Goal: Task Accomplishment & Management: Use online tool/utility

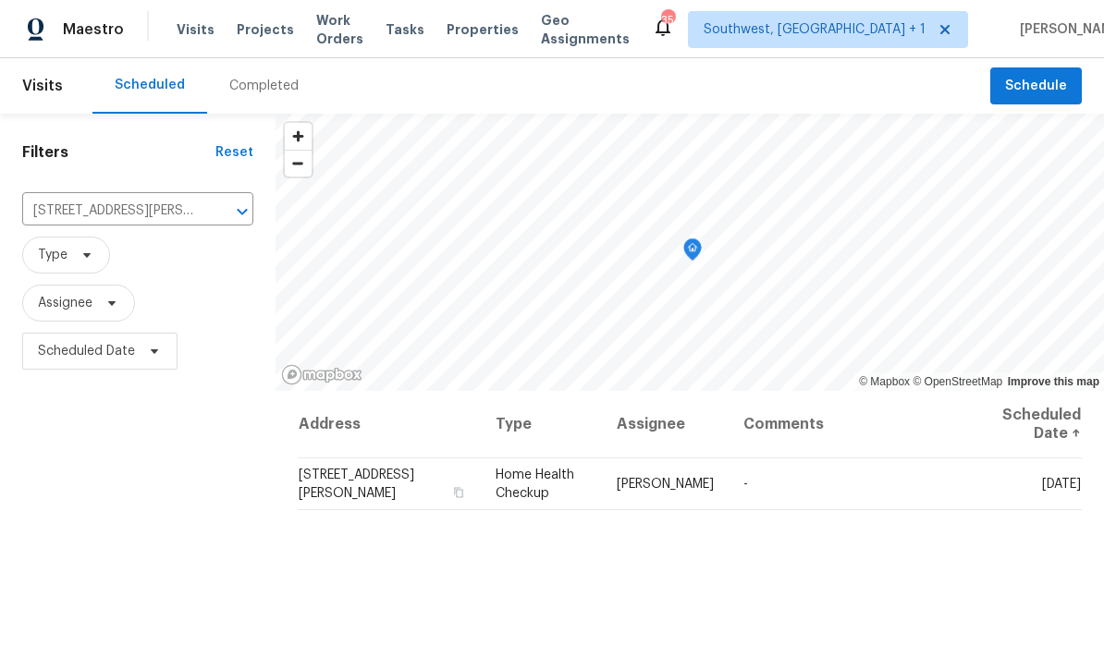
click at [267, 29] on span "Projects" at bounding box center [265, 29] width 57 height 18
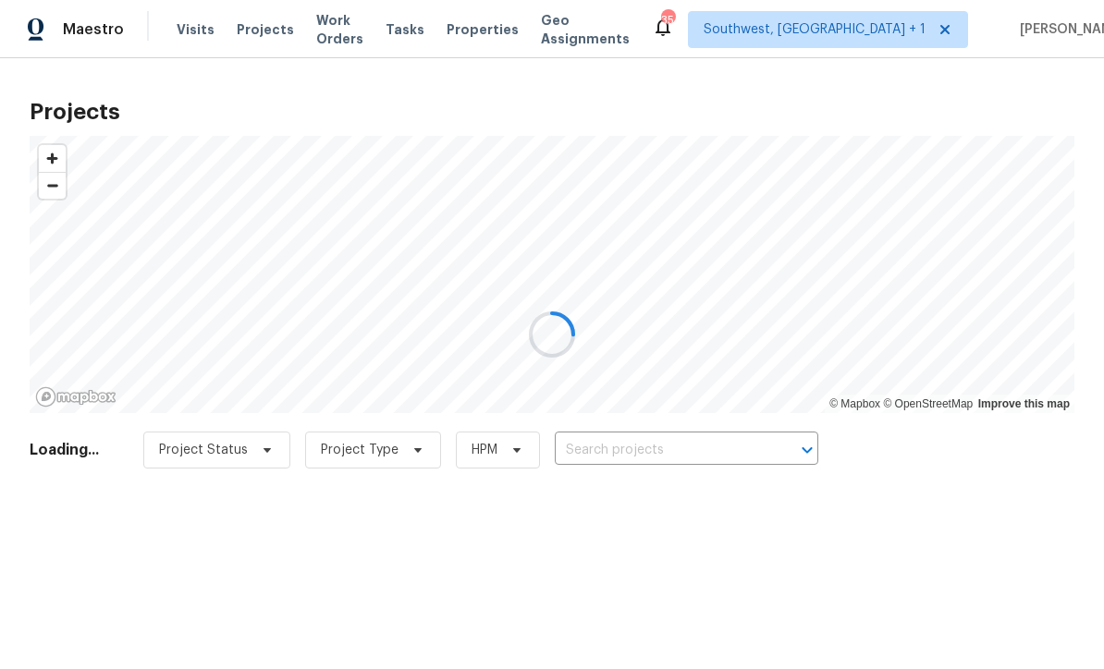
click at [685, 469] on div at bounding box center [552, 334] width 1104 height 669
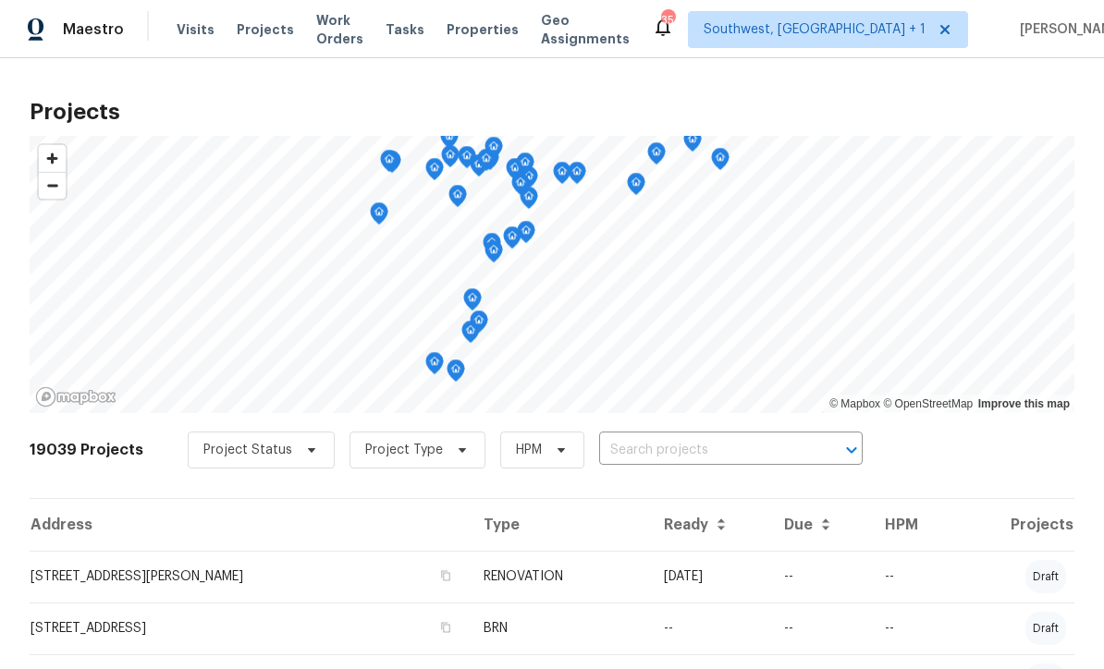
click at [712, 457] on input "text" at bounding box center [705, 450] width 212 height 29
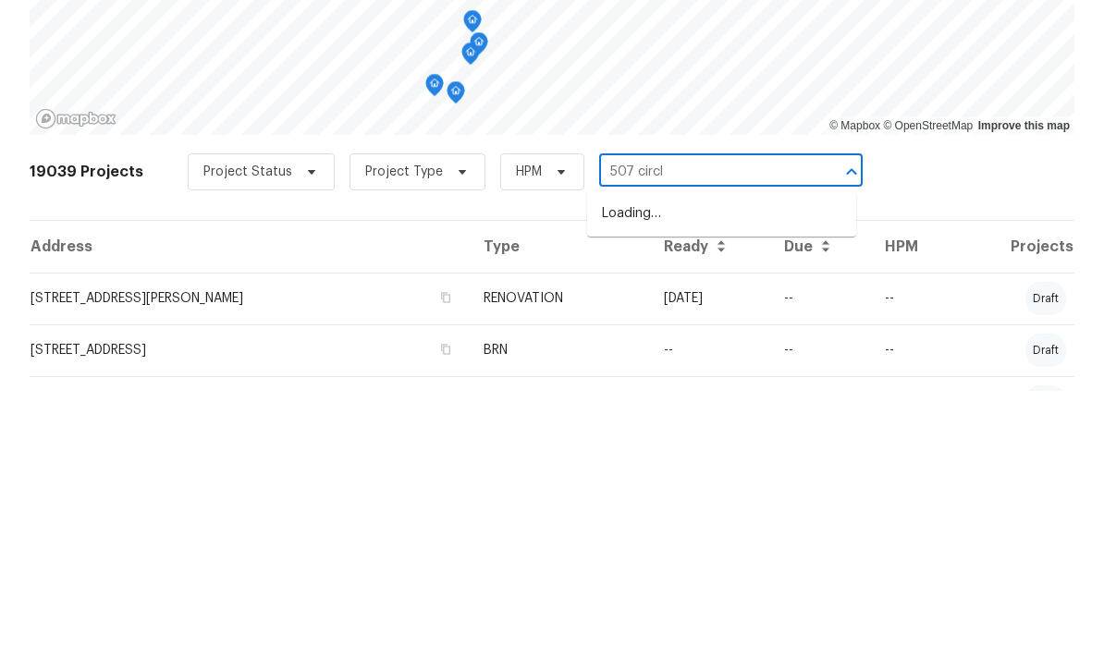
type input "507 circle"
click at [758, 477] on li "507 Circlewood Dr Unit O2, Venice, FL 34293" at bounding box center [721, 492] width 269 height 31
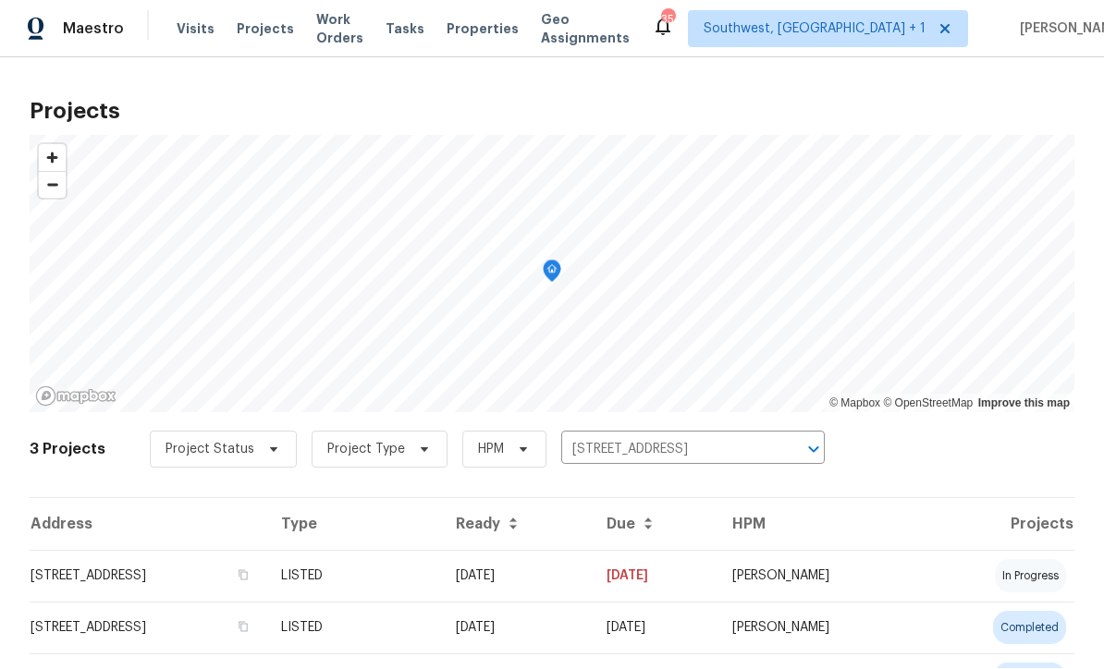
scroll to position [1, 0]
click at [688, 589] on td "10/08/25" at bounding box center [655, 577] width 126 height 52
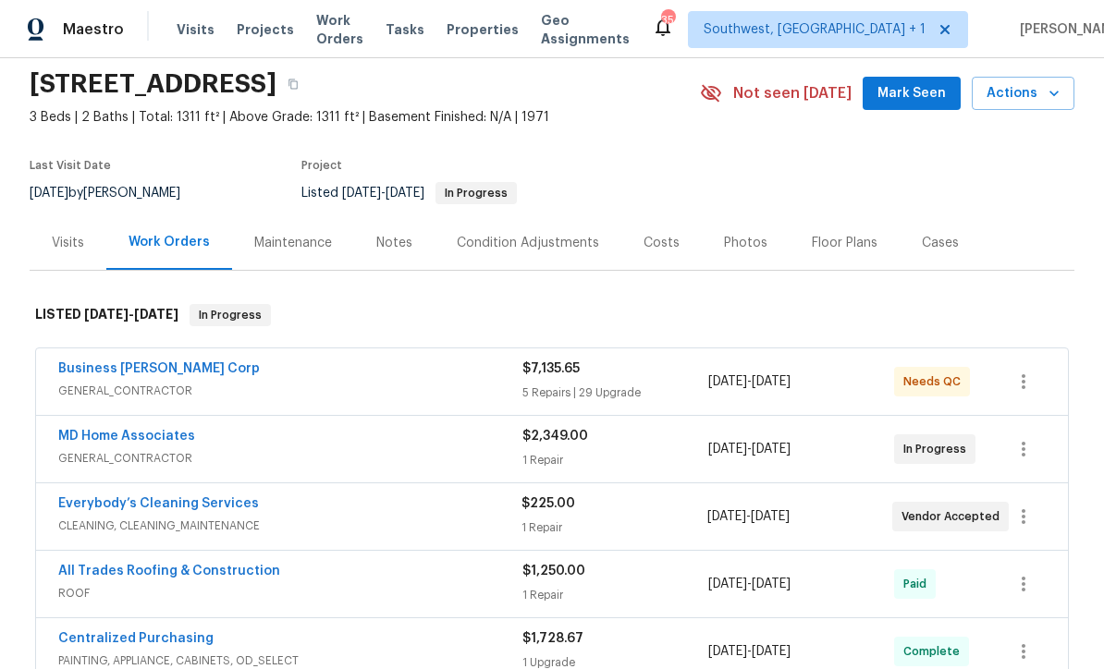
scroll to position [151, 0]
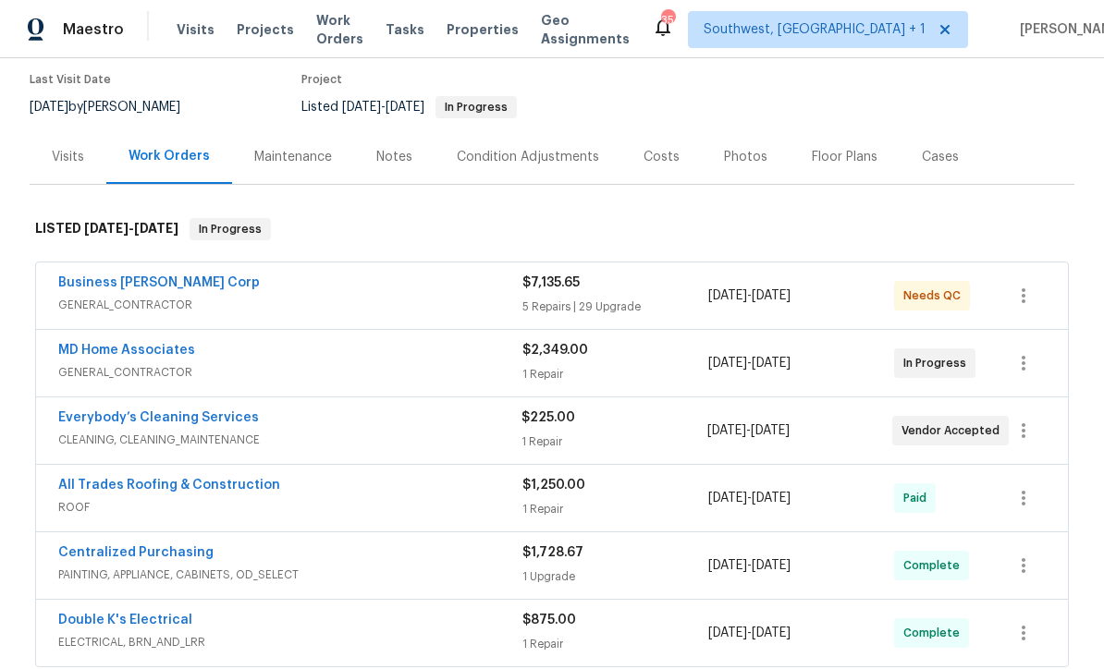
click at [669, 441] on div "1 Repair" at bounding box center [613, 442] width 185 height 18
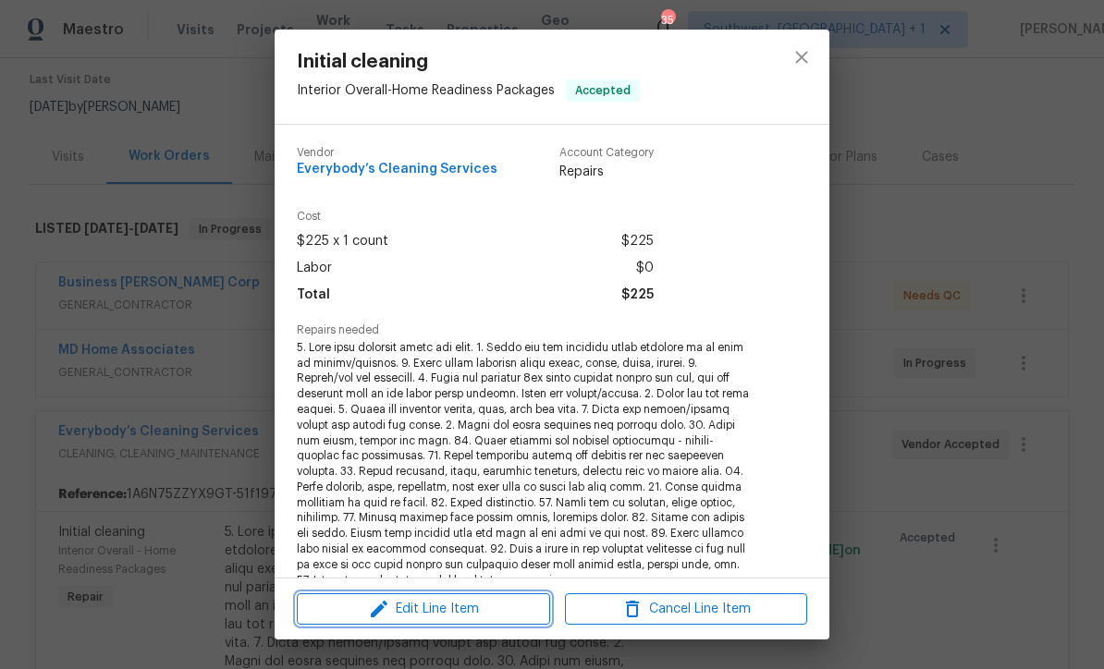
click at [524, 614] on span "Edit Line Item" at bounding box center [423, 609] width 242 height 23
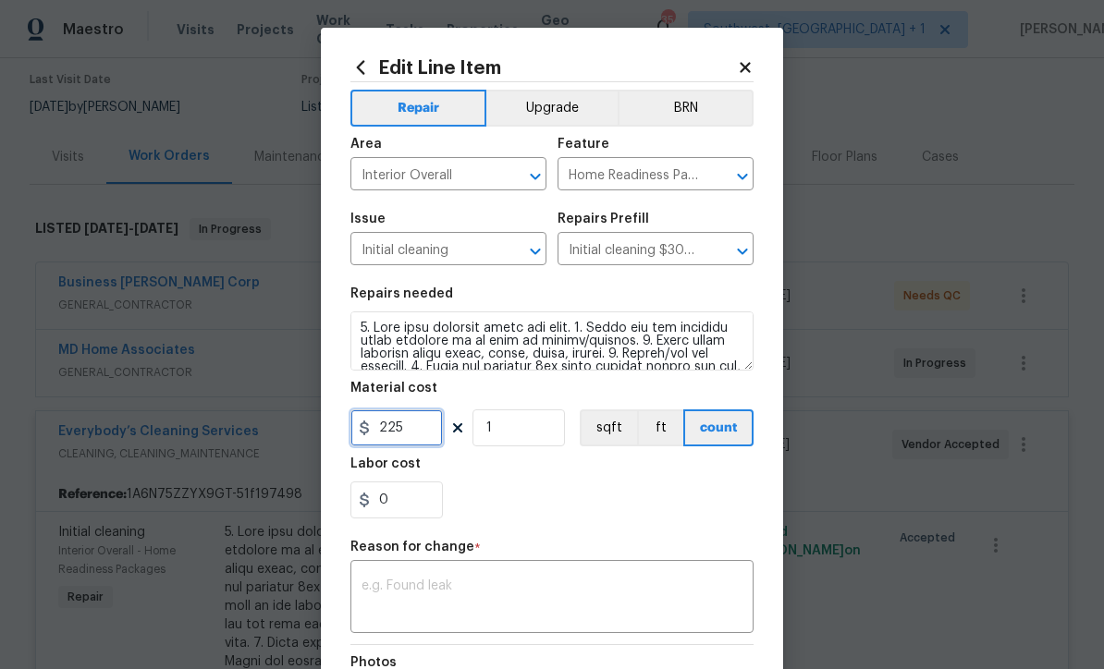
click at [436, 441] on input "225" at bounding box center [396, 428] width 92 height 37
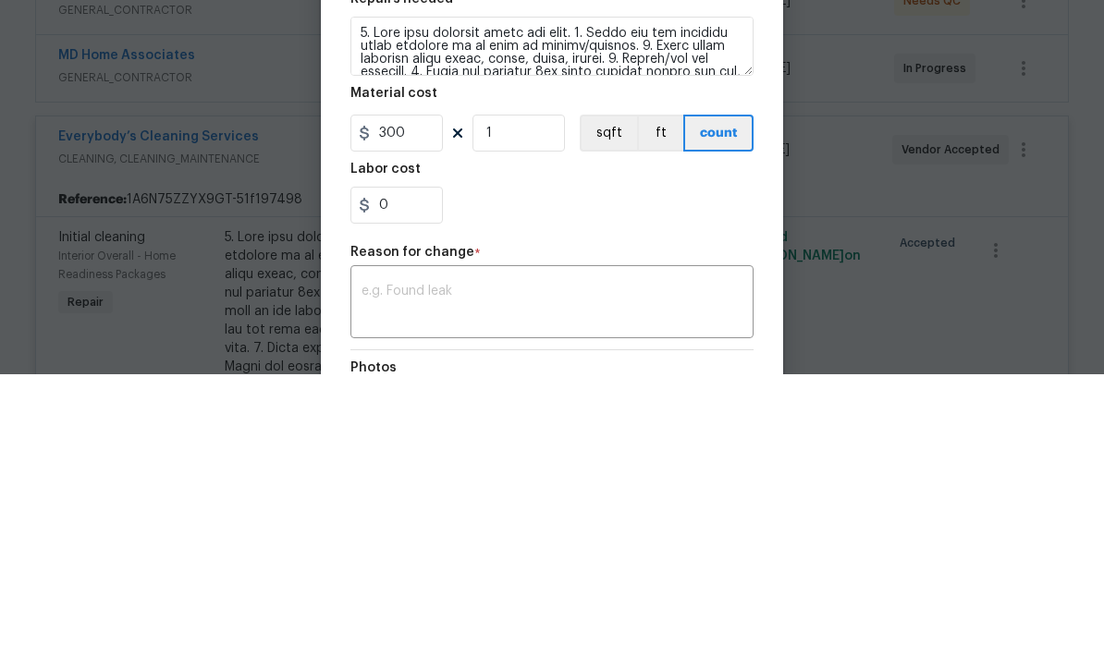
scroll to position [61, 0]
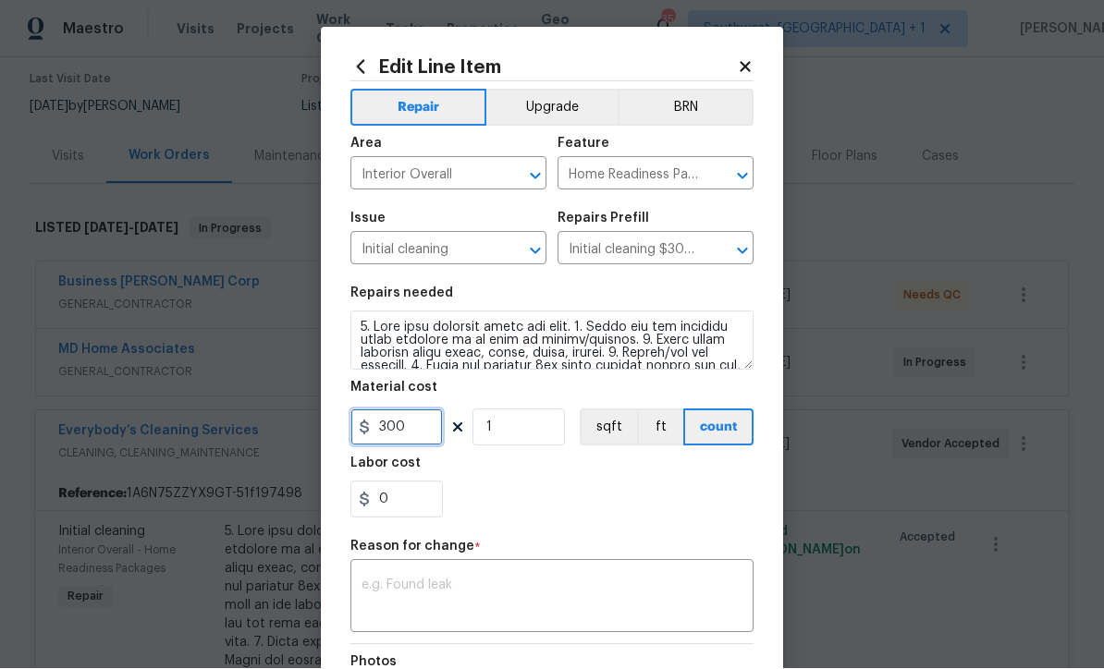
type input "300"
click at [644, 611] on textarea at bounding box center [552, 599] width 381 height 39
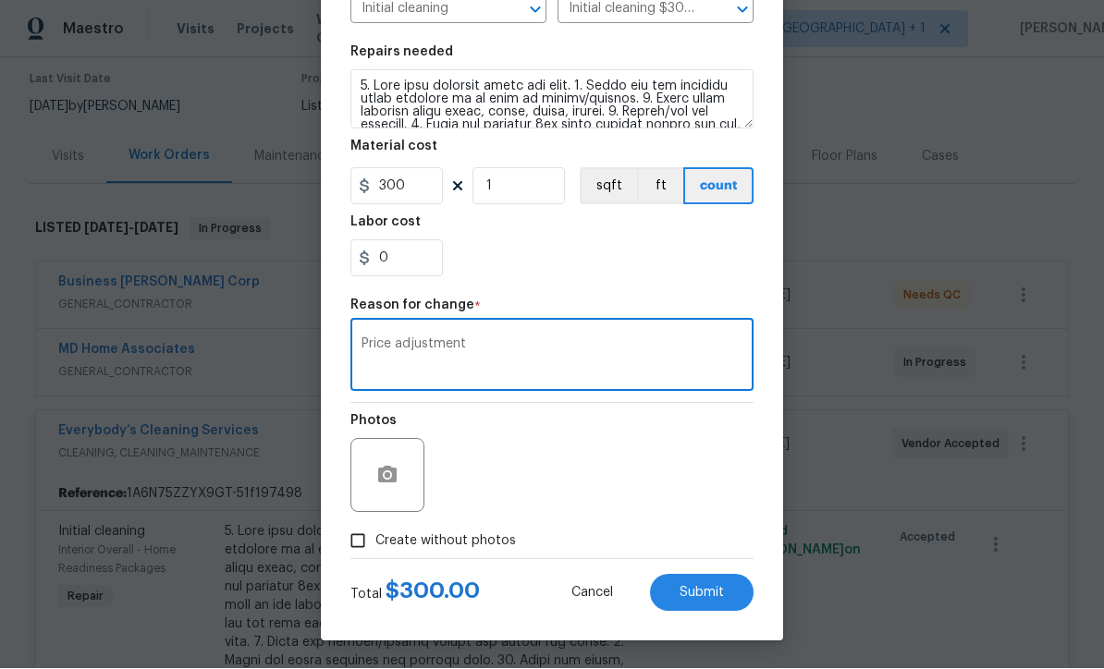
scroll to position [245, 0]
type textarea "Price adjustment"
click at [729, 598] on button "Submit" at bounding box center [702, 593] width 104 height 37
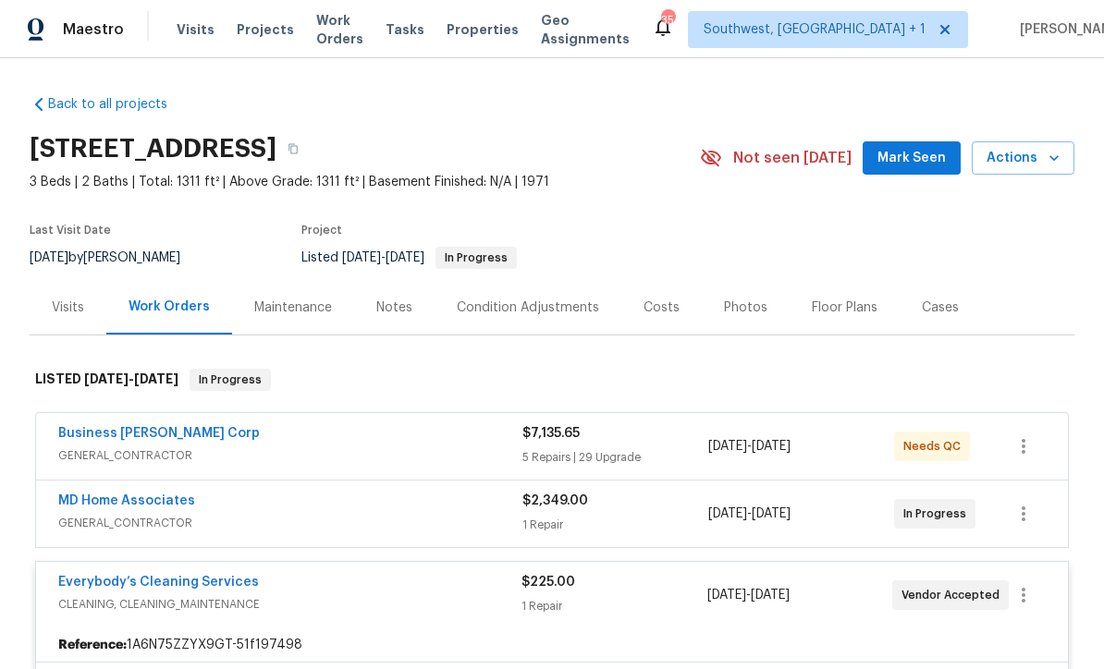
scroll to position [-14, 0]
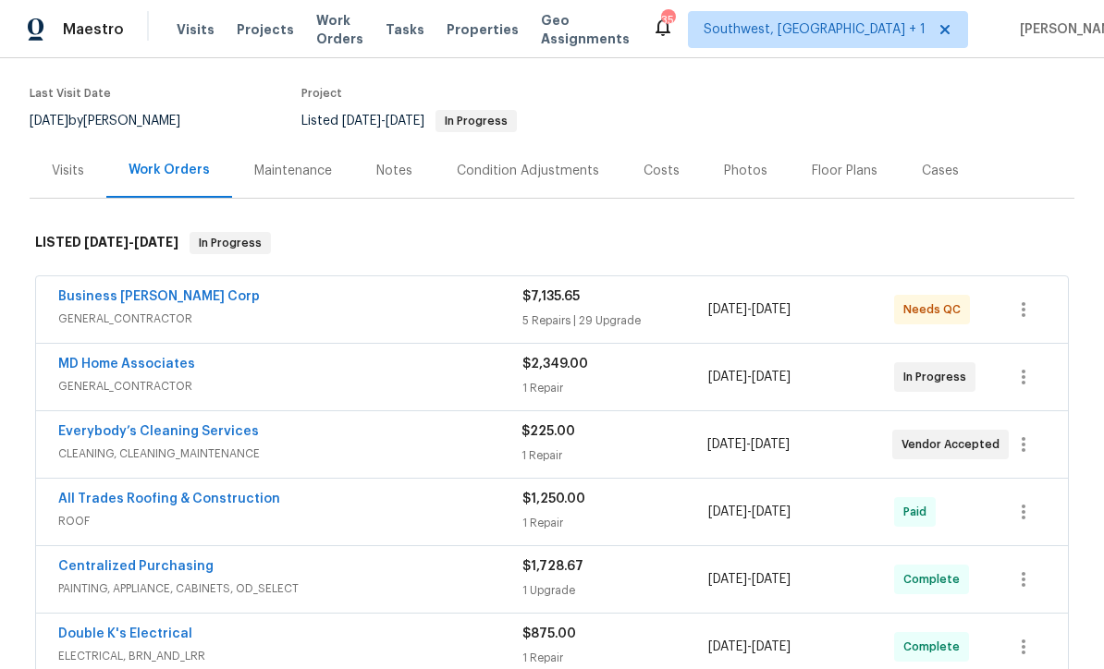
scroll to position [145, 0]
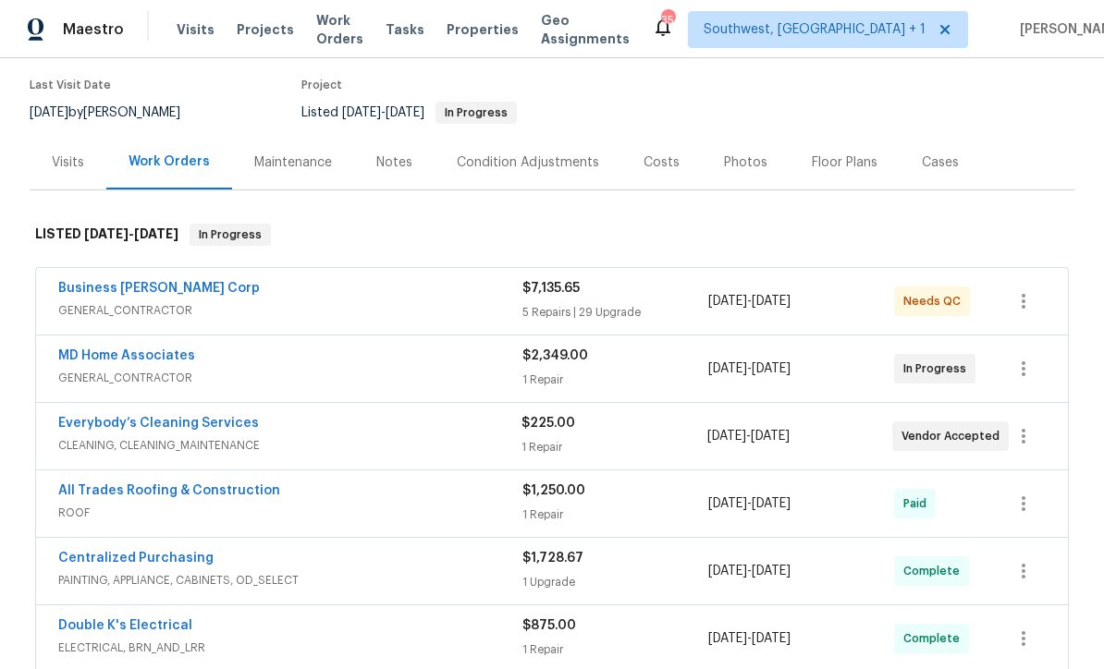
click at [286, 443] on span "CLEANING, CLEANING_MAINTENANCE" at bounding box center [289, 445] width 463 height 18
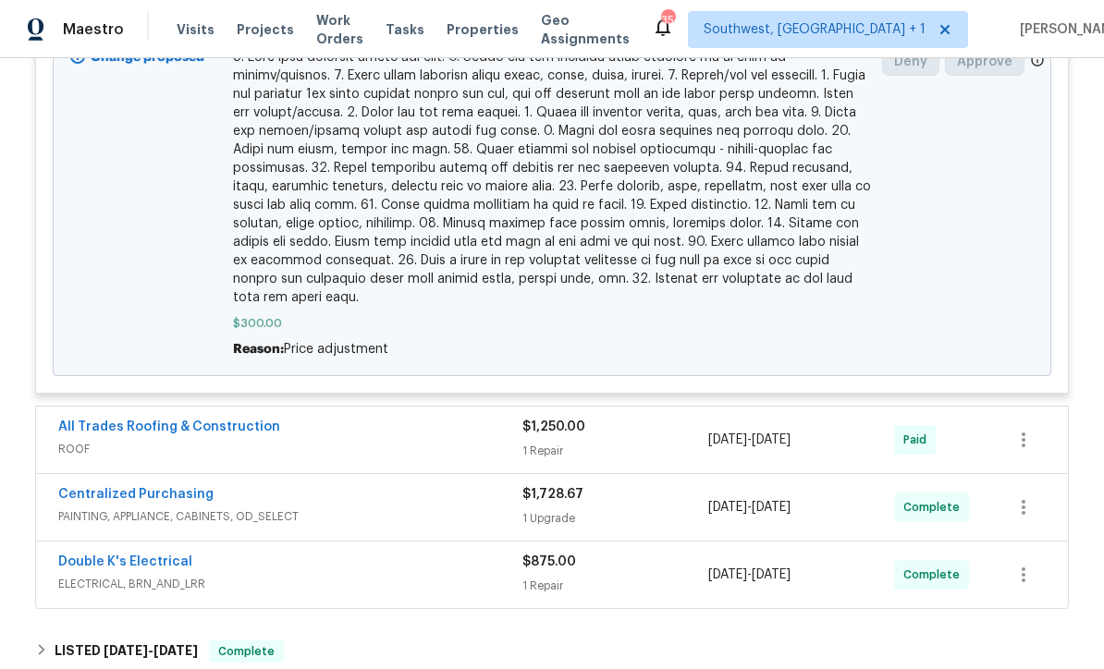
scroll to position [1076, 0]
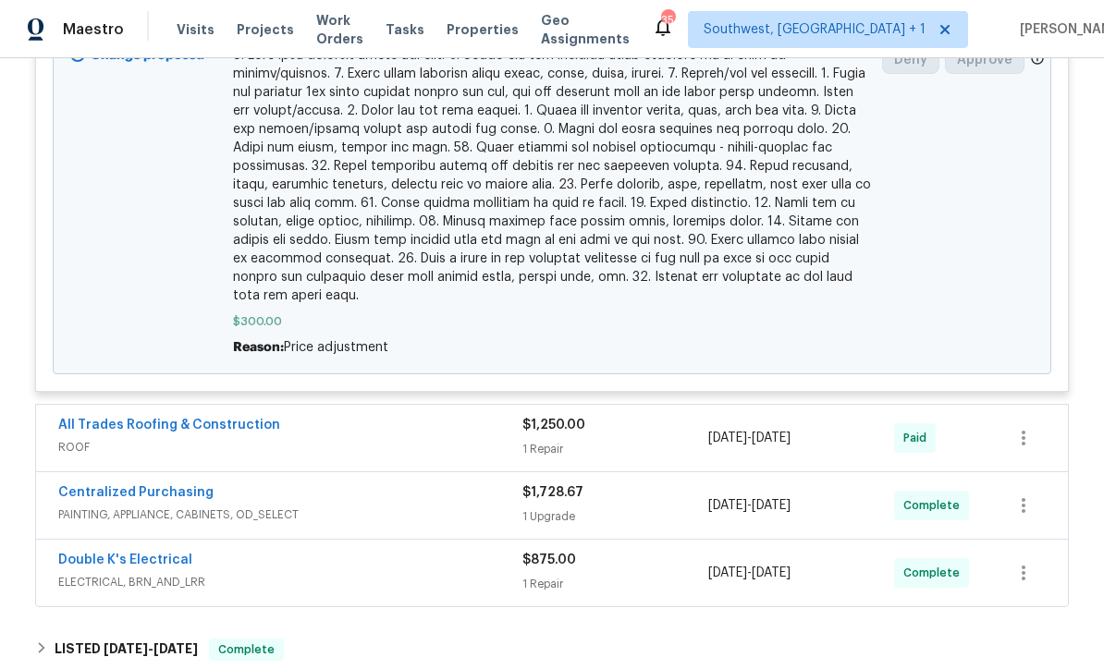
click at [645, 440] on div "1 Repair" at bounding box center [615, 449] width 186 height 18
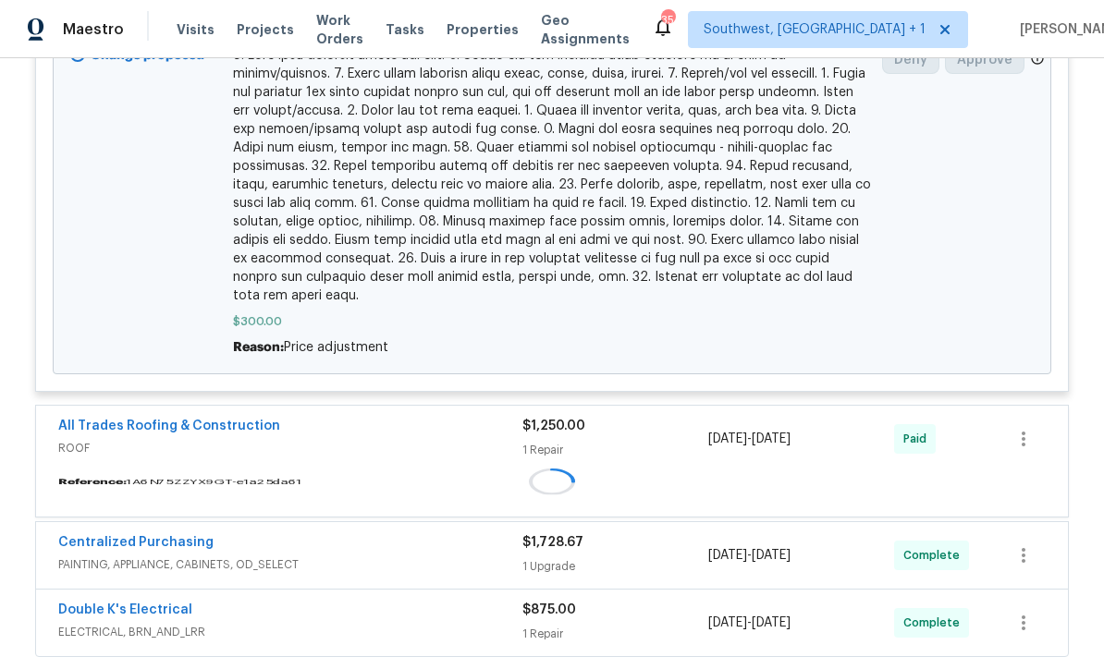
click at [645, 441] on div "1 Repair" at bounding box center [615, 450] width 186 height 18
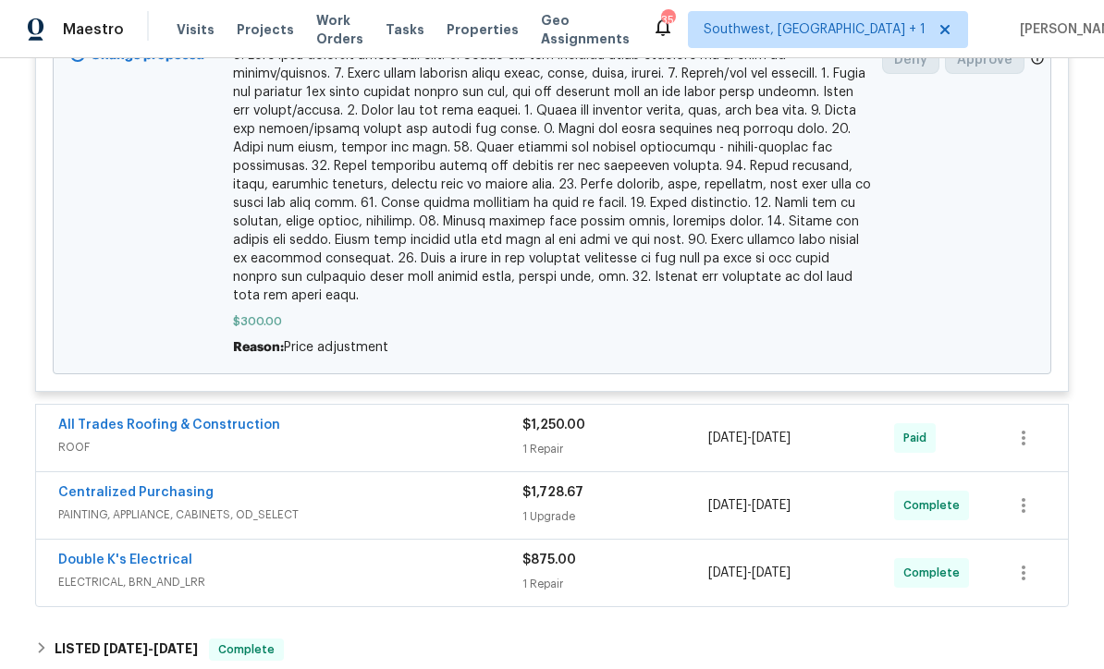
click at [638, 440] on div "1 Repair" at bounding box center [615, 449] width 186 height 18
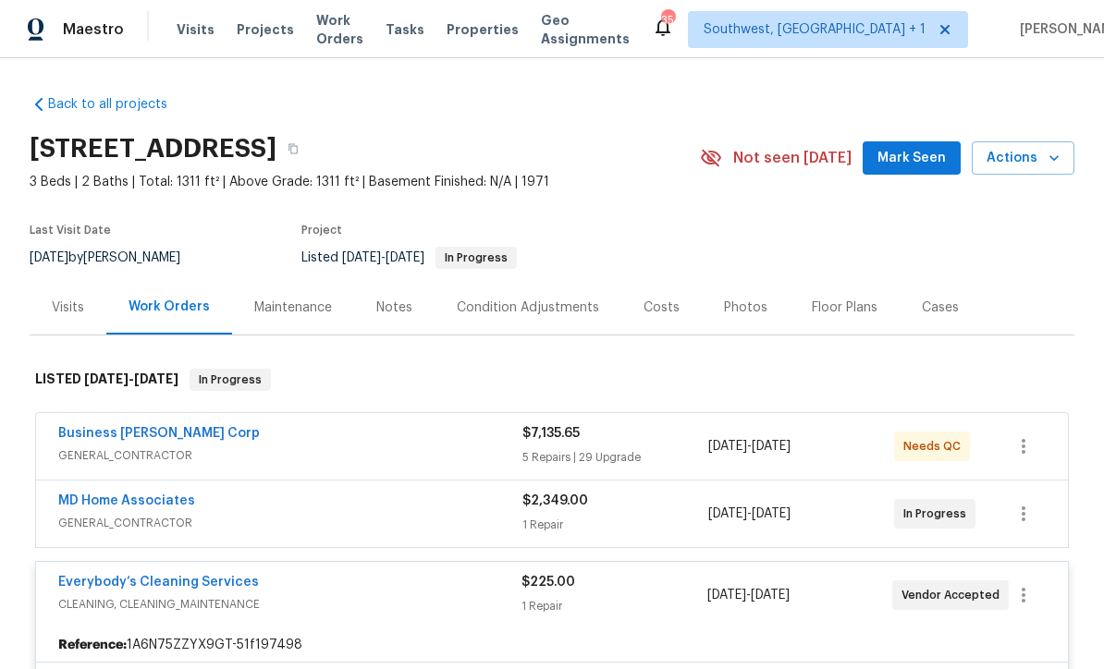
scroll to position [0, 0]
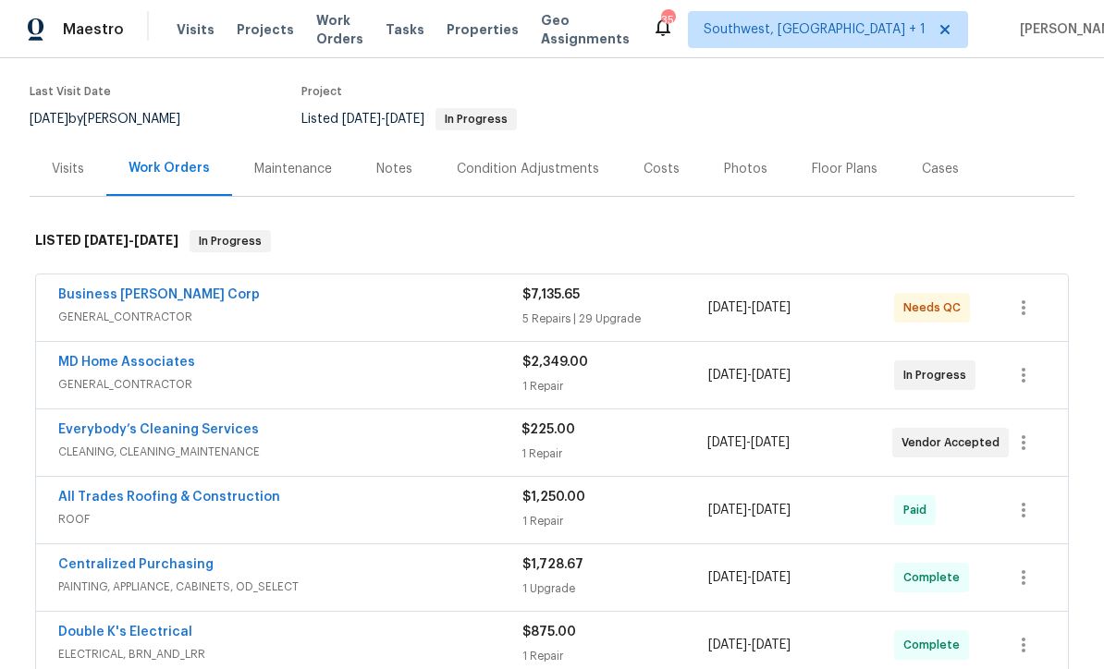
scroll to position [140, 0]
click at [644, 386] on div "1 Repair" at bounding box center [615, 385] width 186 height 18
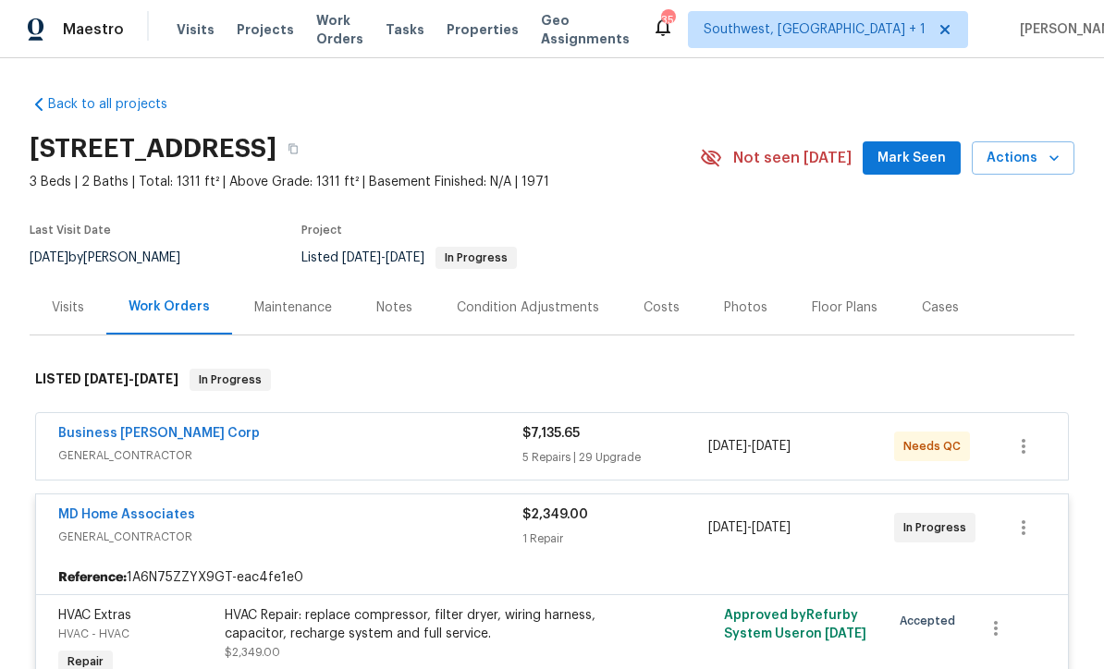
scroll to position [-1, 0]
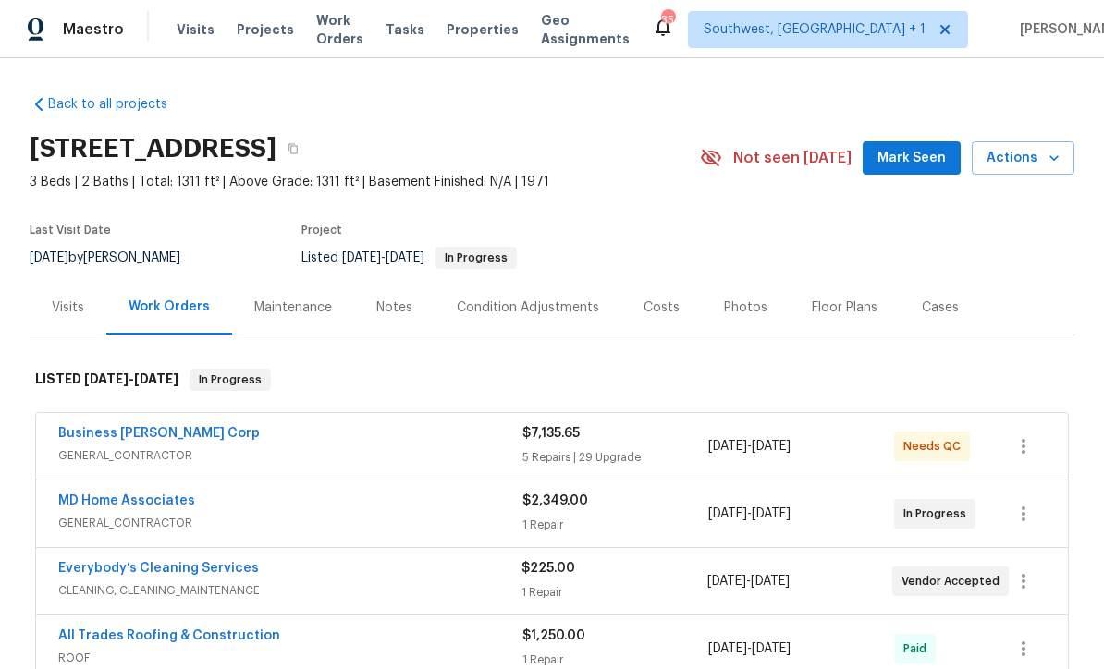
click at [248, 32] on span "Projects" at bounding box center [265, 29] width 57 height 18
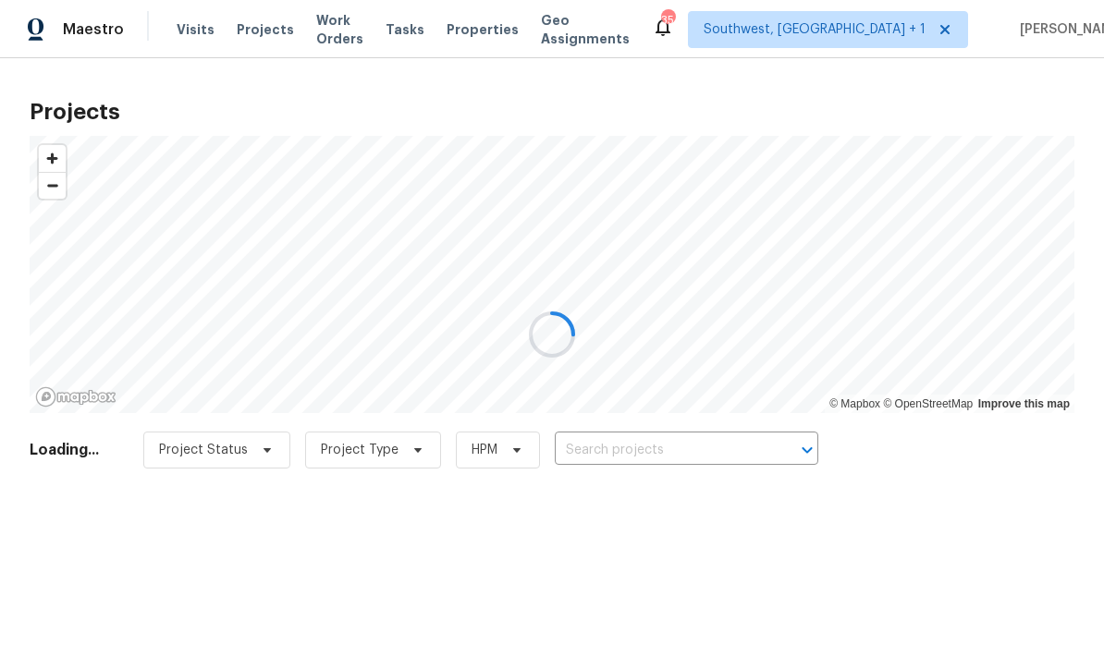
click at [686, 452] on div at bounding box center [552, 334] width 1104 height 669
click at [694, 451] on div at bounding box center [552, 334] width 1104 height 669
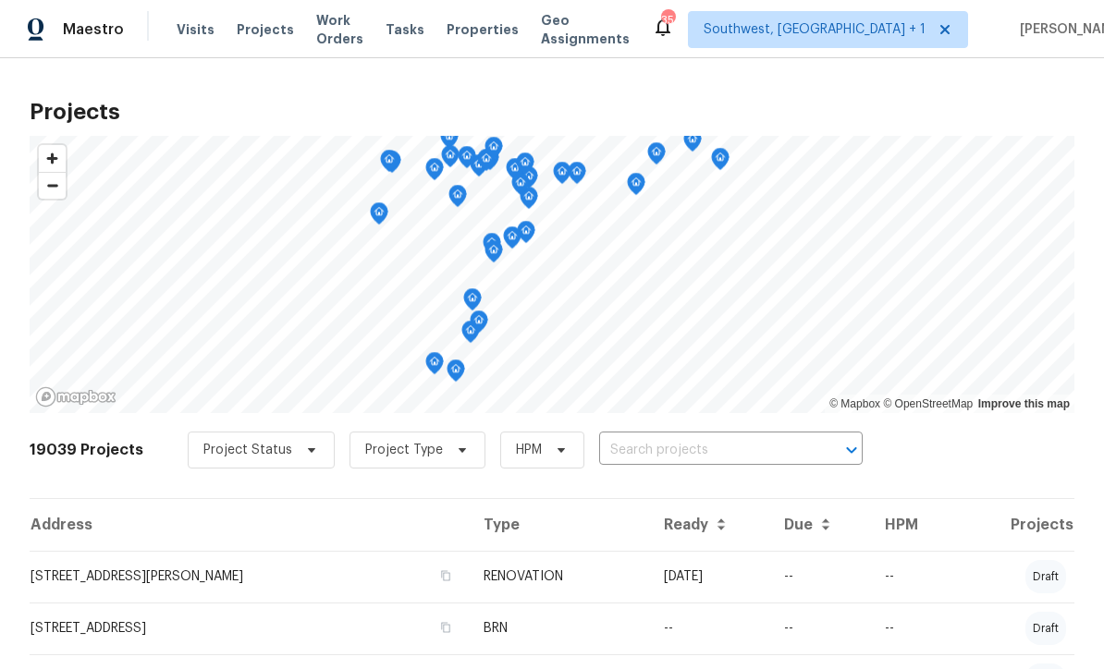
click at [695, 441] on input "text" at bounding box center [705, 450] width 212 height 29
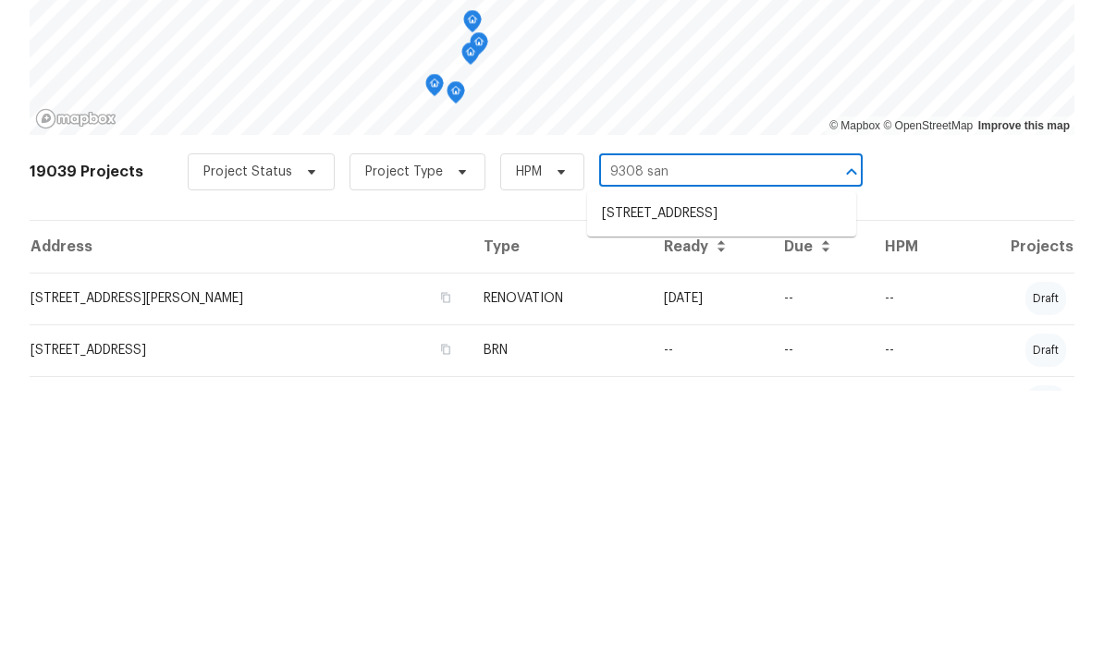
type input "9308 San"
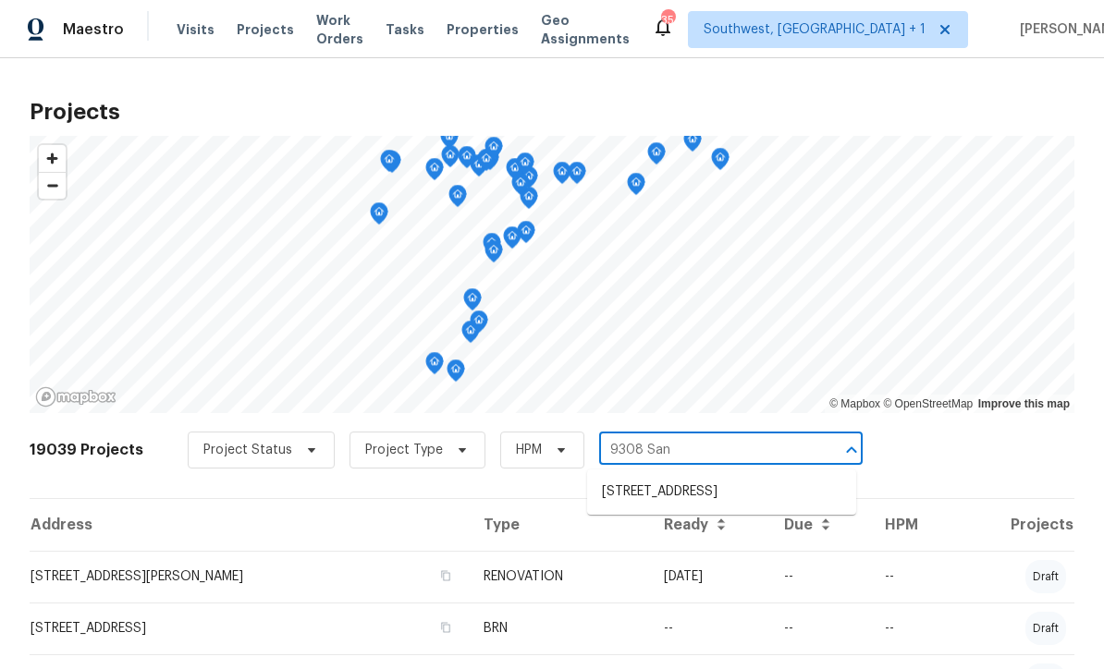
click at [691, 477] on li "[STREET_ADDRESS]" at bounding box center [721, 492] width 269 height 31
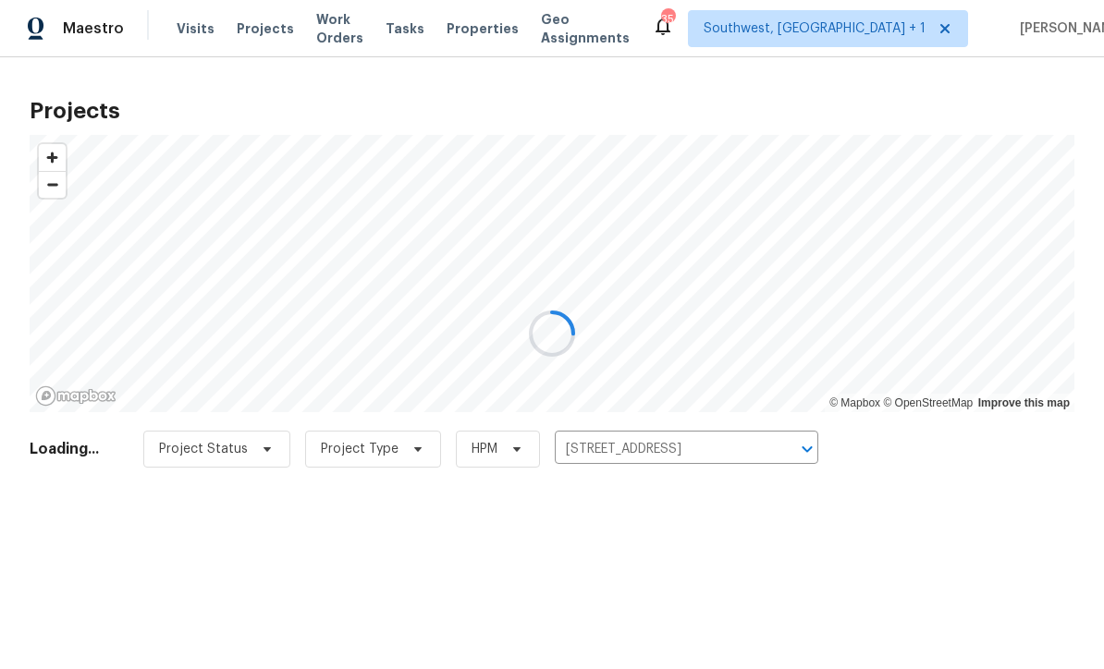
scroll to position [1, 0]
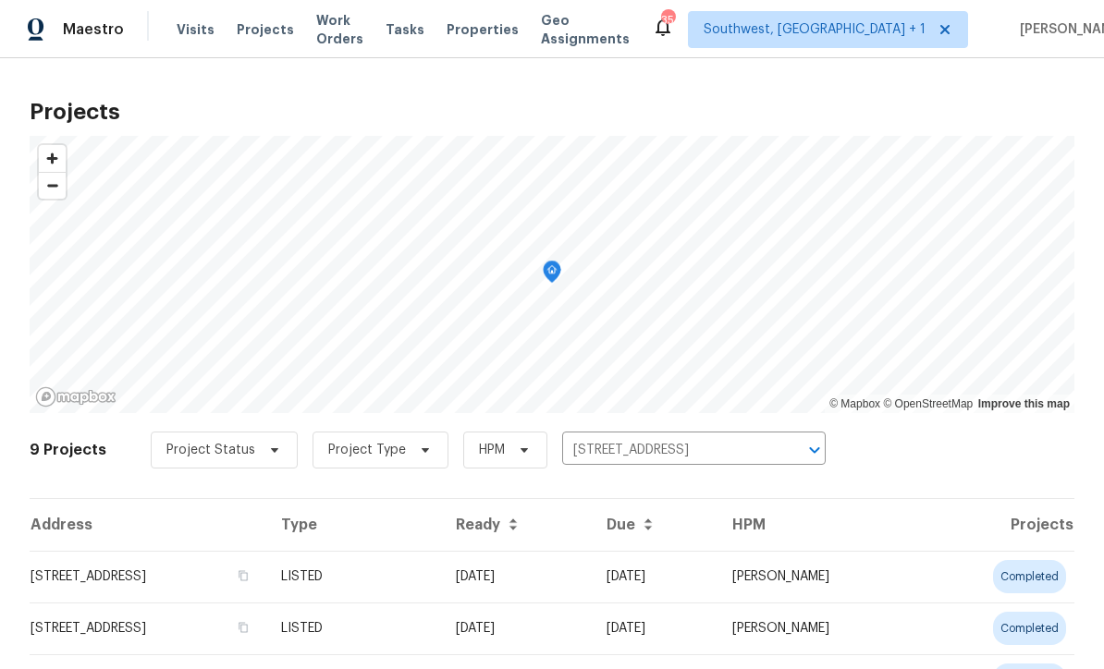
click at [441, 585] on td "LISTED" at bounding box center [353, 577] width 175 height 52
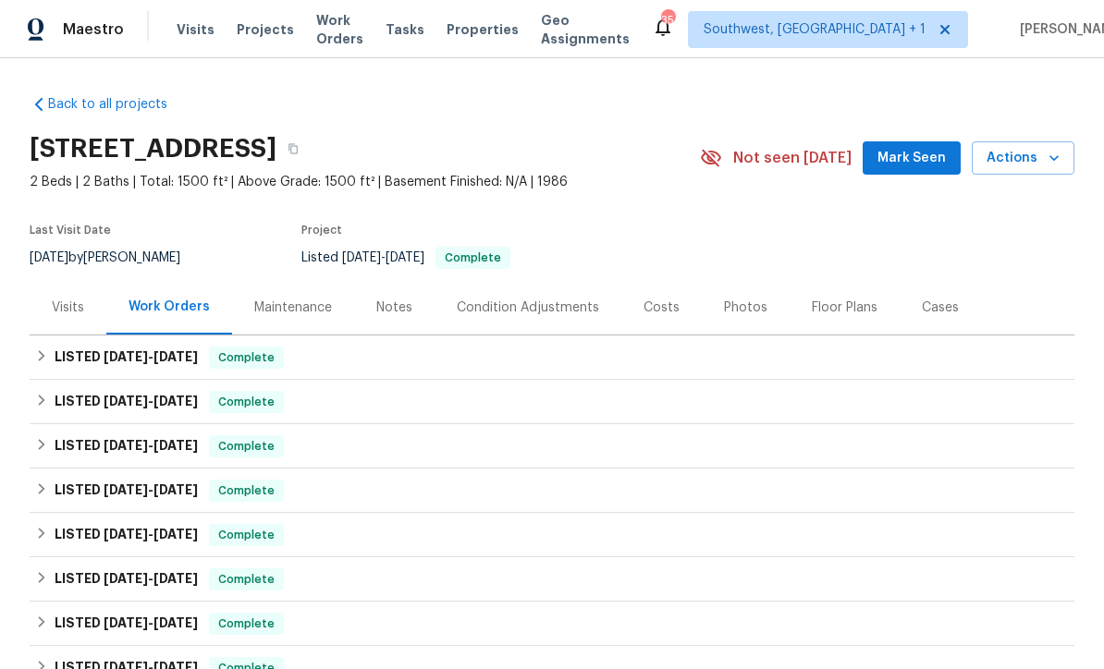
click at [663, 312] on div "Costs" at bounding box center [662, 308] width 36 height 18
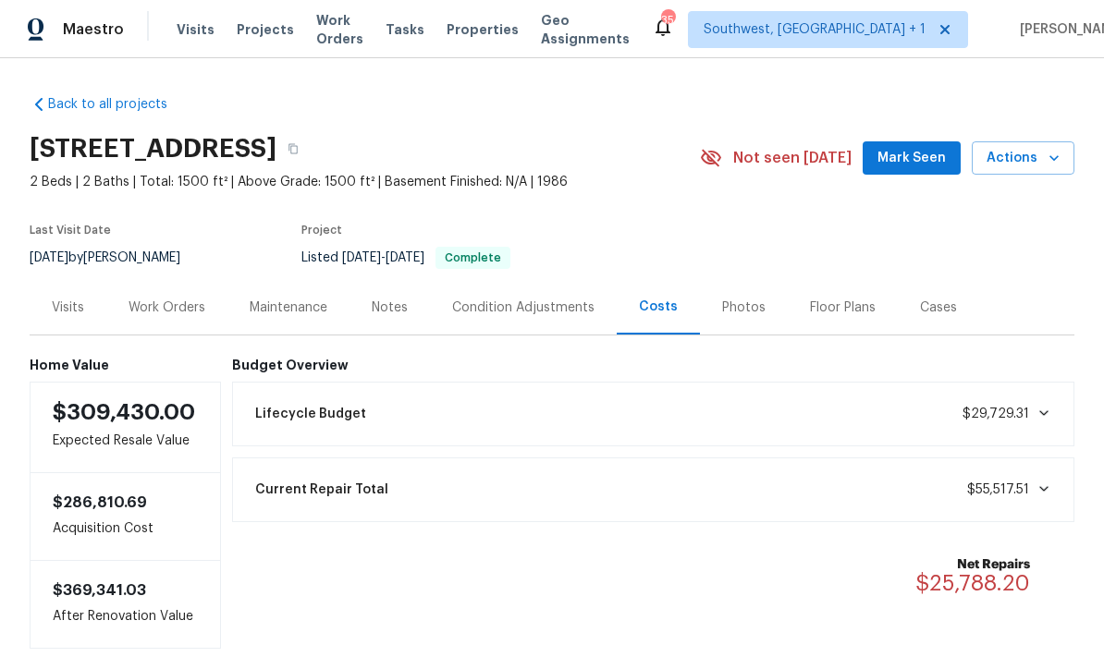
click at [168, 309] on div "Work Orders" at bounding box center [167, 308] width 77 height 18
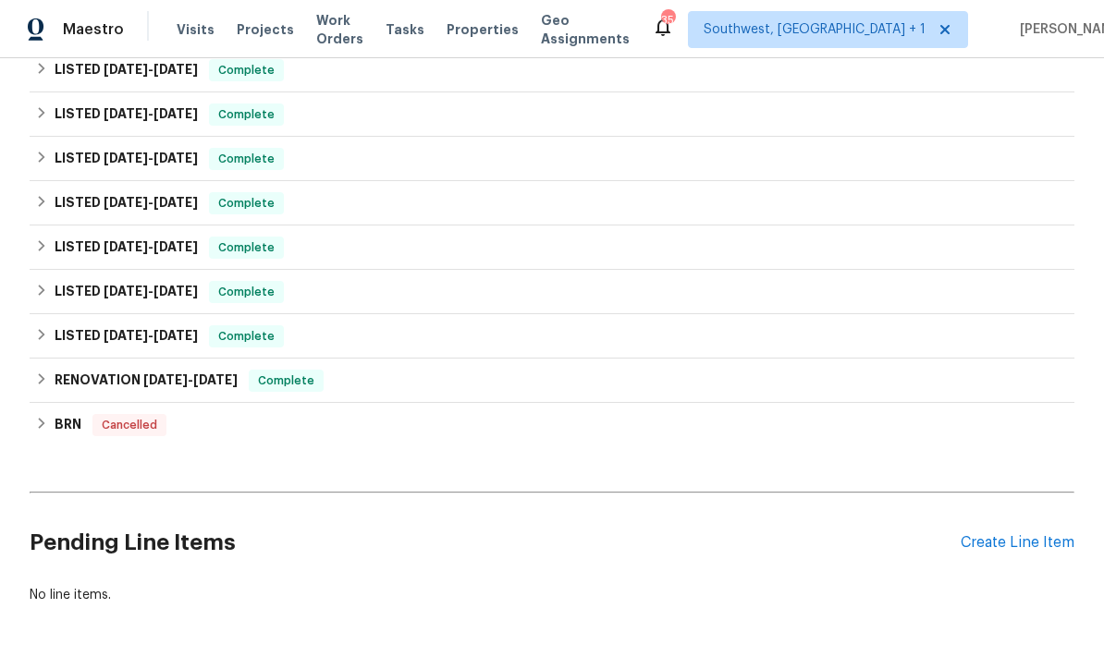
click at [1018, 547] on div "Create Line Item" at bounding box center [1018, 543] width 114 height 18
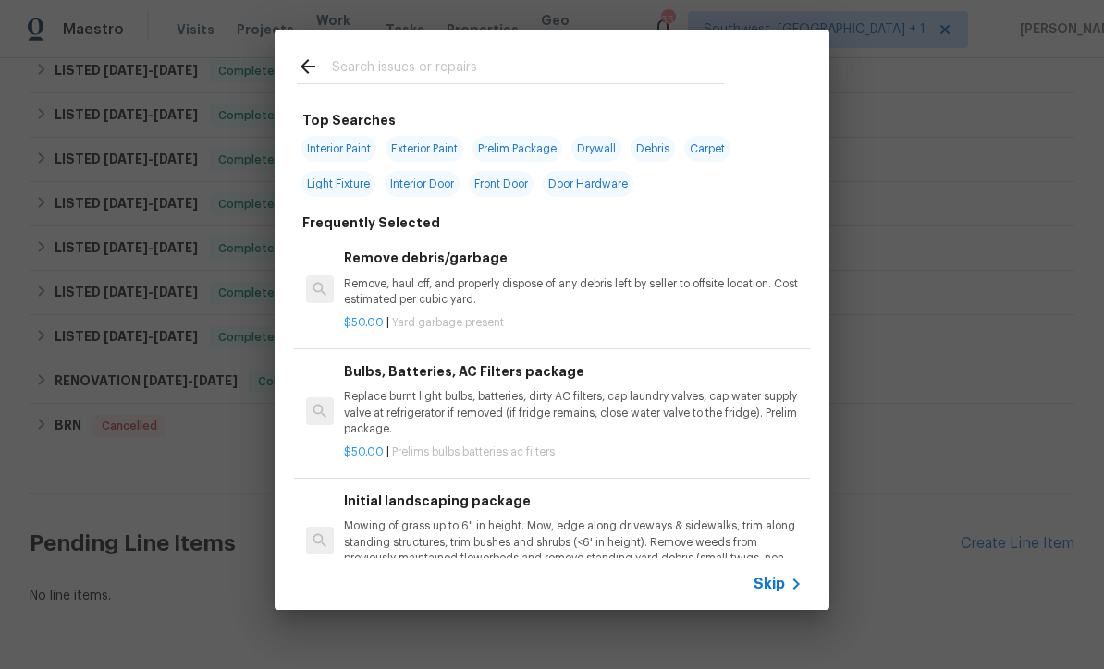
click at [785, 592] on icon at bounding box center [796, 584] width 22 height 22
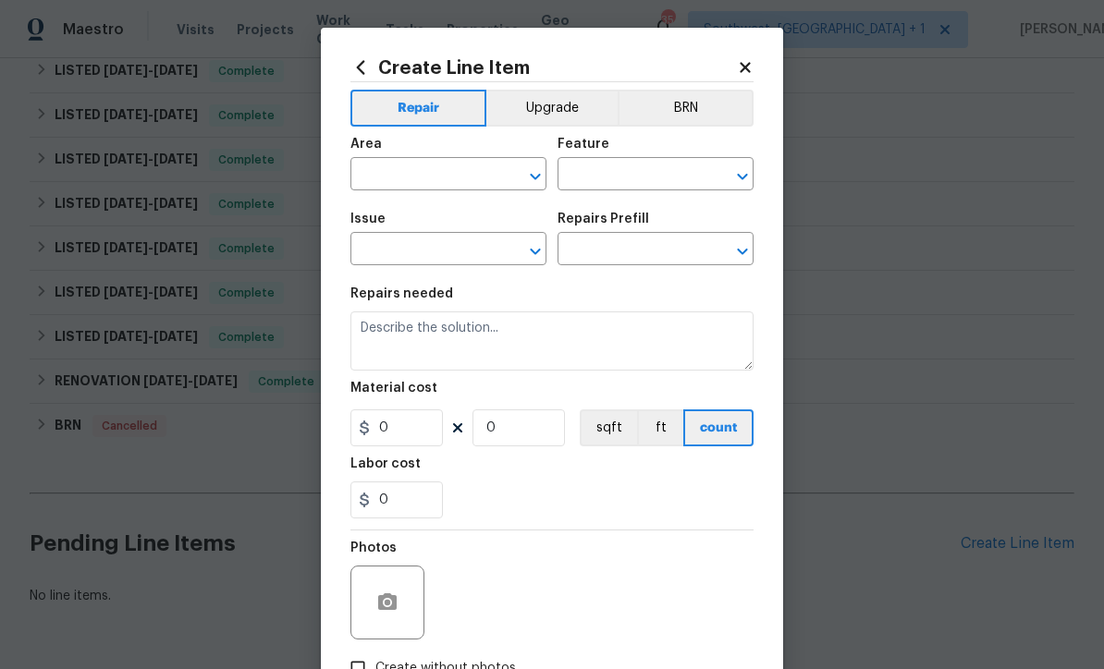
click at [416, 170] on input "text" at bounding box center [422, 176] width 144 height 29
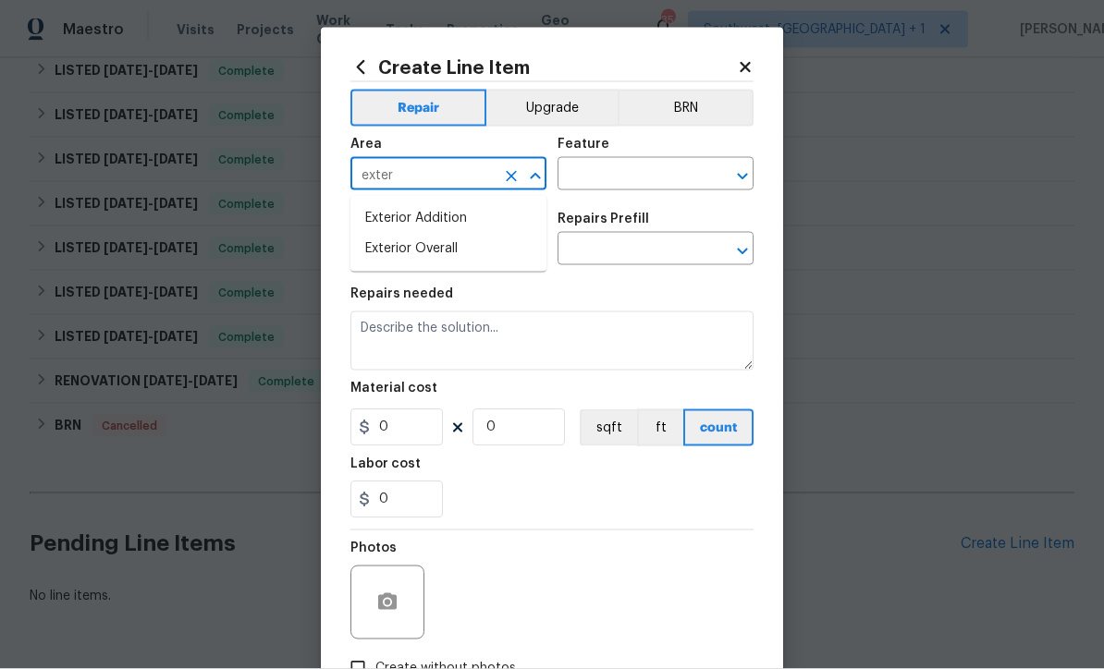
click at [448, 259] on li "Exterior Overall" at bounding box center [448, 249] width 196 height 31
type input "Exterior Overall"
click at [639, 181] on input "text" at bounding box center [630, 176] width 144 height 29
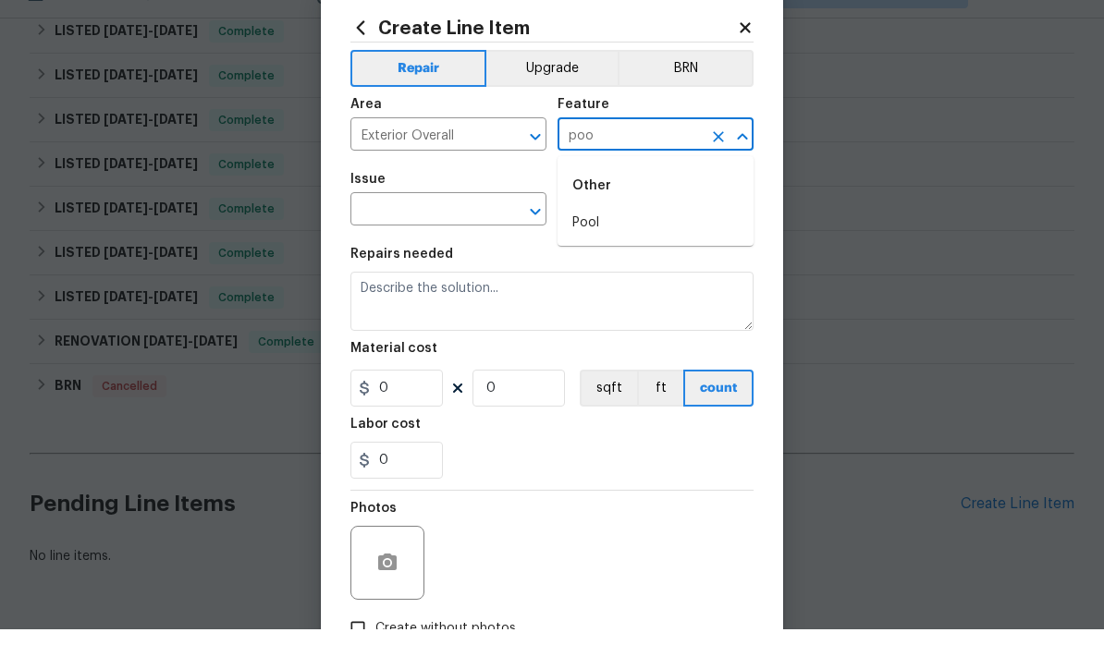
click at [581, 248] on li "Pool" at bounding box center [656, 263] width 196 height 31
type input "Pool"
click at [461, 237] on input "text" at bounding box center [422, 251] width 144 height 29
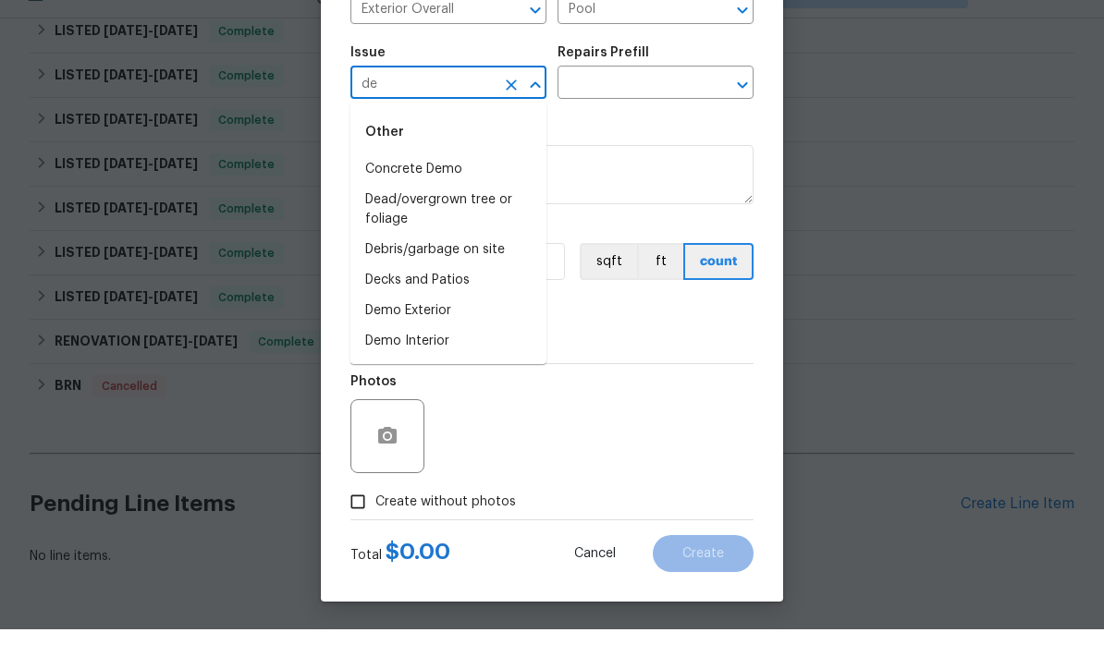
scroll to position [130, 0]
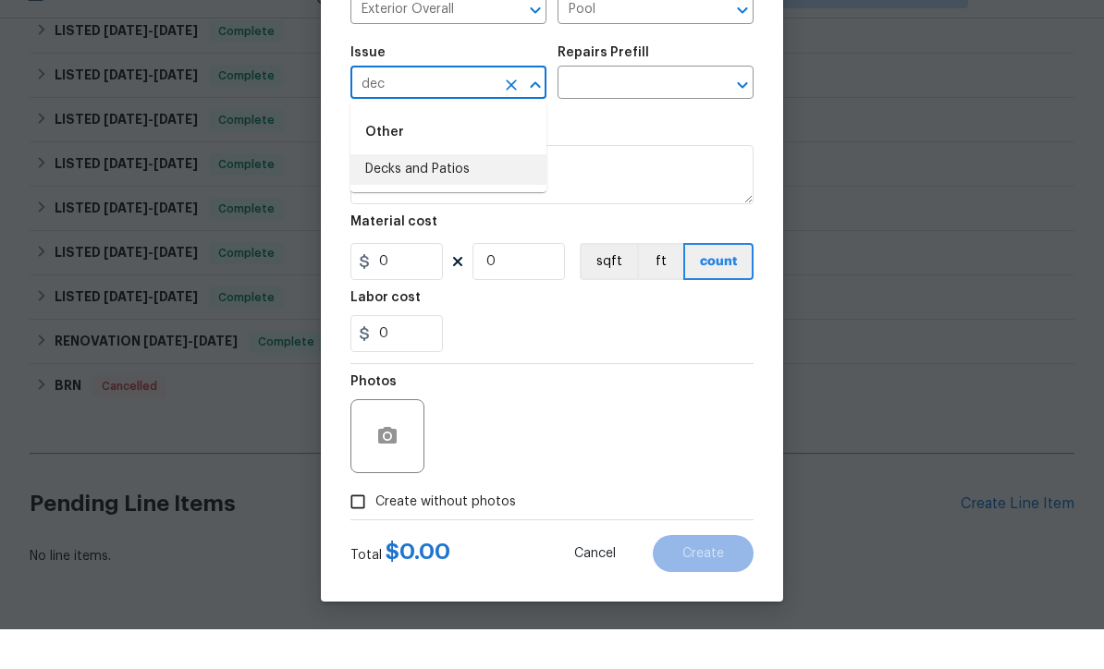
click at [481, 194] on li "Decks and Patios" at bounding box center [448, 209] width 196 height 31
type input "Decks and Patios"
click at [659, 110] on input "text" at bounding box center [630, 124] width 144 height 29
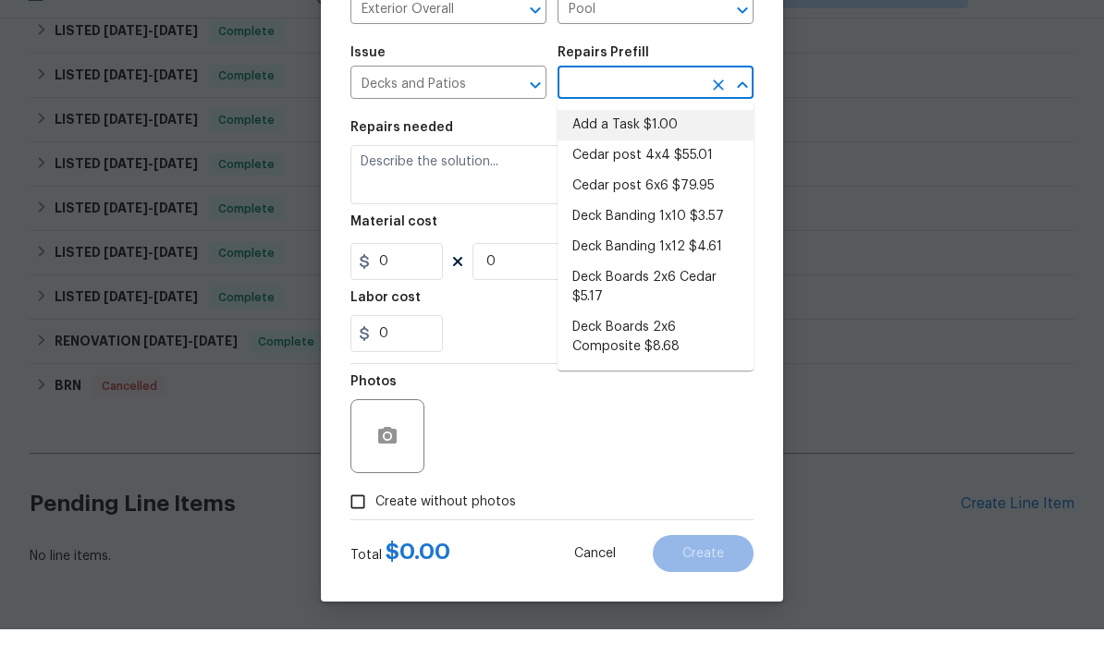
click at [666, 150] on li "Add a Task $1.00" at bounding box center [656, 165] width 196 height 31
type input "Add a Task $1.00"
type input "Deck"
type textarea "HPM to detail"
type input "1"
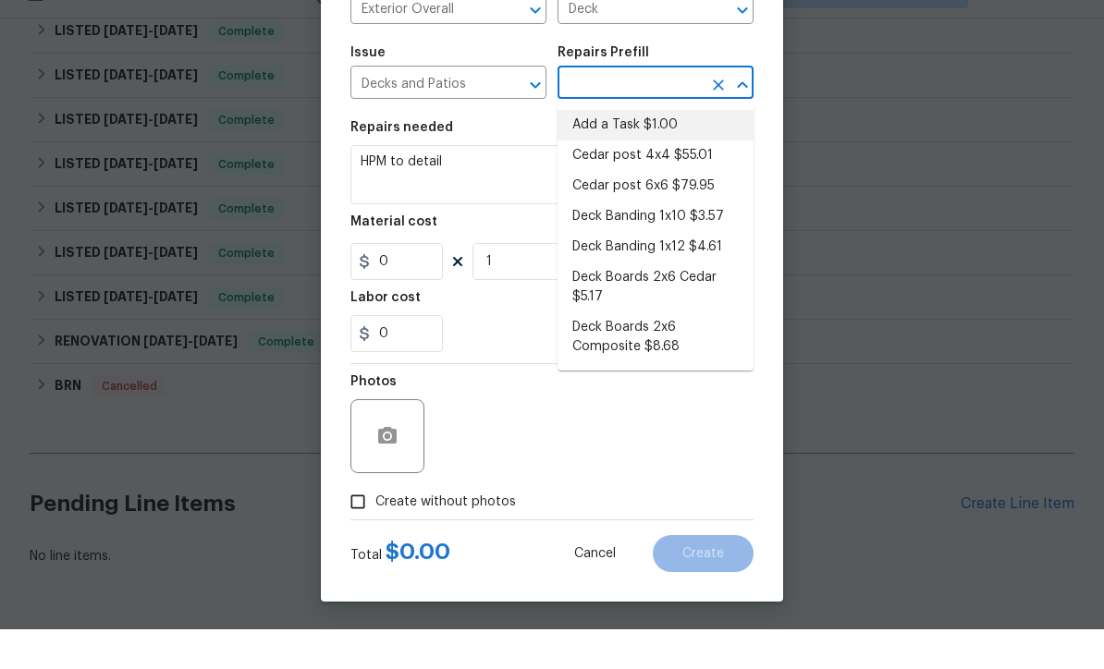
type input "Add a Task $1.00"
type input "1"
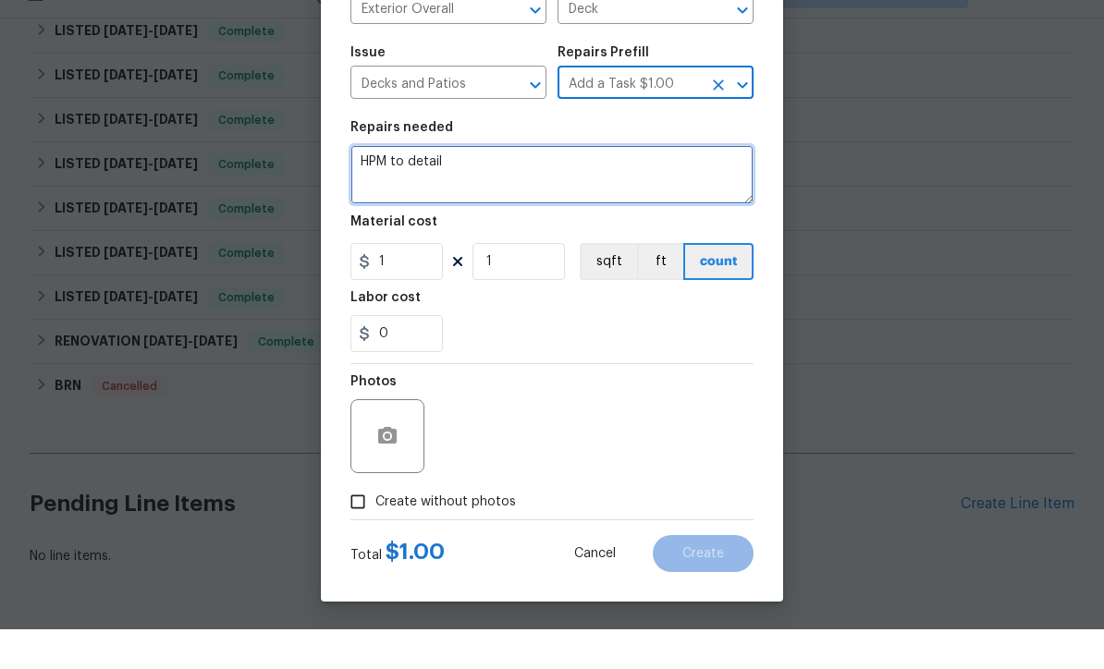
click at [560, 202] on textarea "HPM to detail" at bounding box center [551, 214] width 403 height 59
type textarea "H"
click at [399, 185] on textarea at bounding box center [551, 214] width 403 height 59
paste textarea "Can we get the cost for repairing the damaged screens around the pool and paint…"
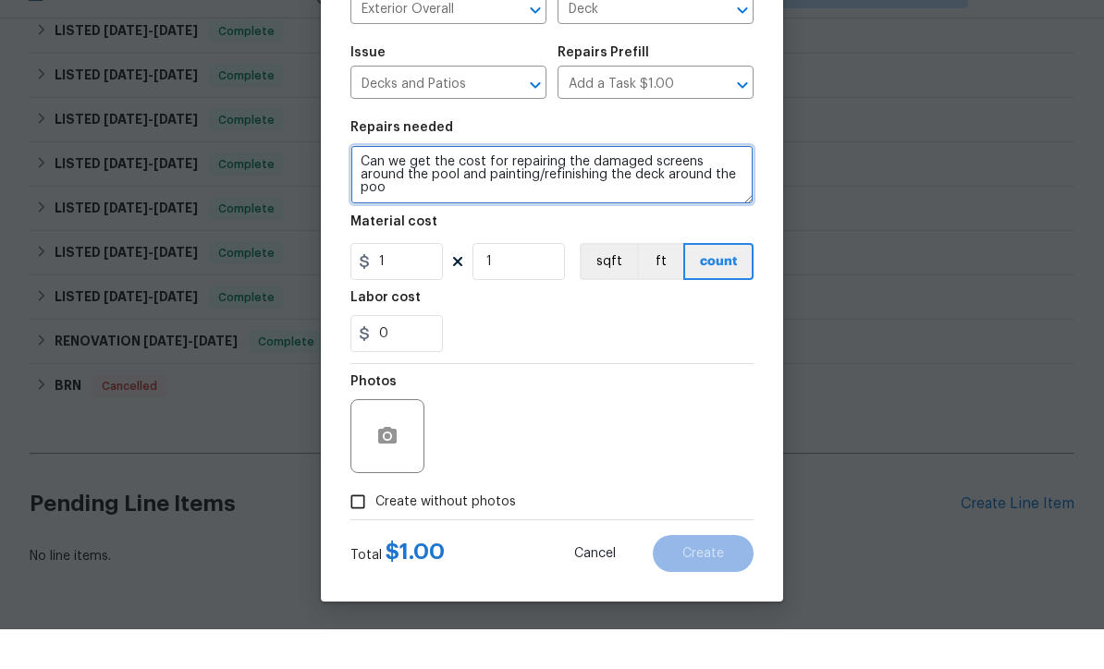
click at [475, 185] on textarea "Can we get the cost for repairing the damaged screens around the pool and paint…" at bounding box center [551, 214] width 403 height 59
click at [406, 202] on textarea "Please provide quote for repairing the damaged screens around the pool and pain…" at bounding box center [551, 214] width 403 height 59
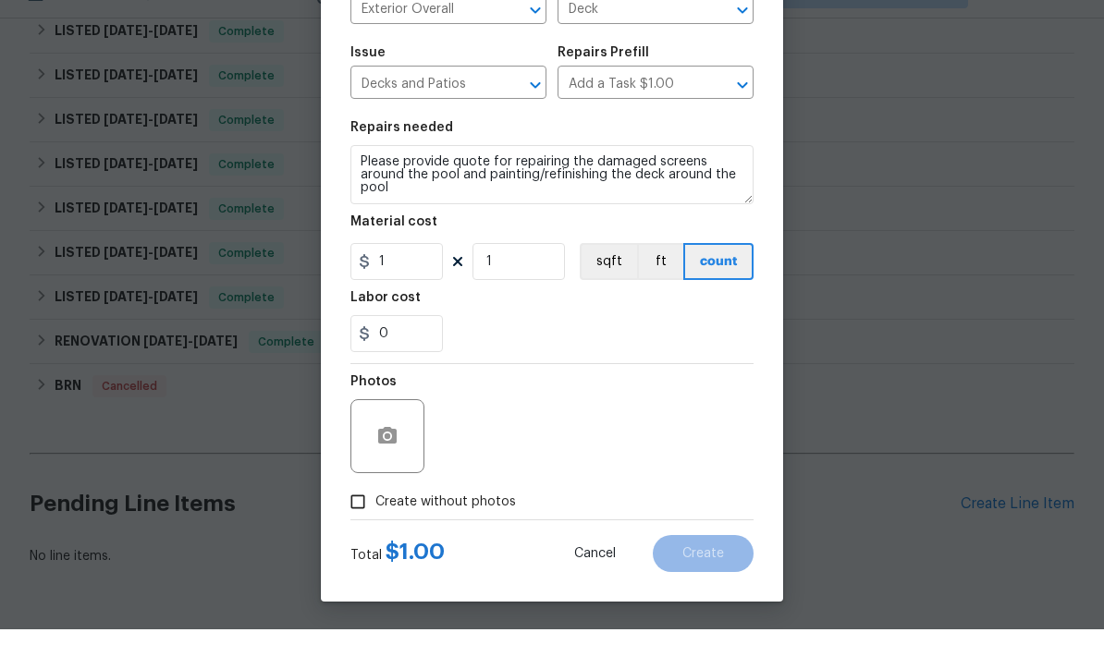
scroll to position [40, 0]
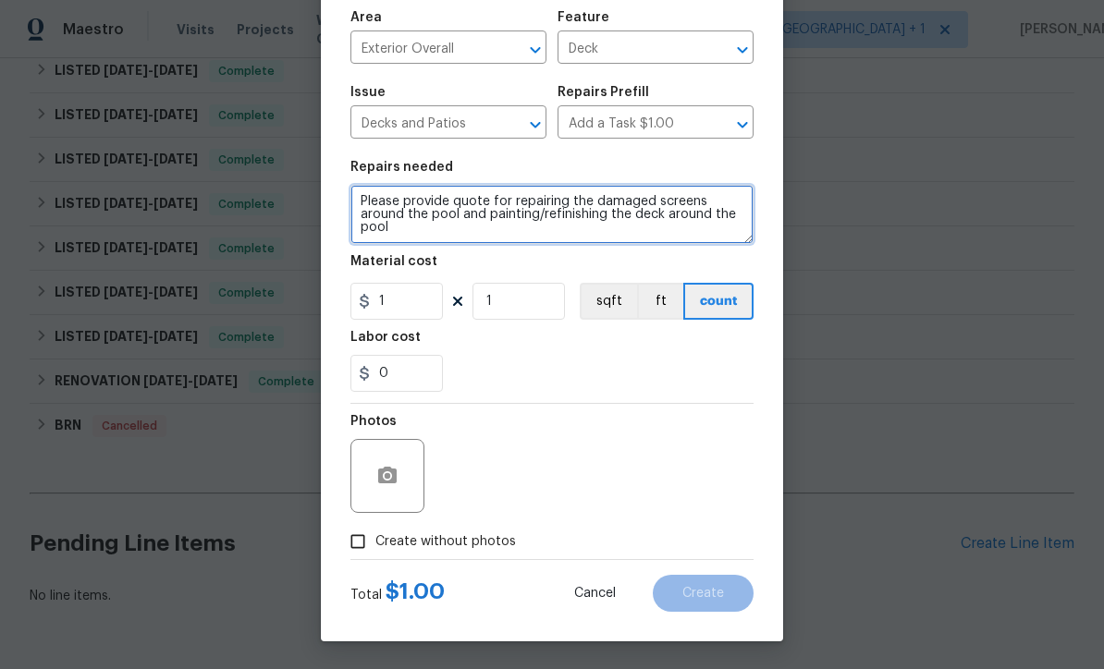
type textarea "Please provide quote for repairing the damaged screens around the pool and pain…"
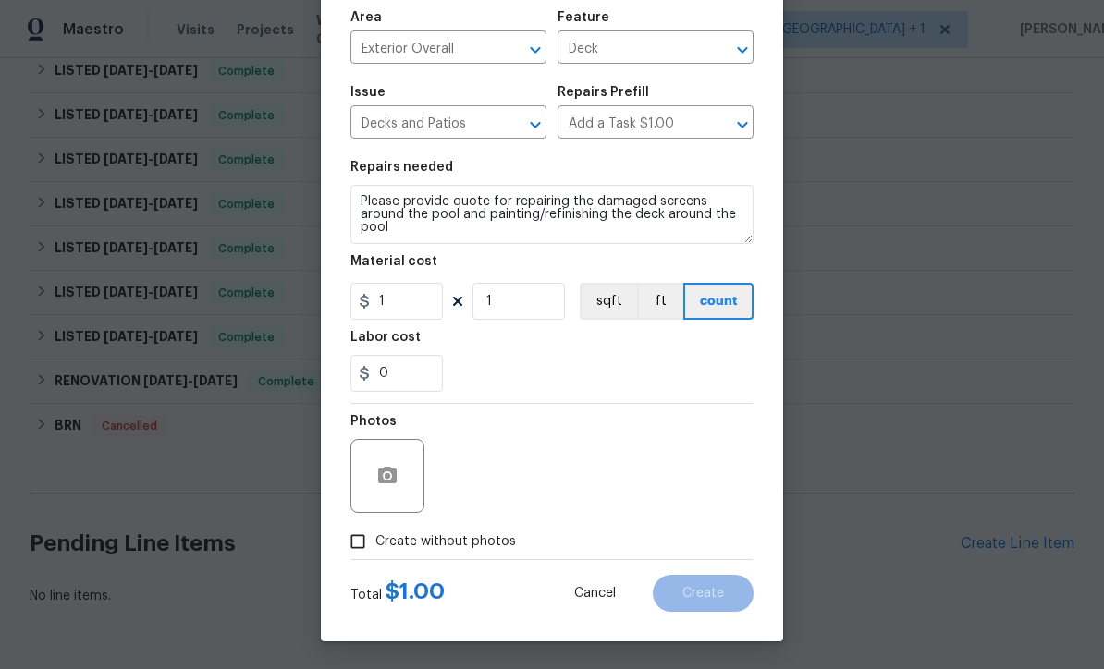
click at [366, 544] on input "Create without photos" at bounding box center [357, 541] width 35 height 35
checkbox input "true"
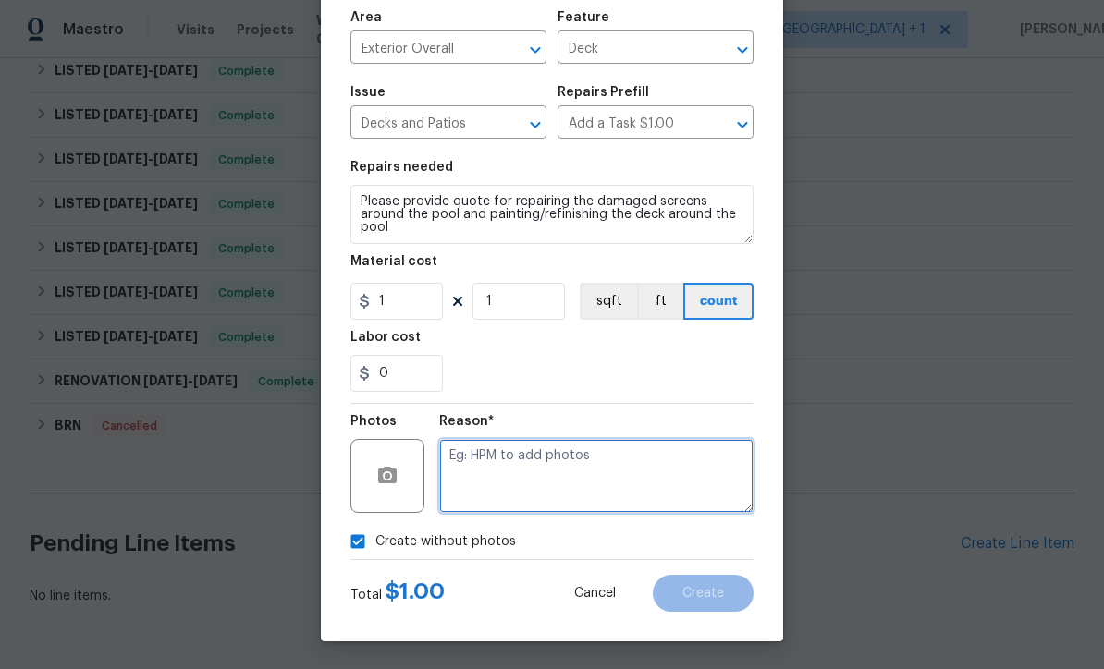
click at [517, 485] on textarea at bounding box center [596, 476] width 314 height 74
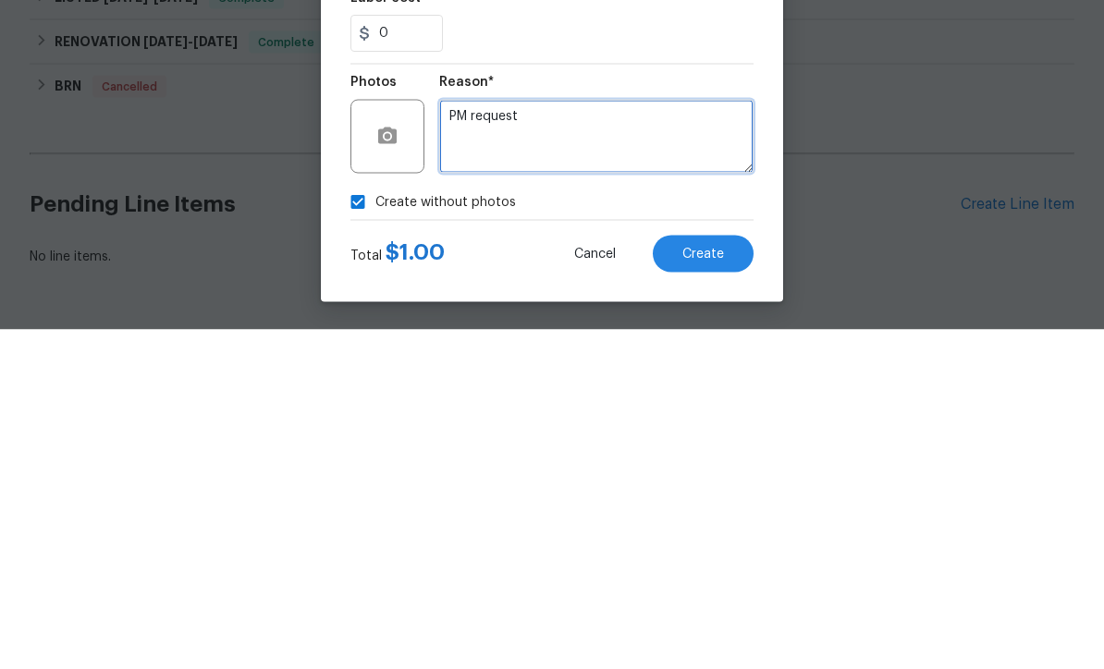
type textarea "PM request"
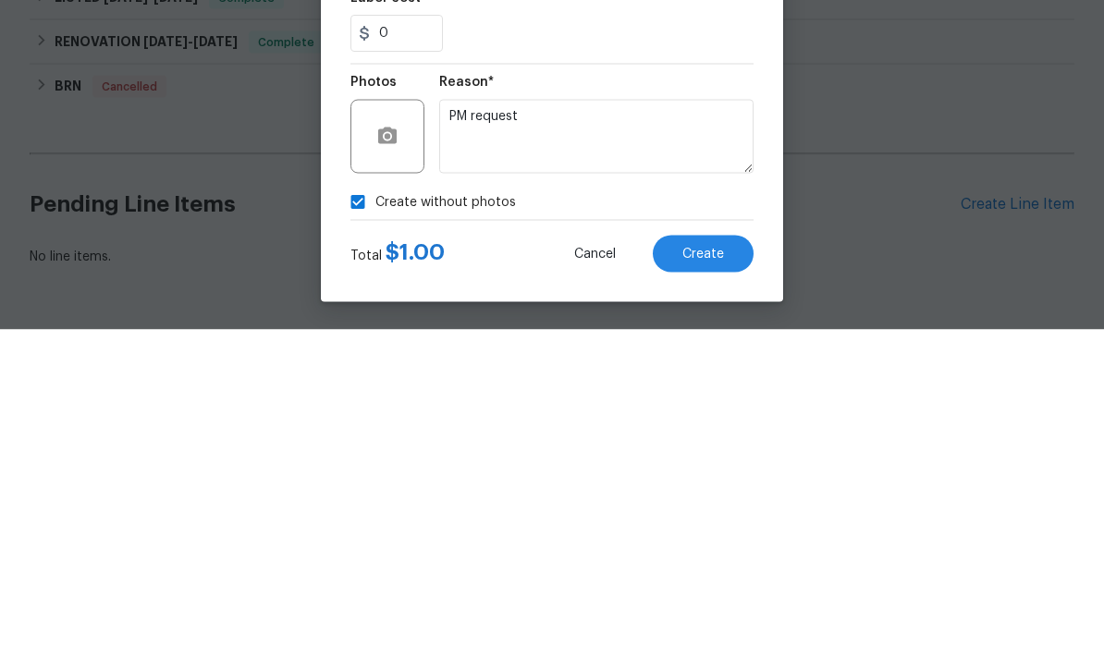
click at [716, 587] on span "Create" at bounding box center [703, 594] width 42 height 14
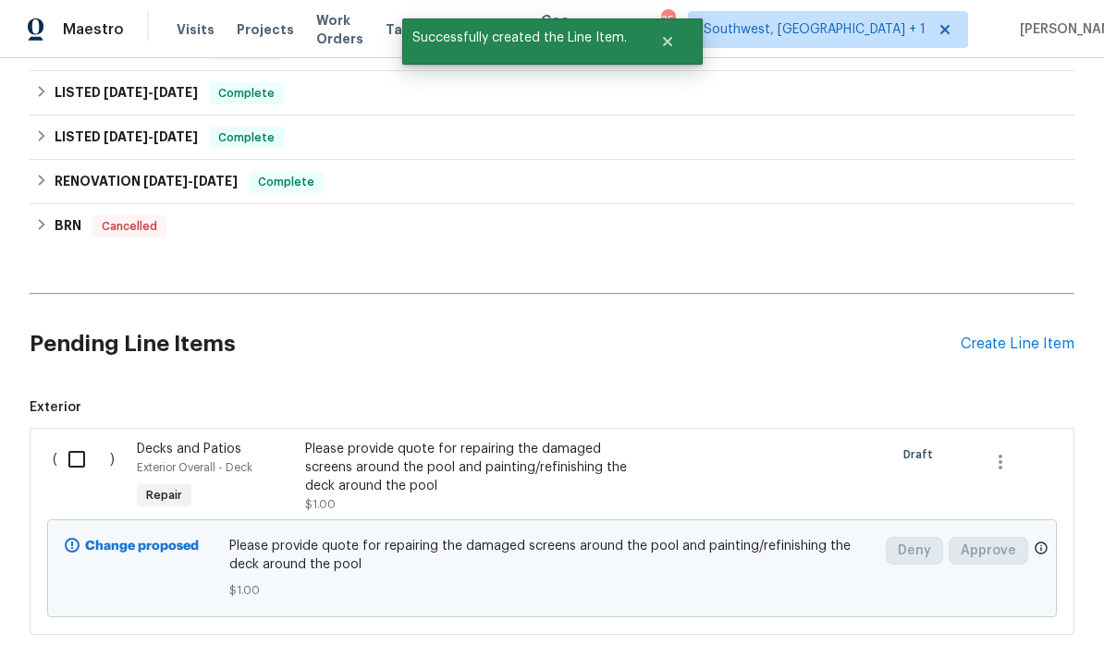
scroll to position [536, 0]
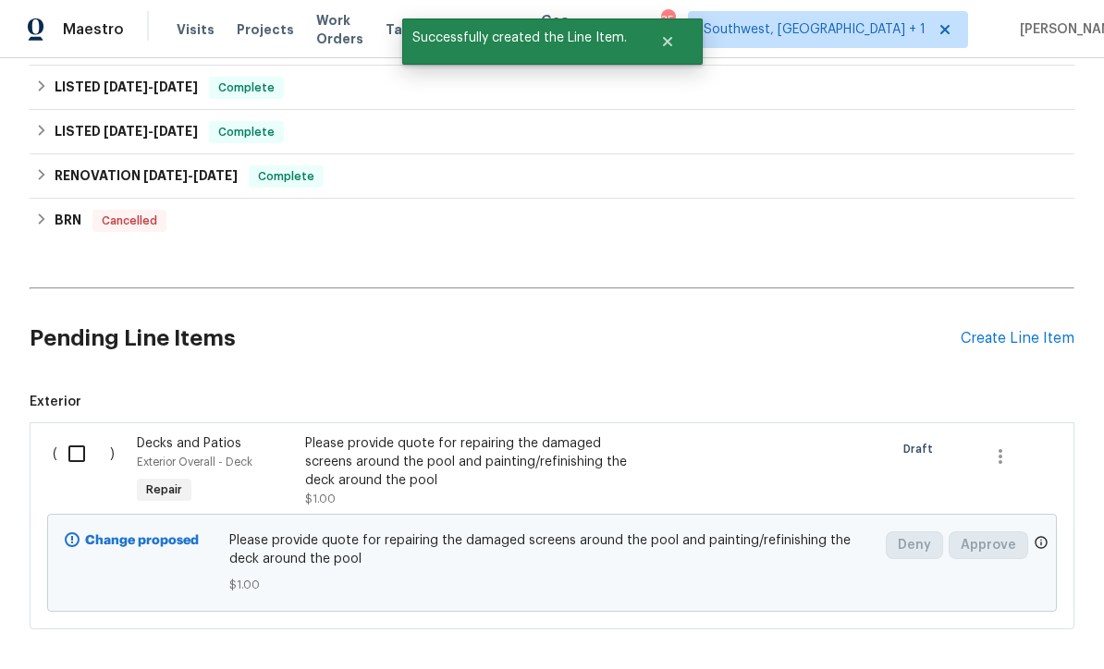
click at [87, 435] on input "checkbox" at bounding box center [83, 454] width 53 height 39
checkbox input "true"
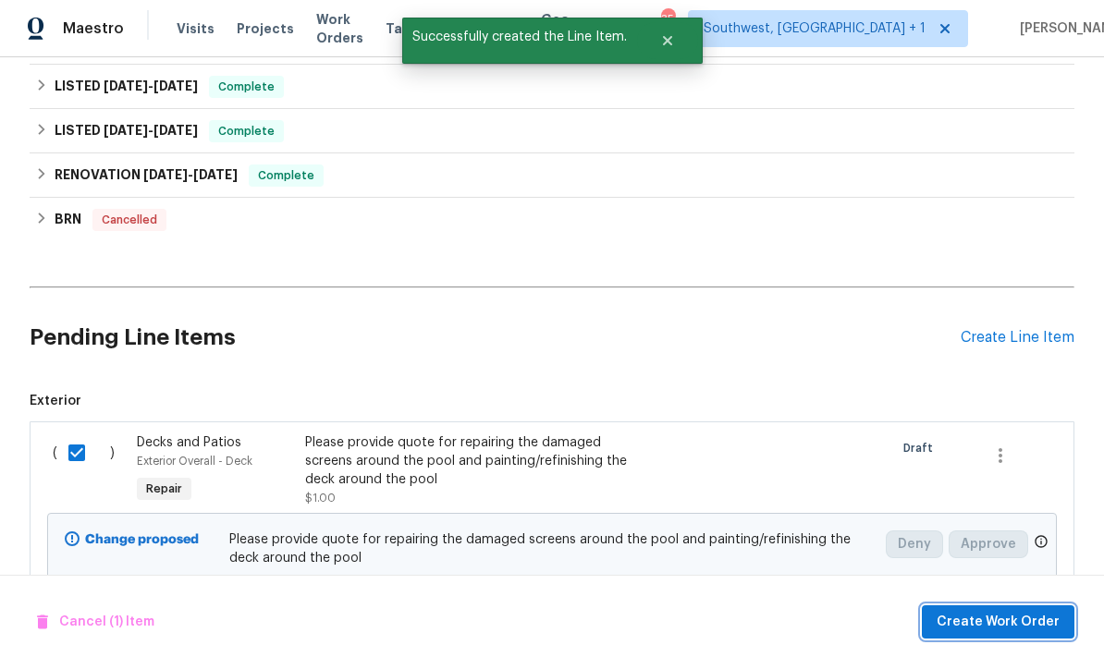
click at [984, 629] on span "Create Work Order" at bounding box center [998, 623] width 123 height 23
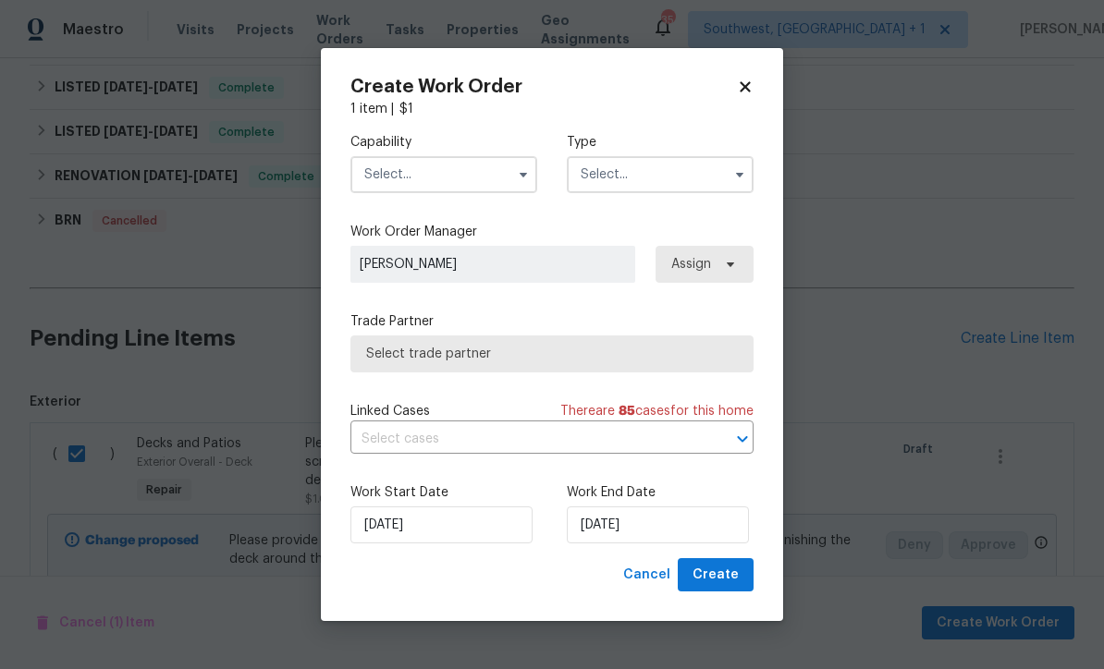
click at [435, 172] on input "text" at bounding box center [443, 174] width 187 height 37
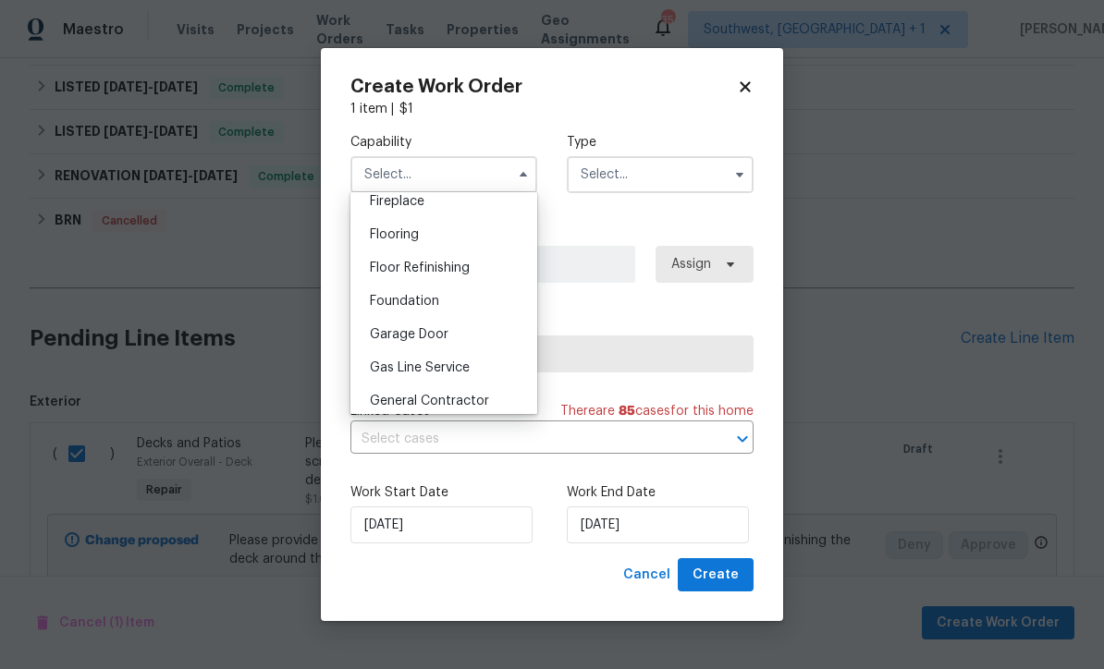
scroll to position [730, 0]
click at [496, 367] on div "General Contractor" at bounding box center [444, 366] width 178 height 33
type input "General Contractor"
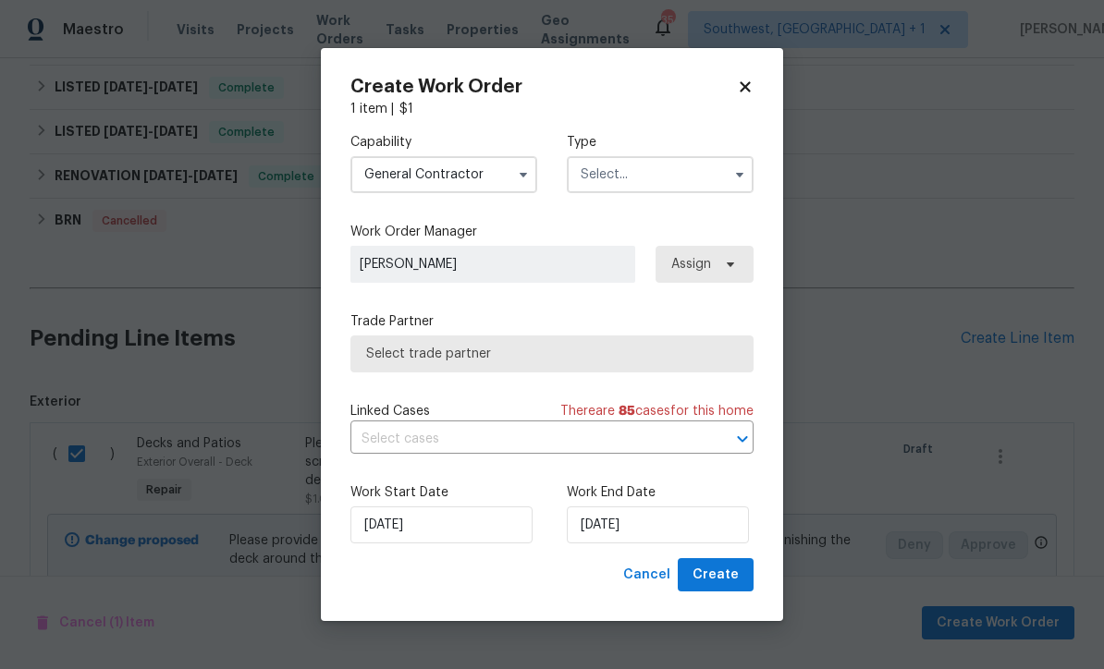
click at [661, 170] on input "text" at bounding box center [660, 174] width 187 height 37
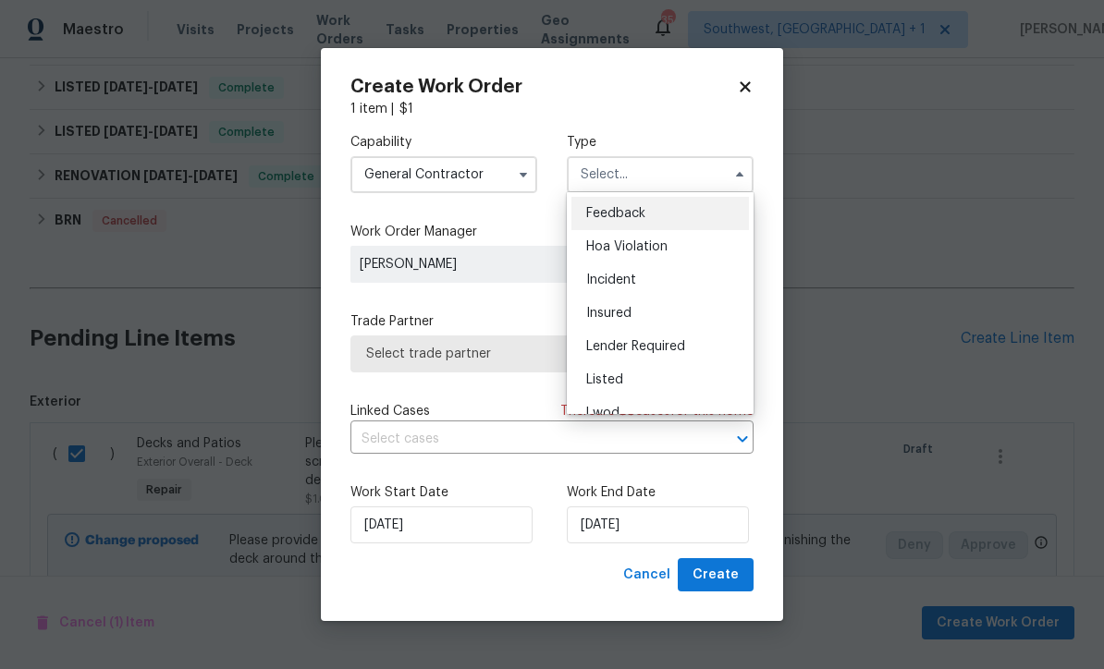
click at [663, 381] on div "Listed" at bounding box center [660, 379] width 178 height 33
type input "Listed"
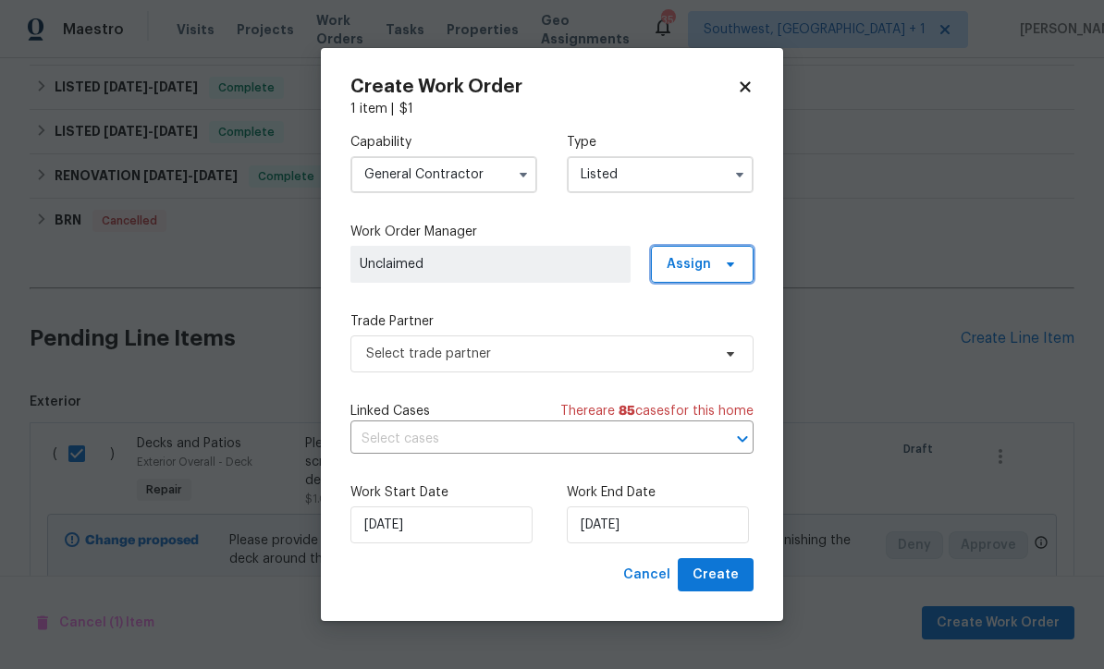
click at [690, 258] on span "Assign" at bounding box center [689, 264] width 44 height 18
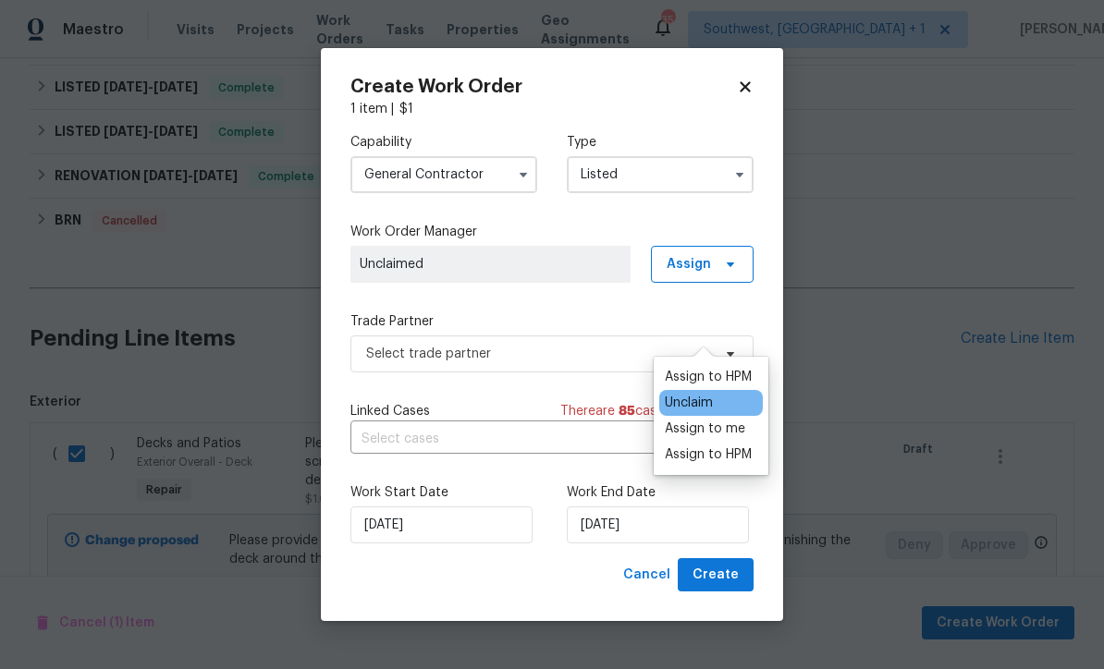
click at [714, 420] on div "Assign to me" at bounding box center [705, 429] width 80 height 18
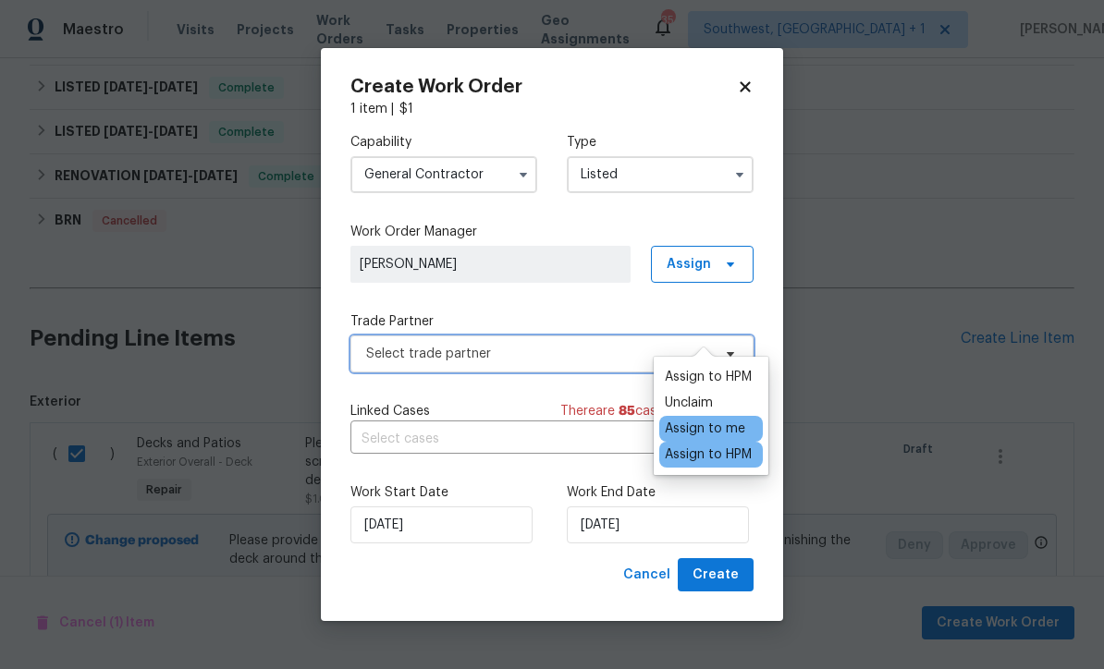
click at [555, 353] on span "Select trade partner" at bounding box center [538, 354] width 345 height 18
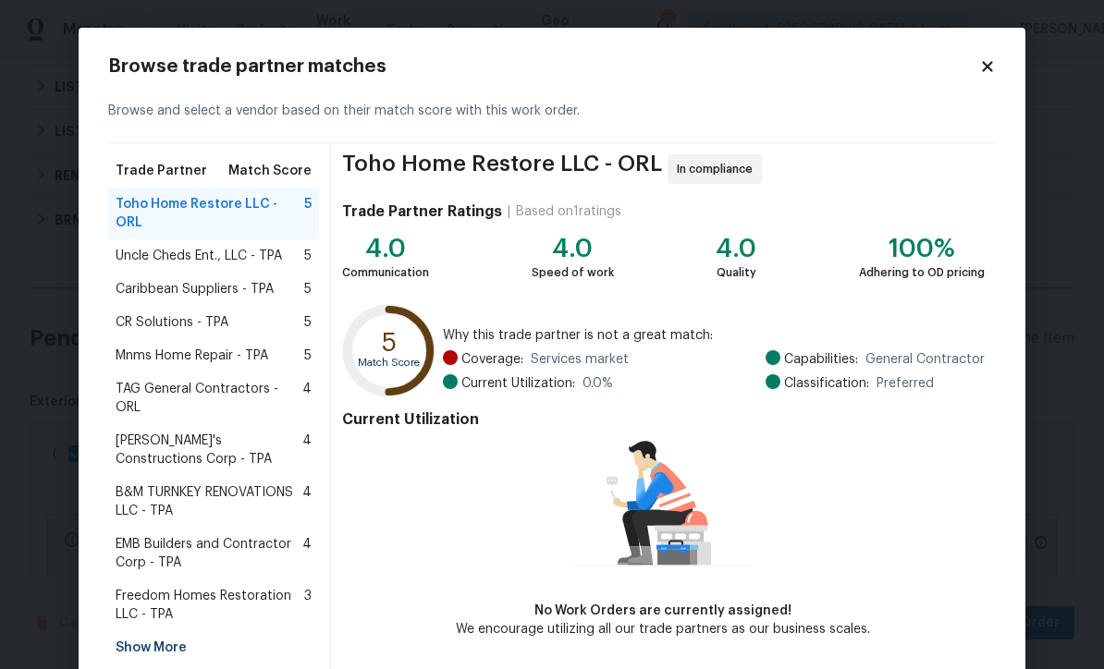
click at [182, 631] on div "Show More" at bounding box center [213, 647] width 211 height 33
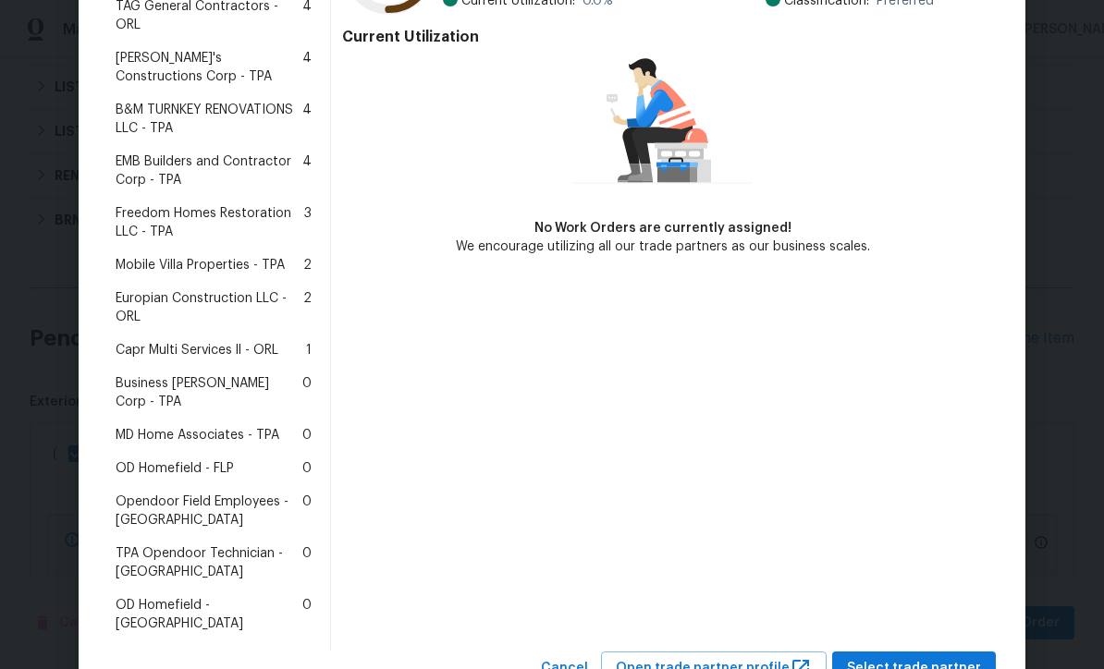
scroll to position [382, 0]
click at [230, 427] on span "MD Home Associates - TPA" at bounding box center [198, 436] width 164 height 18
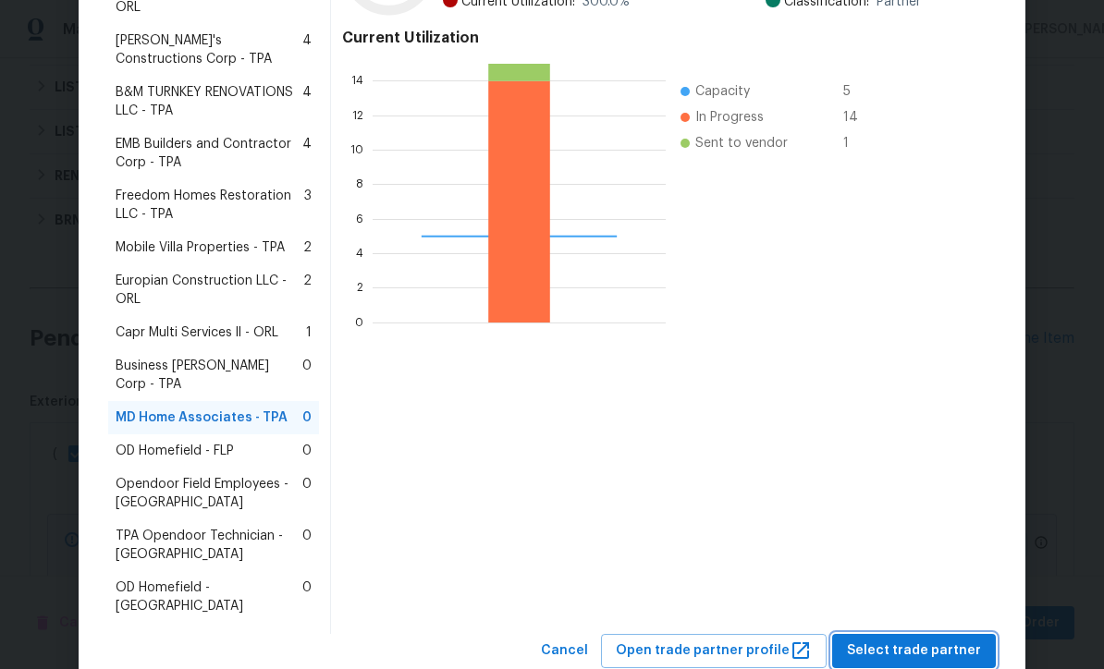
click at [917, 640] on span "Select trade partner" at bounding box center [914, 651] width 134 height 23
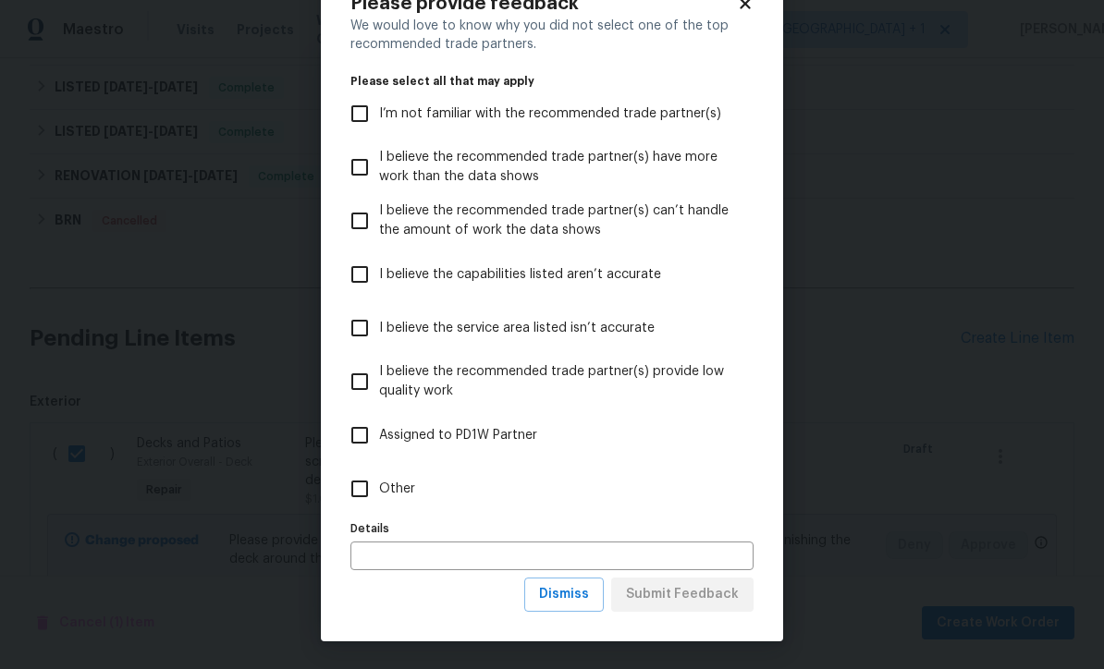
scroll to position [64, 0]
click at [571, 607] on button "Dismiss" at bounding box center [564, 595] width 80 height 34
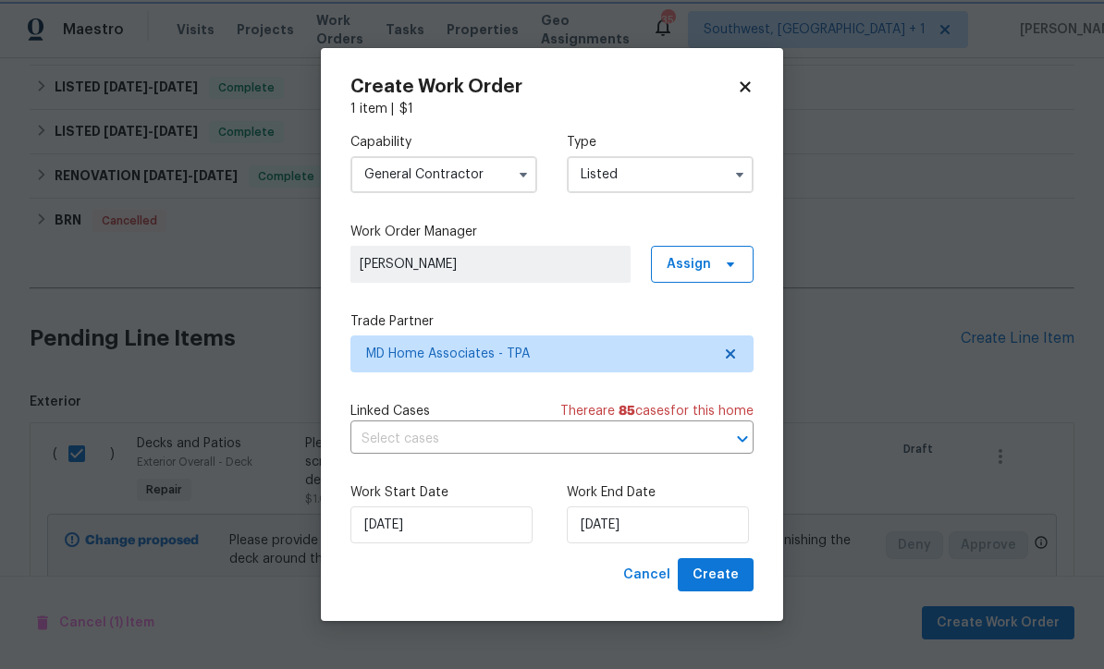
scroll to position [0, 0]
click at [671, 527] on input "10/7/2025" at bounding box center [658, 525] width 182 height 37
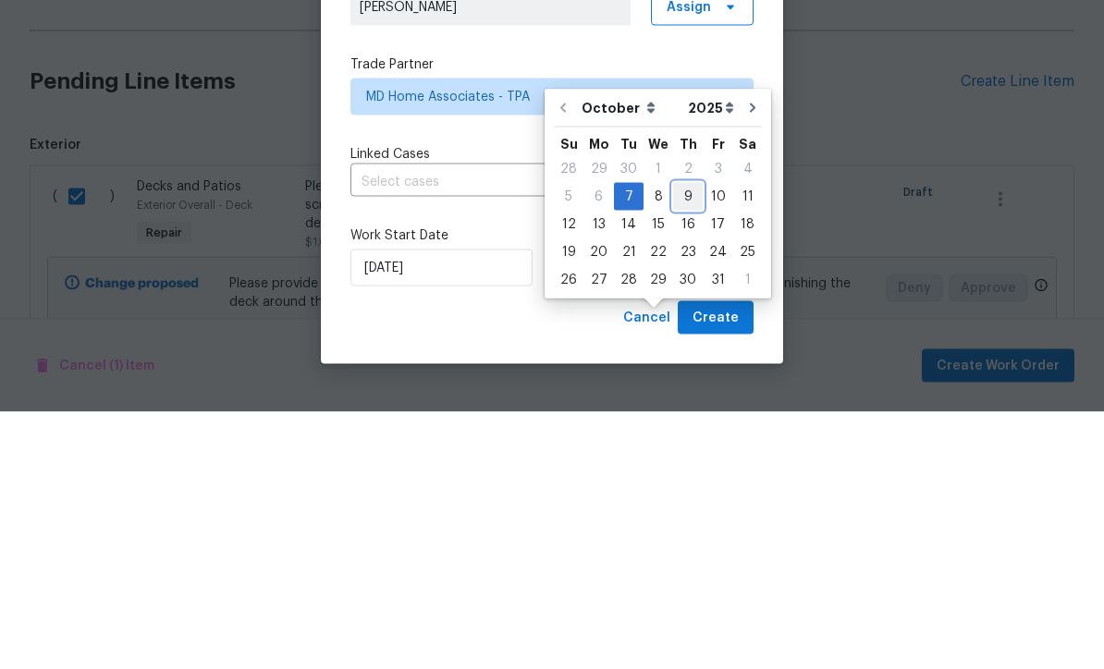
click at [690, 441] on div "9" at bounding box center [688, 454] width 30 height 26
type input "10/9/2025"
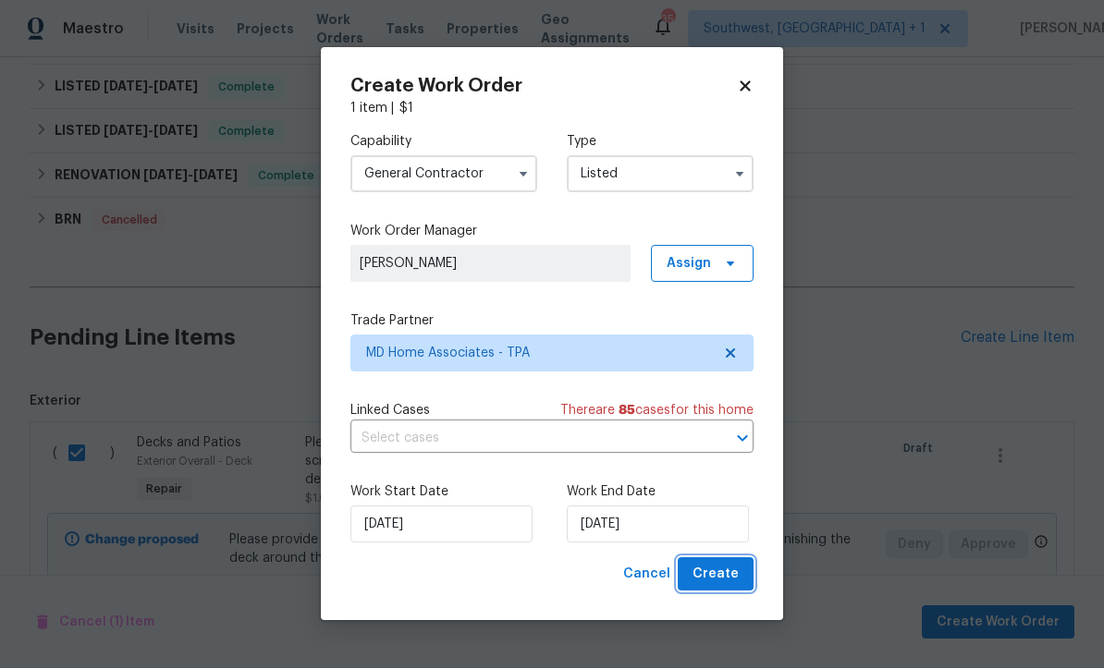
click at [728, 585] on span "Create" at bounding box center [716, 575] width 46 height 23
checkbox input "false"
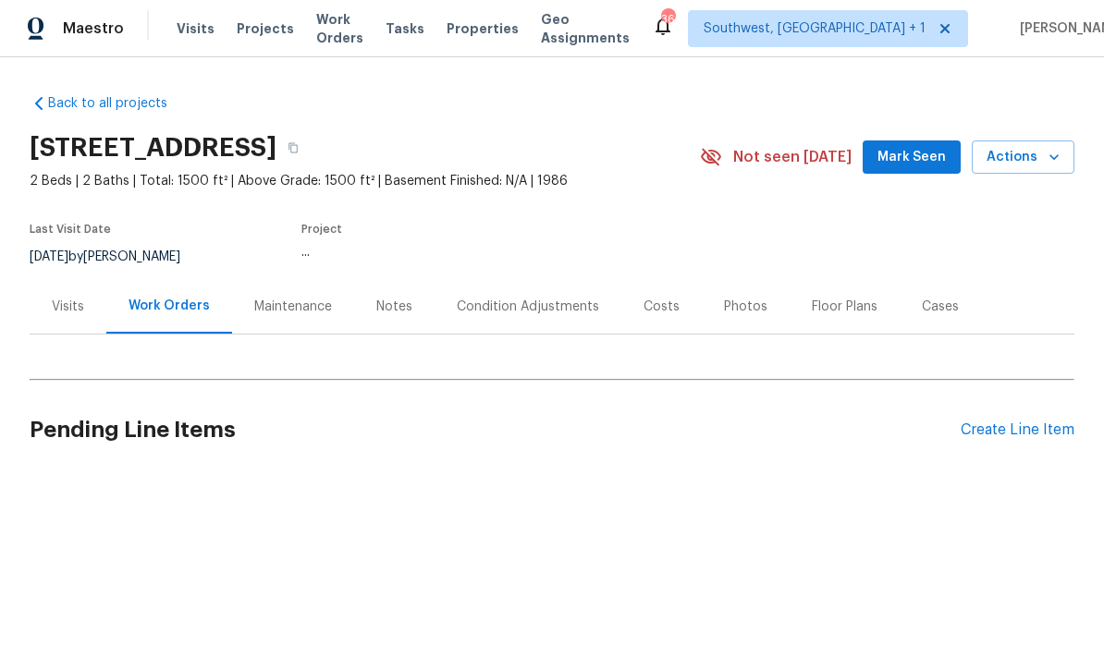
scroll to position [1, 0]
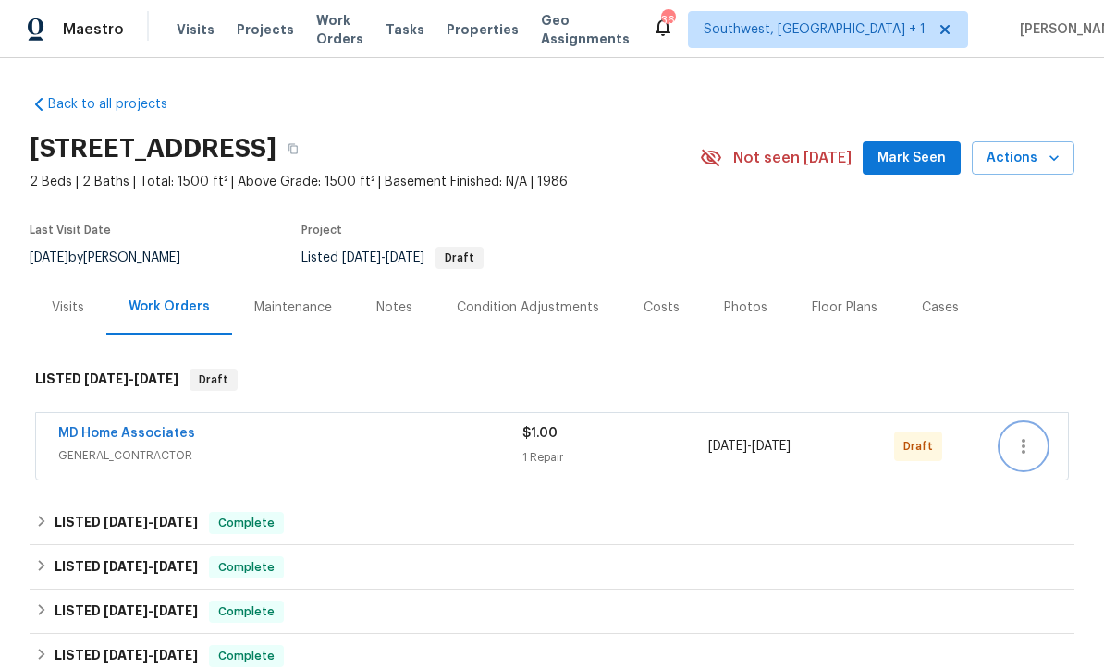
click at [1019, 452] on icon "button" at bounding box center [1023, 446] width 22 height 22
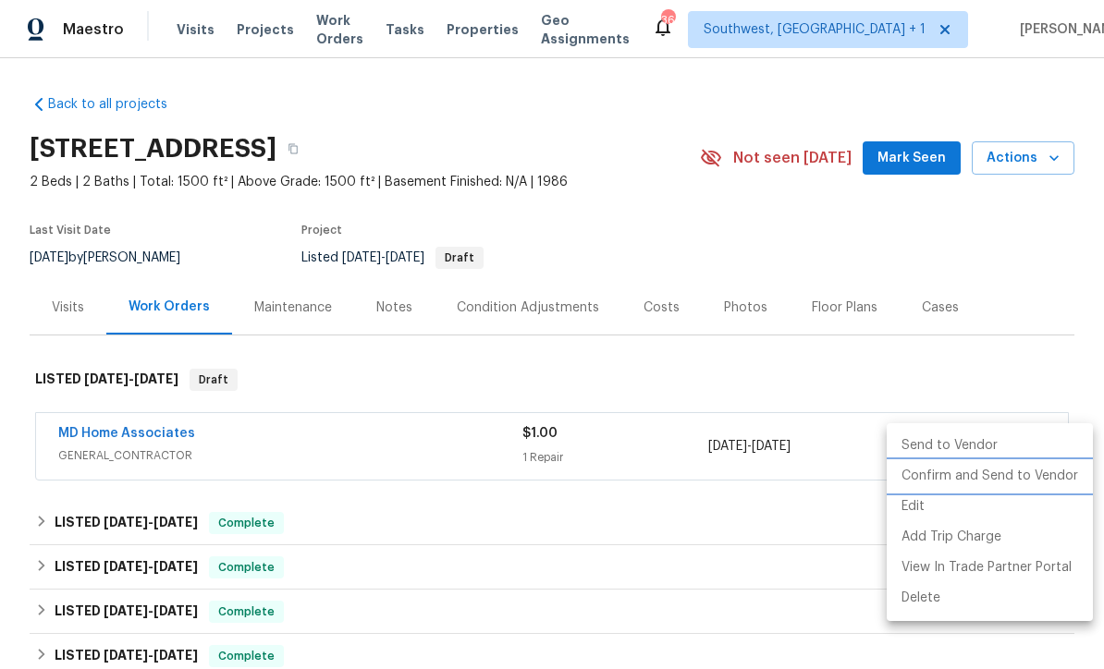
click at [1000, 484] on li "Confirm and Send to Vendor" at bounding box center [990, 476] width 206 height 31
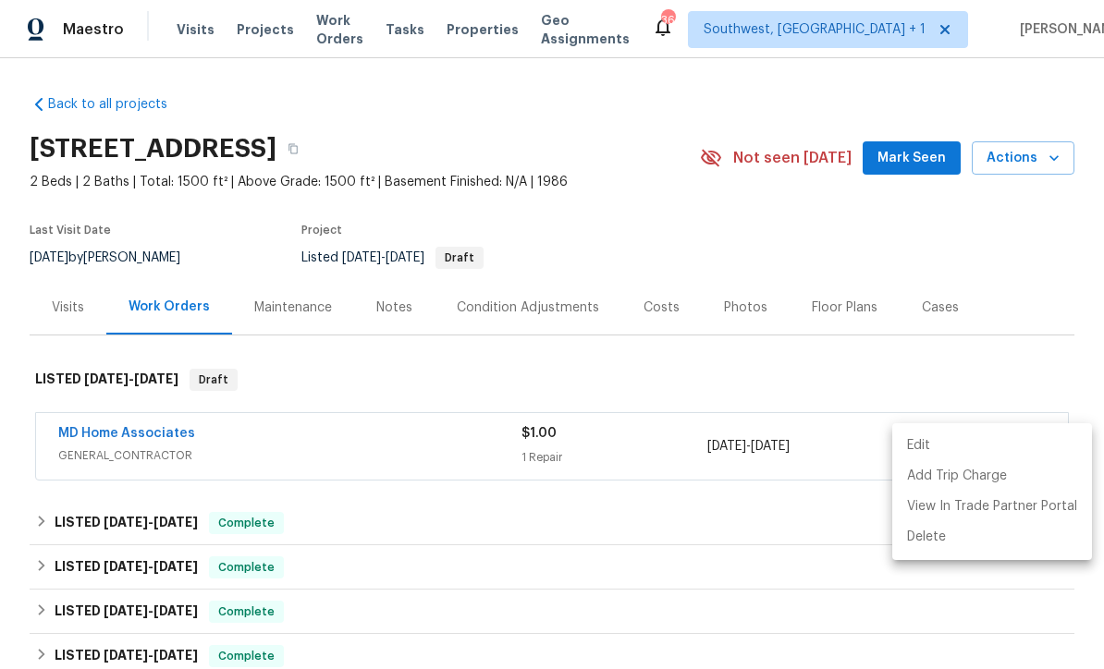
click at [893, 257] on div at bounding box center [552, 334] width 1104 height 669
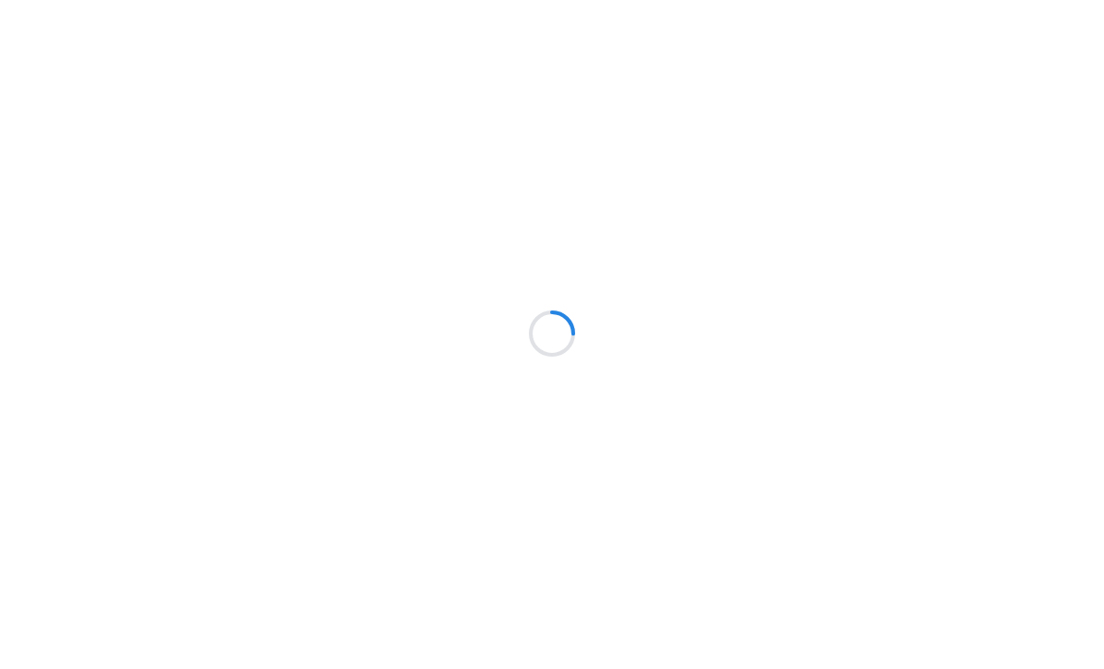
scroll to position [1, 0]
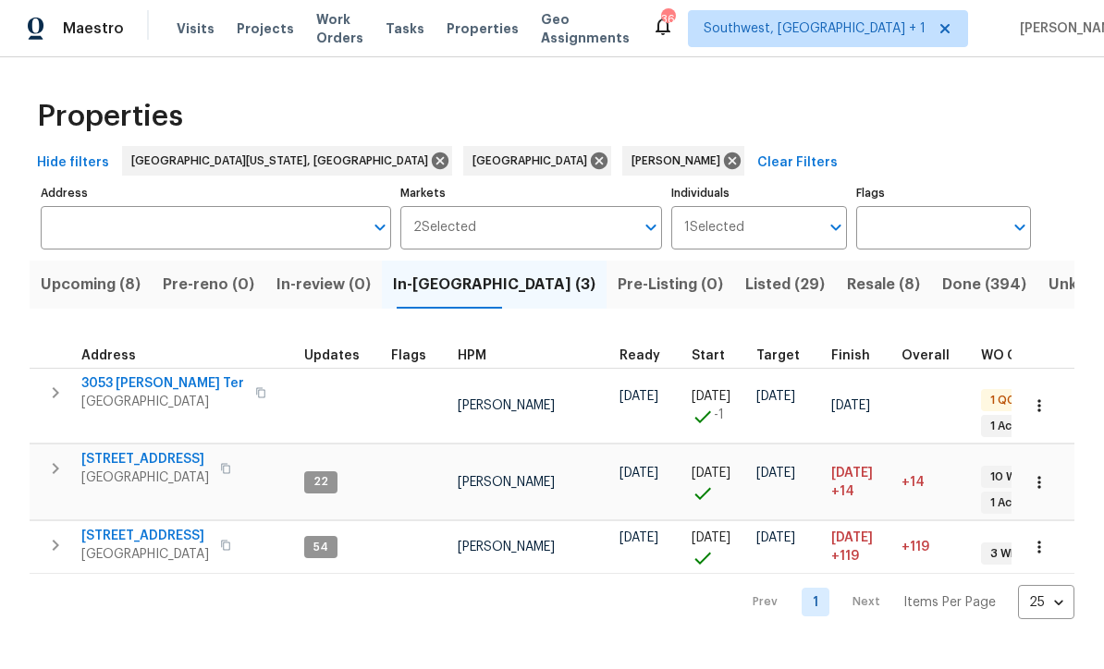
click at [847, 282] on span "Resale (8)" at bounding box center [883, 286] width 73 height 26
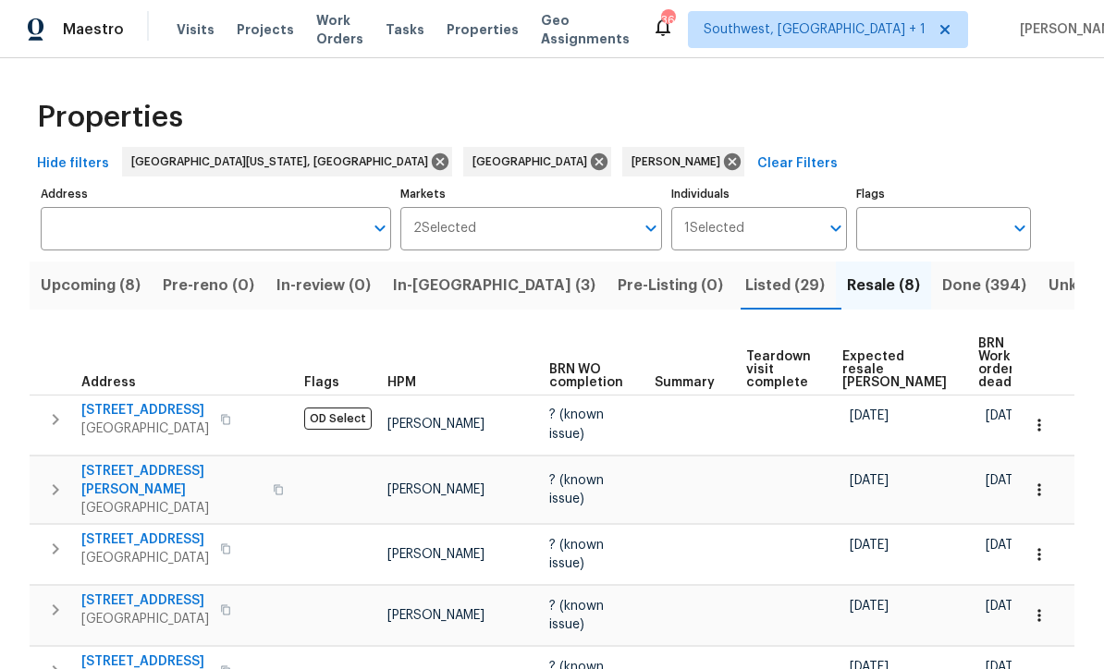
click at [745, 289] on span "Listed (29)" at bounding box center [785, 286] width 80 height 26
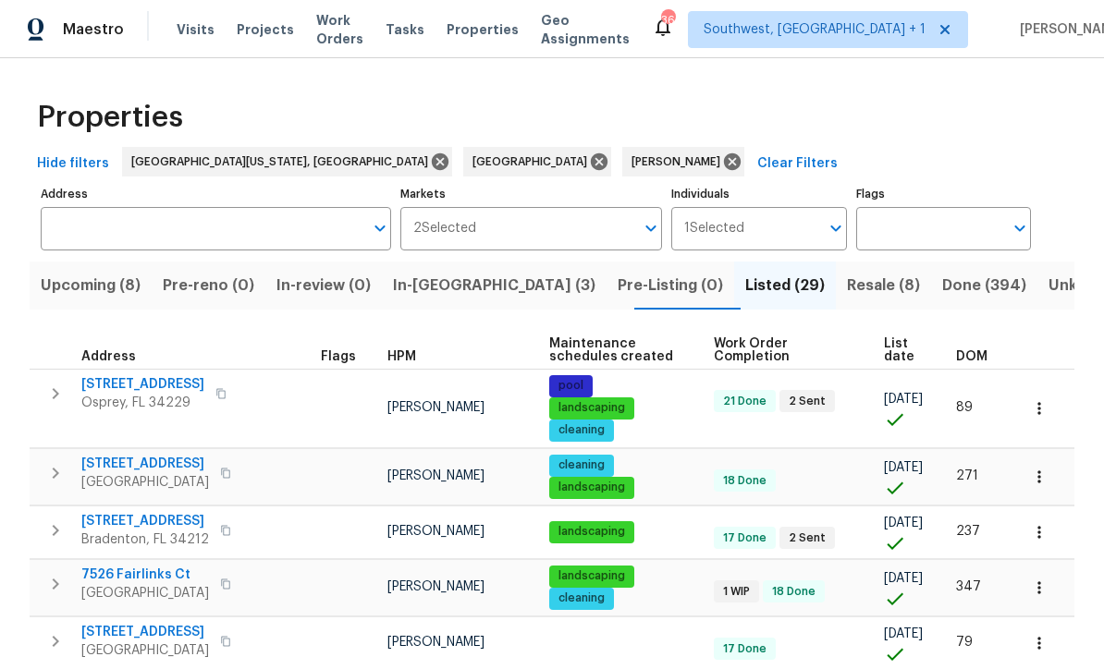
click at [906, 351] on span "List date" at bounding box center [904, 350] width 41 height 26
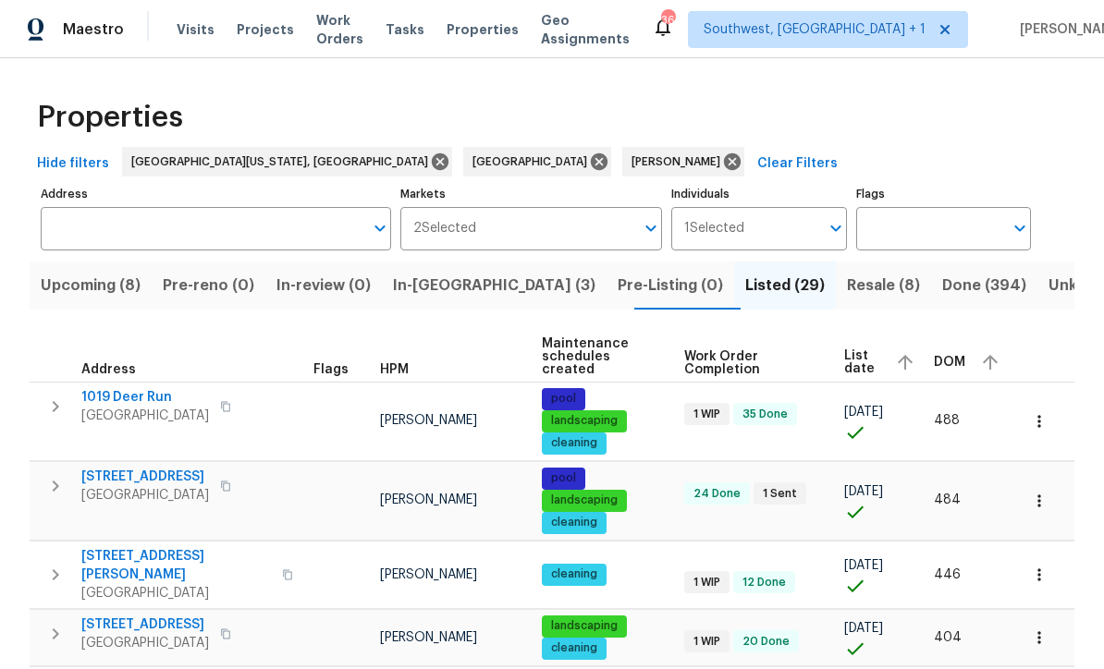
click at [1038, 415] on icon "button" at bounding box center [1038, 421] width 3 height 12
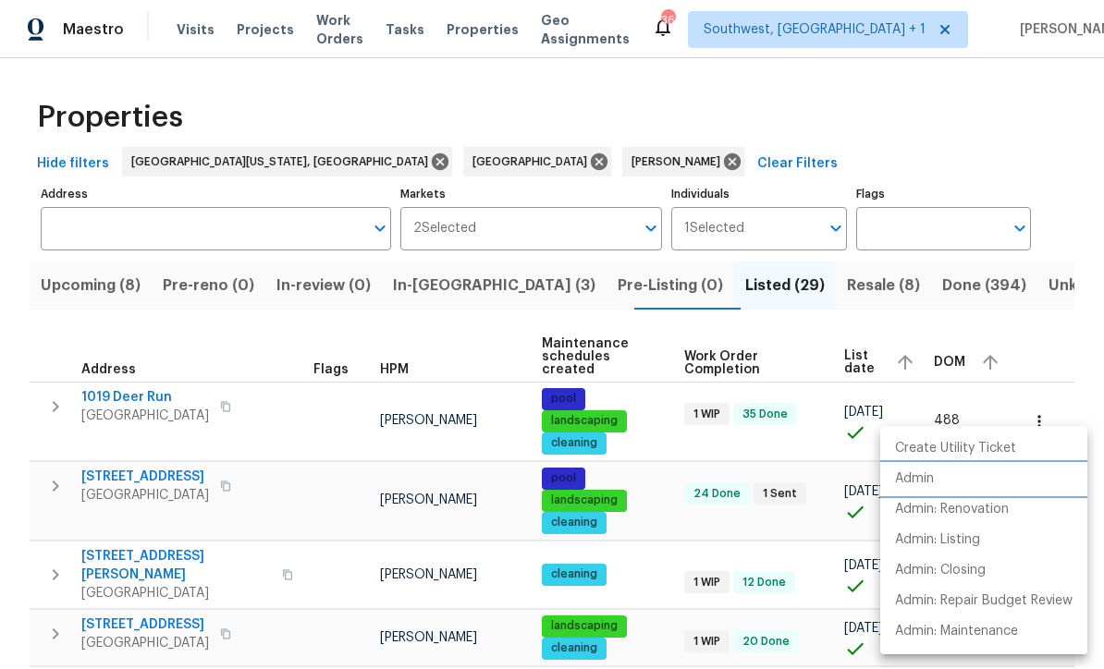
click at [921, 480] on p "Admin" at bounding box center [914, 479] width 39 height 19
click at [663, 452] on div at bounding box center [552, 334] width 1104 height 669
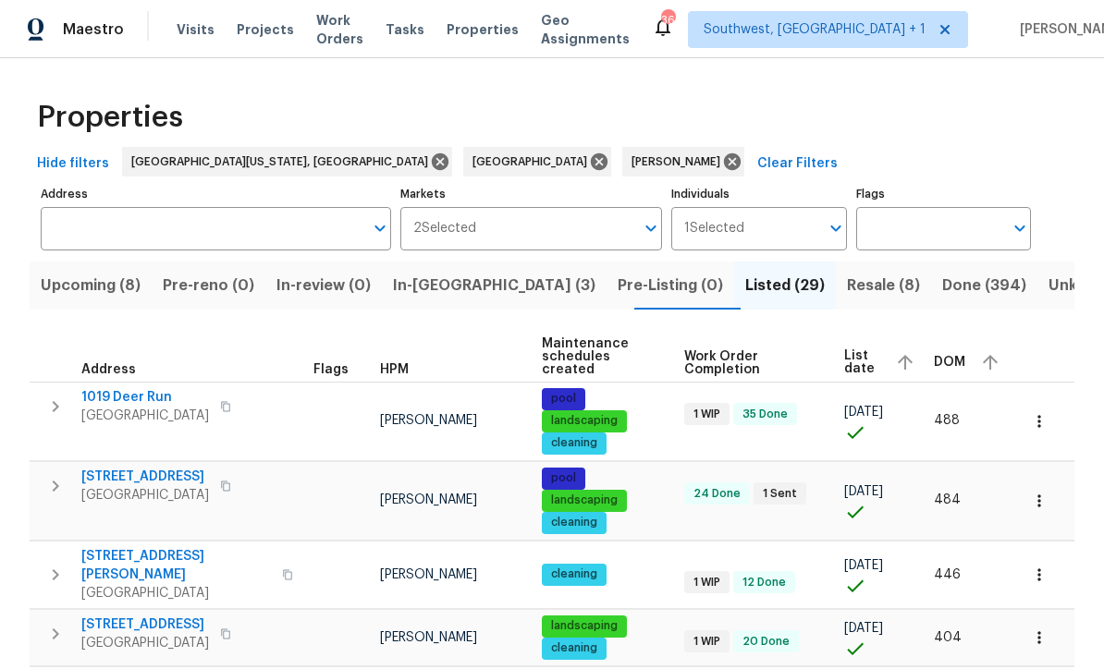
scroll to position [15, 0]
click at [1041, 485] on button "button" at bounding box center [1039, 501] width 41 height 41
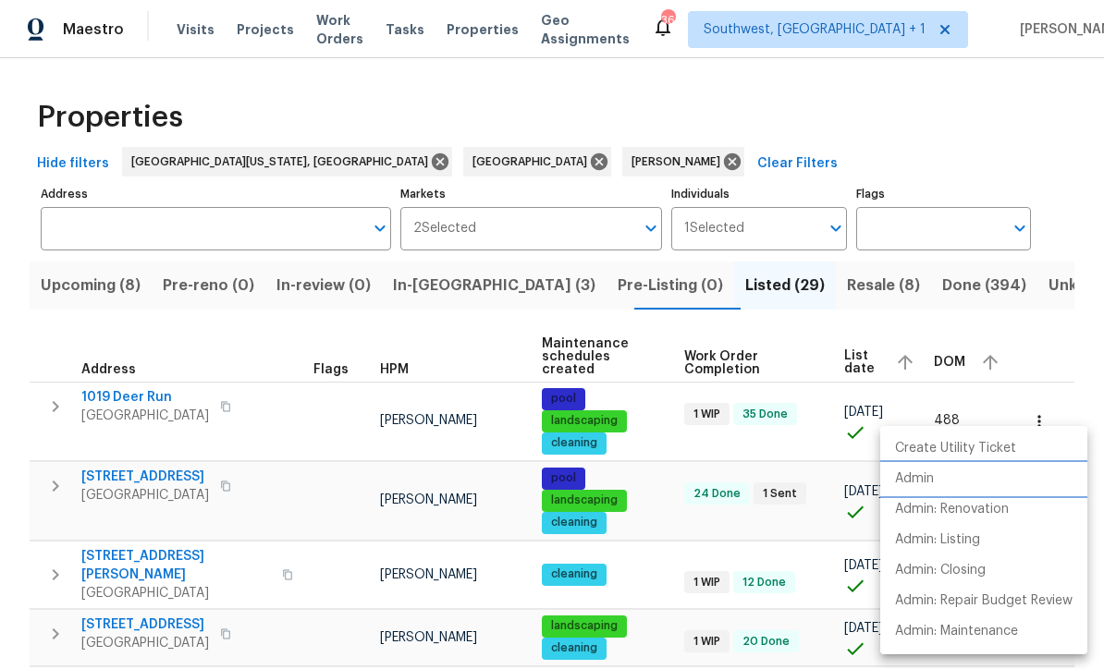
click at [918, 476] on p "Admin" at bounding box center [914, 479] width 39 height 19
click at [663, 508] on div at bounding box center [552, 334] width 1104 height 669
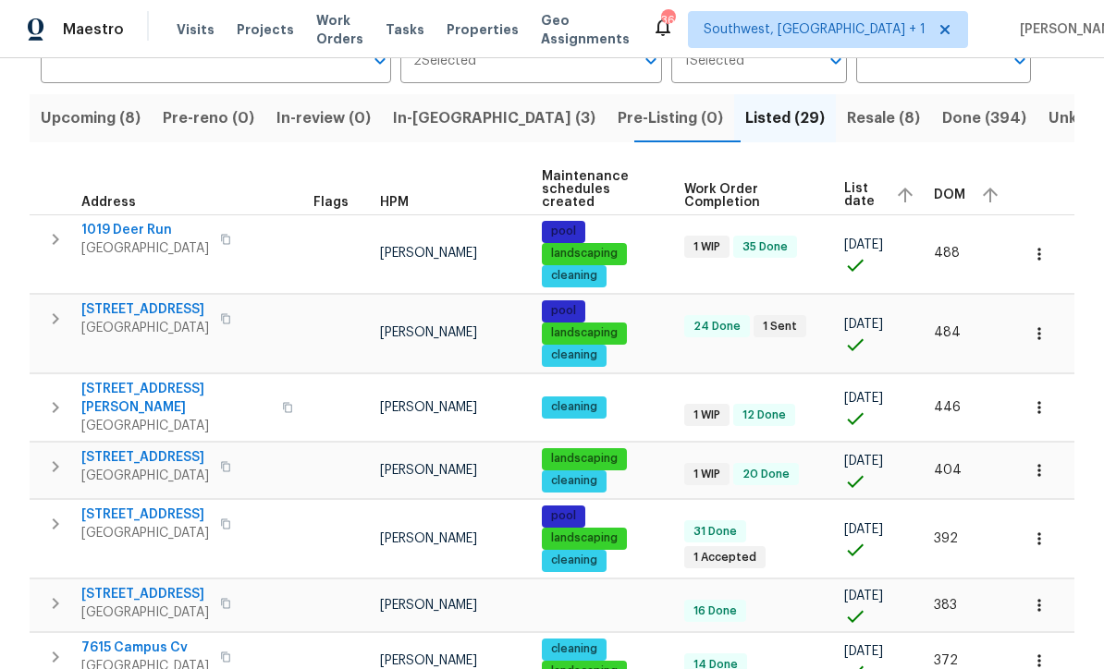
scroll to position [193, 0]
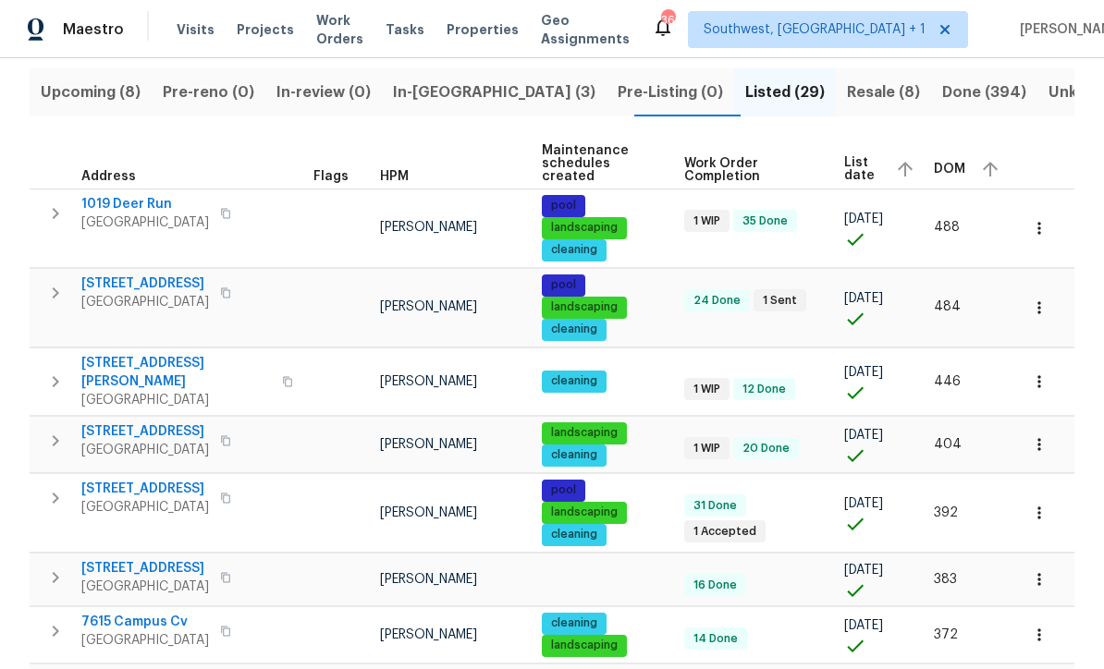
click at [1038, 375] on icon "button" at bounding box center [1038, 381] width 3 height 12
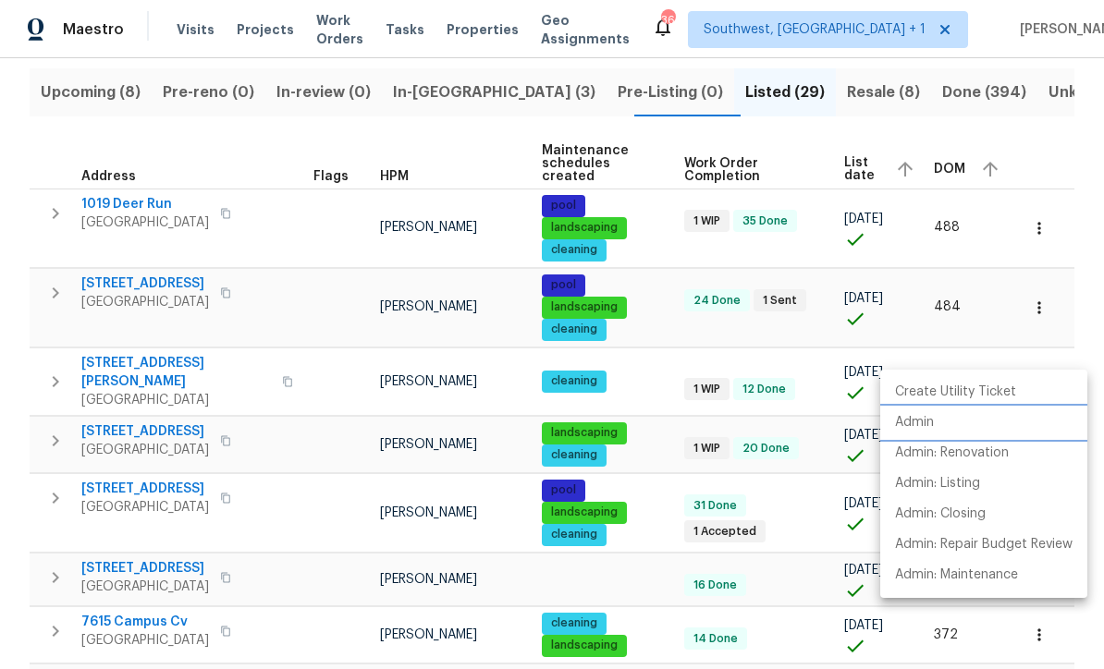
click at [917, 423] on p "Admin" at bounding box center [914, 422] width 39 height 19
click at [656, 448] on div at bounding box center [552, 334] width 1104 height 669
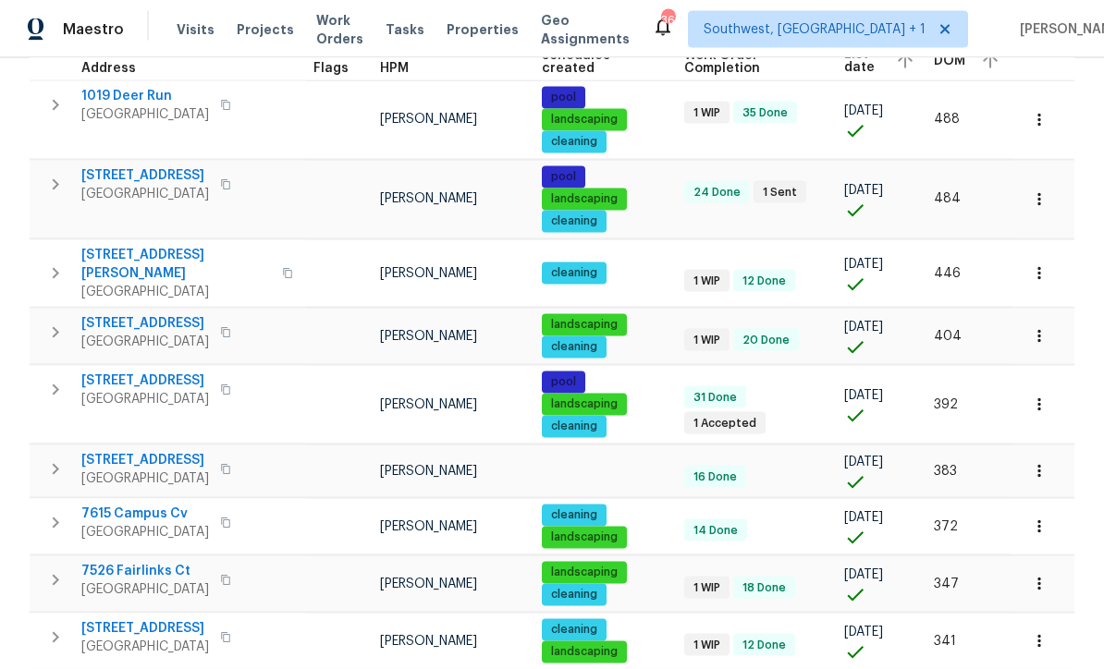
scroll to position [303, 0]
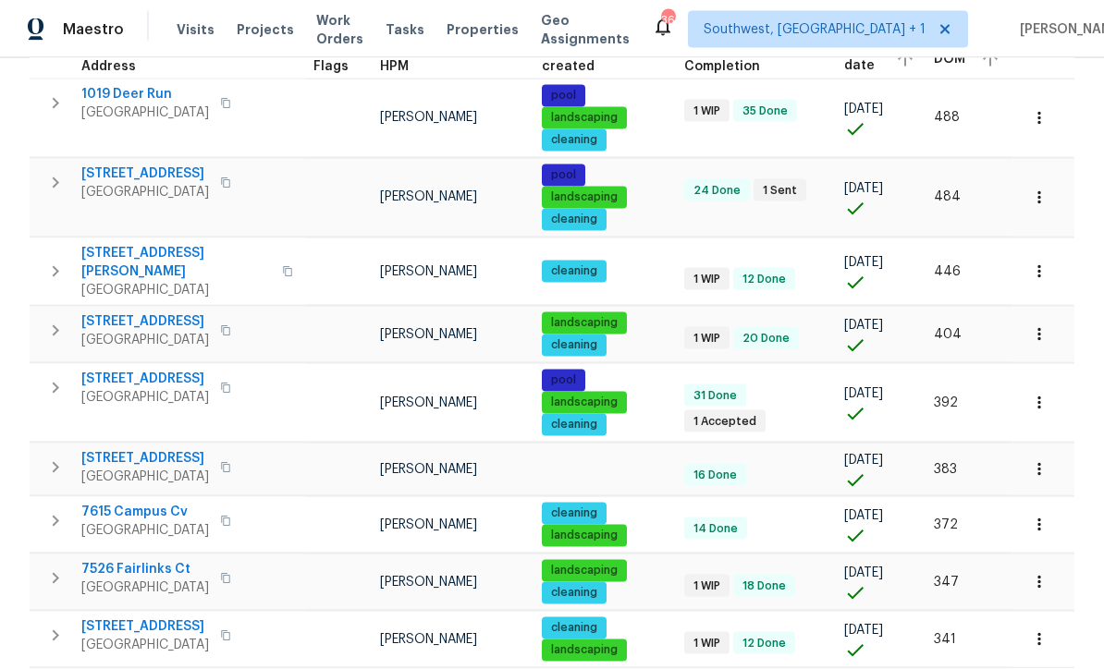
click at [1038, 397] on icon "button" at bounding box center [1038, 403] width 3 height 12
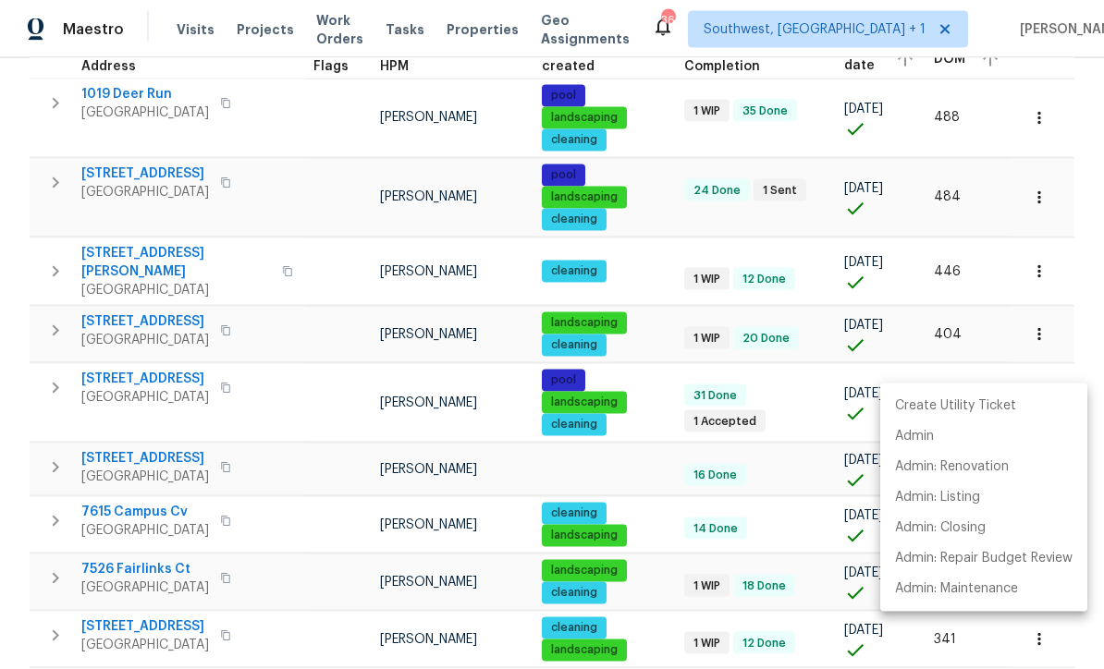
scroll to position [0, 0]
click at [915, 439] on p "Admin" at bounding box center [914, 436] width 39 height 19
click at [641, 443] on div at bounding box center [552, 334] width 1104 height 669
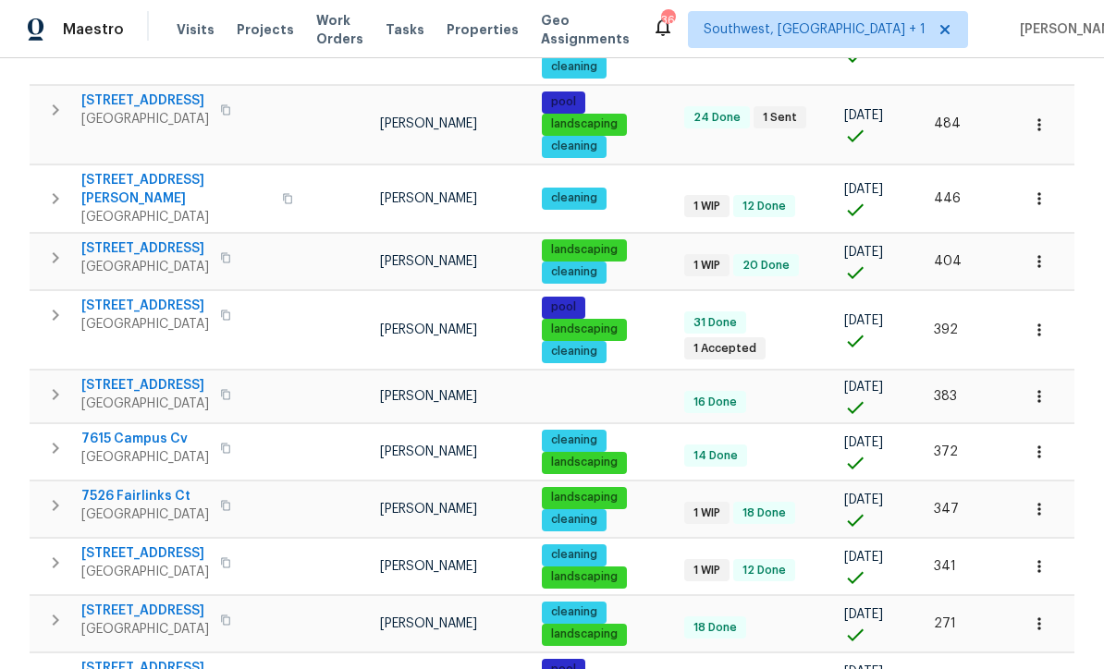
scroll to position [382, 0]
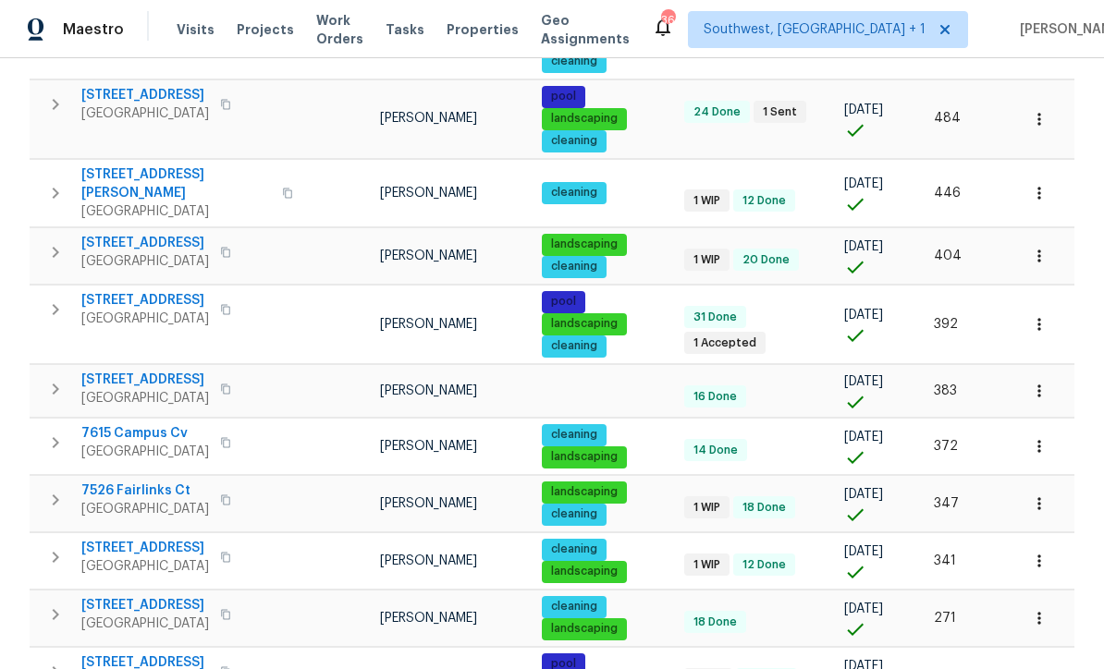
click at [1036, 371] on button "button" at bounding box center [1039, 391] width 41 height 41
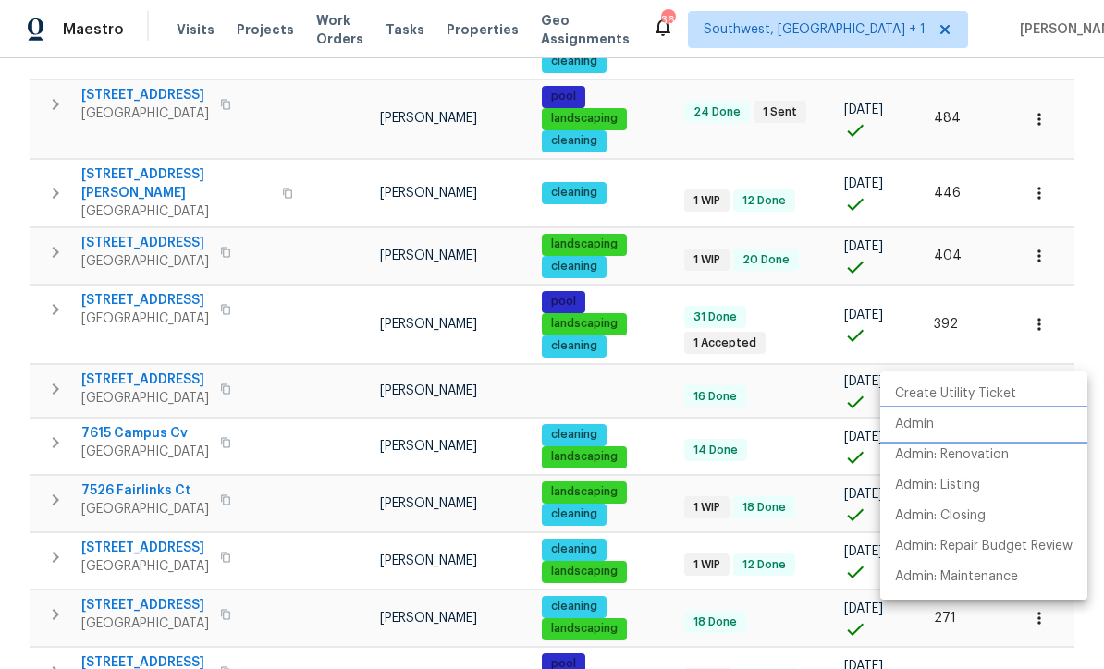
click at [915, 424] on p "Admin" at bounding box center [914, 424] width 39 height 19
click at [642, 349] on div at bounding box center [552, 334] width 1104 height 669
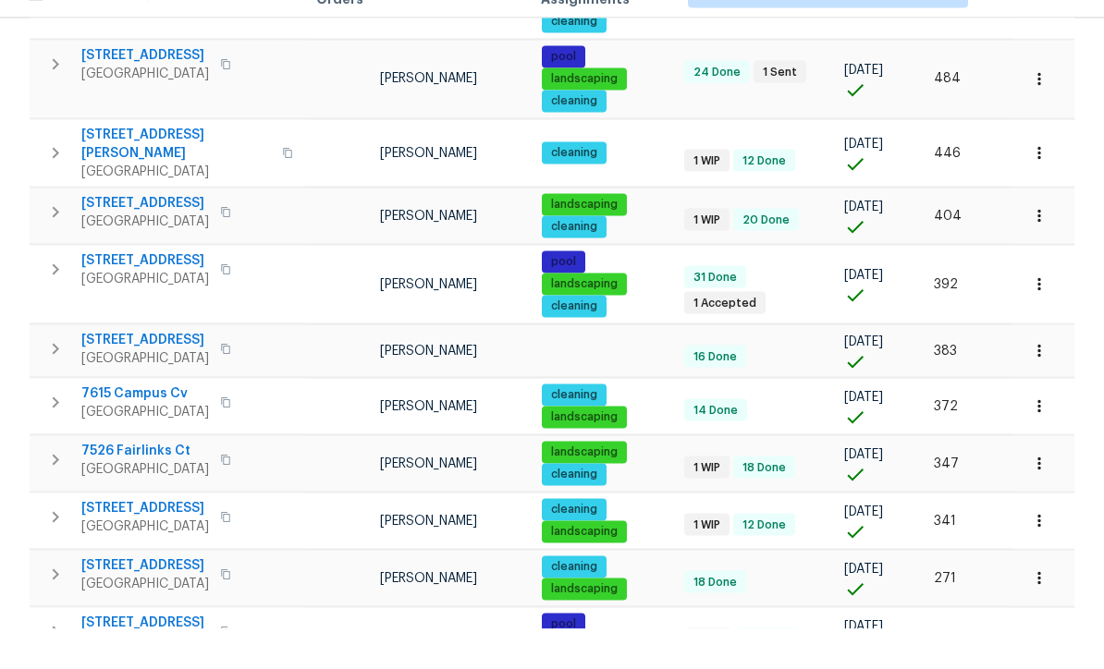
scroll to position [6, 0]
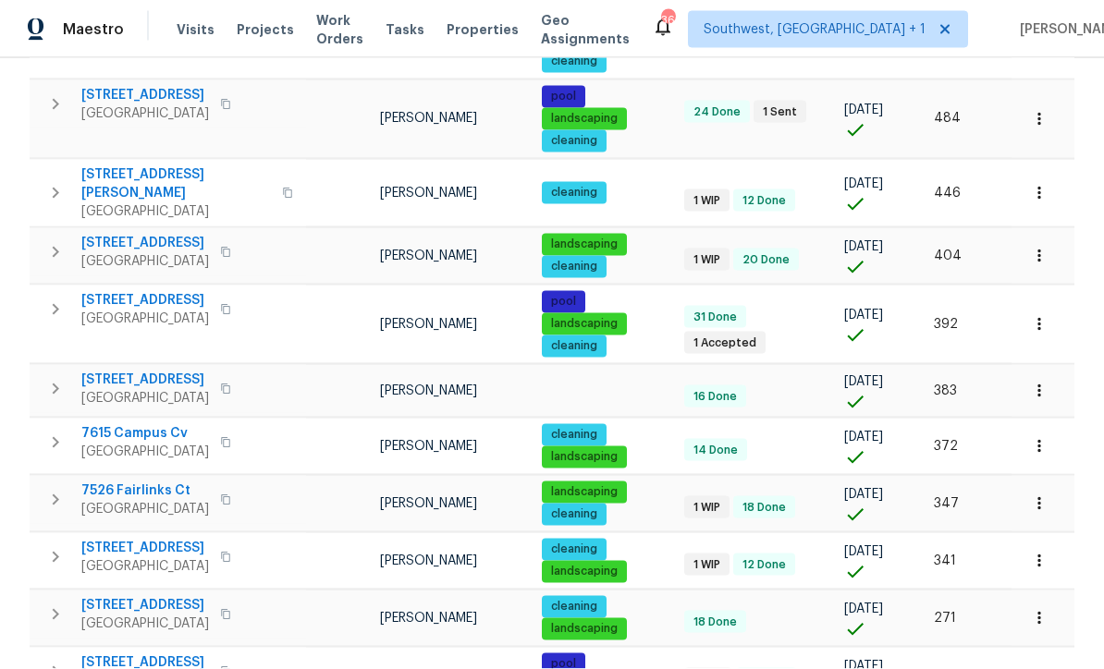
click at [1034, 426] on button "button" at bounding box center [1039, 446] width 41 height 41
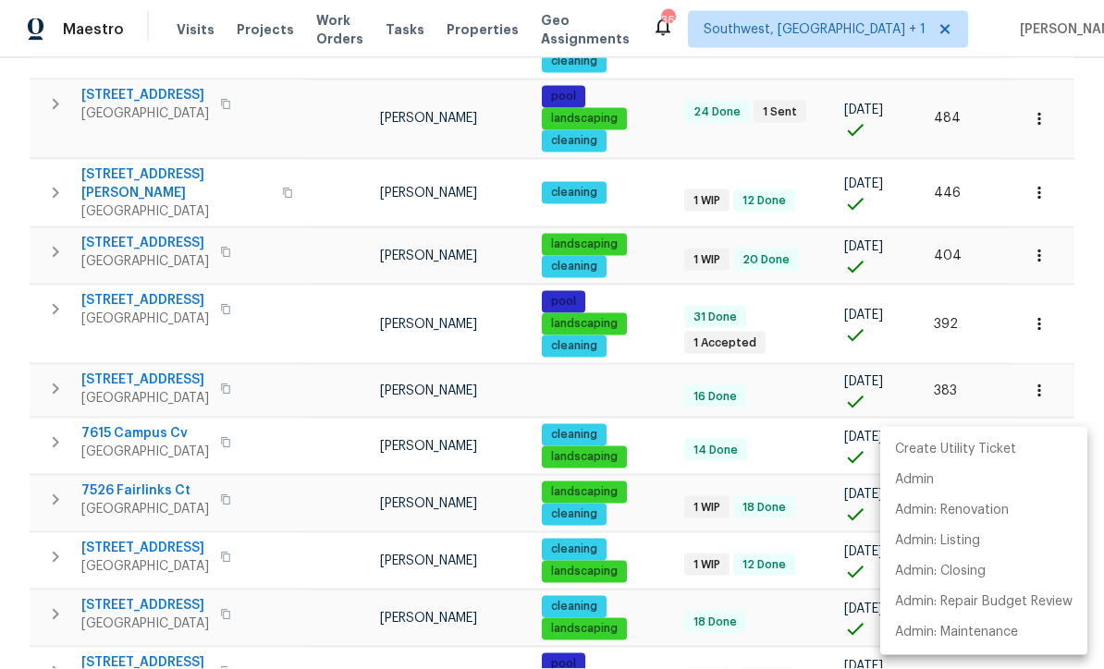
scroll to position [0, 0]
click at [924, 483] on p "Admin" at bounding box center [914, 480] width 39 height 19
click at [655, 288] on div at bounding box center [552, 334] width 1104 height 669
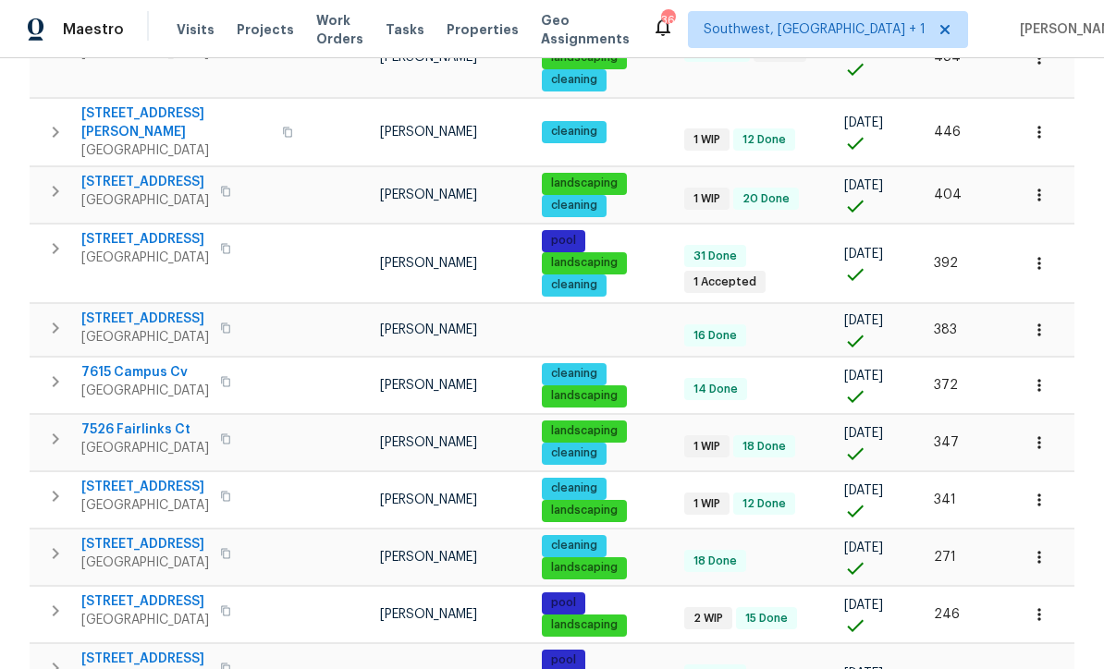
scroll to position [515, 0]
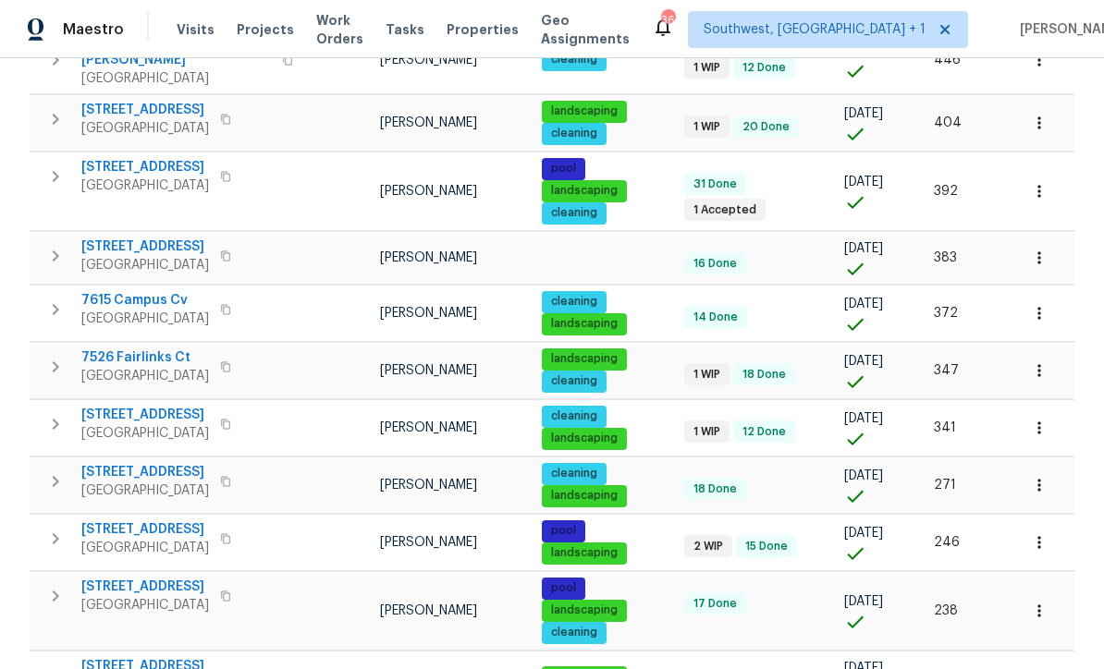
click at [1036, 350] on button "button" at bounding box center [1039, 370] width 41 height 41
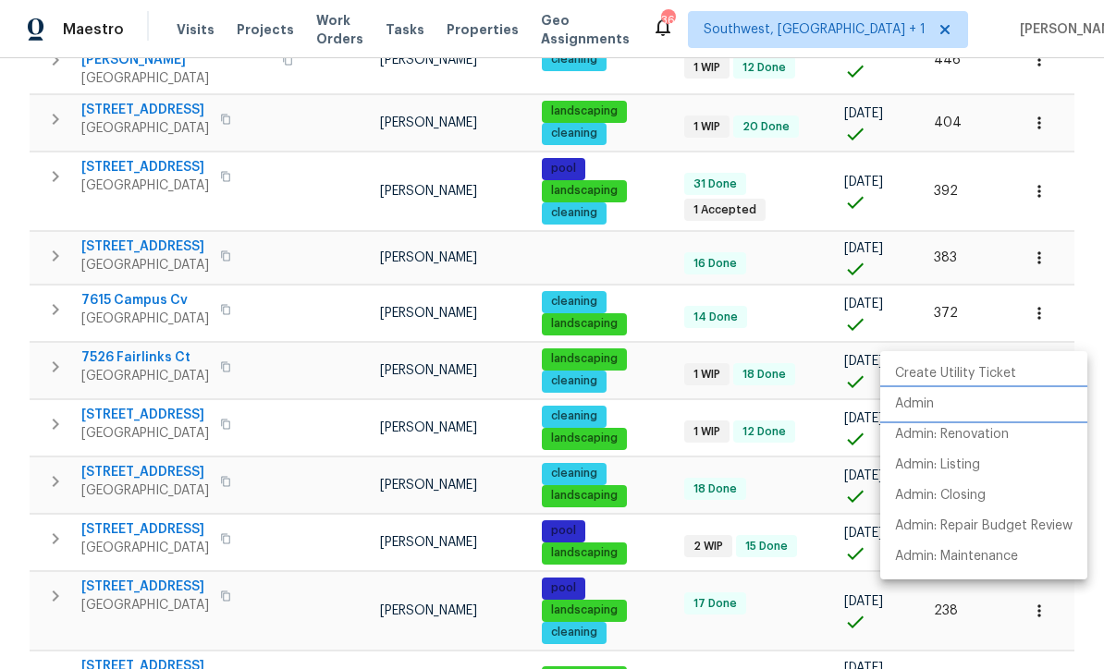
click at [913, 404] on p "Admin" at bounding box center [914, 404] width 39 height 19
click at [664, 438] on div at bounding box center [552, 334] width 1104 height 669
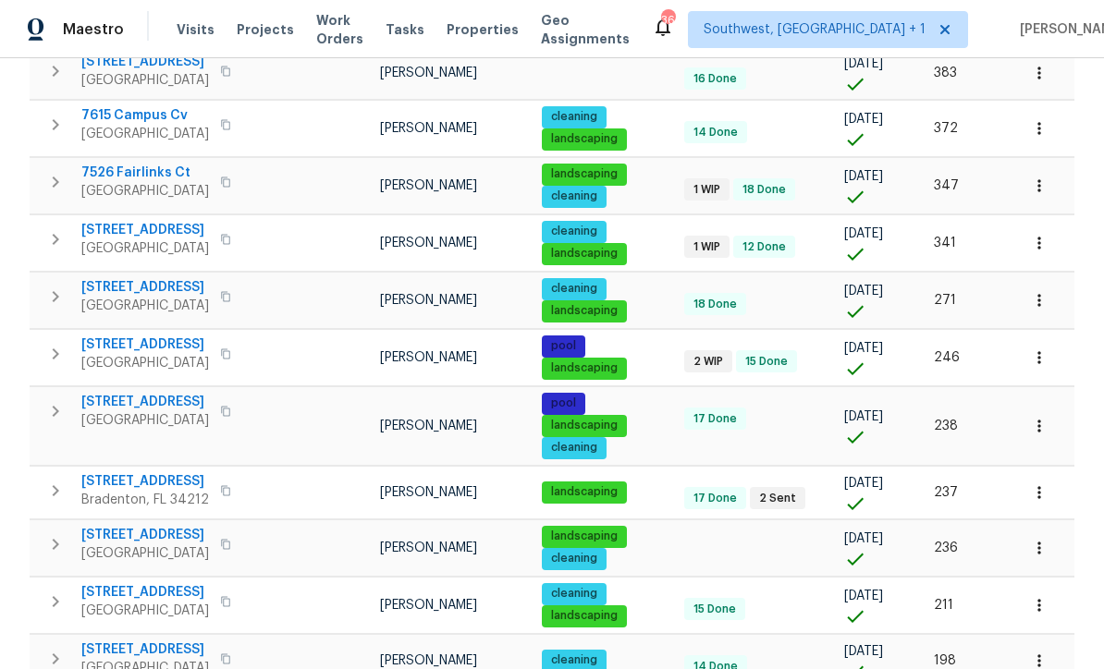
scroll to position [721, 0]
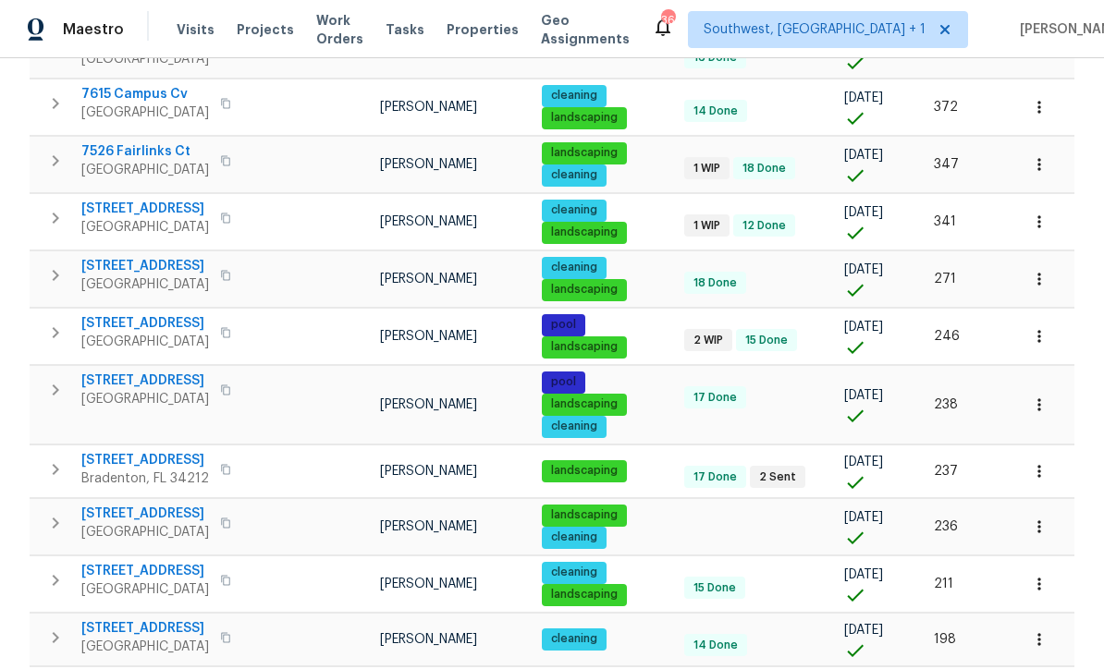
click at [1043, 270] on icon "button" at bounding box center [1039, 279] width 18 height 18
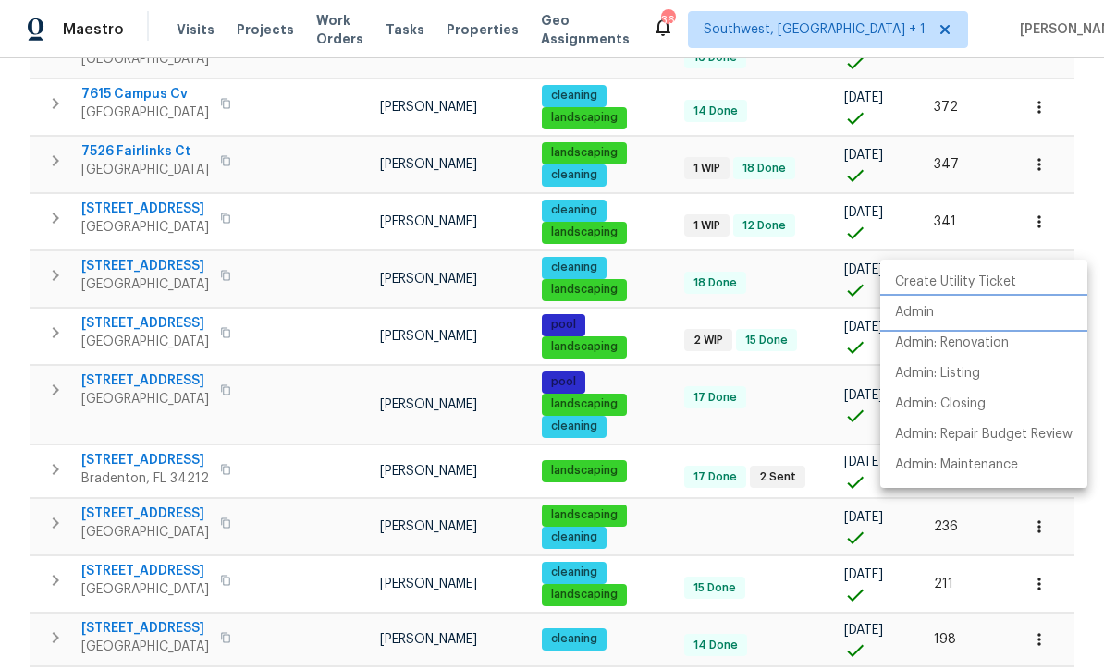
click at [920, 306] on p "Admin" at bounding box center [914, 312] width 39 height 19
click at [656, 357] on div at bounding box center [552, 334] width 1104 height 669
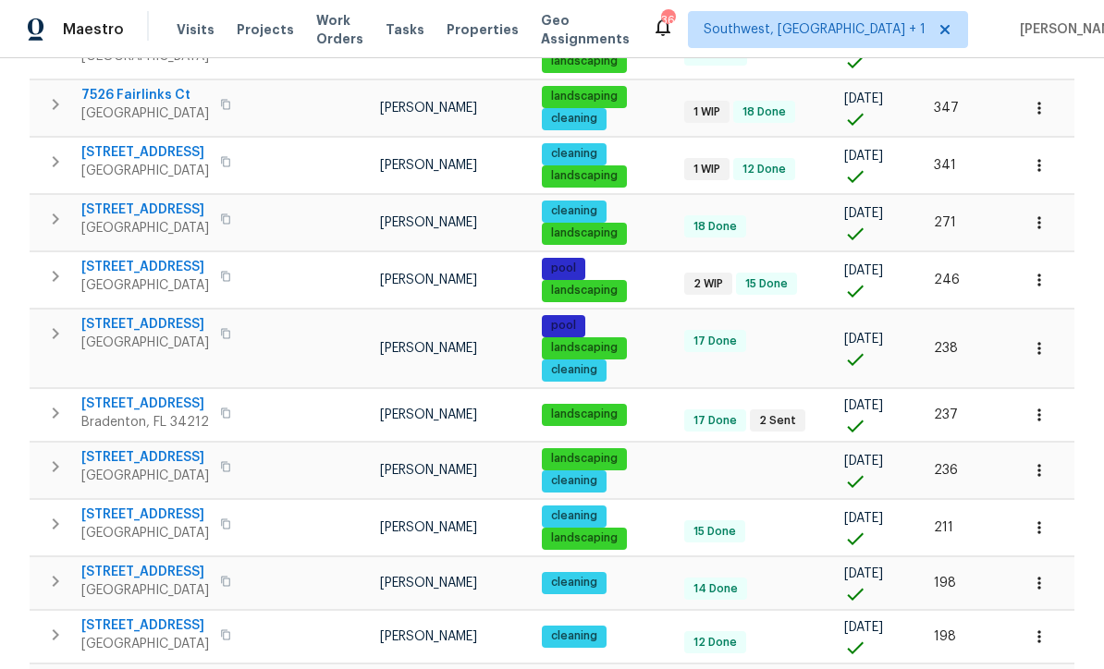
scroll to position [806, 0]
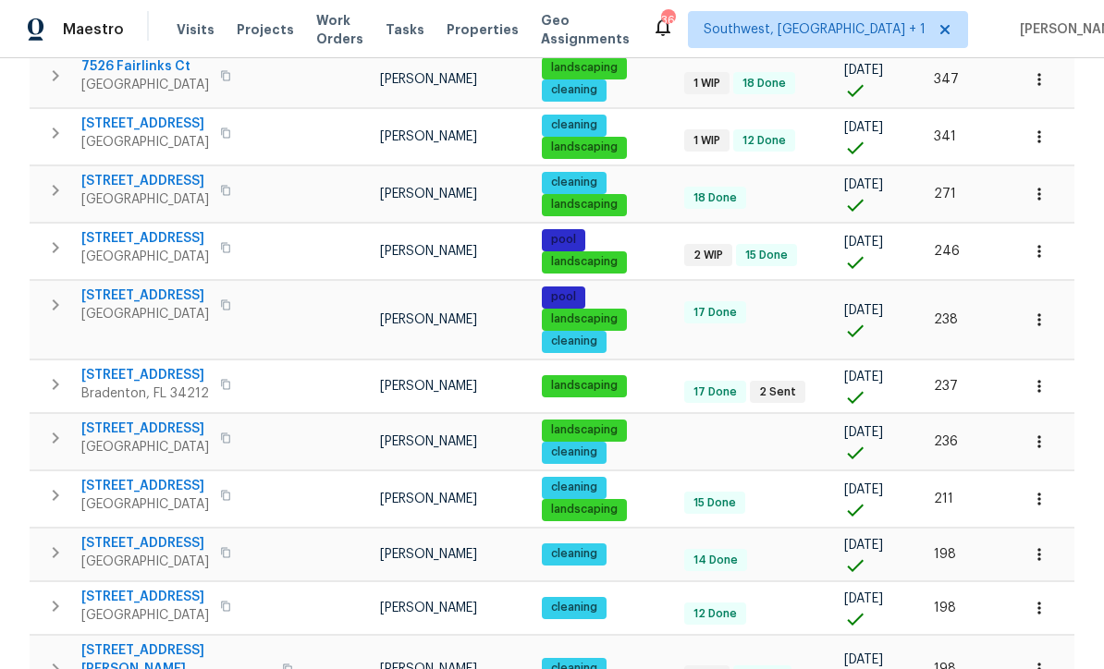
click at [1035, 311] on icon "button" at bounding box center [1039, 320] width 18 height 18
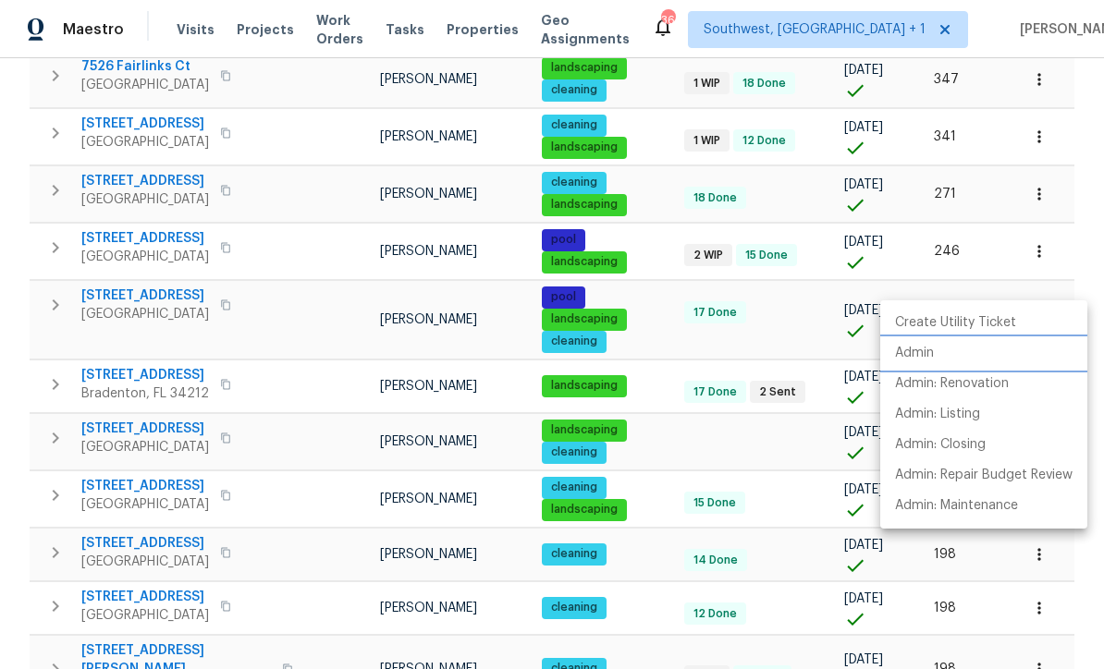
click at [913, 354] on p "Admin" at bounding box center [914, 353] width 39 height 19
click at [661, 309] on div at bounding box center [552, 334] width 1104 height 669
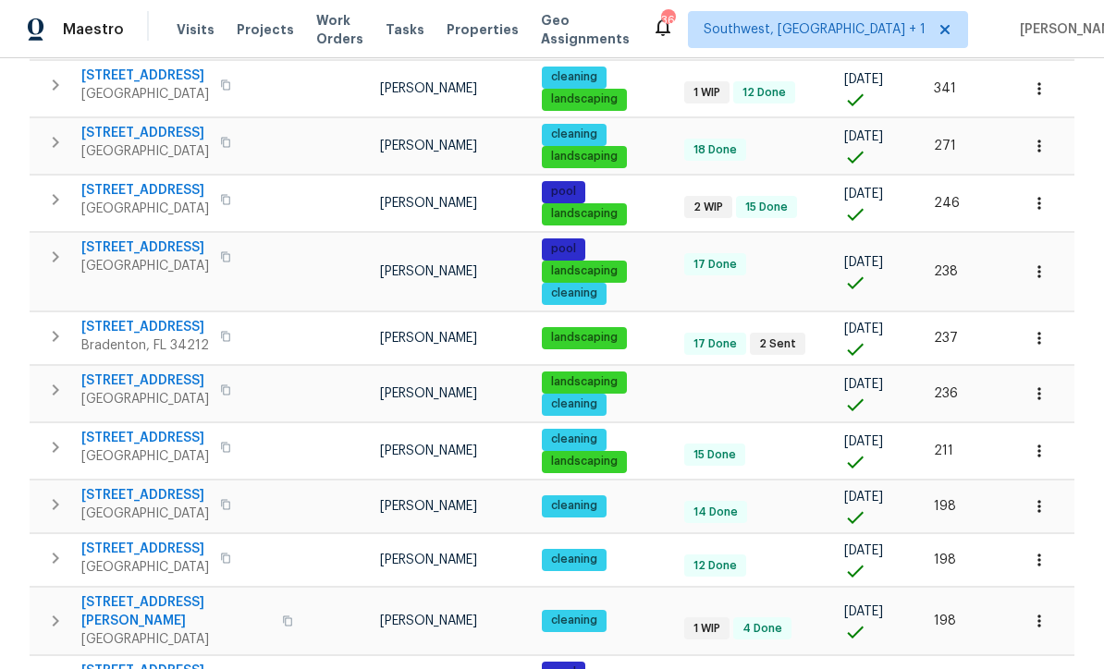
scroll to position [895, 0]
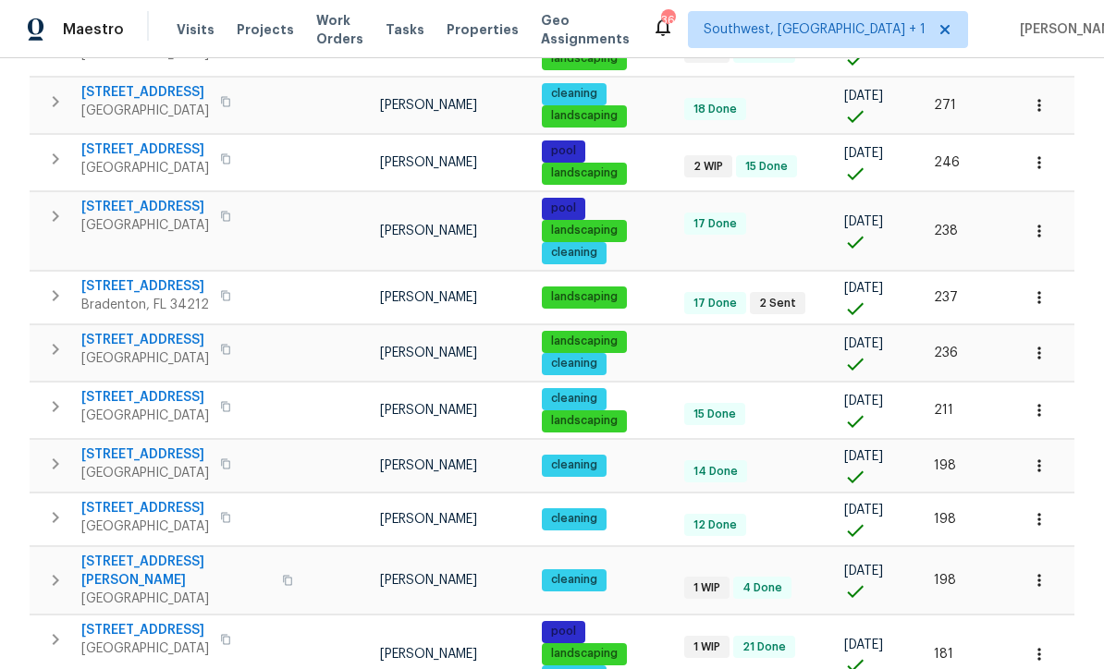
click at [1033, 288] on icon "button" at bounding box center [1039, 297] width 18 height 18
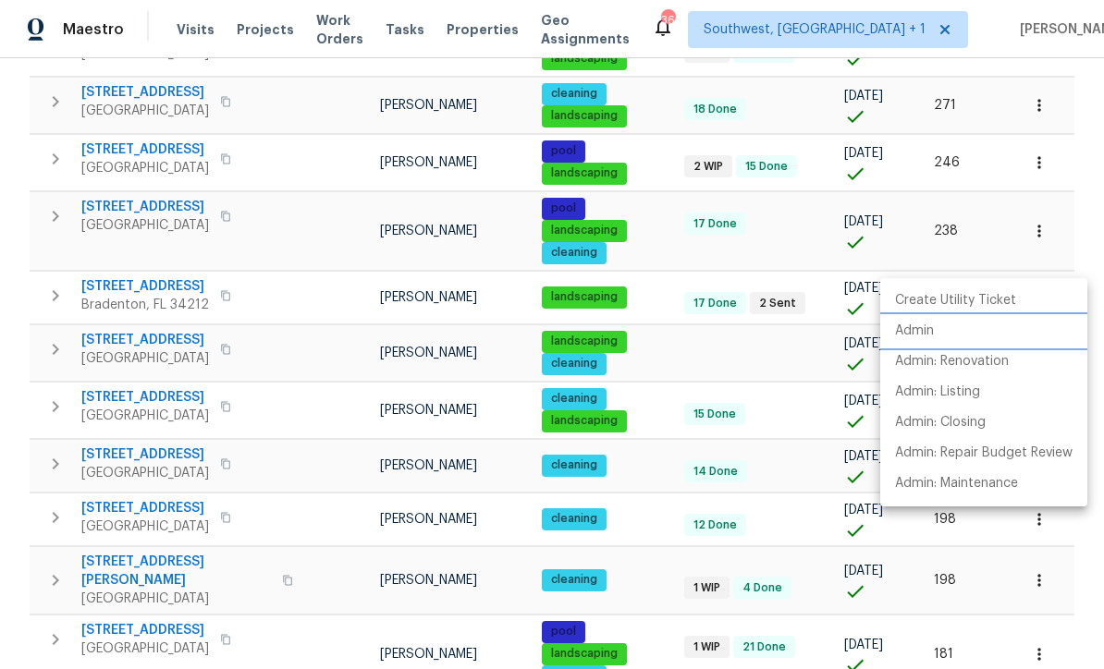
click at [917, 330] on p "Admin" at bounding box center [914, 331] width 39 height 19
click at [654, 466] on div at bounding box center [552, 334] width 1104 height 669
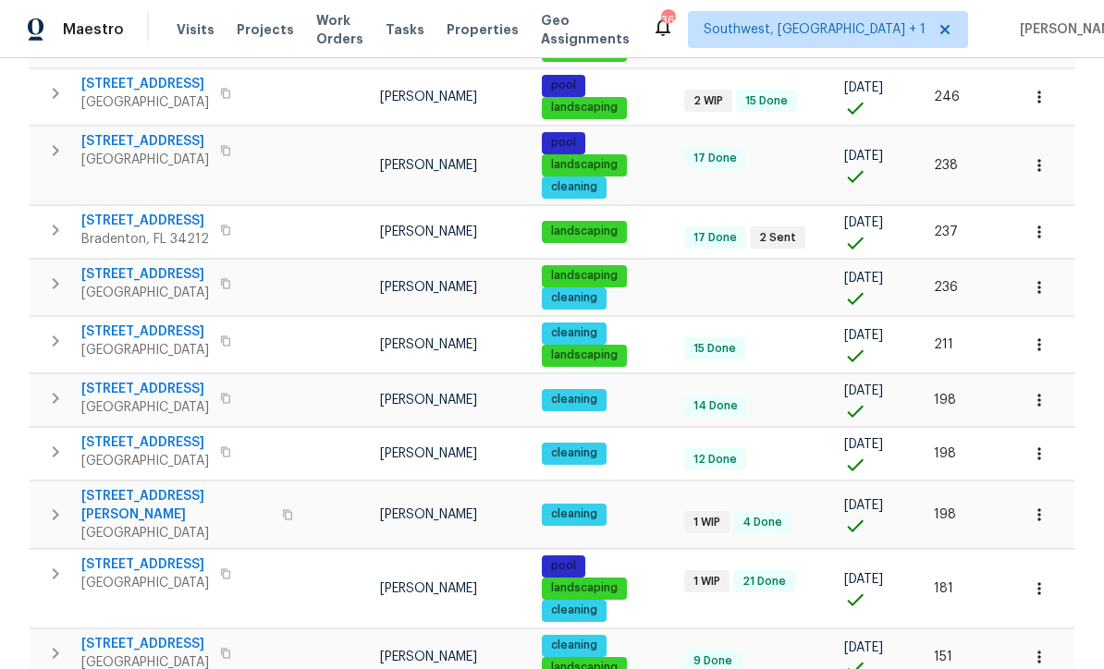
scroll to position [968, 0]
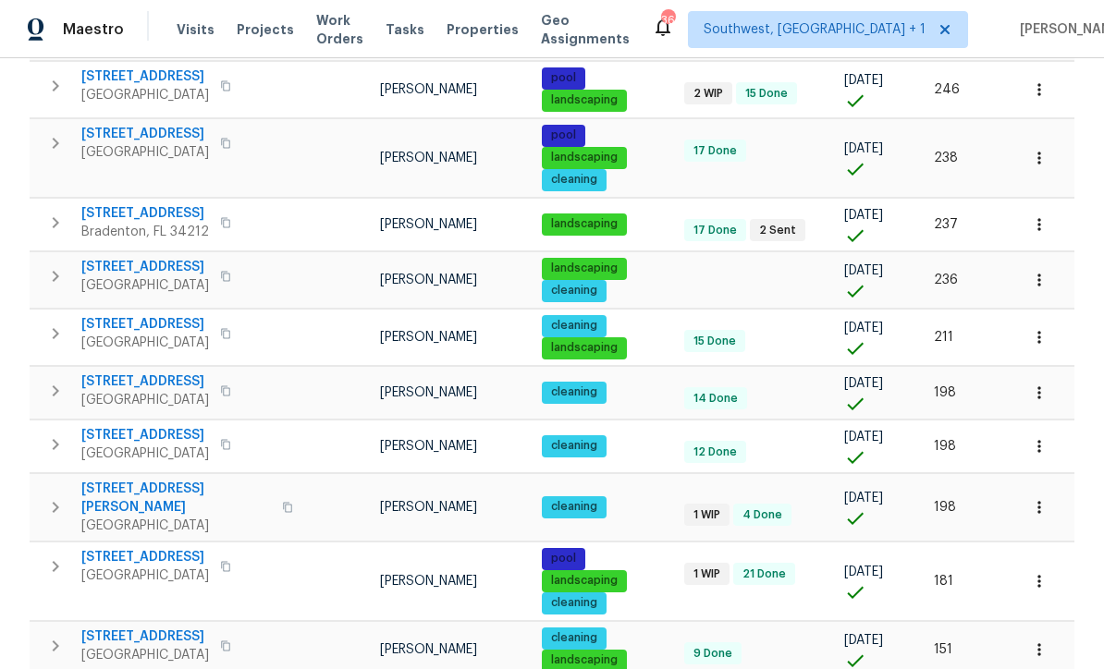
click at [1042, 328] on icon "button" at bounding box center [1039, 337] width 18 height 18
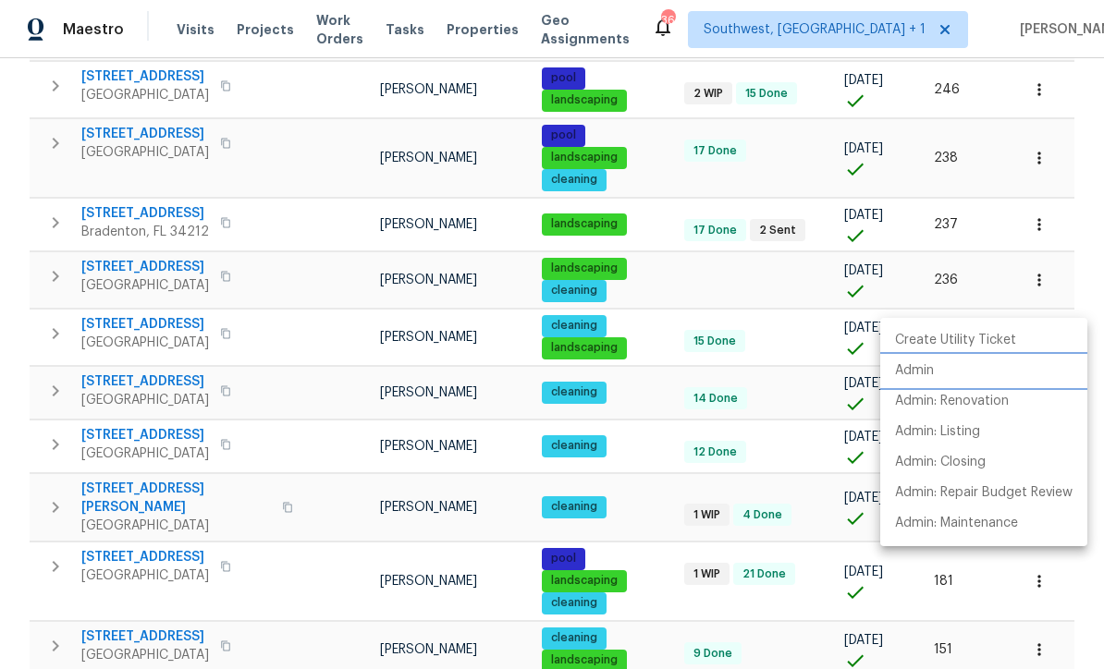
click at [916, 369] on p "Admin" at bounding box center [914, 371] width 39 height 19
click at [649, 387] on div at bounding box center [552, 334] width 1104 height 669
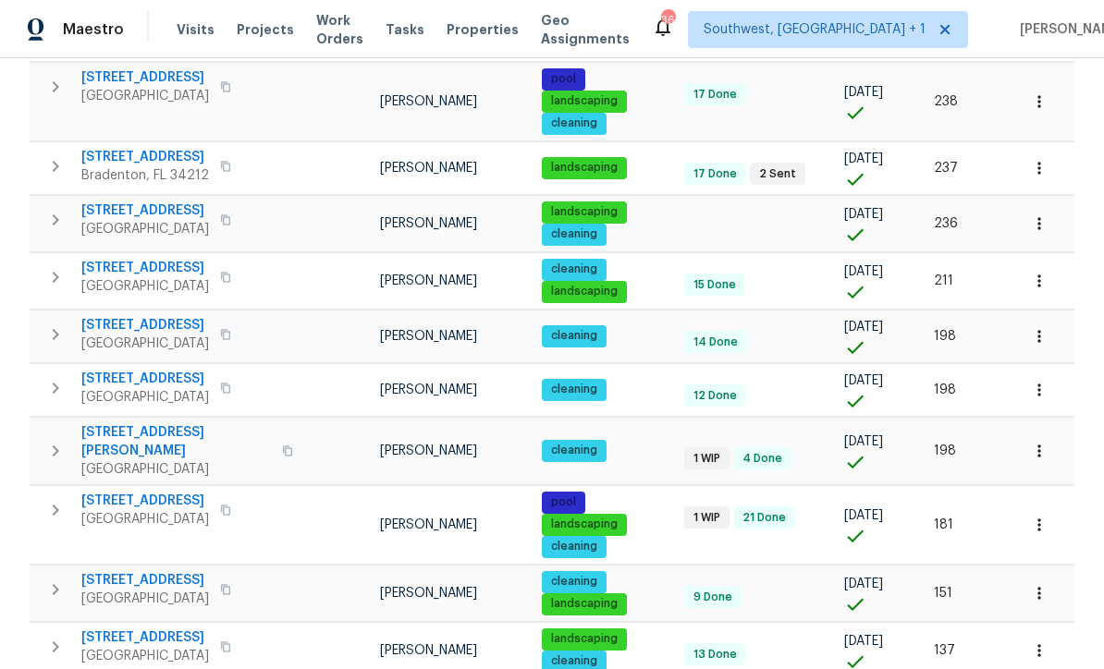
scroll to position [1068, 0]
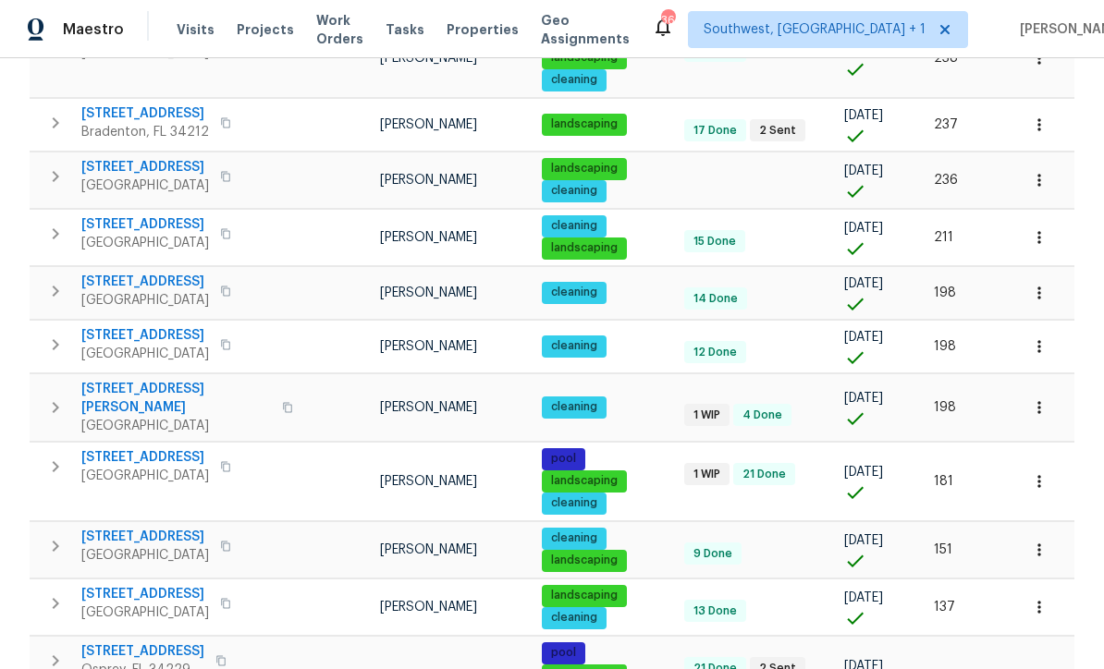
click at [1031, 284] on icon "button" at bounding box center [1039, 293] width 18 height 18
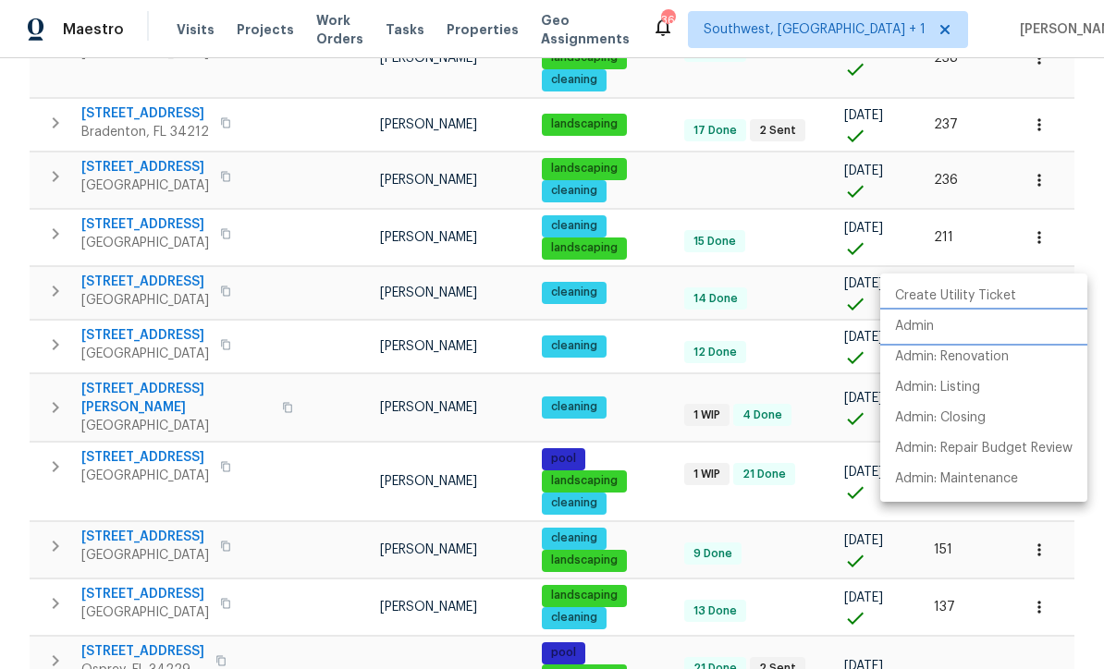
click at [924, 327] on p "Admin" at bounding box center [914, 326] width 39 height 19
click at [648, 382] on div at bounding box center [552, 334] width 1104 height 669
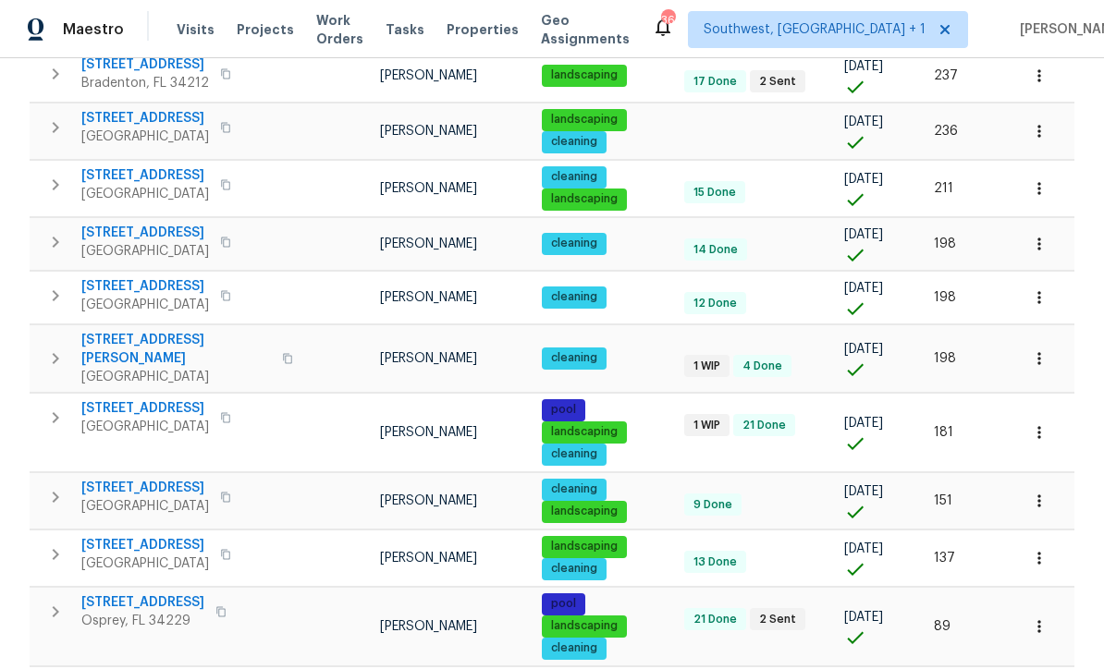
scroll to position [1119, 0]
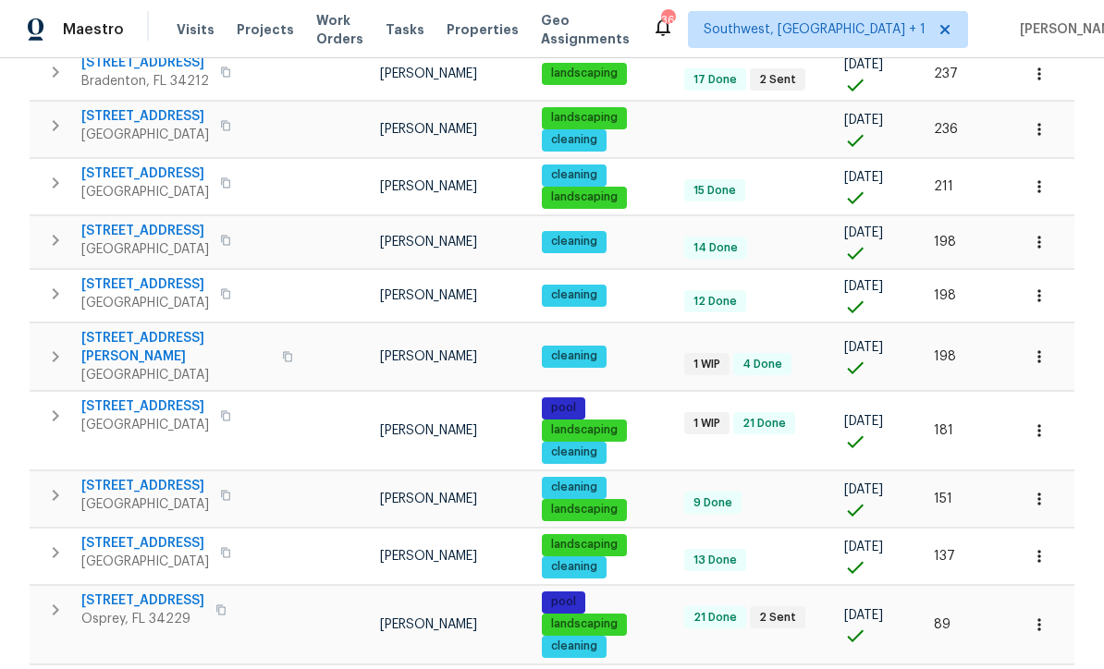
click at [1042, 348] on icon "button" at bounding box center [1039, 357] width 18 height 18
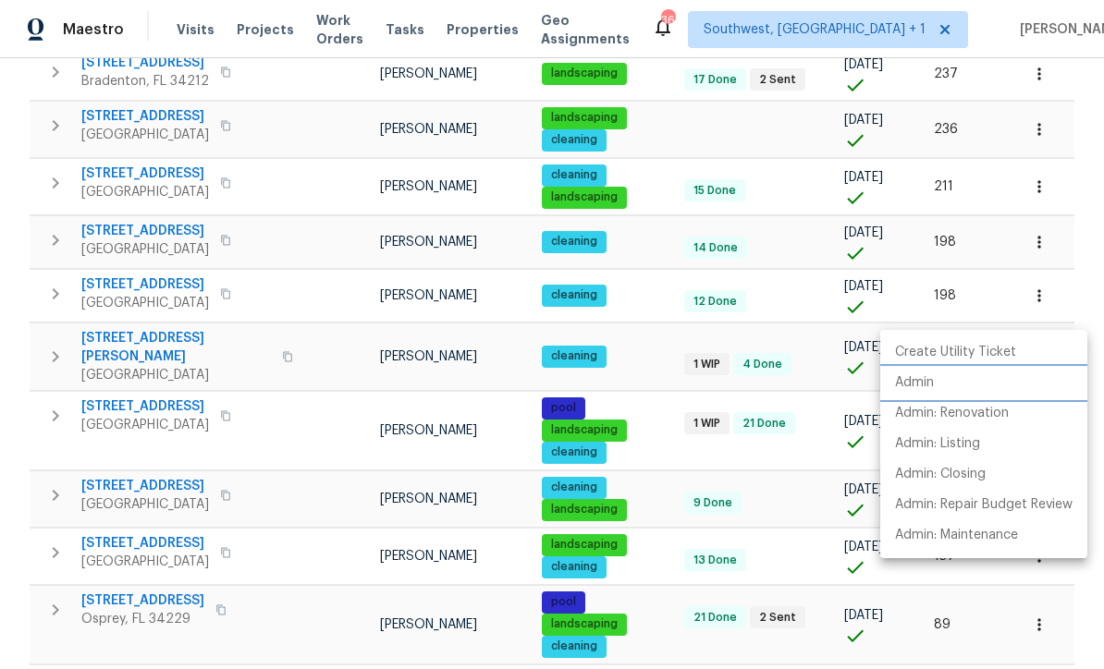
click at [914, 382] on p "Admin" at bounding box center [914, 383] width 39 height 19
click at [654, 341] on div at bounding box center [552, 334] width 1104 height 669
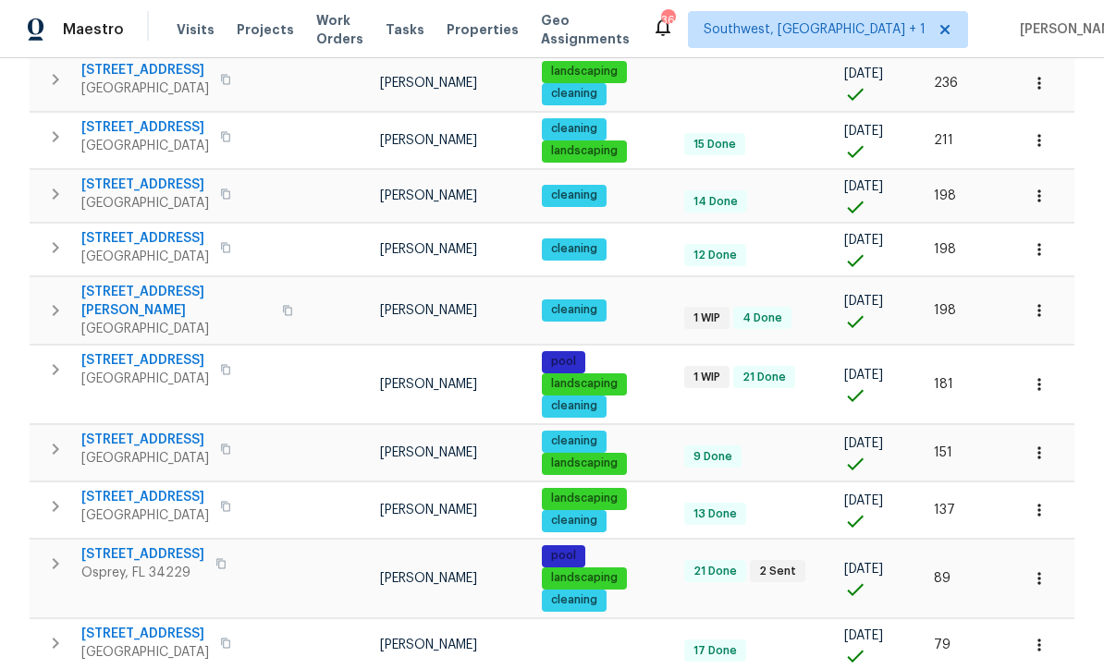
scroll to position [1201, 0]
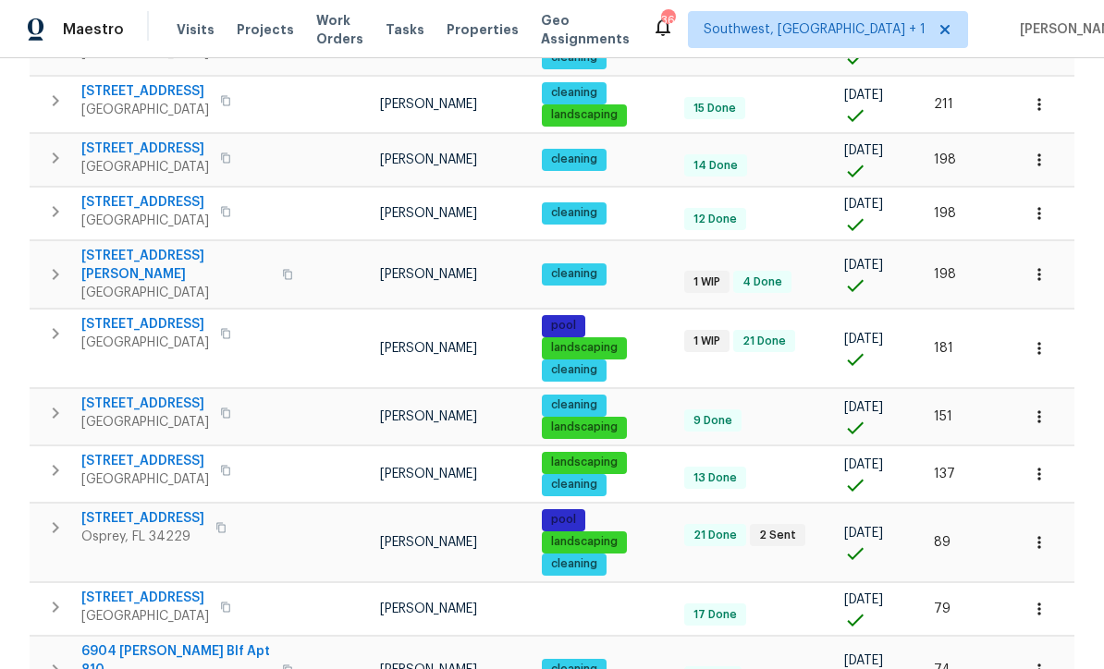
click at [1039, 342] on icon "button" at bounding box center [1038, 348] width 3 height 12
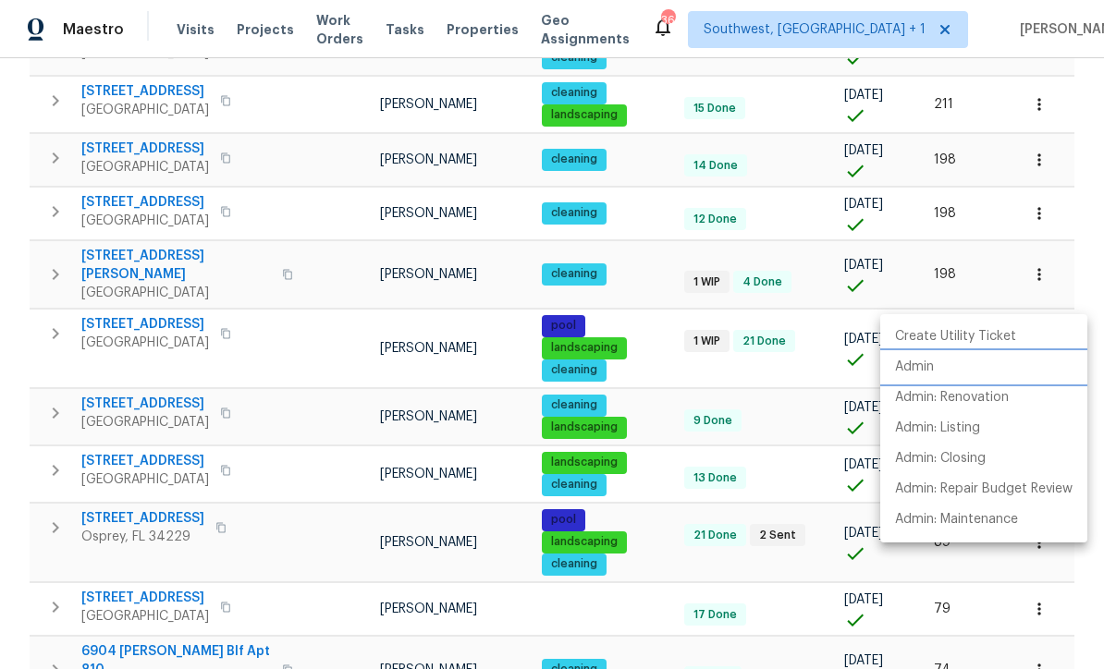
click at [924, 367] on p "Admin" at bounding box center [914, 367] width 39 height 19
click at [778, 369] on div at bounding box center [552, 334] width 1104 height 669
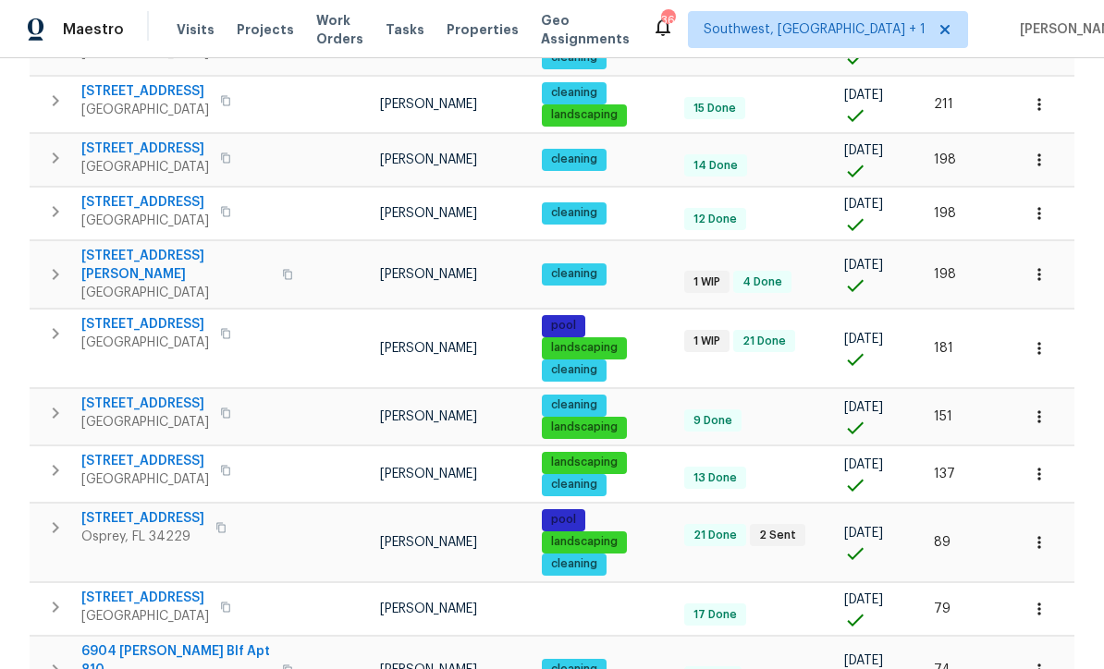
click at [1042, 408] on icon "button" at bounding box center [1039, 417] width 18 height 18
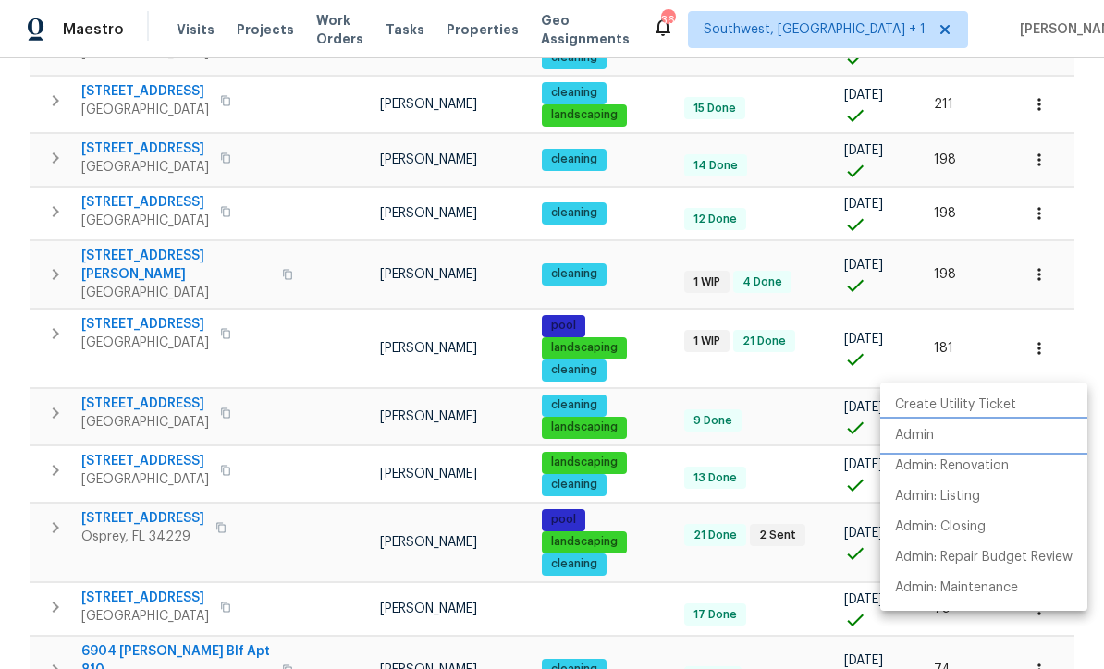
click at [919, 435] on p "Admin" at bounding box center [914, 435] width 39 height 19
click at [656, 422] on div at bounding box center [552, 334] width 1104 height 669
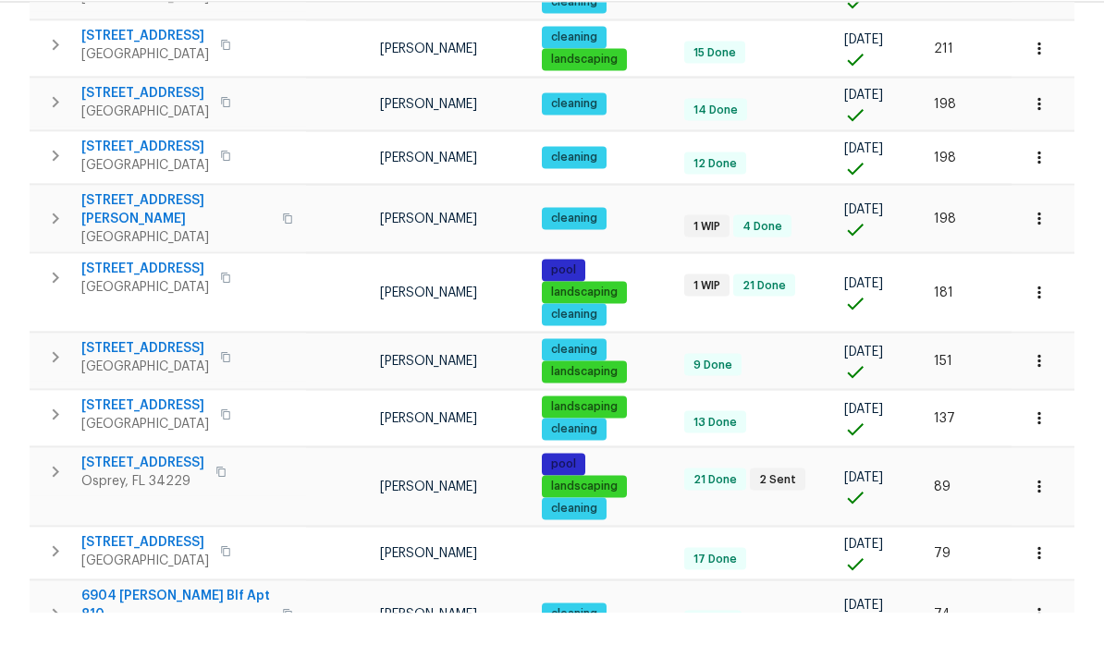
scroll to position [61, 0]
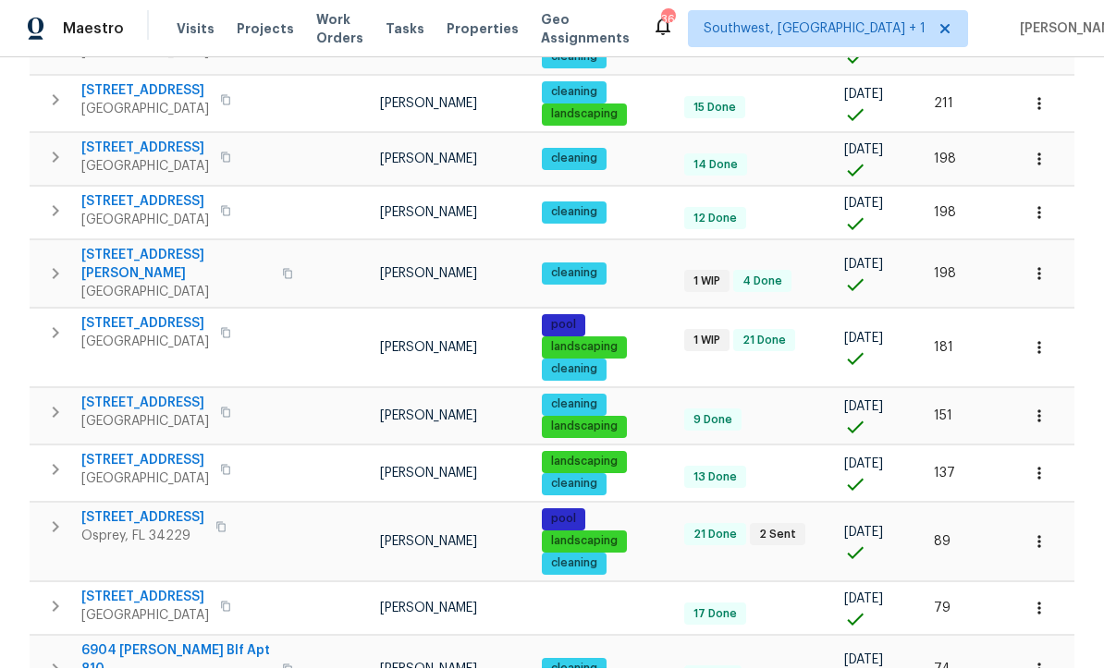
click at [1042, 465] on icon "button" at bounding box center [1039, 474] width 18 height 18
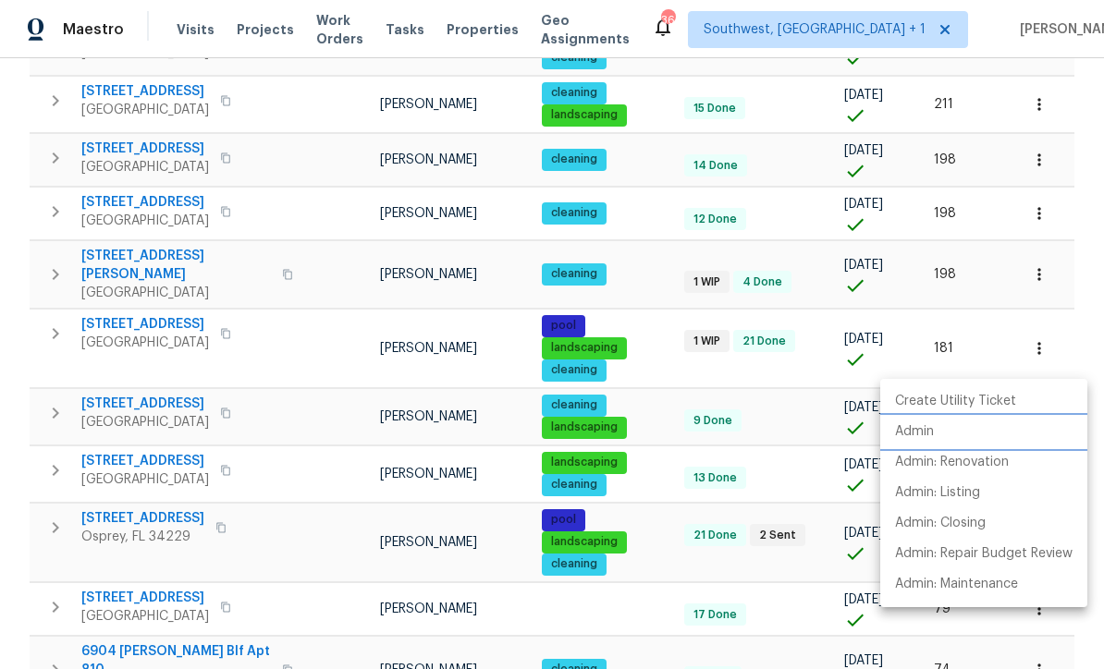
click at [918, 426] on p "Admin" at bounding box center [914, 432] width 39 height 19
click at [667, 470] on div at bounding box center [552, 334] width 1104 height 669
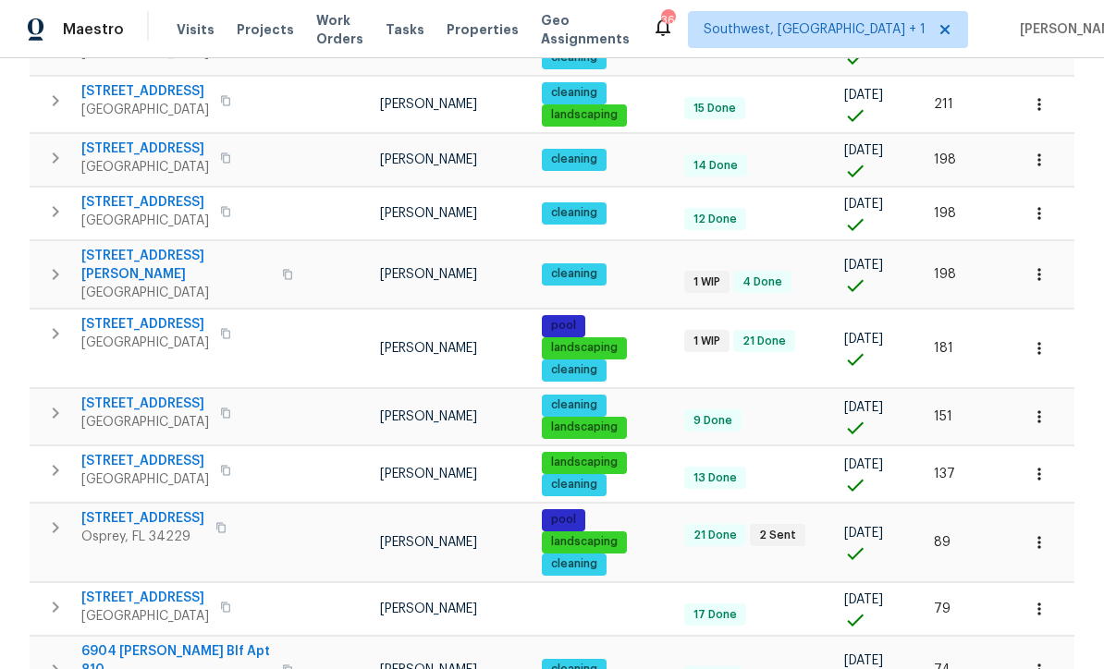
click at [1036, 533] on icon "button" at bounding box center [1039, 542] width 18 height 18
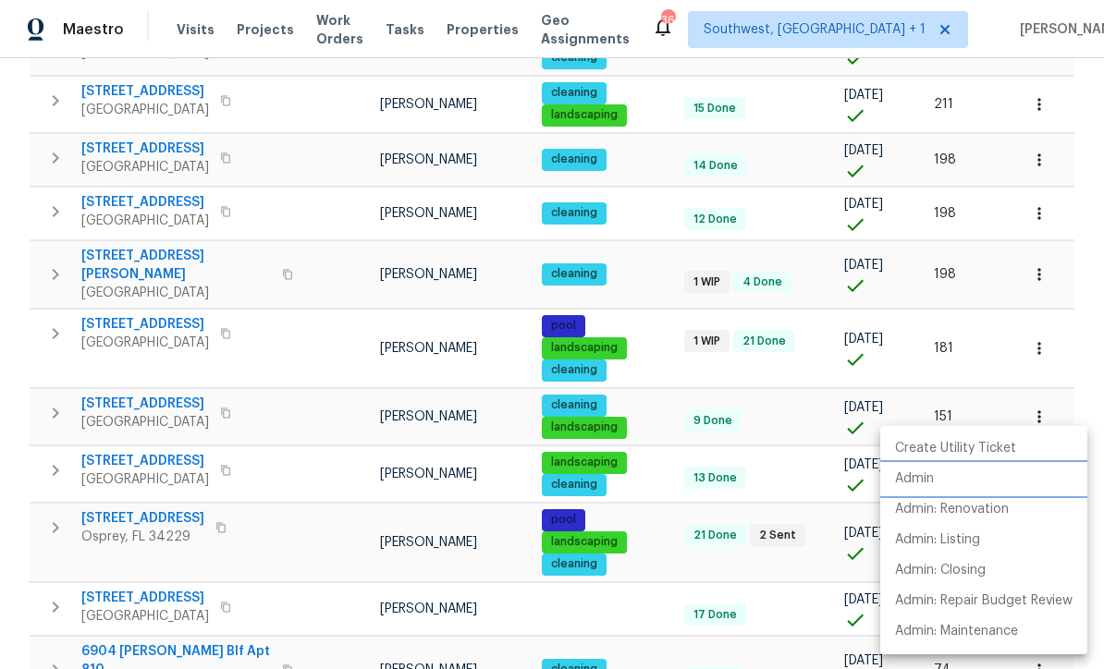
click at [923, 469] on li "Admin" at bounding box center [983, 479] width 207 height 31
click at [793, 494] on div at bounding box center [552, 334] width 1104 height 669
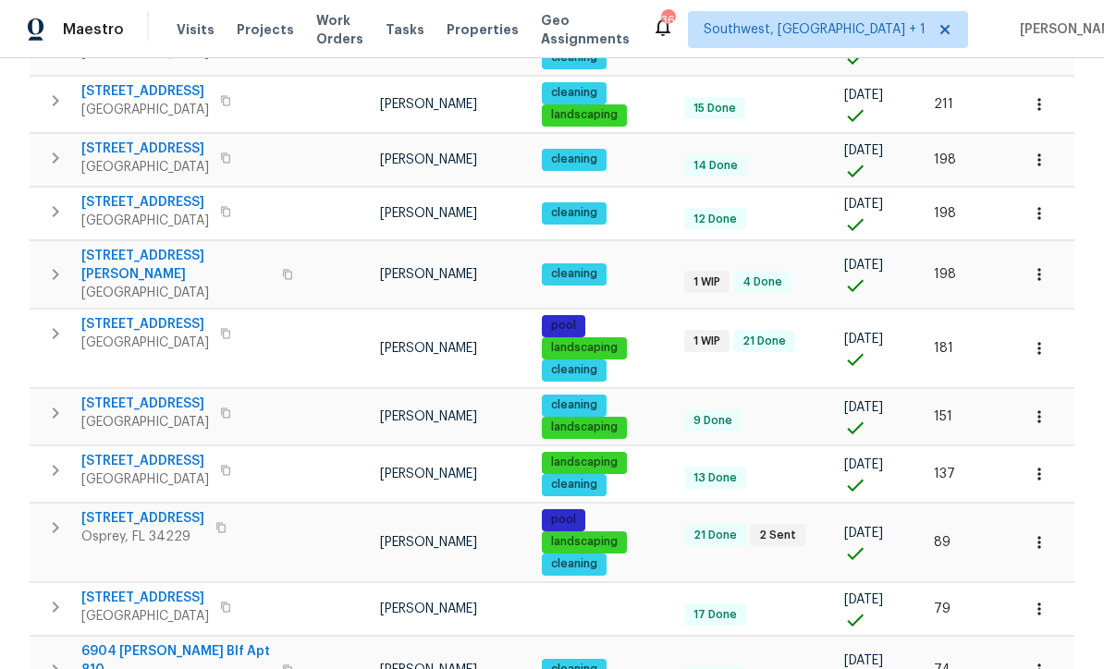
click at [1044, 600] on icon "button" at bounding box center [1039, 609] width 18 height 18
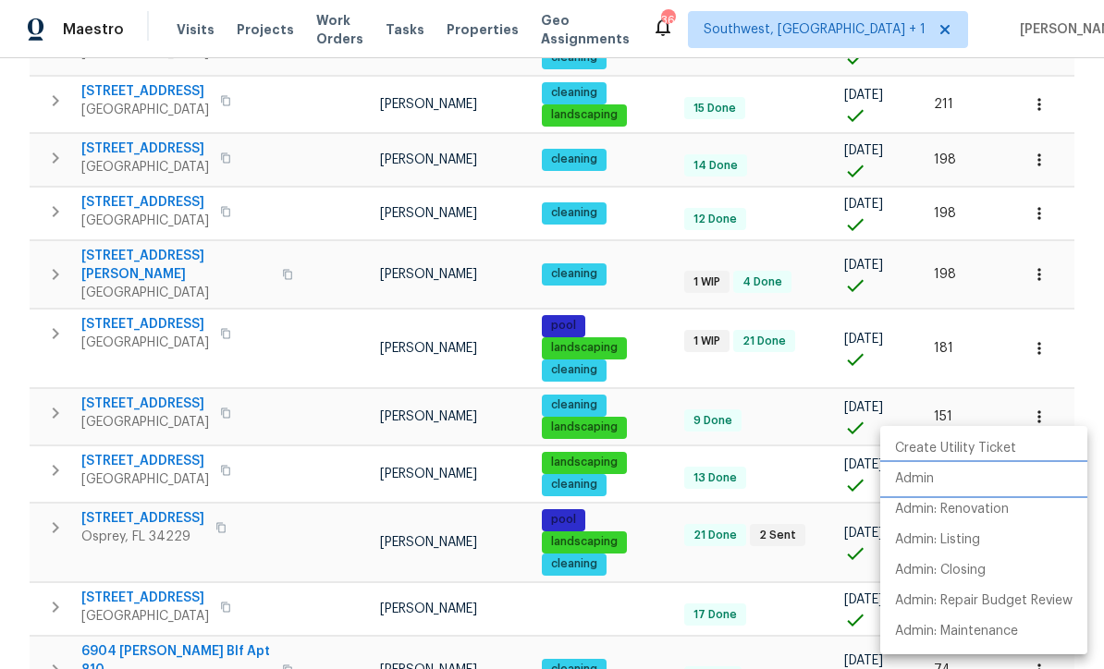
click at [923, 474] on p "Admin" at bounding box center [914, 479] width 39 height 19
click at [653, 505] on div at bounding box center [552, 334] width 1104 height 669
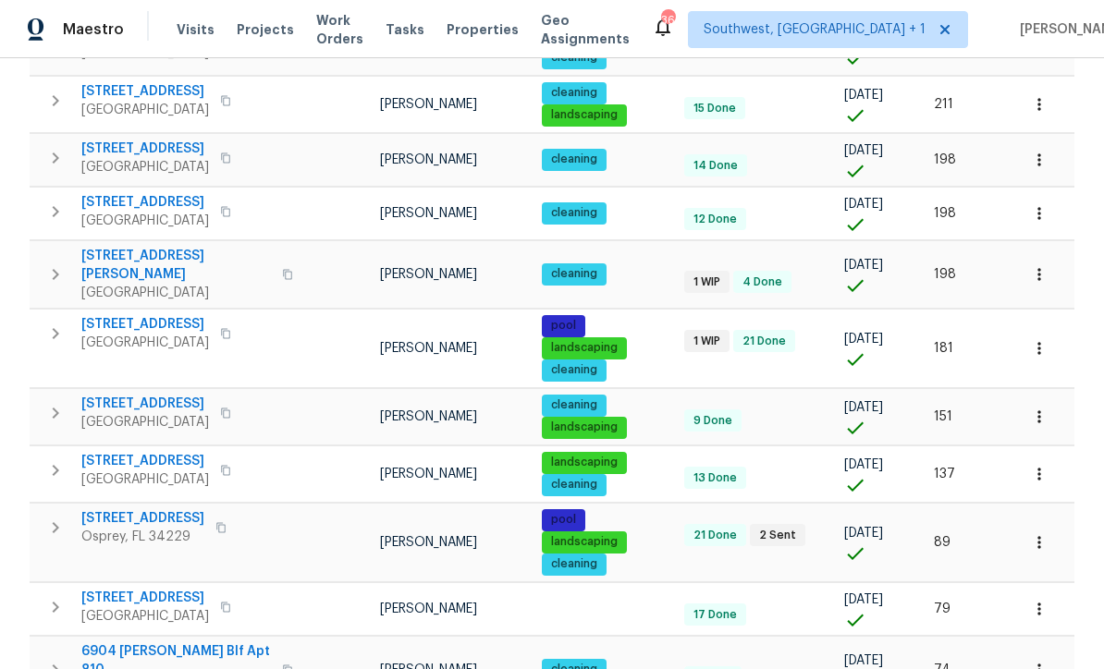
click at [1038, 664] on icon "button" at bounding box center [1038, 670] width 3 height 12
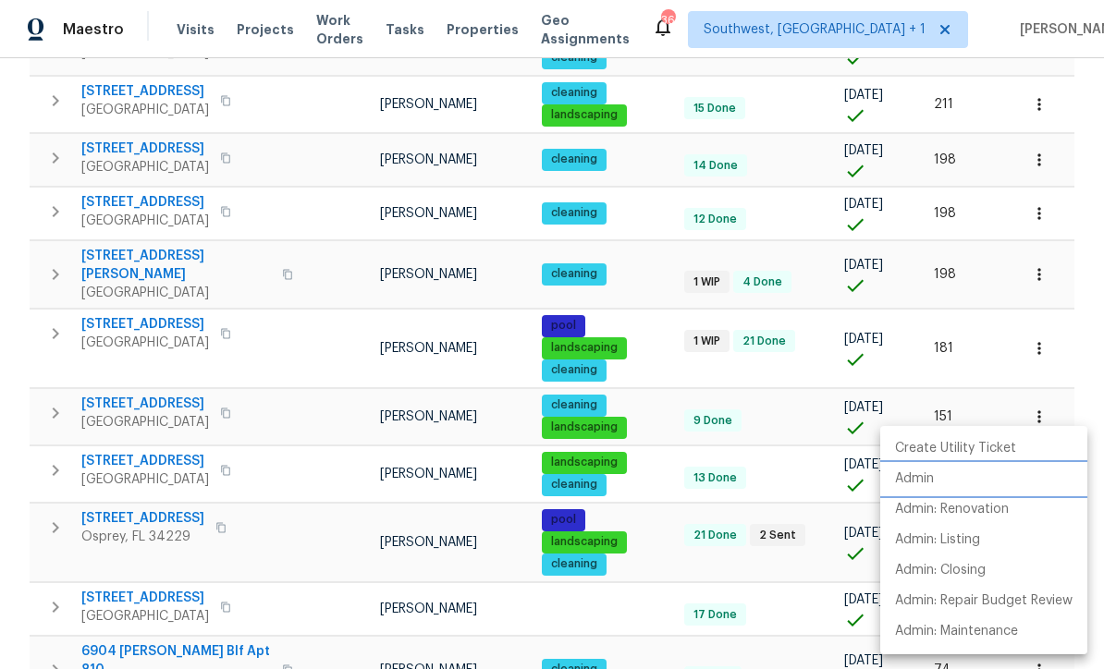
click at [920, 480] on p "Admin" at bounding box center [914, 479] width 39 height 19
click at [649, 503] on div at bounding box center [552, 334] width 1104 height 669
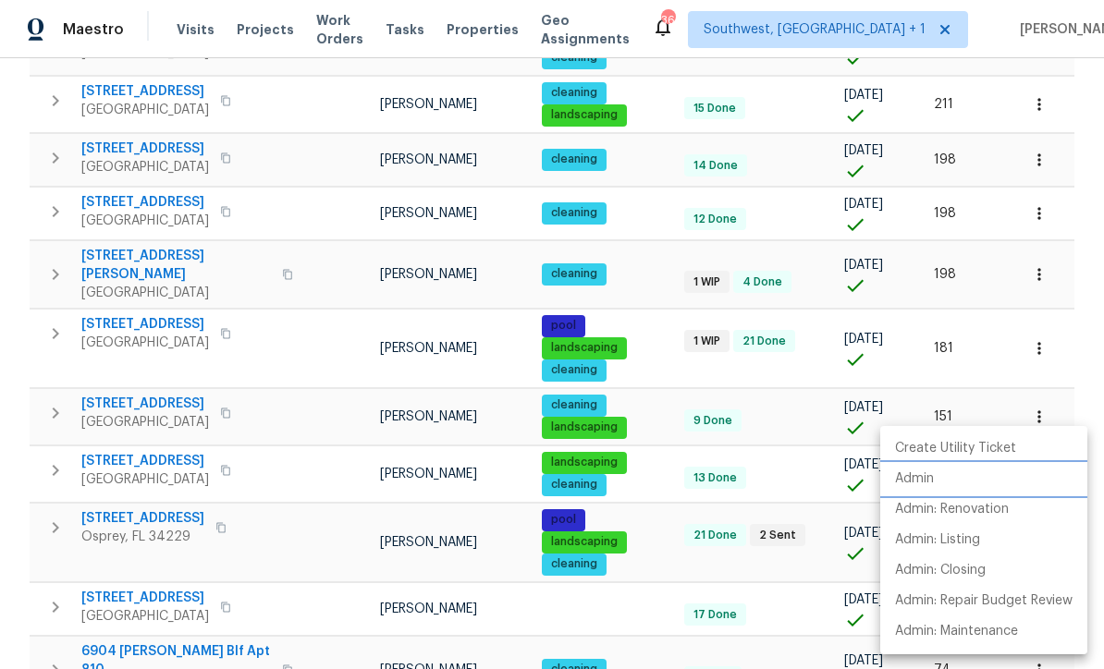
click at [918, 477] on p "Admin" at bounding box center [914, 479] width 39 height 19
click at [801, 496] on div at bounding box center [552, 334] width 1104 height 669
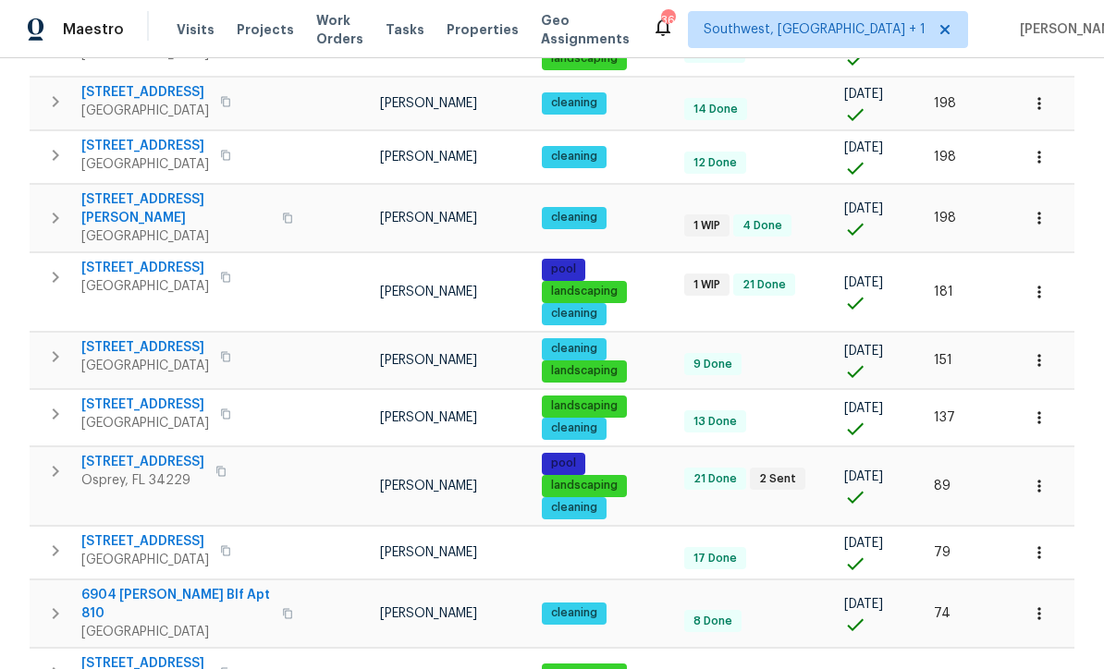
scroll to position [1257, 0]
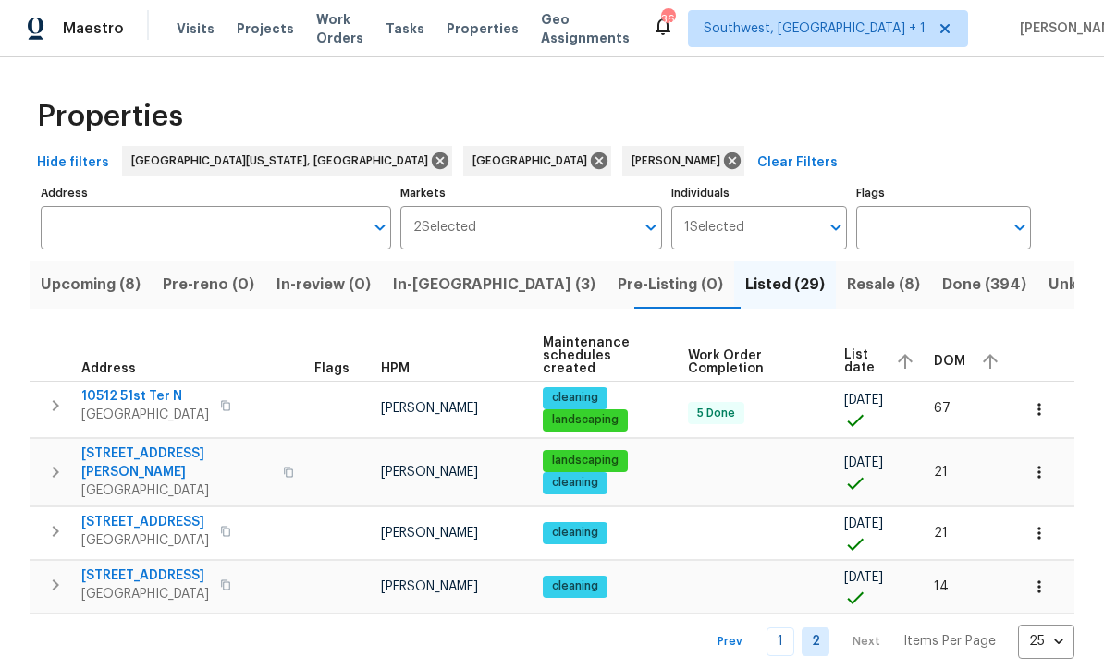
scroll to position [1, 0]
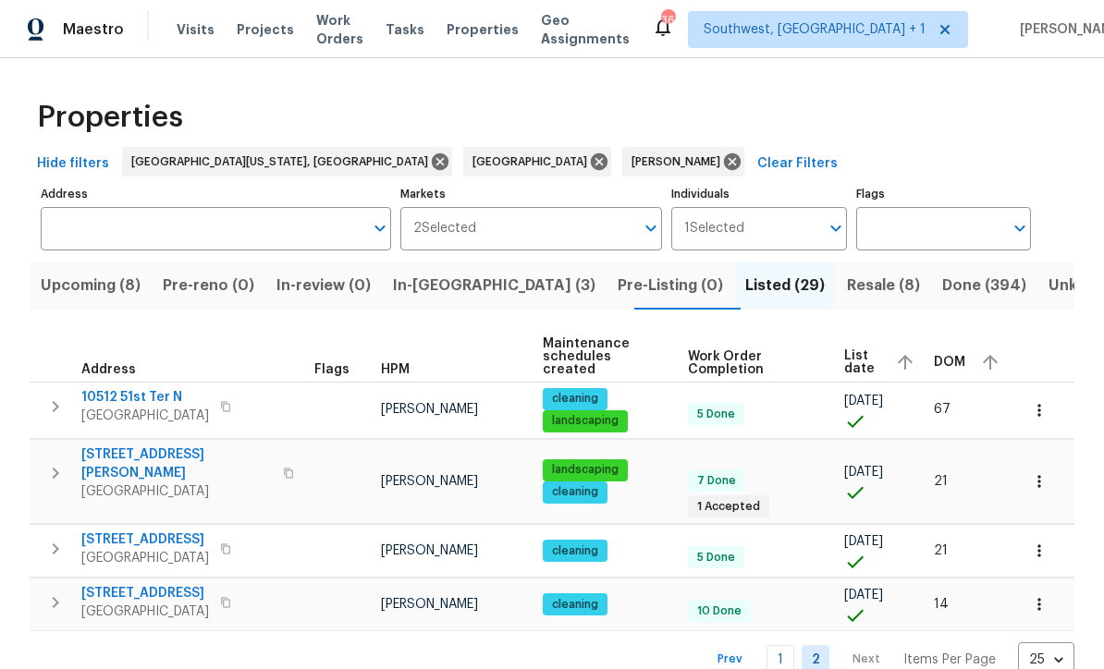
click at [1039, 404] on icon "button" at bounding box center [1038, 410] width 3 height 12
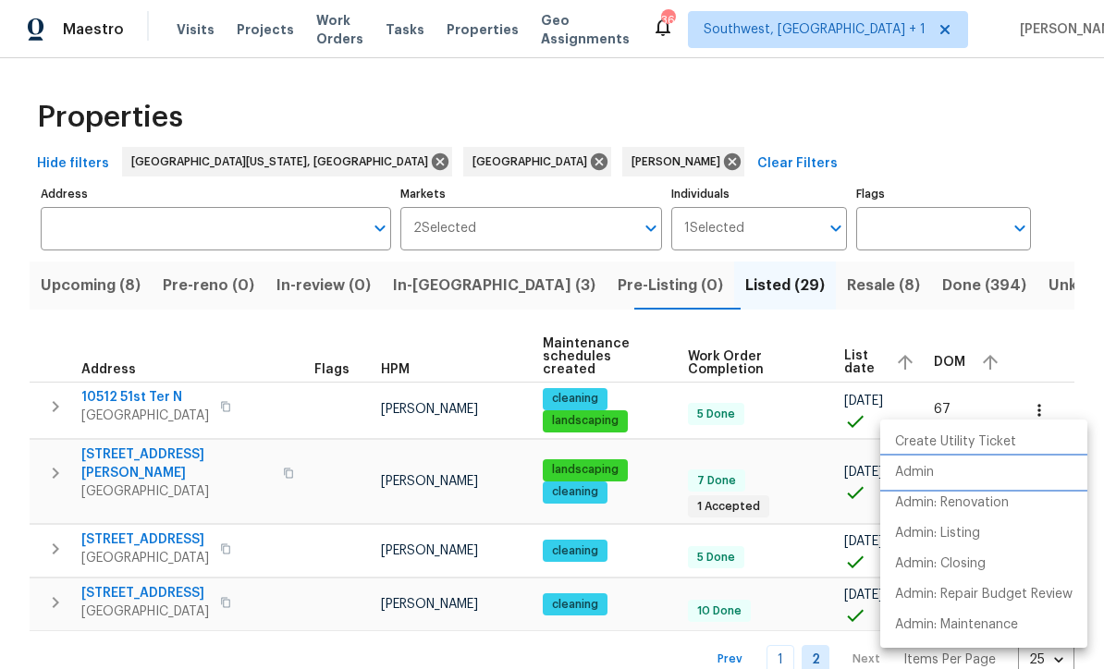
click at [914, 472] on p "Admin" at bounding box center [914, 472] width 39 height 19
click at [666, 469] on div at bounding box center [552, 334] width 1104 height 669
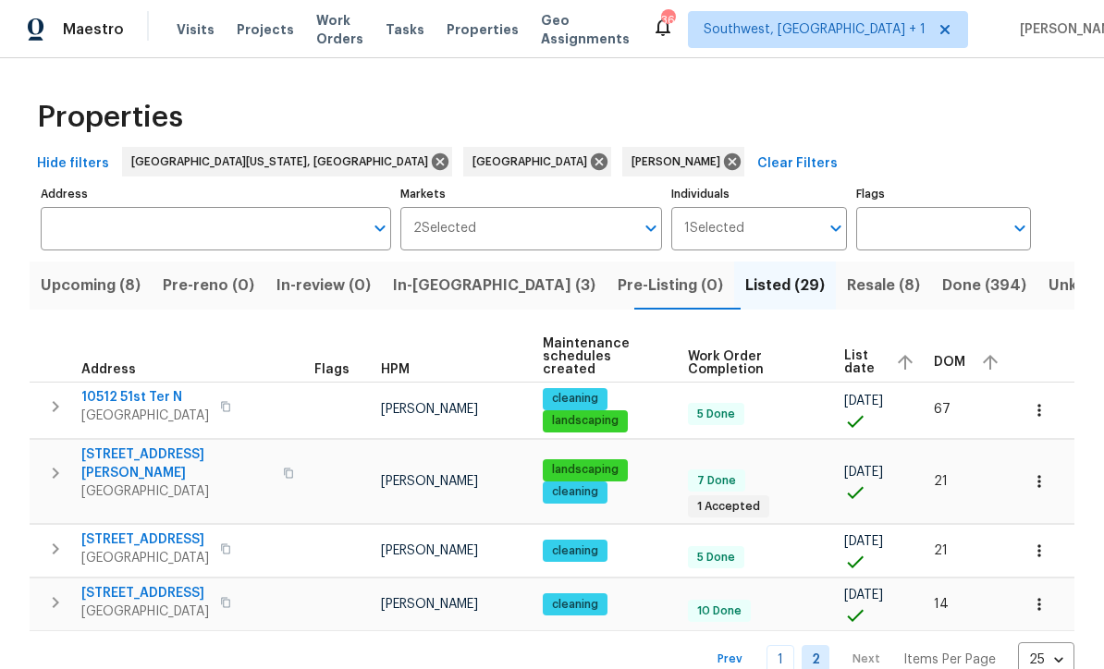
click at [1048, 472] on icon "button" at bounding box center [1039, 481] width 18 height 18
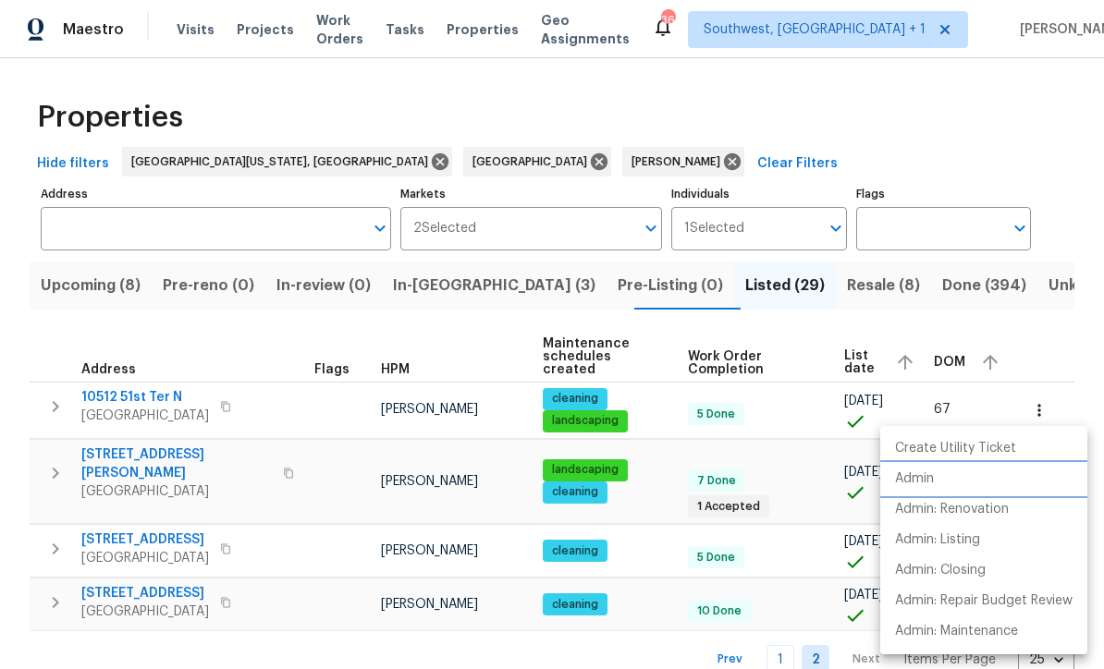
click at [916, 469] on li "Admin" at bounding box center [983, 479] width 207 height 31
click at [648, 513] on div at bounding box center [552, 334] width 1104 height 669
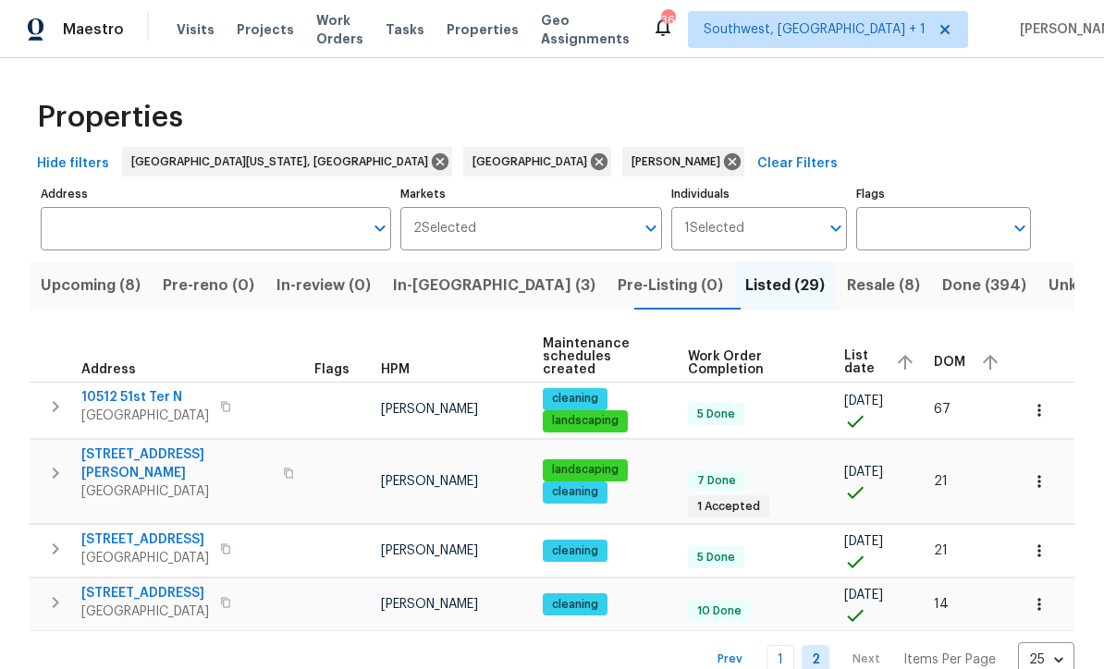
click at [1044, 542] on icon "button" at bounding box center [1039, 551] width 18 height 18
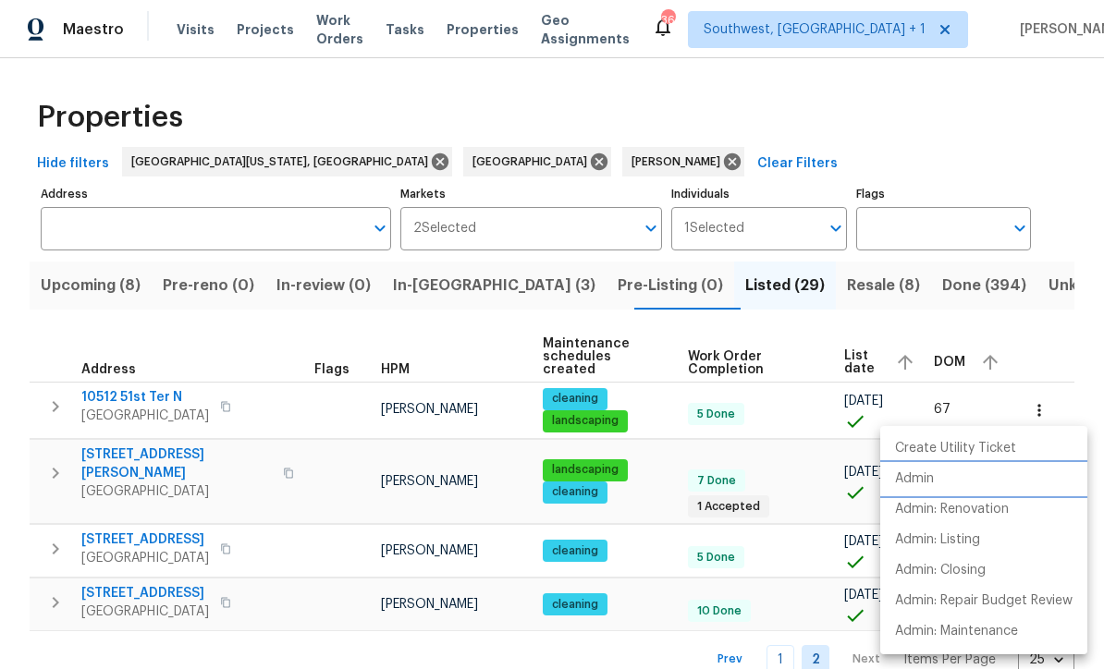
click at [917, 483] on p "Admin" at bounding box center [914, 479] width 39 height 19
click at [651, 503] on div at bounding box center [552, 334] width 1104 height 669
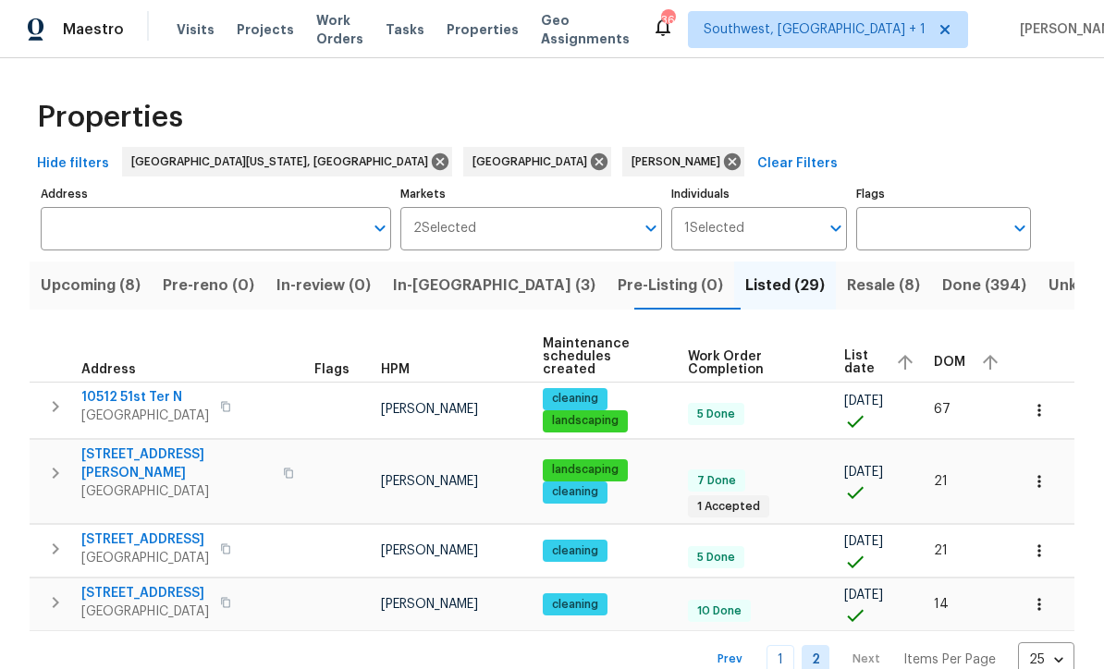
scroll to position [3, 0]
click at [1050, 584] on button "button" at bounding box center [1039, 604] width 41 height 41
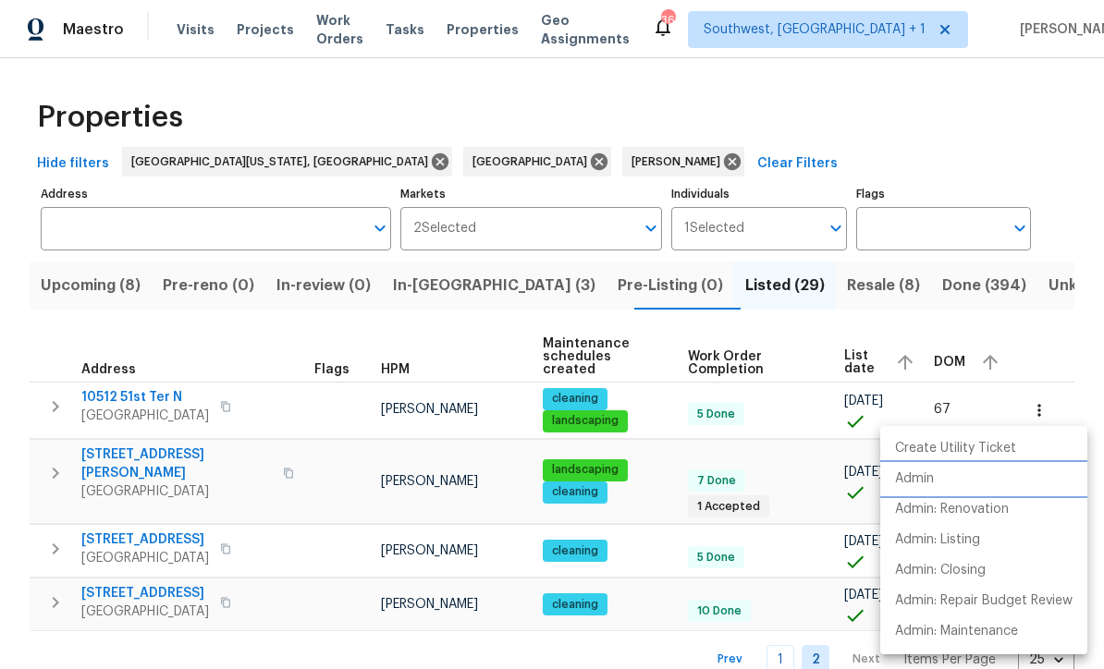
click at [926, 483] on p "Admin" at bounding box center [914, 479] width 39 height 19
click at [805, 426] on div at bounding box center [552, 334] width 1104 height 669
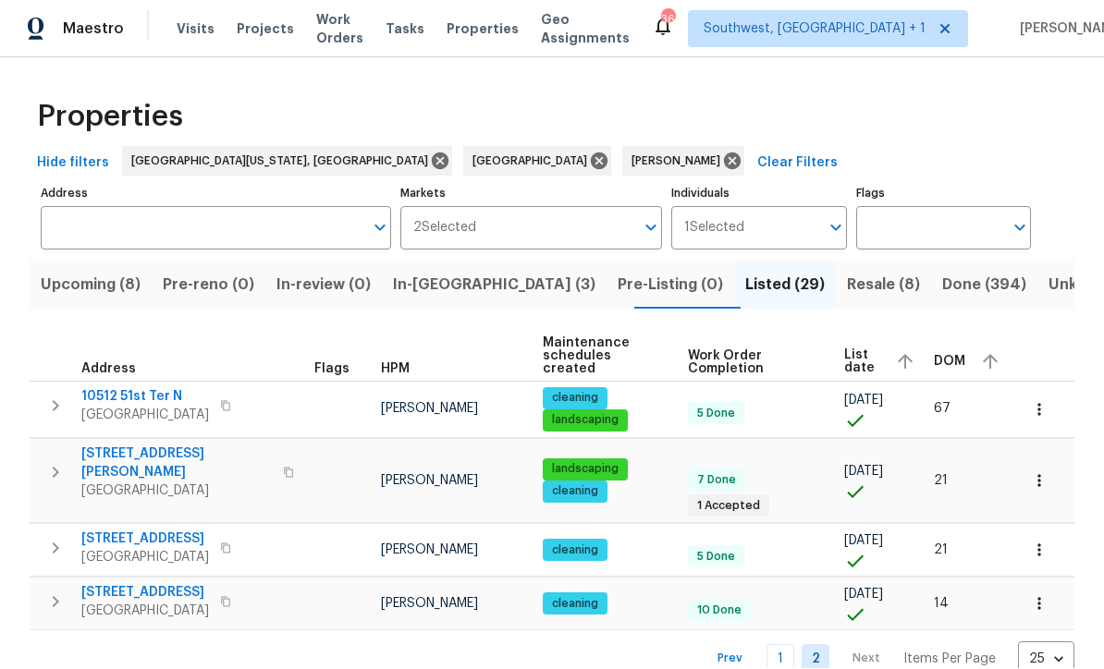
click at [142, 446] on span "5198 Moeller Ave" at bounding box center [176, 464] width 190 height 37
click at [784, 645] on link "1" at bounding box center [780, 659] width 28 height 29
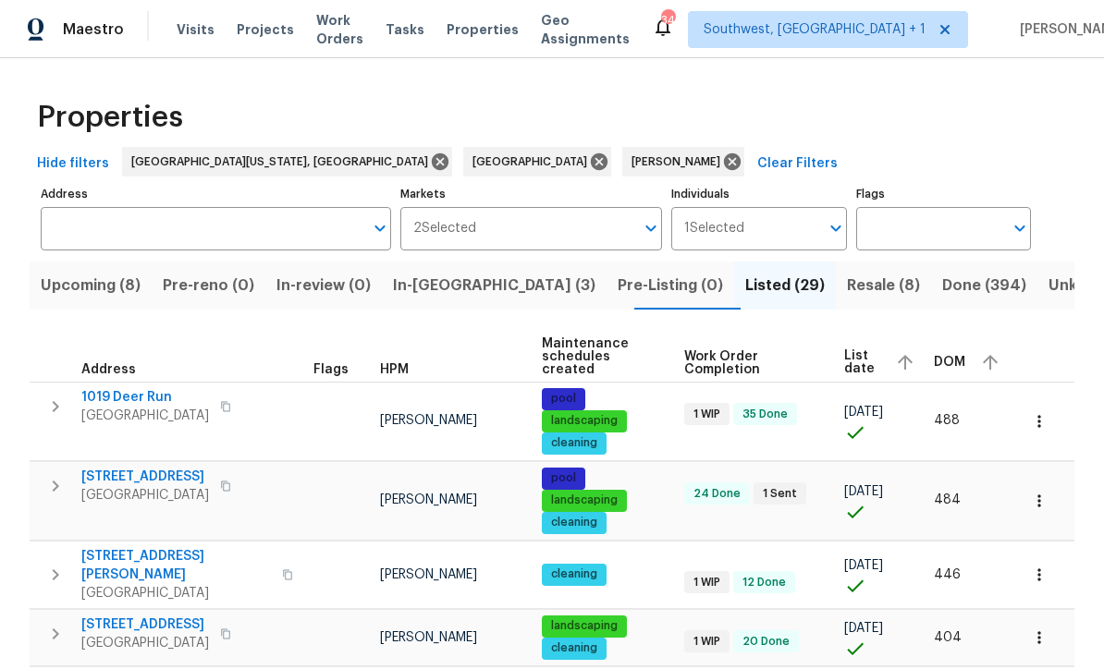
click at [119, 388] on span "1019 Deer Run" at bounding box center [145, 397] width 128 height 18
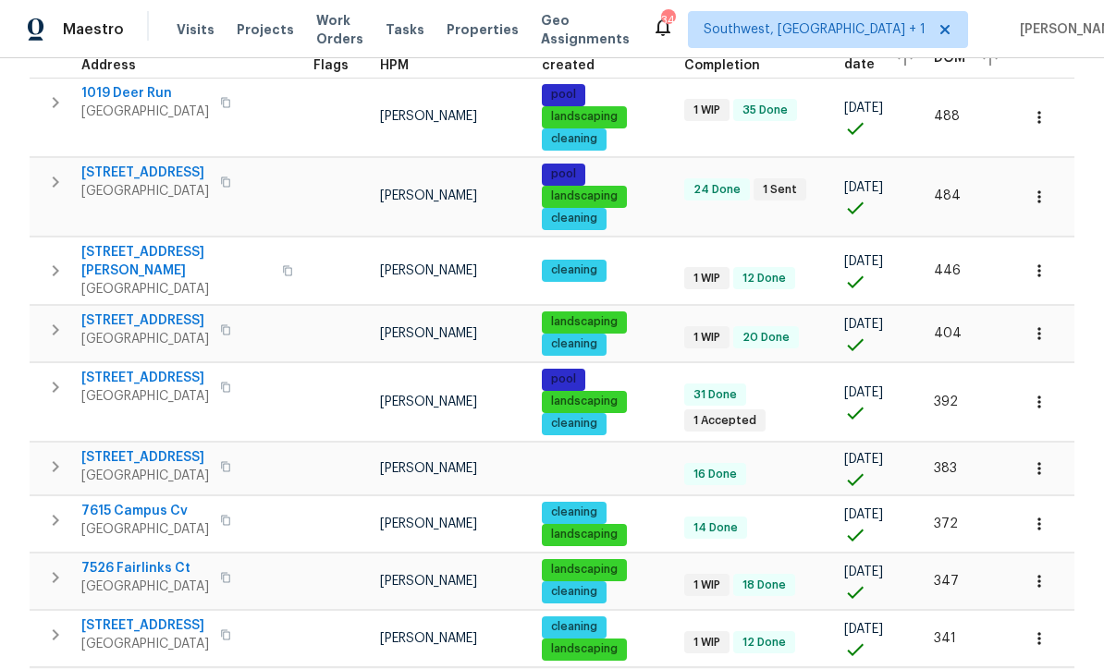
scroll to position [309, 0]
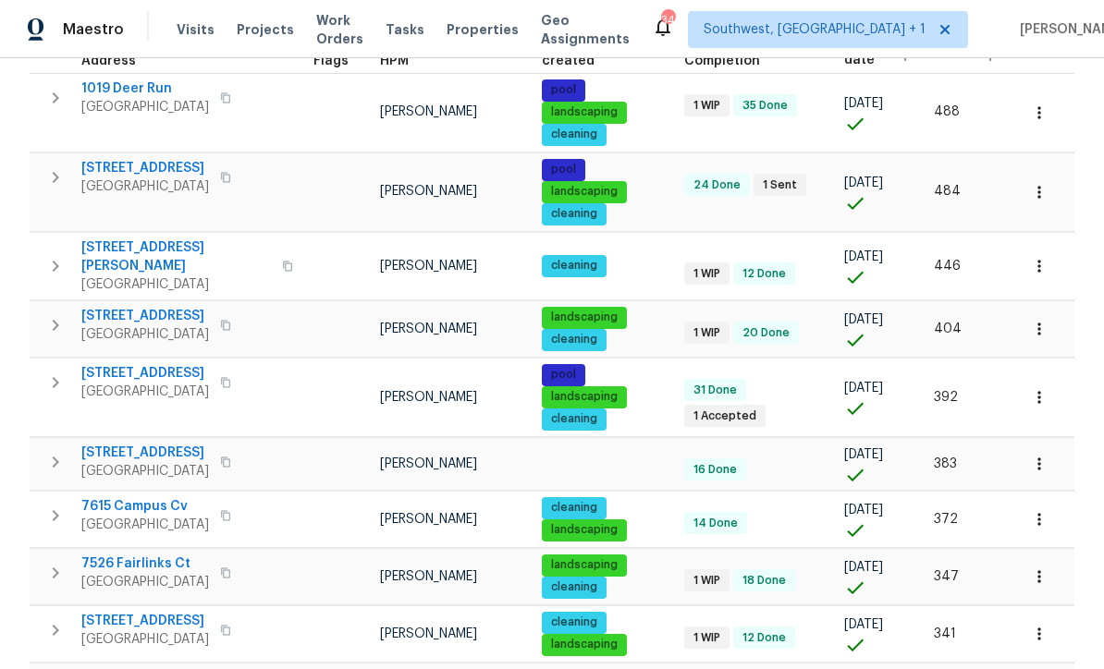
click at [134, 307] on span "790 Harvard St" at bounding box center [145, 316] width 128 height 18
click at [644, 409] on div "cleaning" at bounding box center [606, 420] width 129 height 22
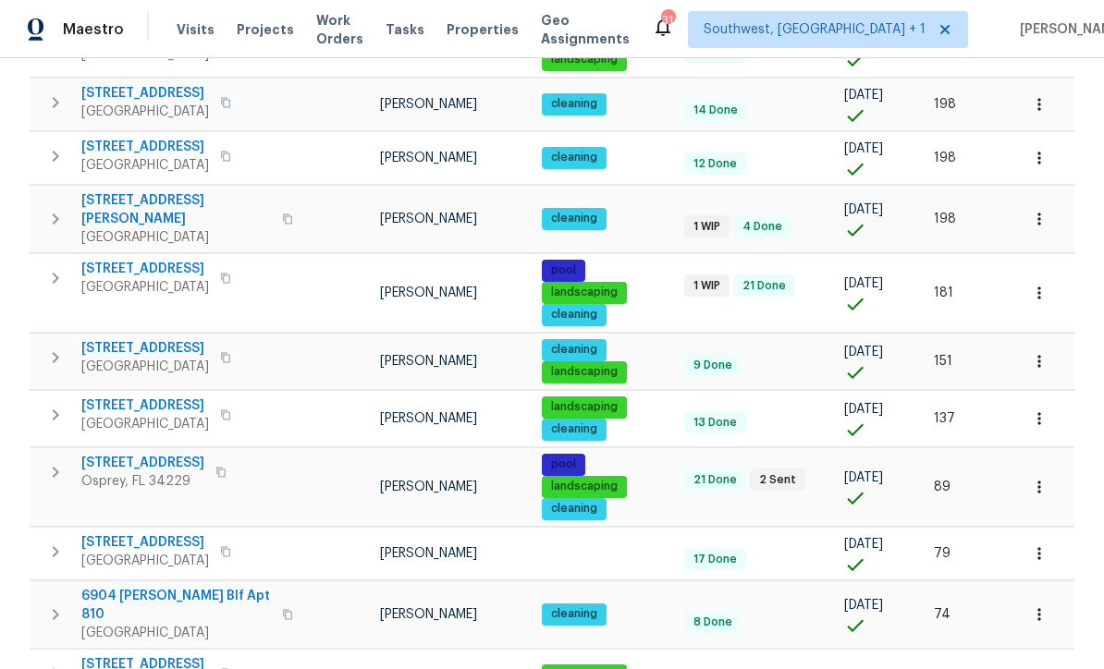
scroll to position [15, 0]
click at [126, 454] on span "851 Placid Lake Dr" at bounding box center [142, 463] width 123 height 18
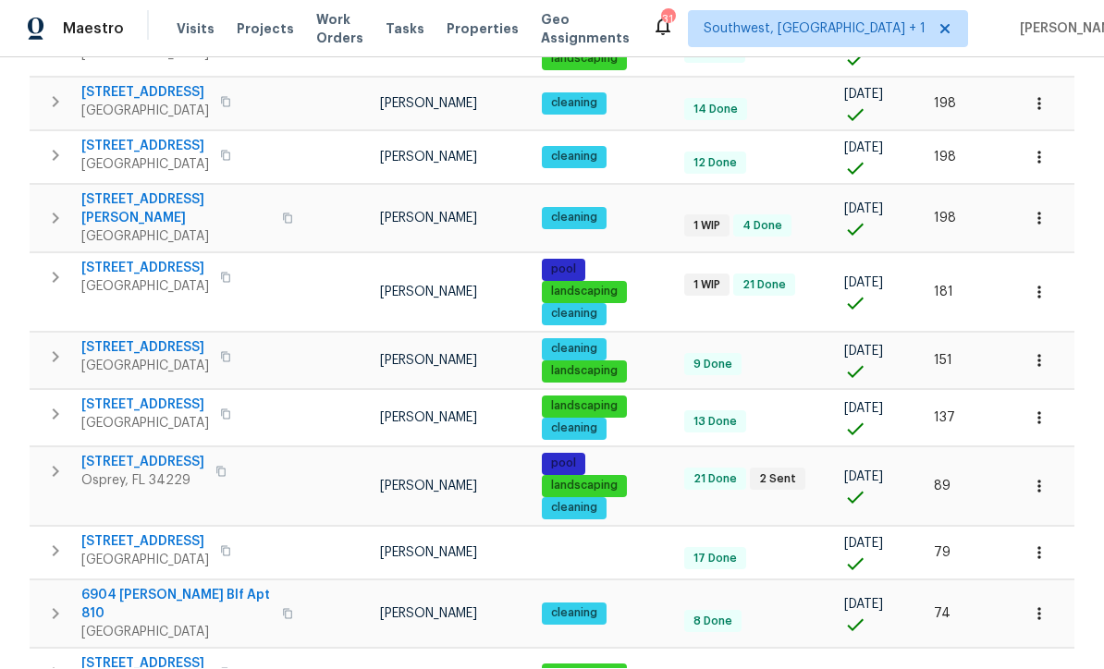
click at [118, 656] on span "5592 61st St N" at bounding box center [145, 665] width 128 height 18
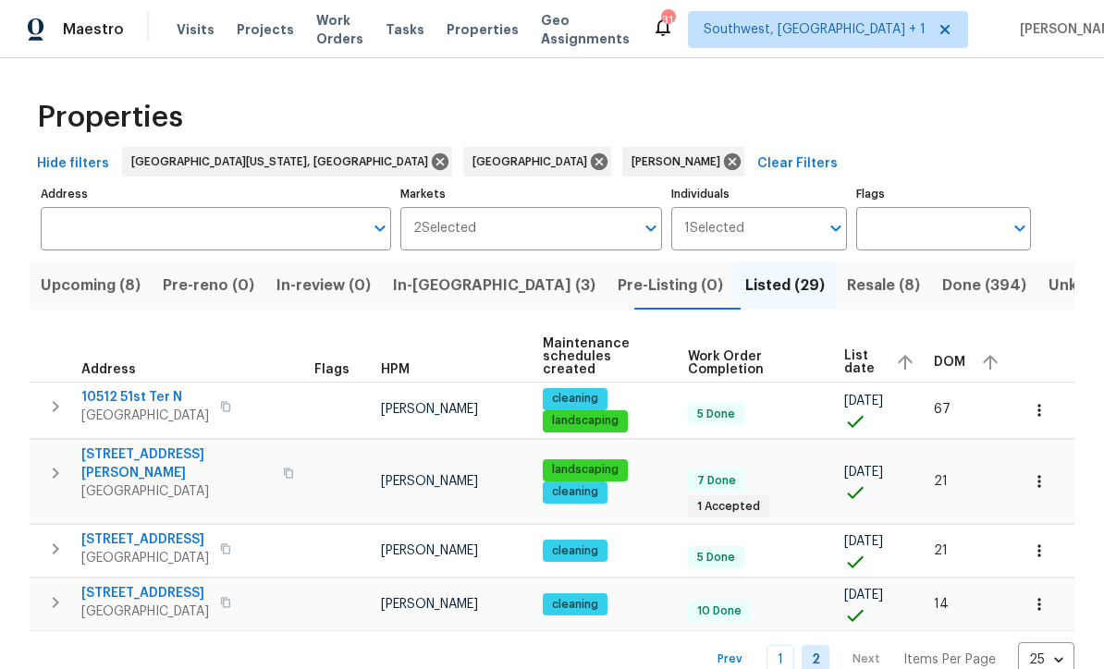
scroll to position [3, 0]
click at [777, 645] on link "1" at bounding box center [780, 659] width 28 height 29
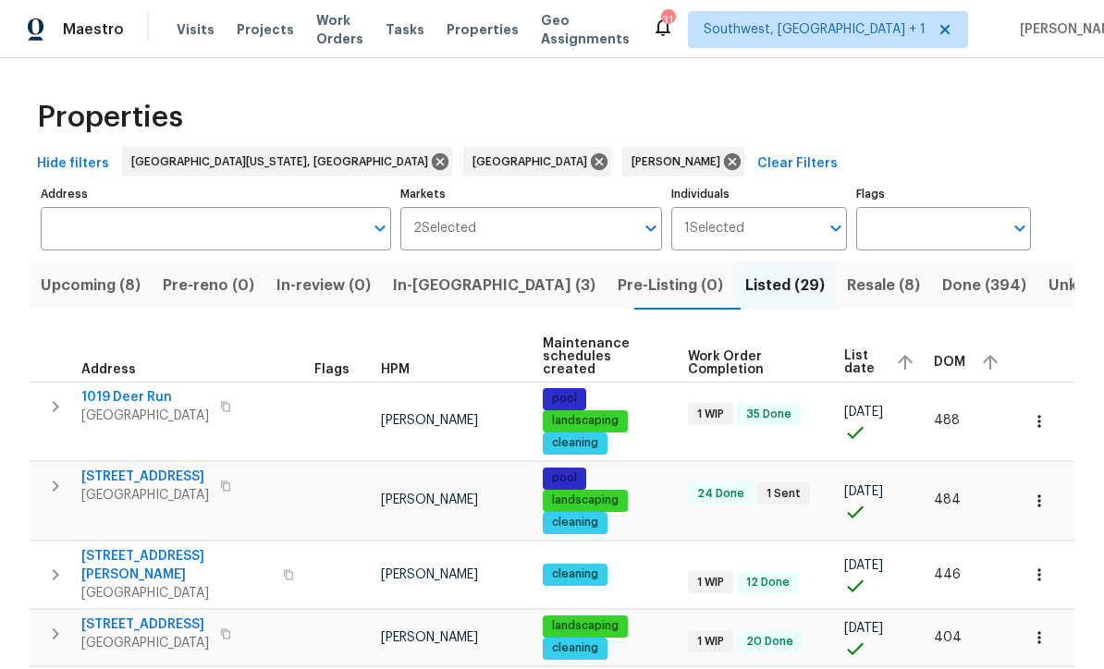
click at [187, 34] on span "Visits" at bounding box center [196, 29] width 38 height 18
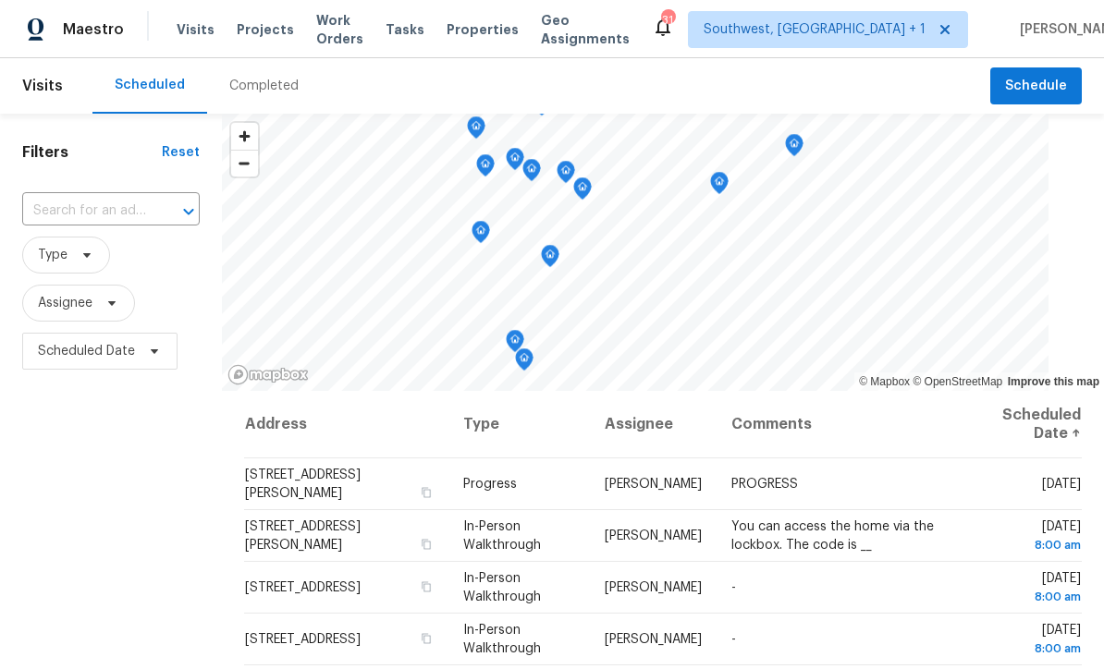
click at [122, 208] on input "text" at bounding box center [85, 211] width 126 height 29
type input "8381 Che"
click at [115, 258] on li "8381 Chelsea Ct, North Port, FL 34287" at bounding box center [111, 254] width 180 height 31
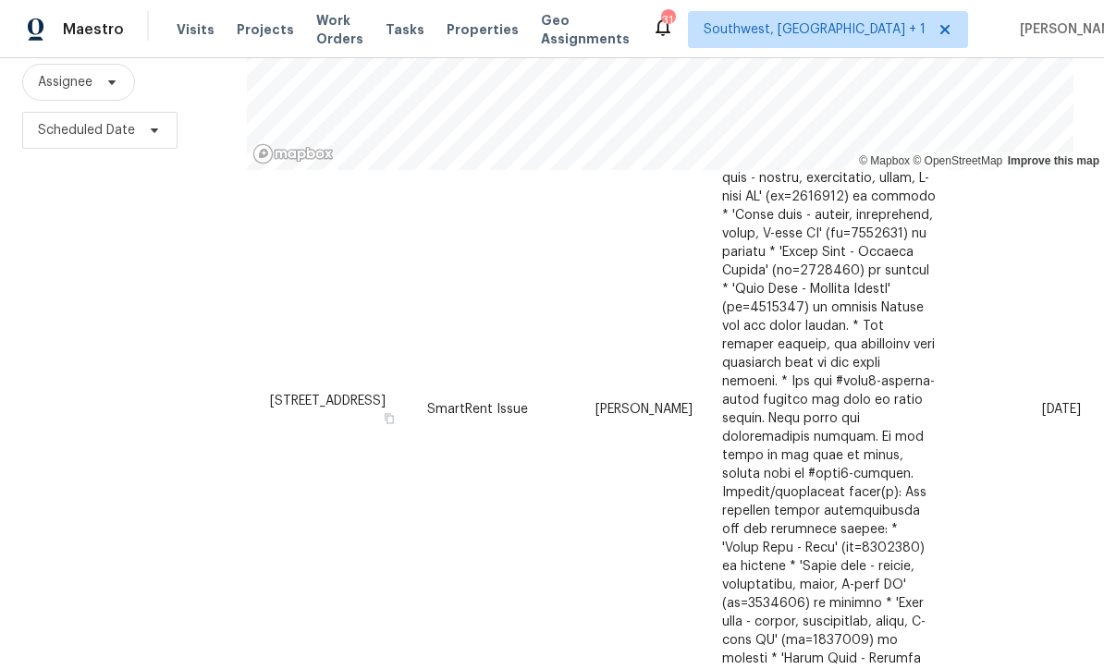
scroll to position [223, 0]
click at [0, 0] on icon at bounding box center [0, 0] width 0 height 0
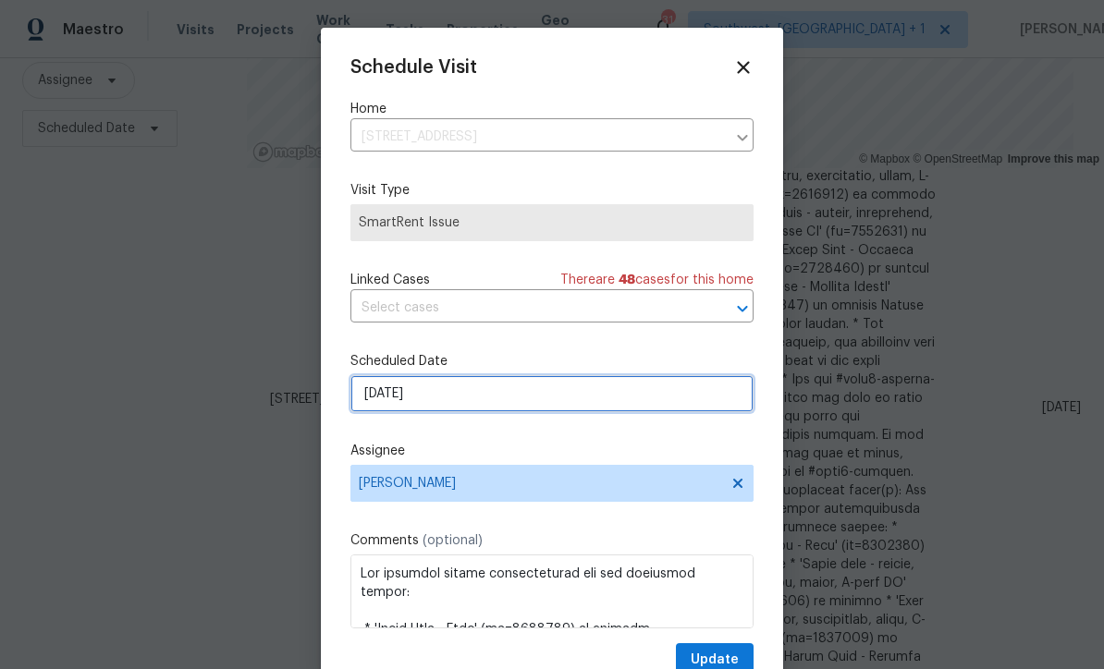
click at [503, 397] on input "10/9/2025" at bounding box center [551, 393] width 403 height 37
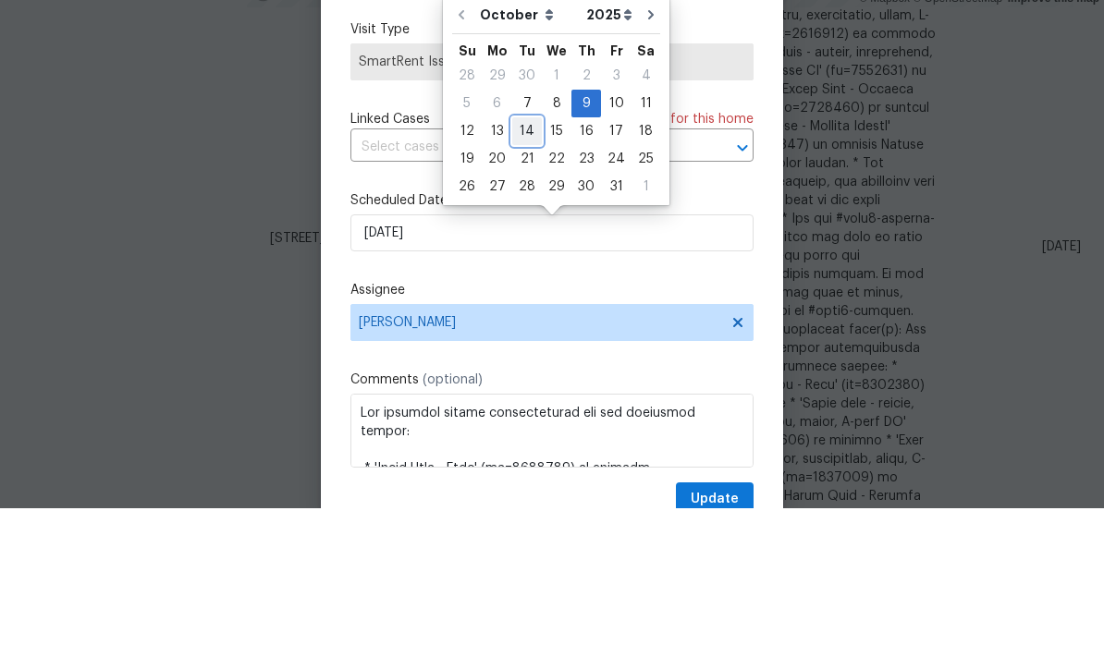
click at [527, 279] on div "14" at bounding box center [527, 292] width 30 height 26
type input "10/14/2025"
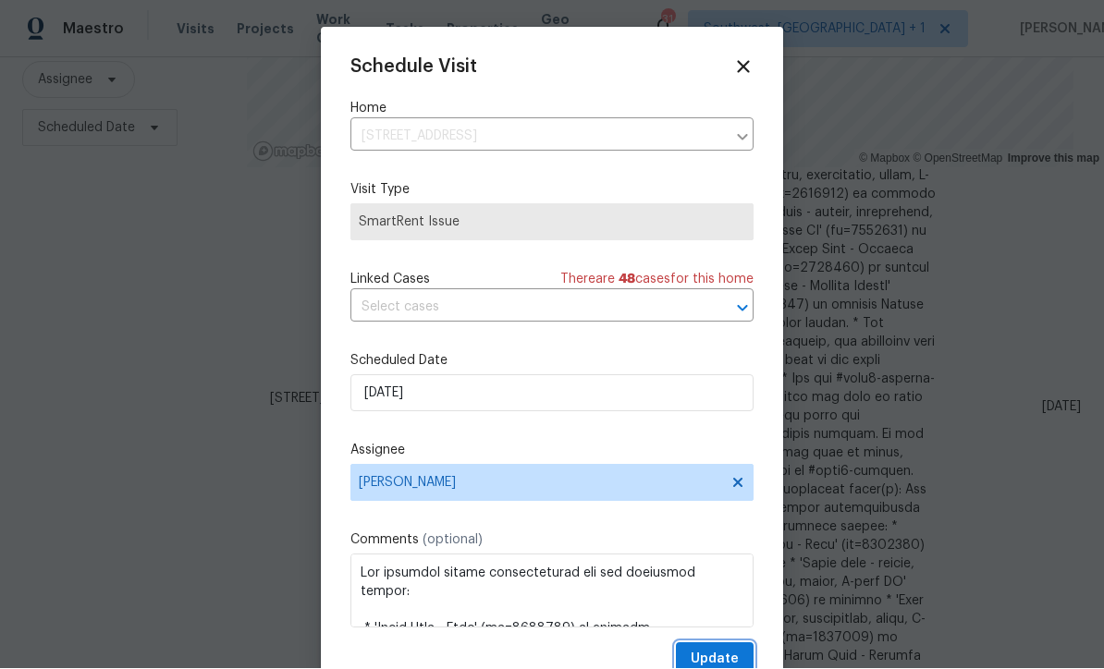
click at [705, 659] on span "Update" at bounding box center [715, 660] width 48 height 23
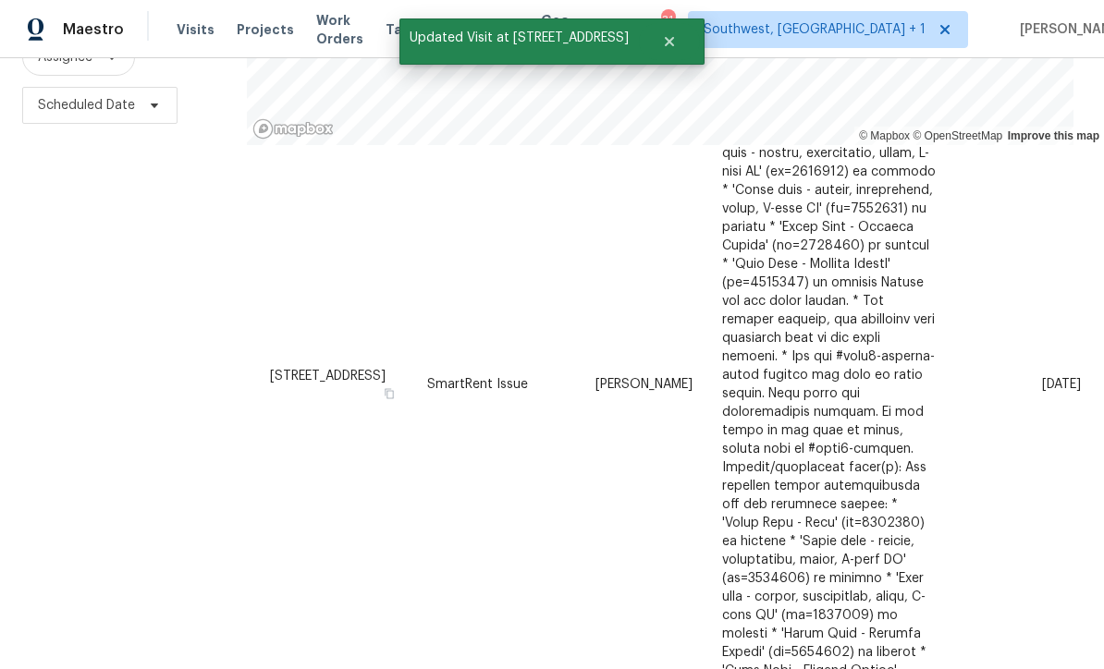
scroll to position [245, 0]
click at [0, 0] on icon at bounding box center [0, 0] width 0 height 0
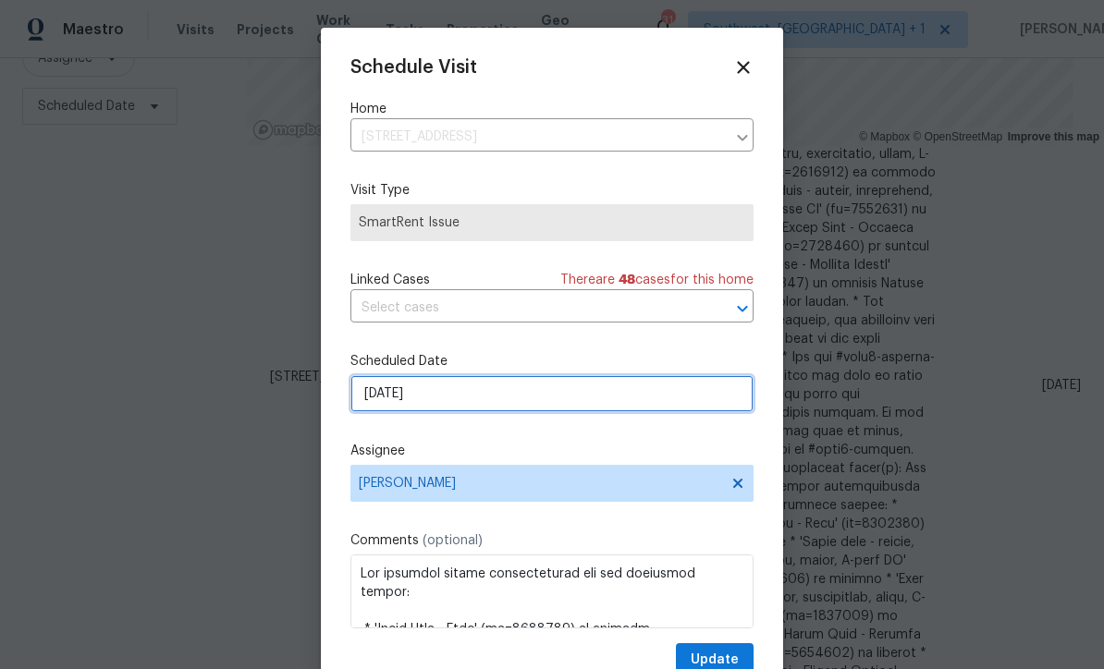
click at [496, 394] on input "10/14/2025" at bounding box center [551, 393] width 403 height 37
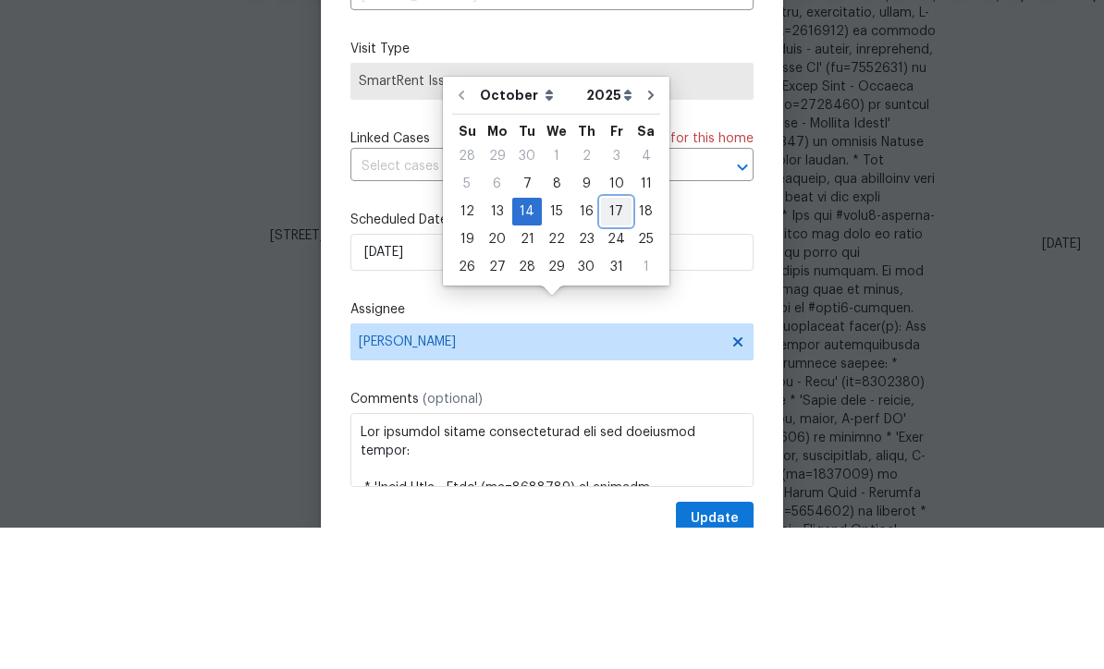
click at [613, 340] on div "17" at bounding box center [616, 353] width 31 height 26
type input "10/17/2025"
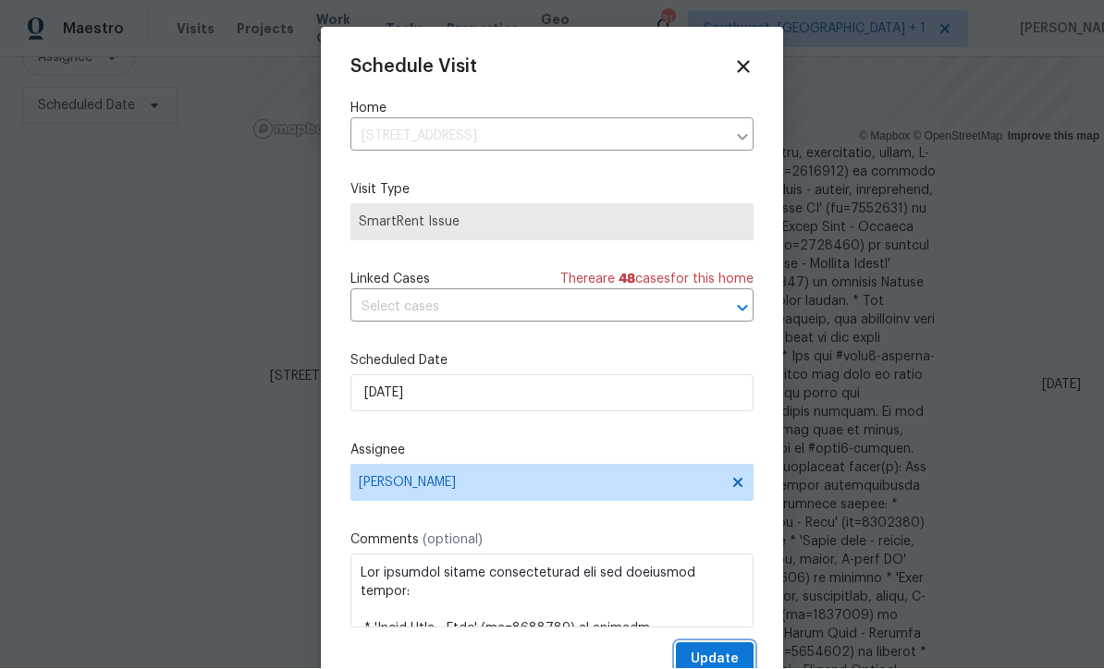
click at [720, 656] on span "Update" at bounding box center [715, 660] width 48 height 23
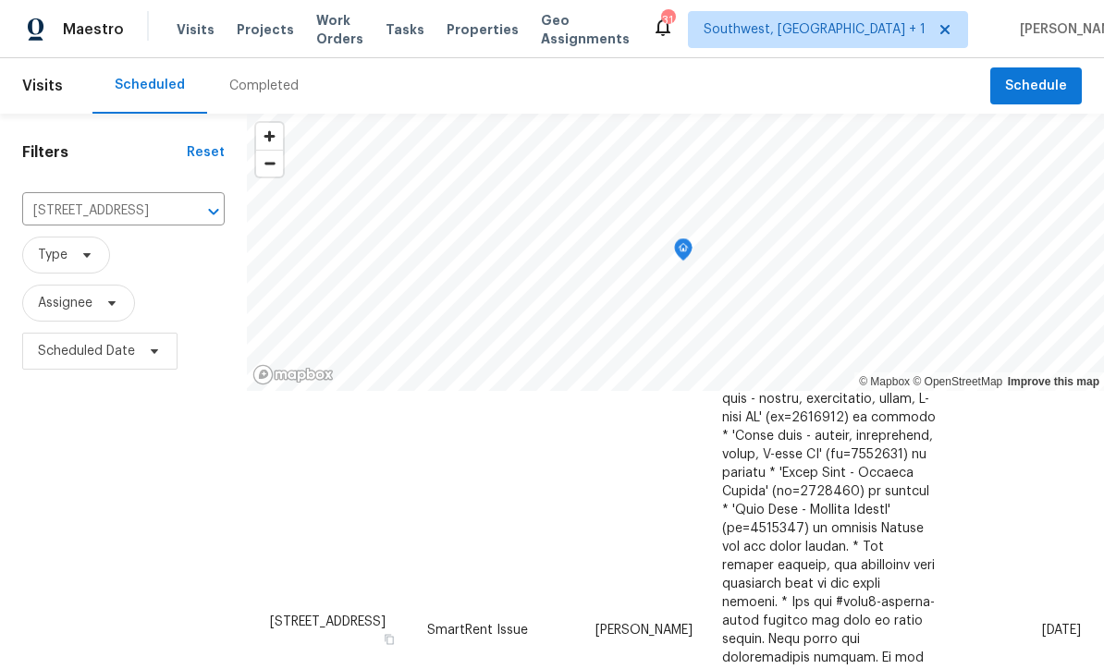
scroll to position [0, 0]
click at [119, 206] on input "8381 Chelsea Ct, North Port, FL 34287" at bounding box center [97, 211] width 151 height 29
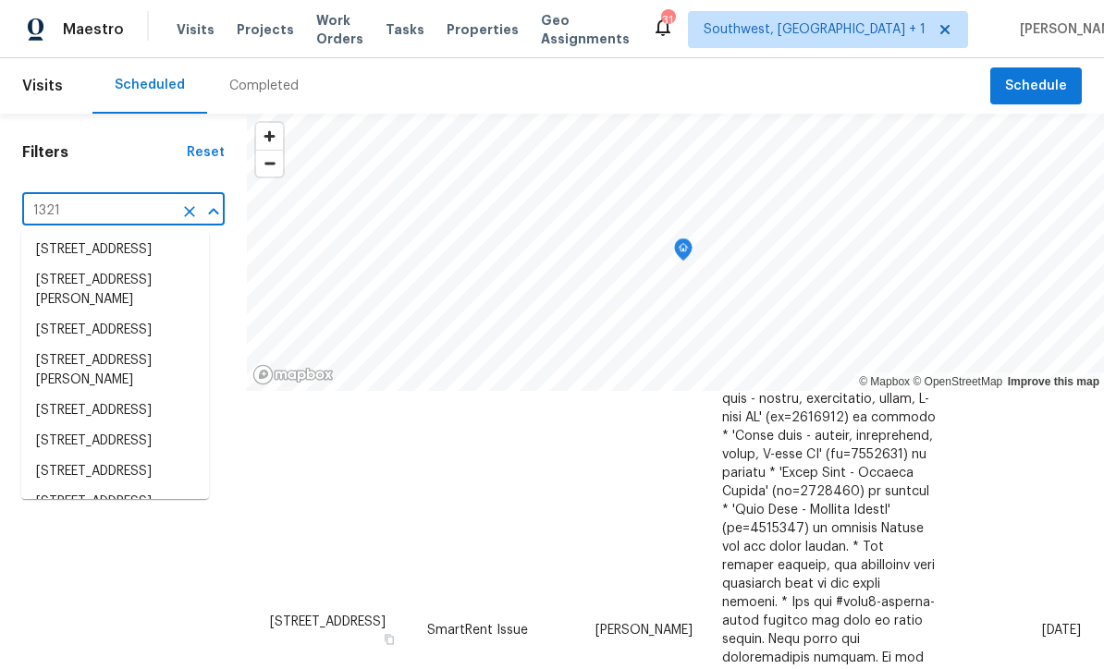
scroll to position [83, 0]
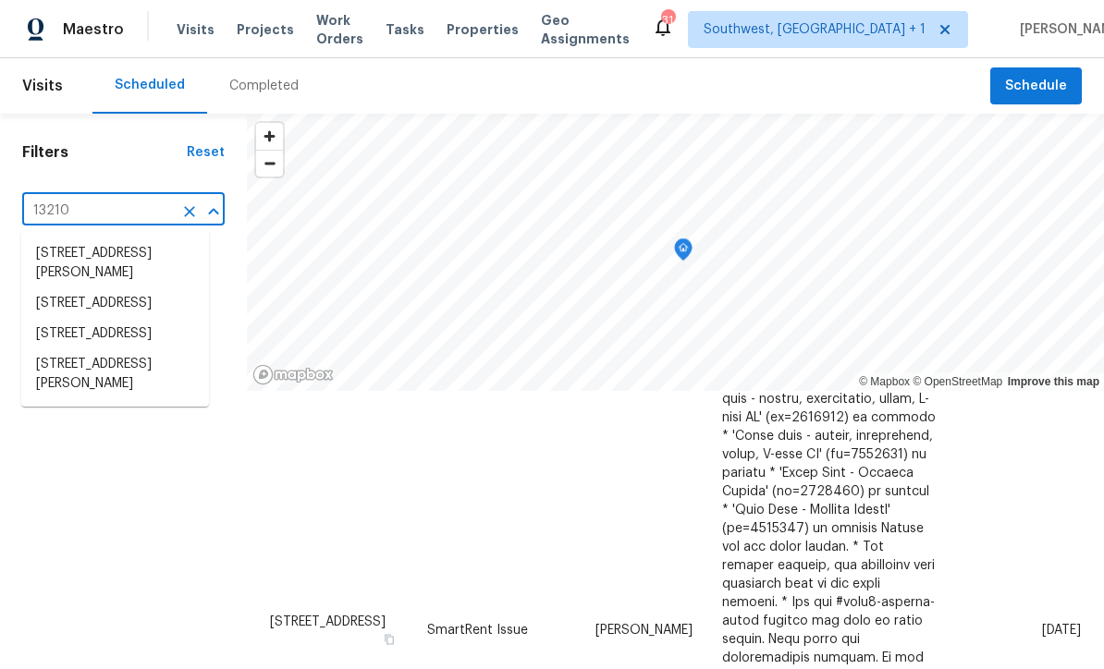
type input "13210 e"
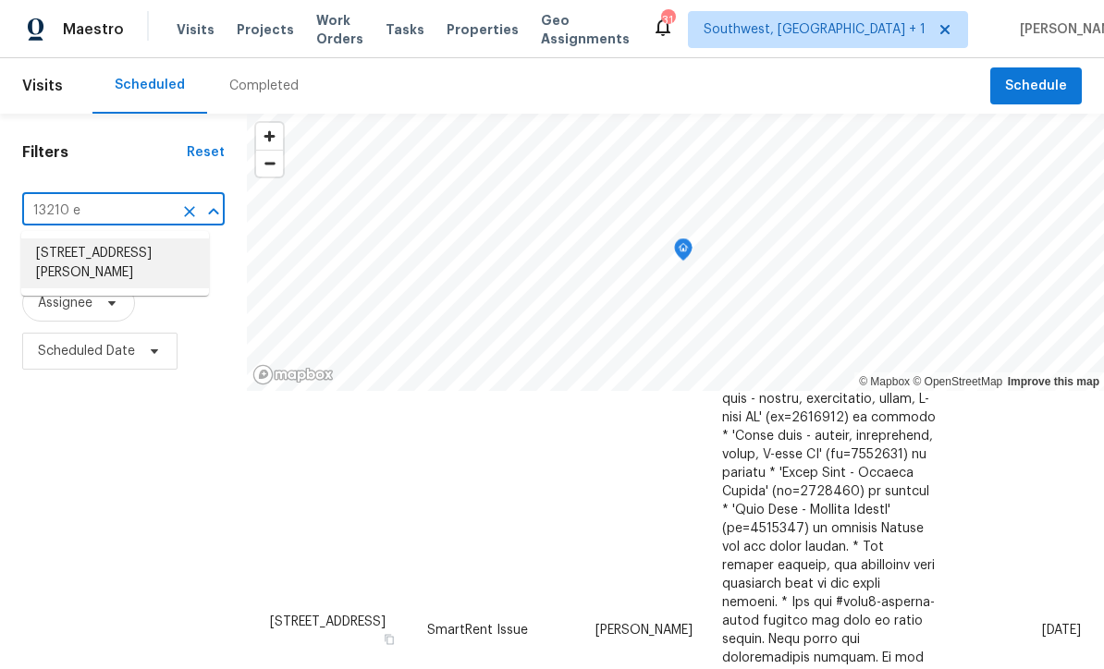
click at [152, 257] on li "13210 Essman Ave, Port Charlotte, FL 33953" at bounding box center [115, 264] width 188 height 50
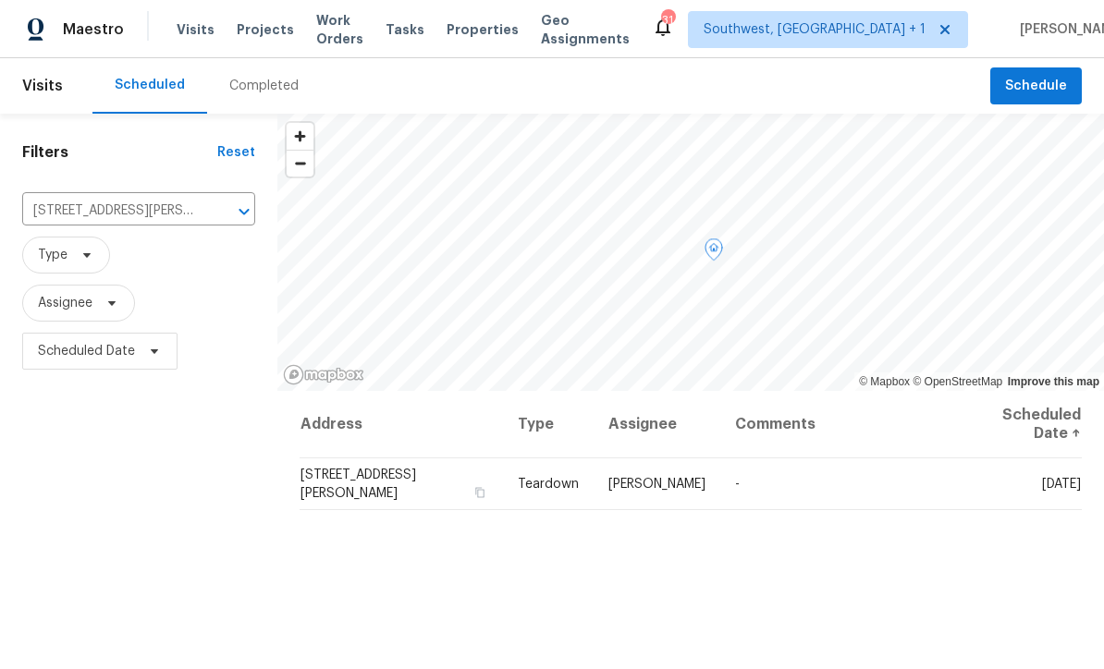
click at [0, 0] on icon at bounding box center [0, 0] width 0 height 0
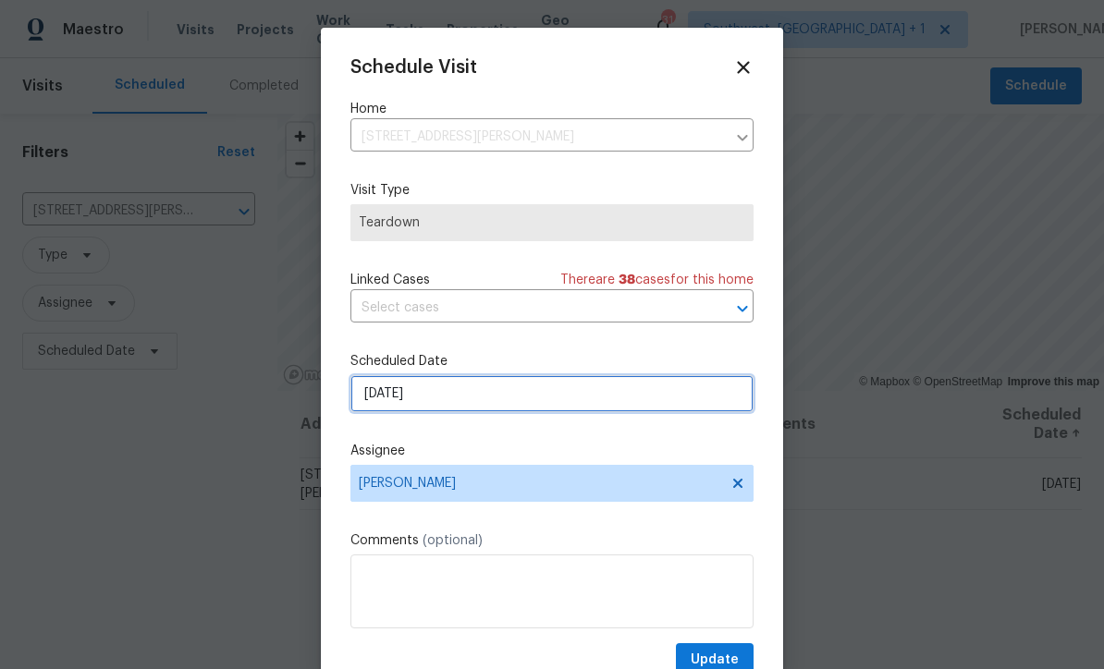
click at [500, 397] on input "10/9/2025" at bounding box center [551, 393] width 403 height 37
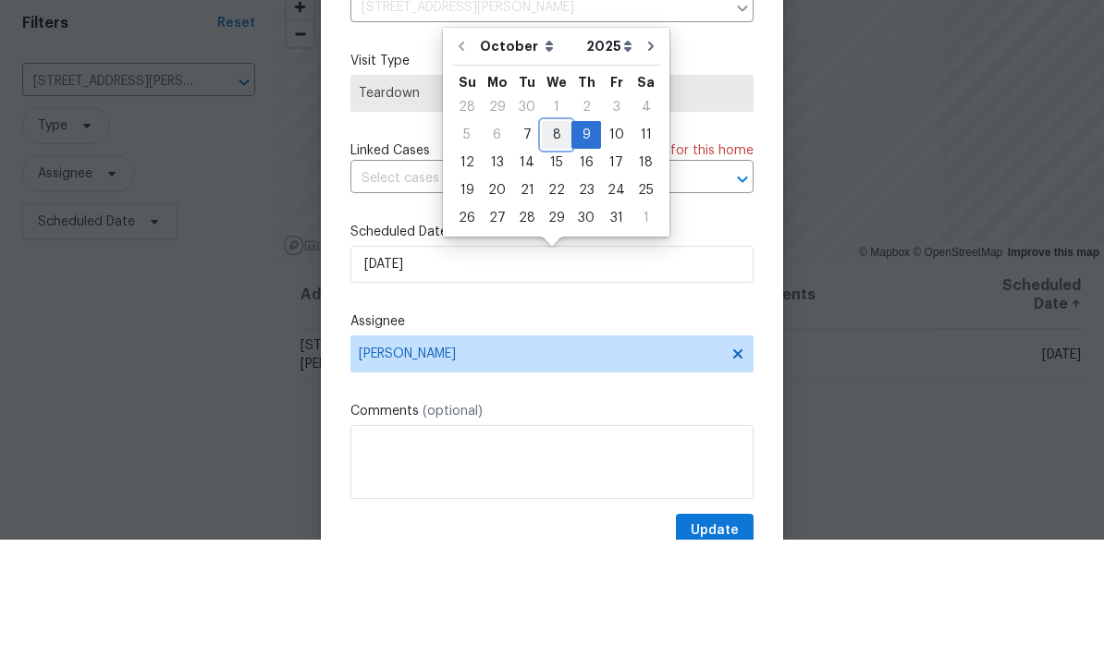
click at [559, 251] on div "8" at bounding box center [557, 264] width 30 height 26
type input "10/8/2025"
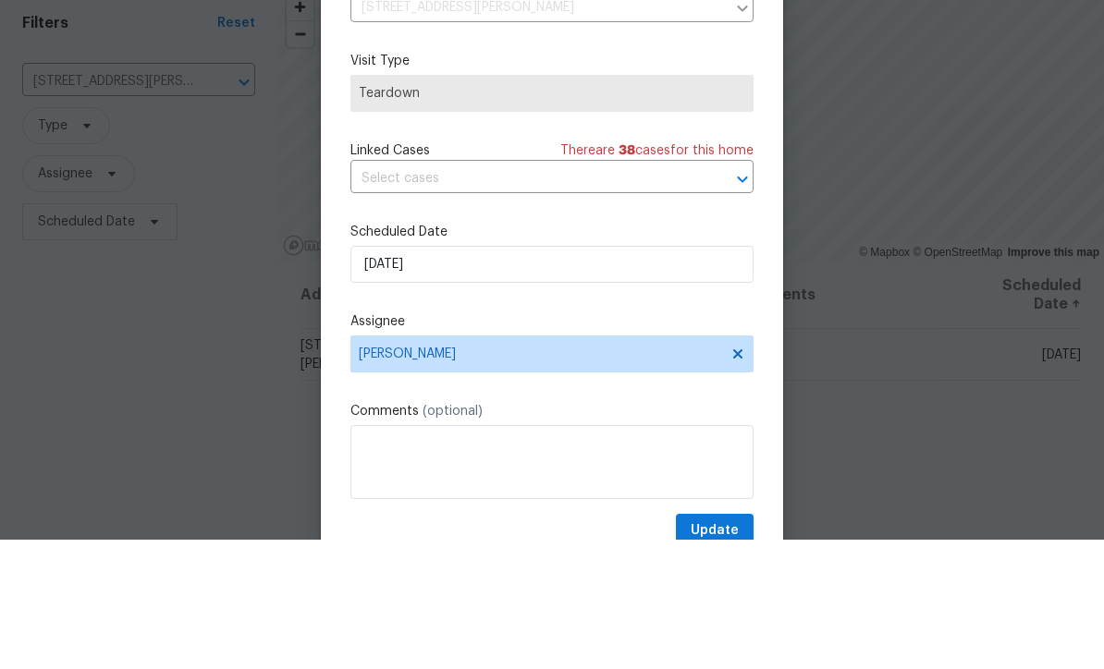
scroll to position [61, 0]
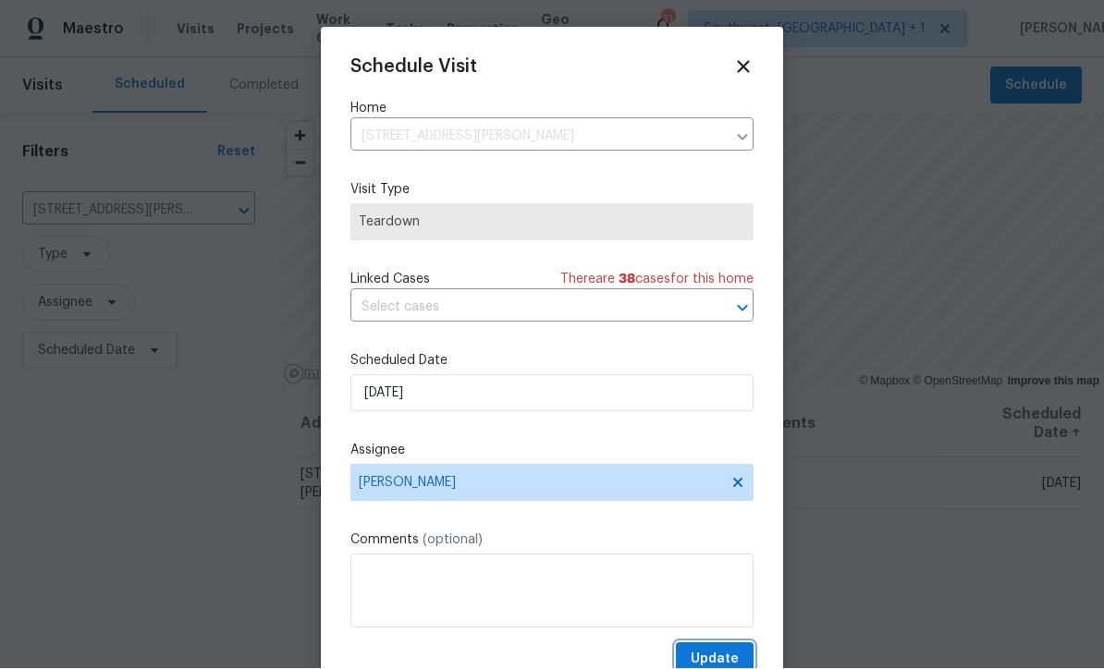
click at [712, 653] on span "Update" at bounding box center [715, 660] width 48 height 23
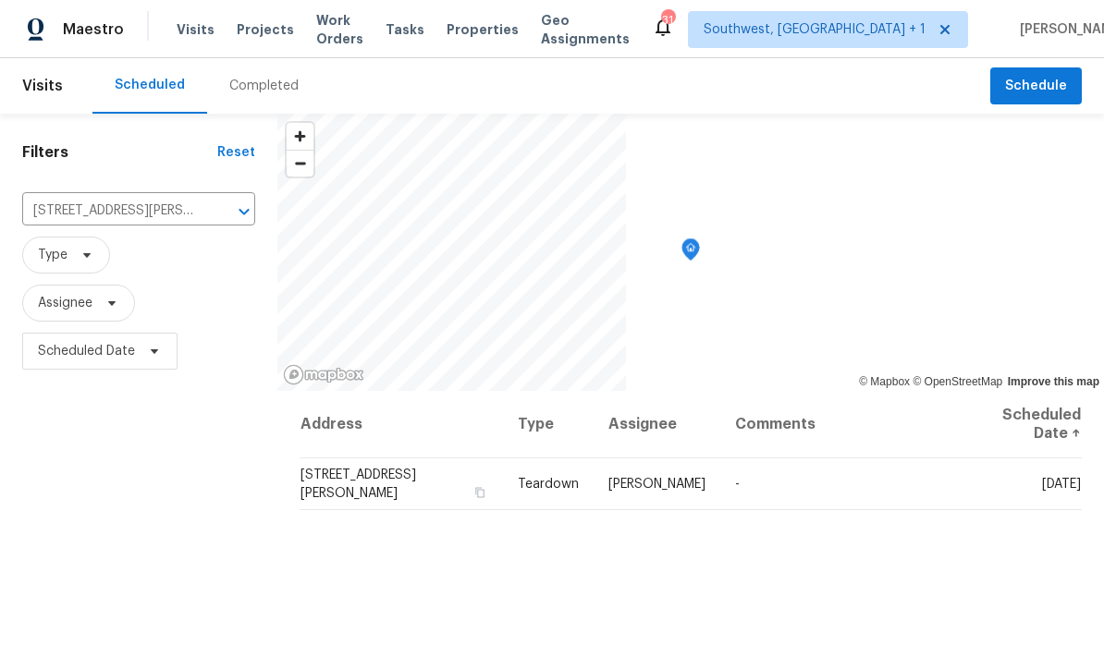
scroll to position [0, 0]
click at [1025, 92] on span "Schedule" at bounding box center [1036, 86] width 62 height 23
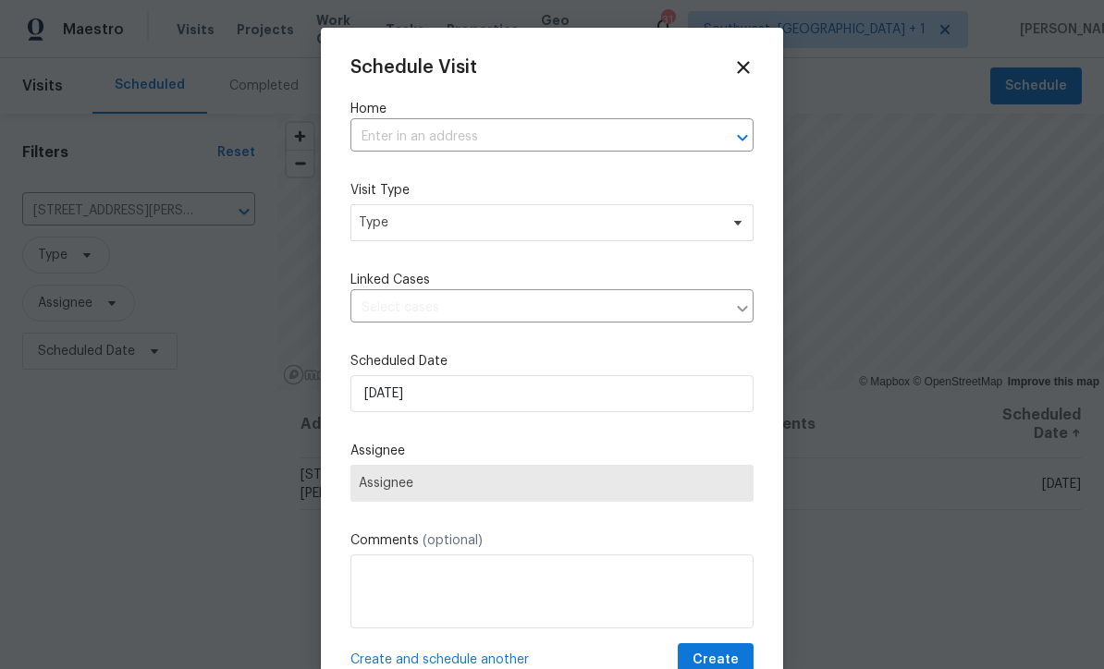
click at [497, 116] on label "Home" at bounding box center [551, 109] width 403 height 18
click at [523, 135] on input "text" at bounding box center [525, 137] width 351 height 29
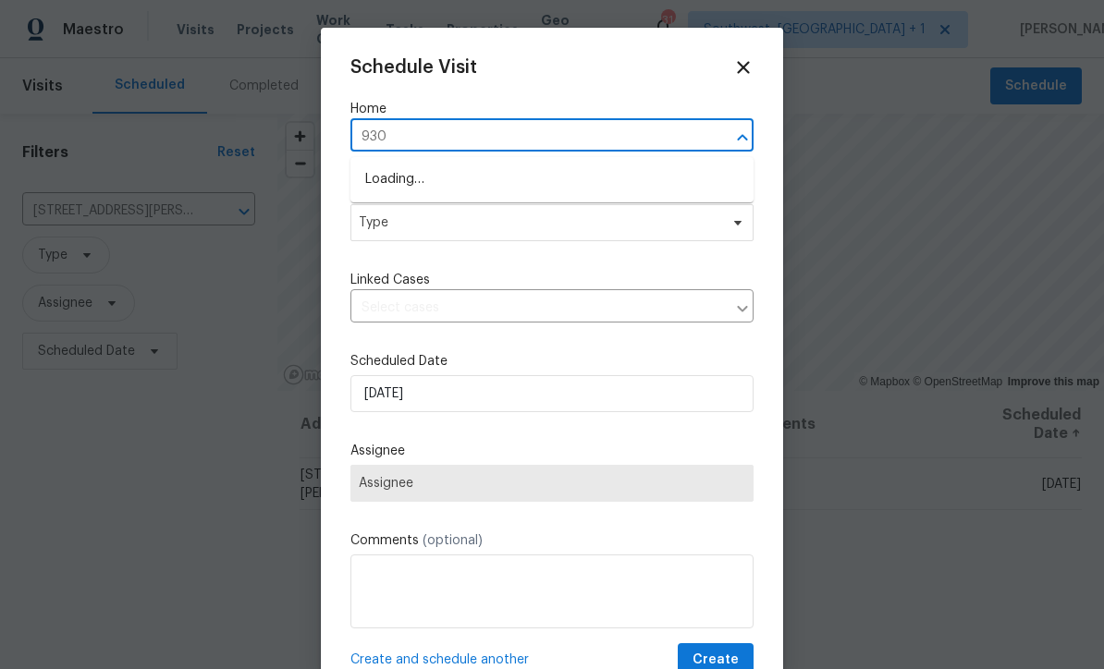
type input "9308"
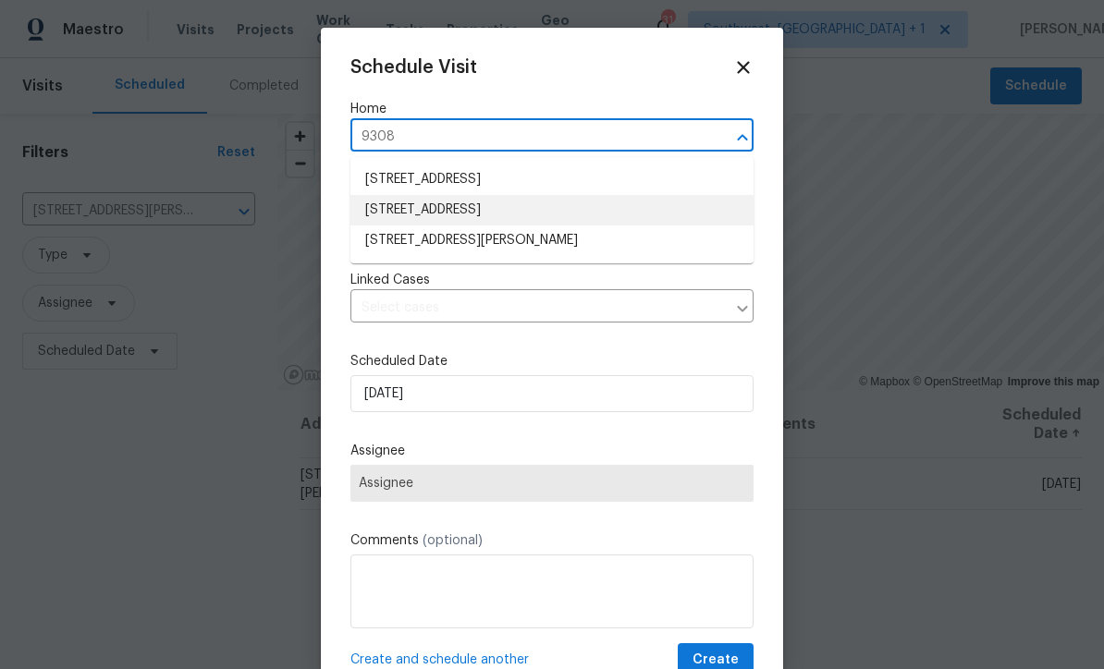
click at [550, 199] on li "9308 San Bernandino Ave, Englewood, FL 34224" at bounding box center [551, 210] width 403 height 31
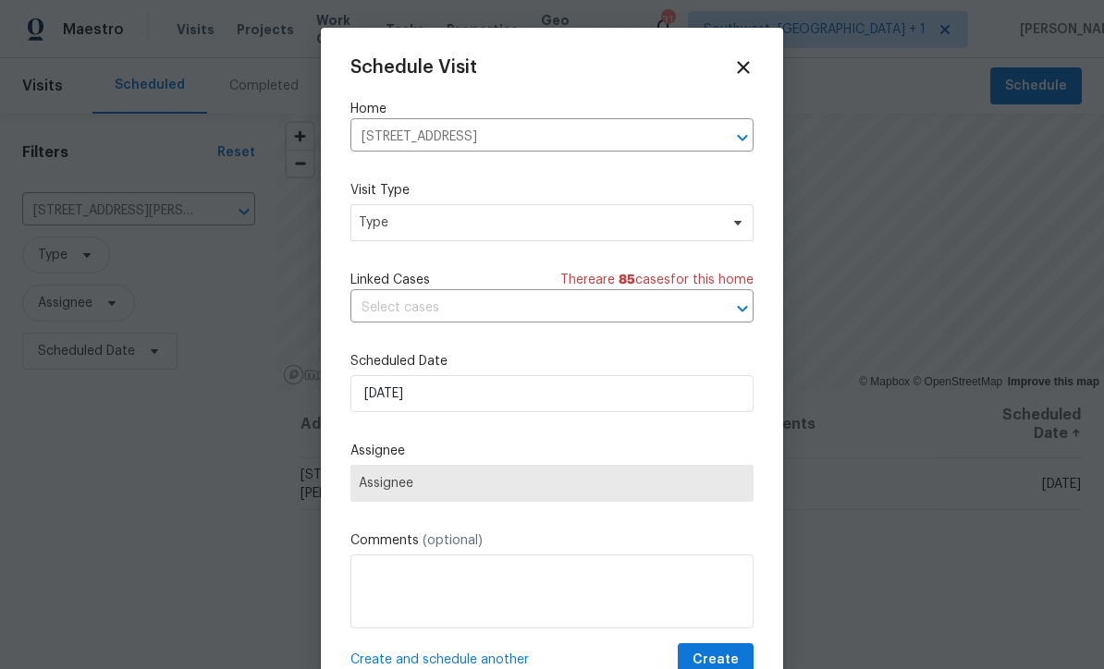
click at [511, 234] on span "Type" at bounding box center [551, 222] width 403 height 37
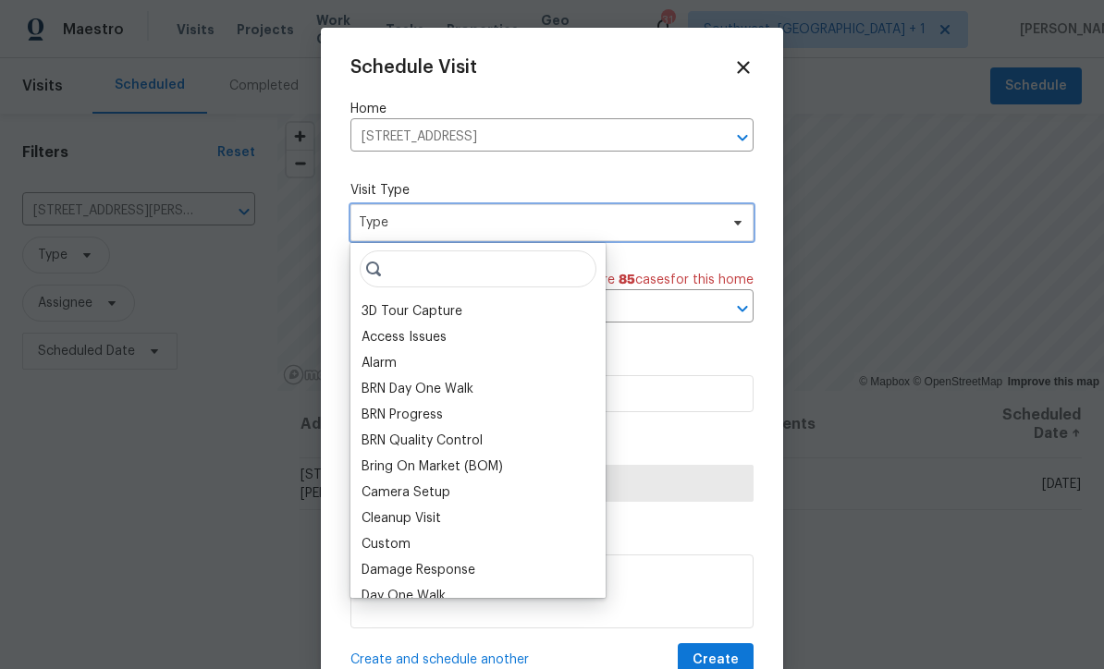
click at [517, 217] on span "Type" at bounding box center [539, 223] width 360 height 18
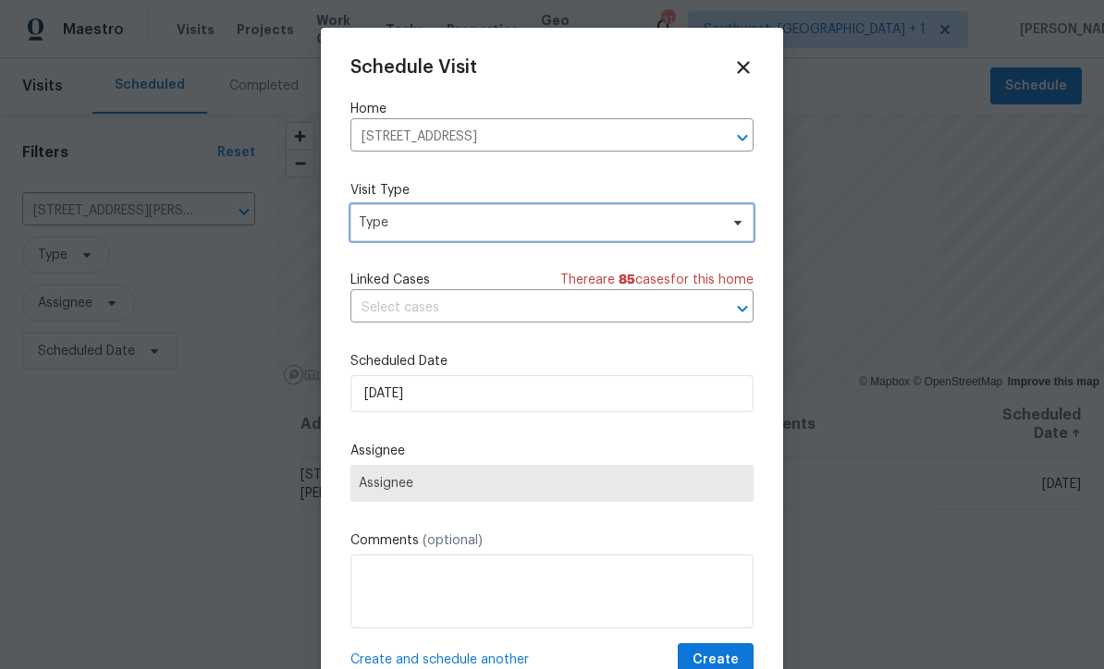
click at [515, 217] on span "Type" at bounding box center [539, 223] width 360 height 18
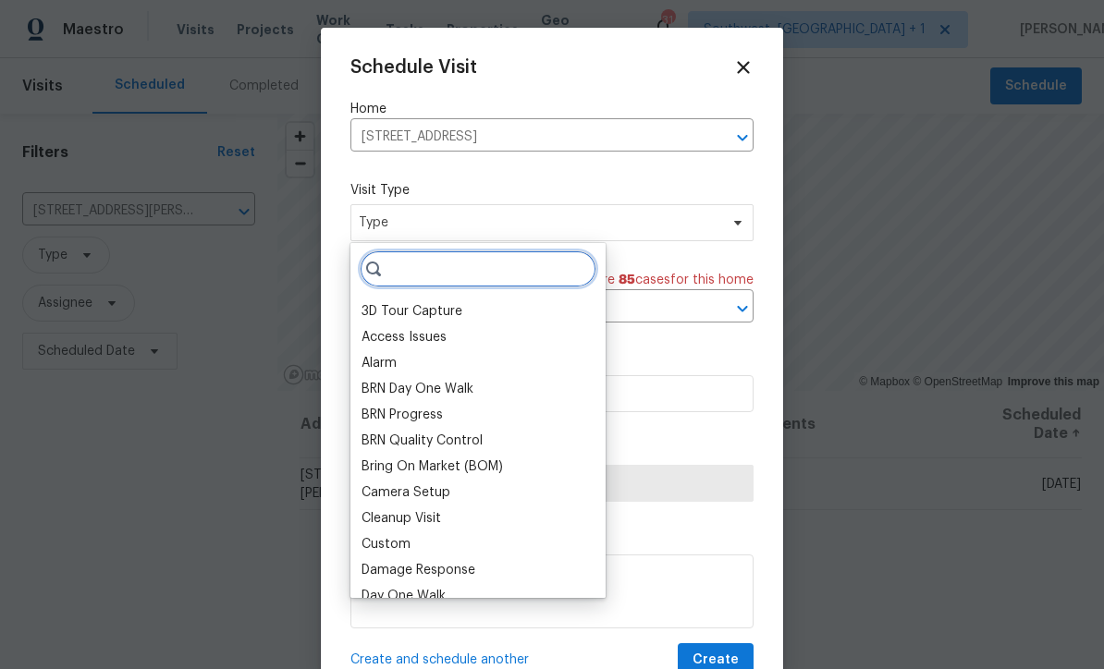
click at [476, 258] on input "search" at bounding box center [478, 269] width 237 height 37
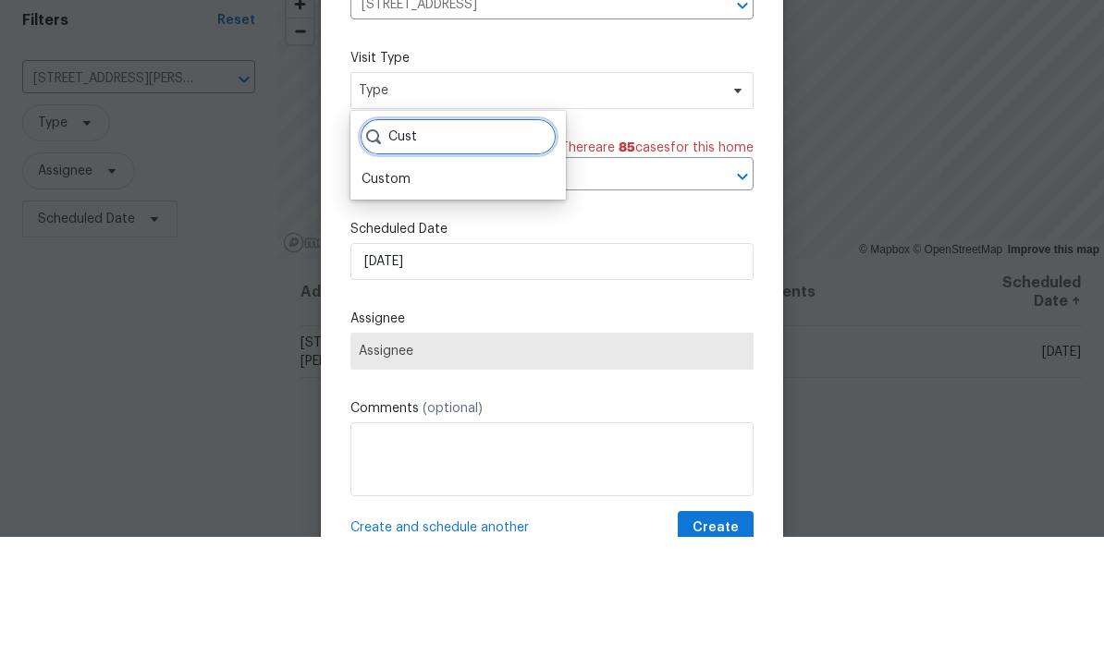
type input "Cust"
click at [446, 299] on div "Custom" at bounding box center [458, 312] width 204 height 26
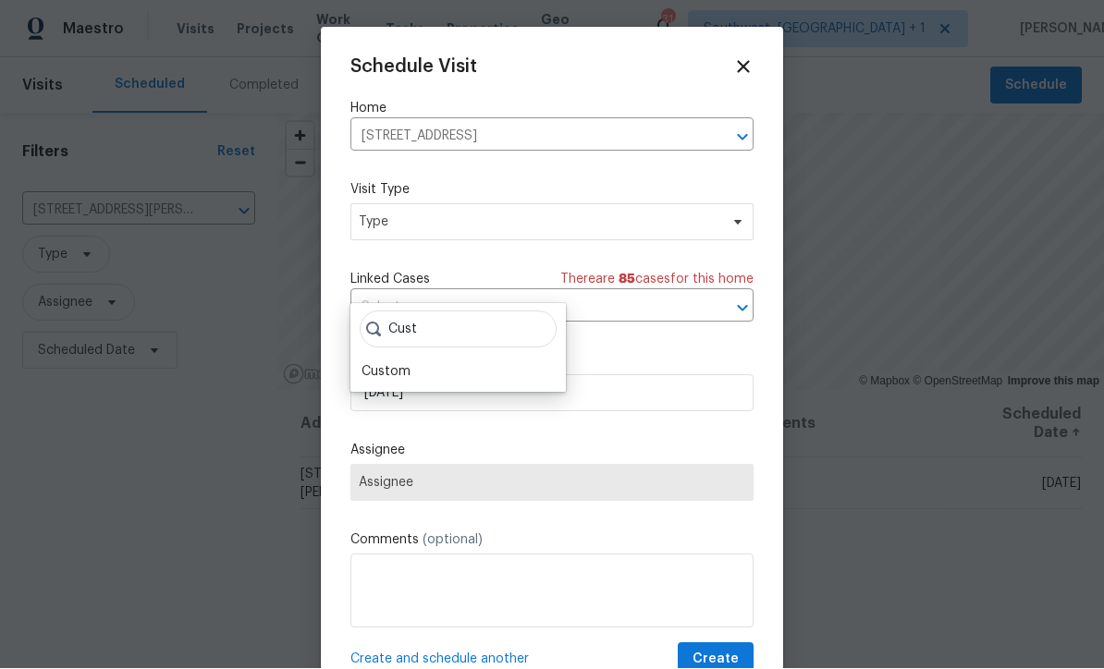
click at [430, 360] on div "Custom" at bounding box center [458, 373] width 204 height 26
click at [386, 363] on div "Custom" at bounding box center [386, 372] width 49 height 18
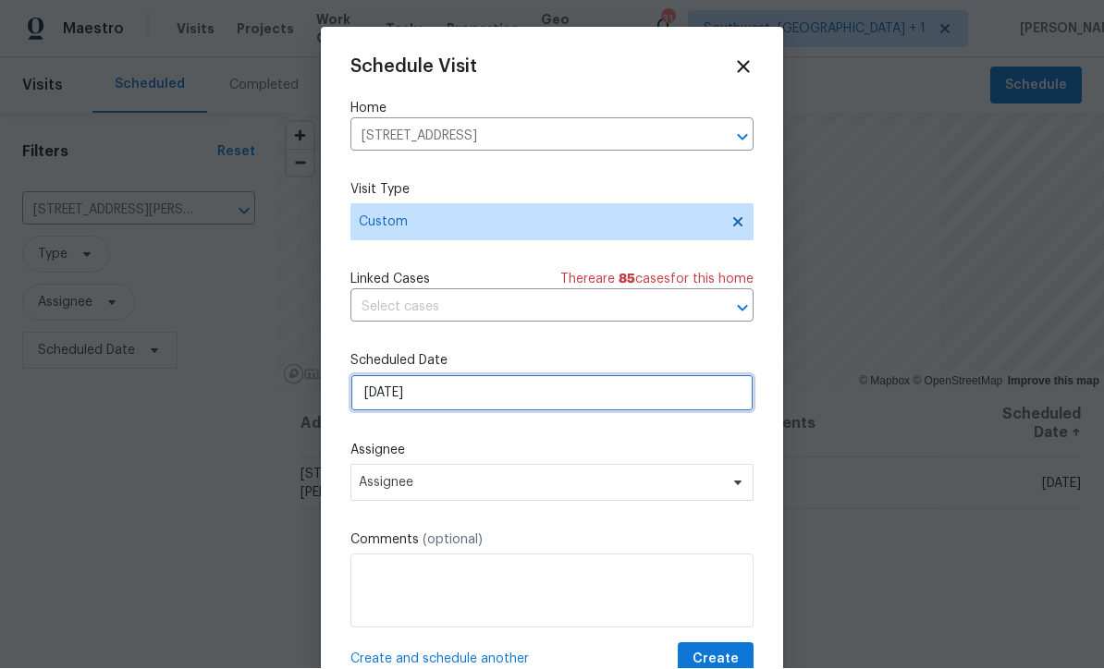
click at [504, 404] on input "[DATE]" at bounding box center [551, 393] width 403 height 37
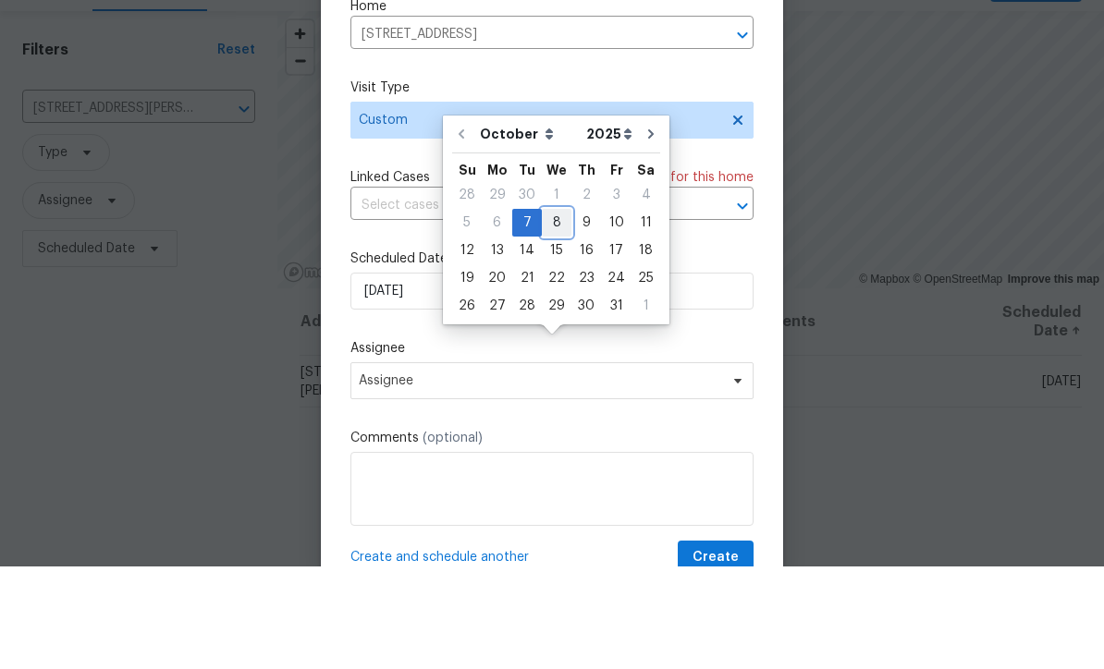
click at [561, 313] on div "8" at bounding box center [557, 326] width 30 height 26
type input "10/8/2025"
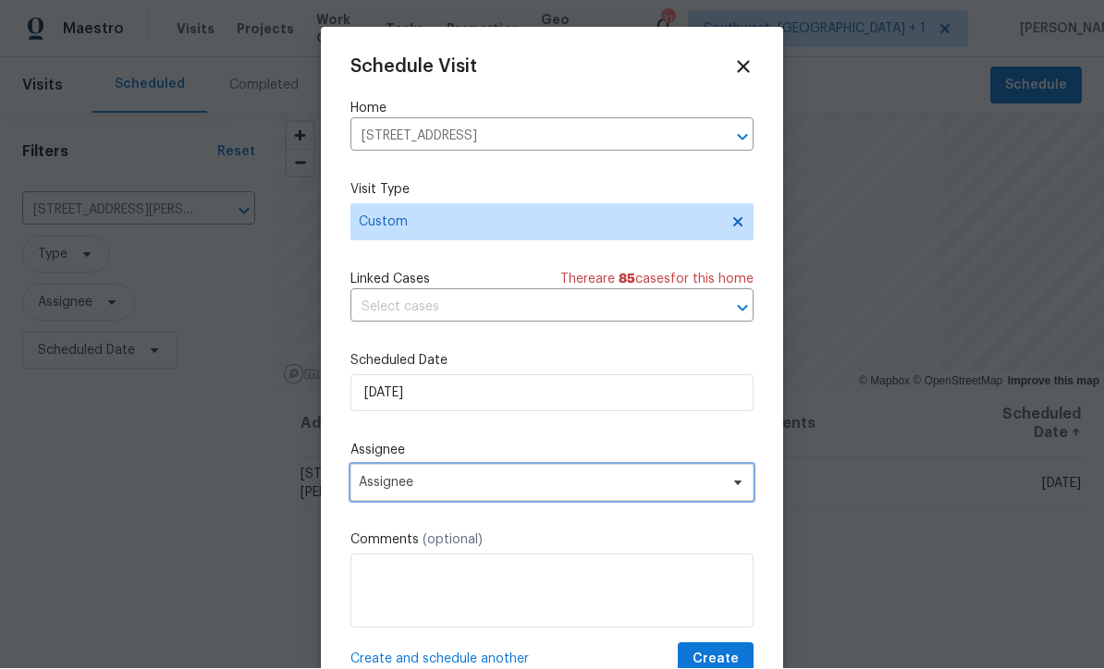
click at [477, 491] on span "Assignee" at bounding box center [540, 483] width 362 height 15
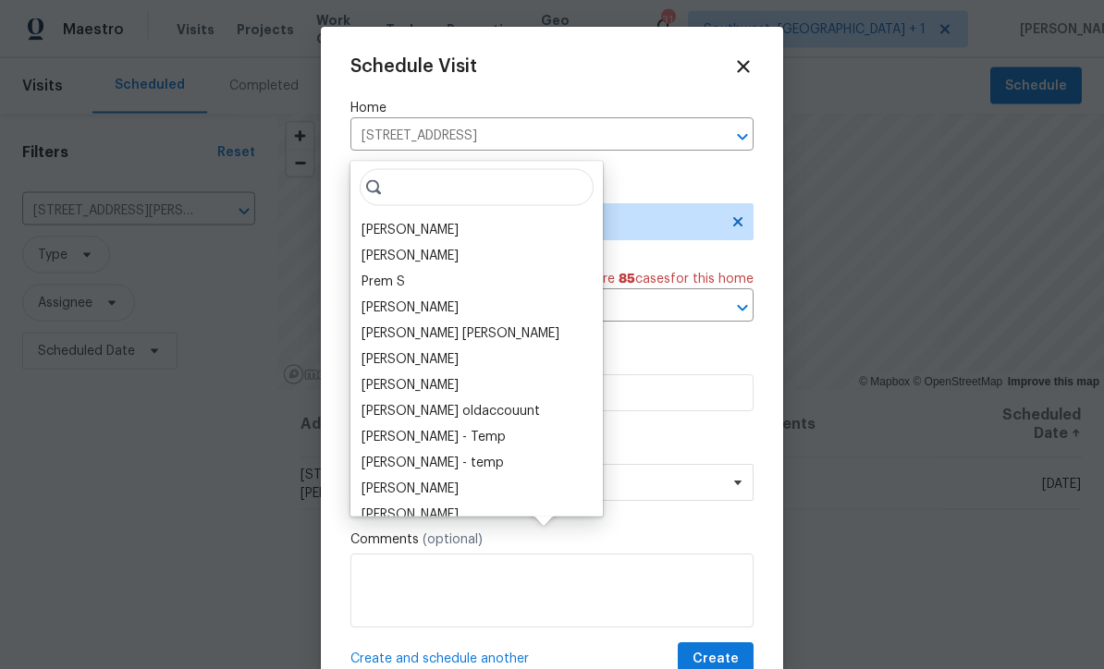
click at [442, 221] on div "[PERSON_NAME]" at bounding box center [410, 230] width 97 height 18
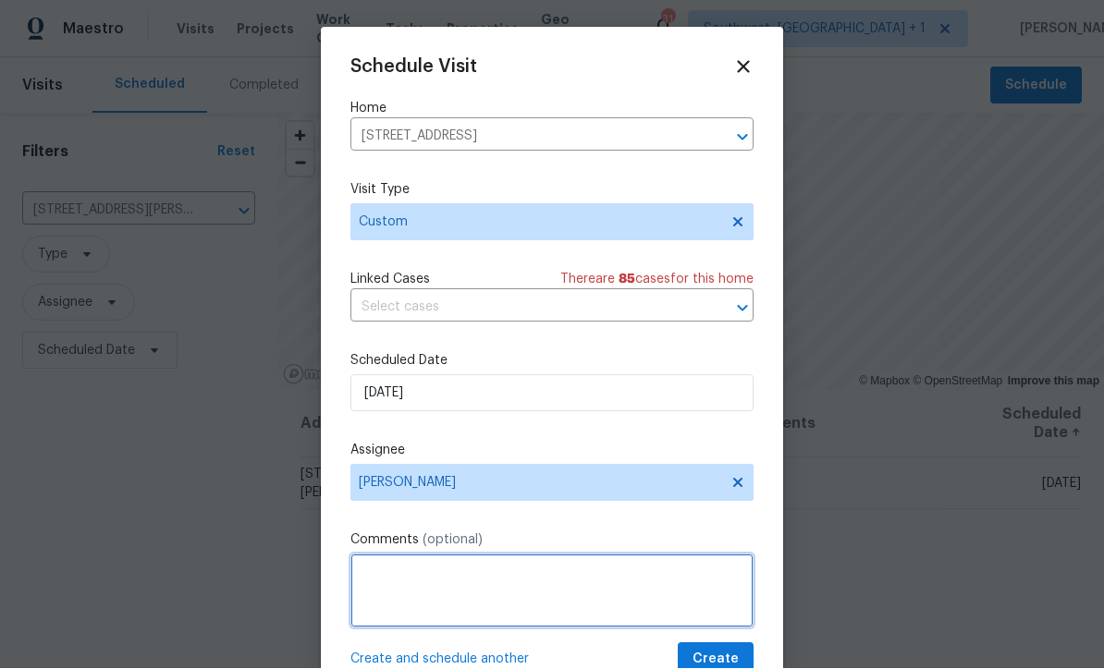
click at [467, 580] on textarea at bounding box center [551, 592] width 403 height 74
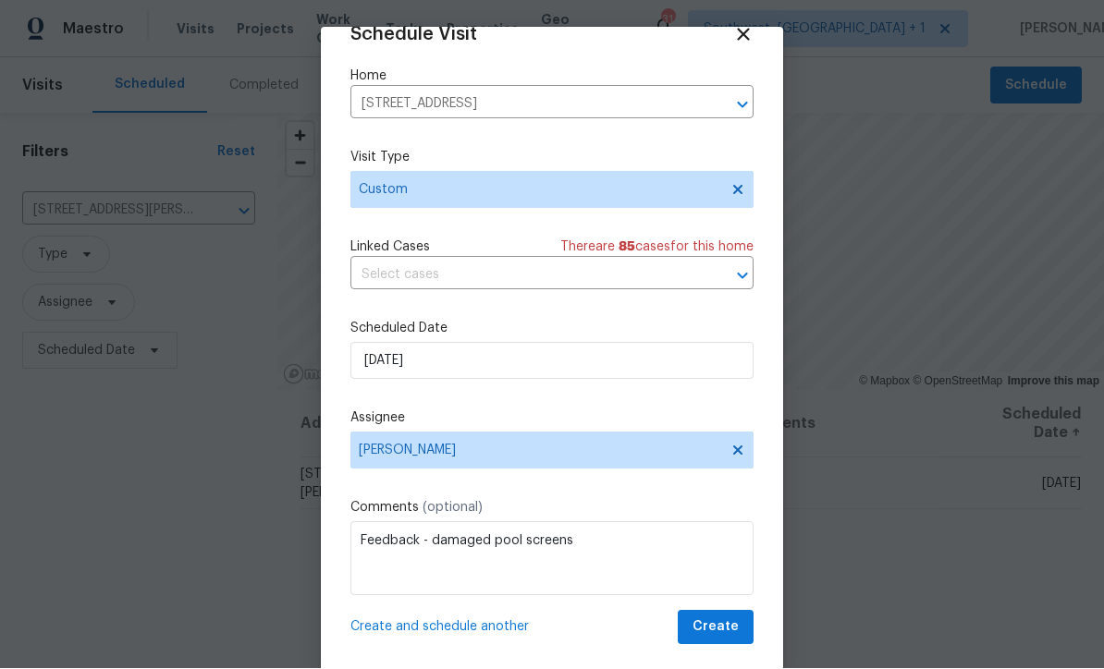
scroll to position [36, 0]
type textarea "Feedback - damaged pool screens"
click at [720, 636] on span "Create" at bounding box center [716, 628] width 46 height 23
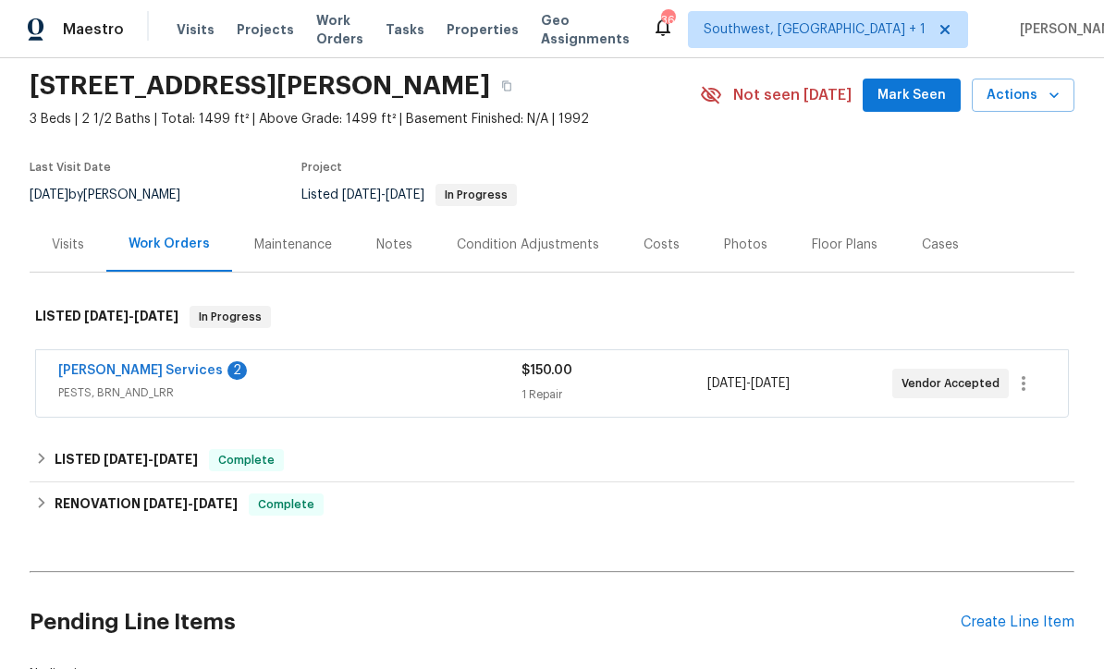
scroll to position [83, 0]
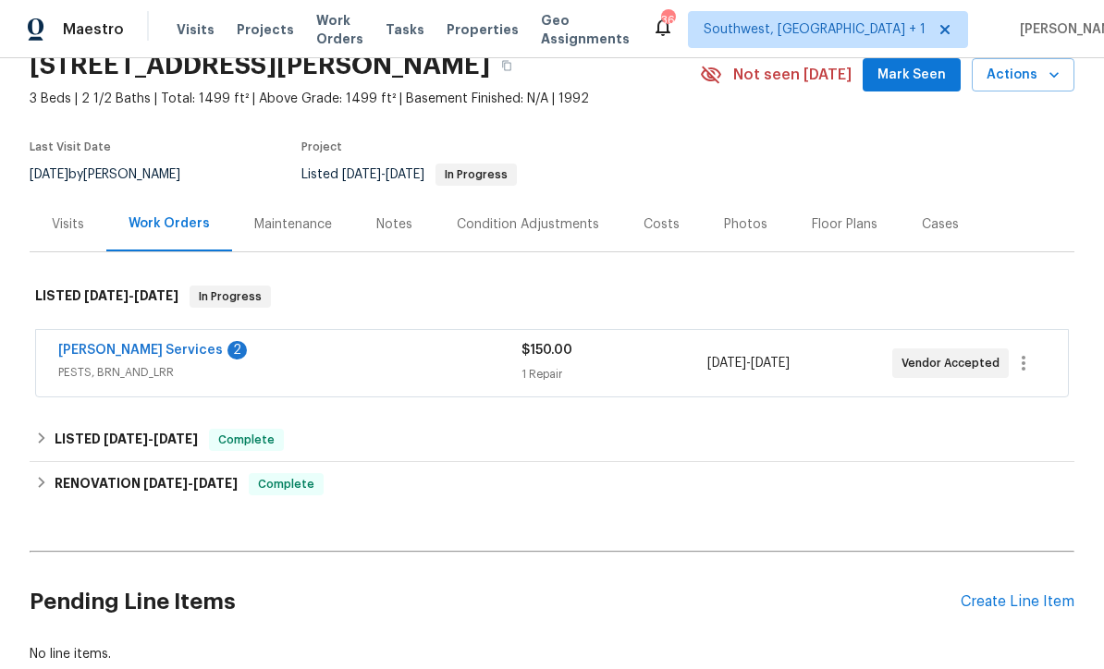
click at [121, 354] on link "[PERSON_NAME] Services" at bounding box center [140, 350] width 165 height 13
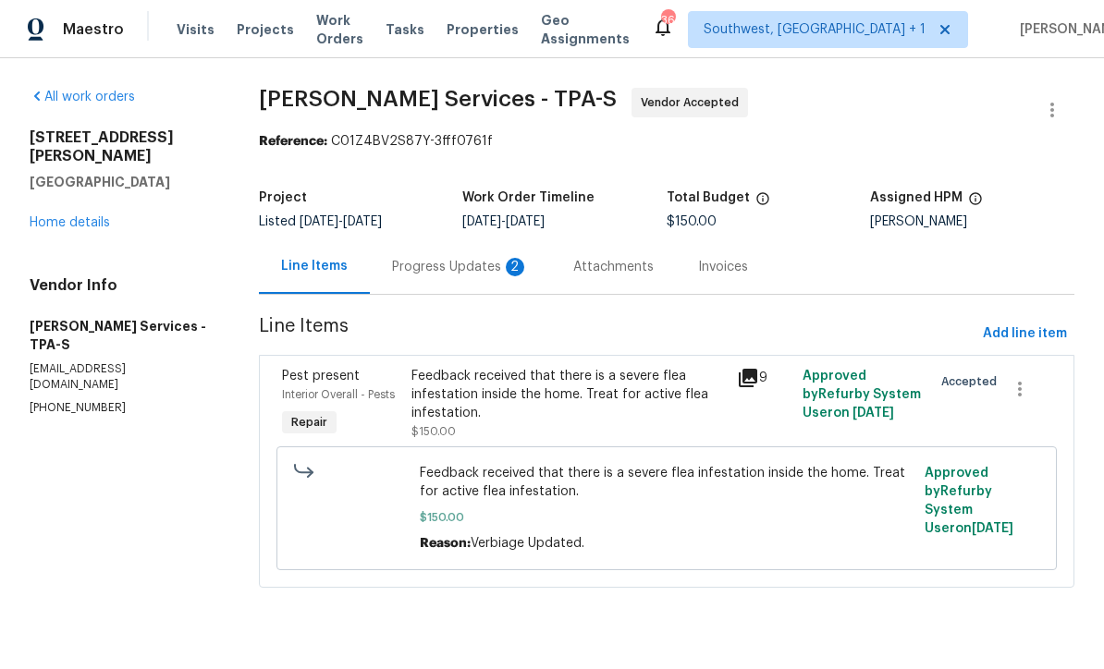
click at [483, 276] on div "Progress Updates 2" at bounding box center [460, 267] width 137 height 18
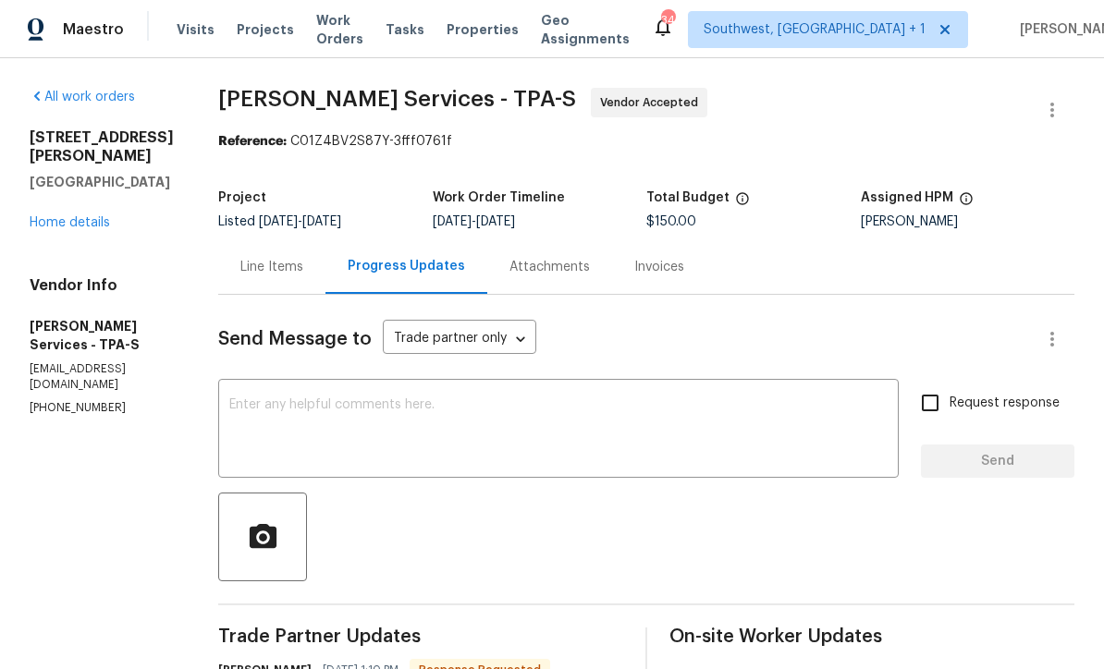
click at [303, 276] on div "Line Items" at bounding box center [271, 267] width 63 height 18
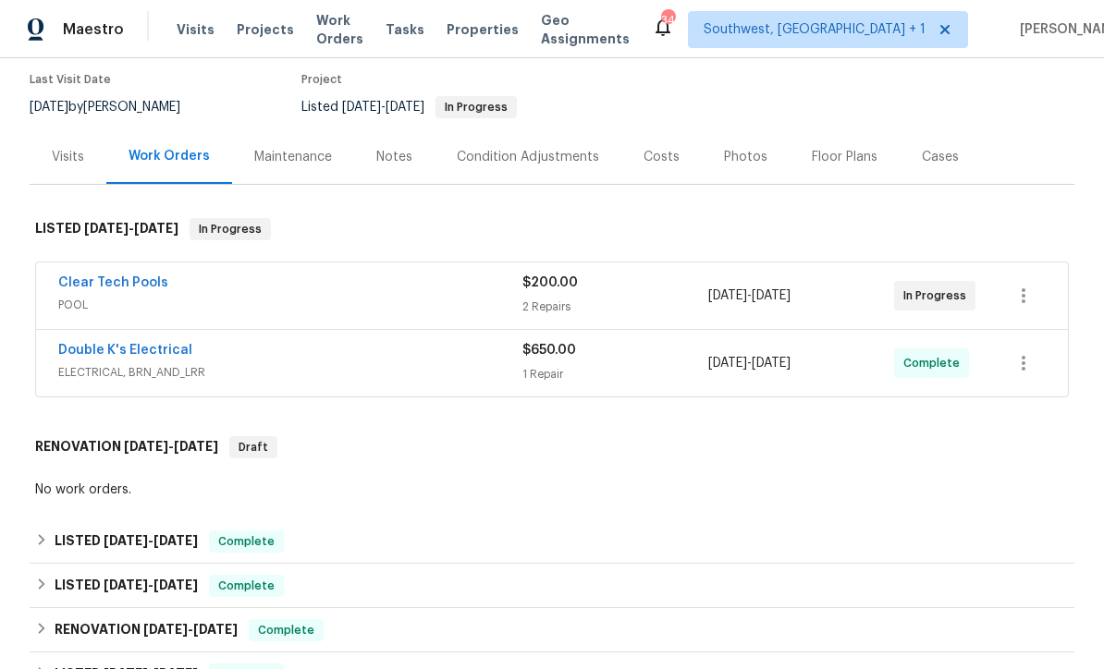
scroll to position [153, 0]
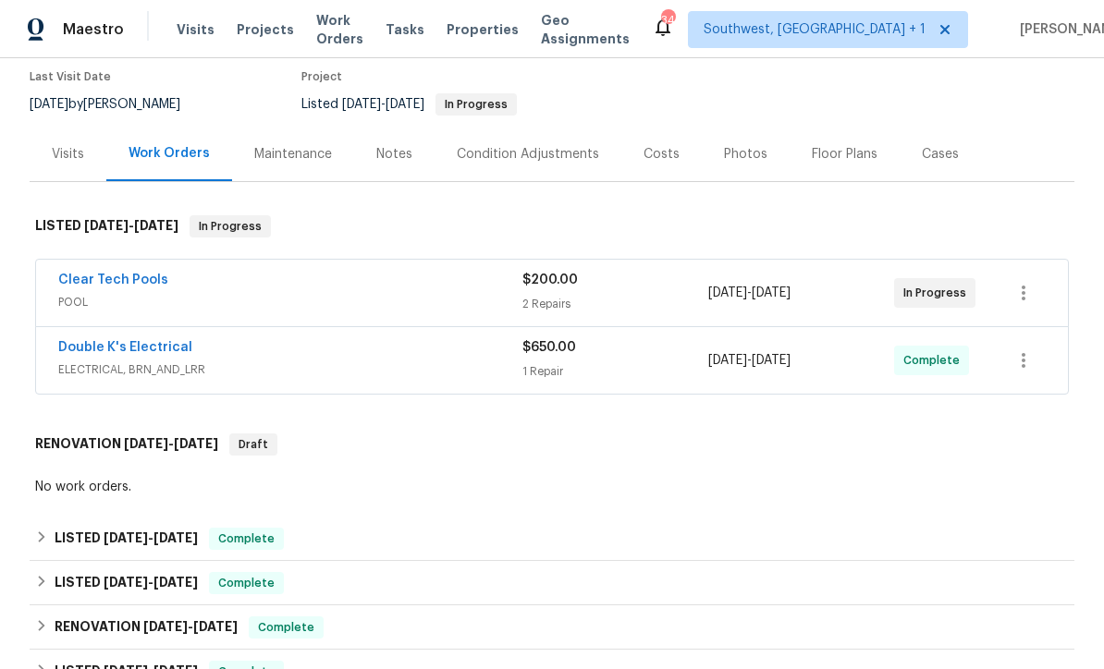
click at [132, 281] on link "Clear Tech Pools" at bounding box center [113, 280] width 110 height 13
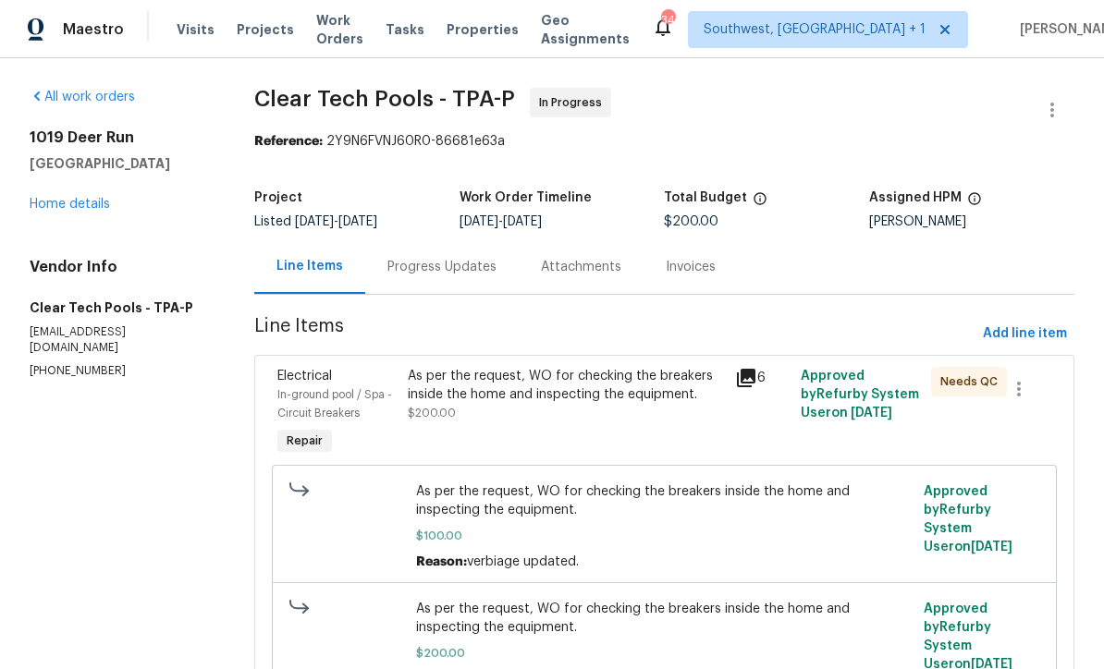
click at [454, 270] on div "Progress Updates" at bounding box center [441, 267] width 109 height 18
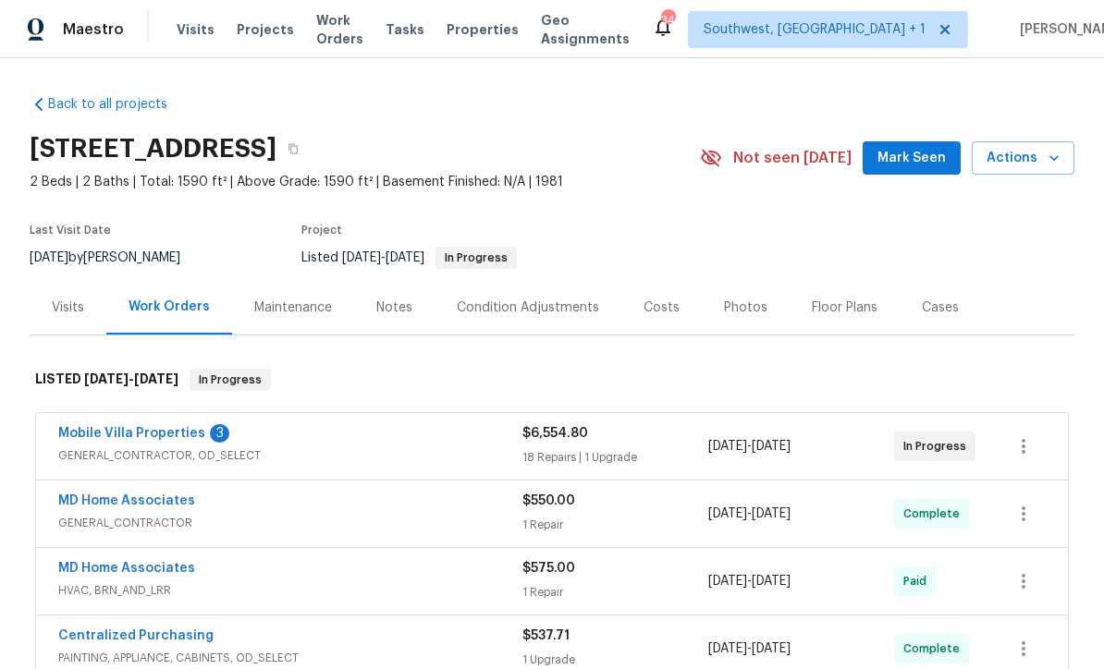
click at [149, 432] on link "Mobile Villa Properties" at bounding box center [131, 433] width 147 height 13
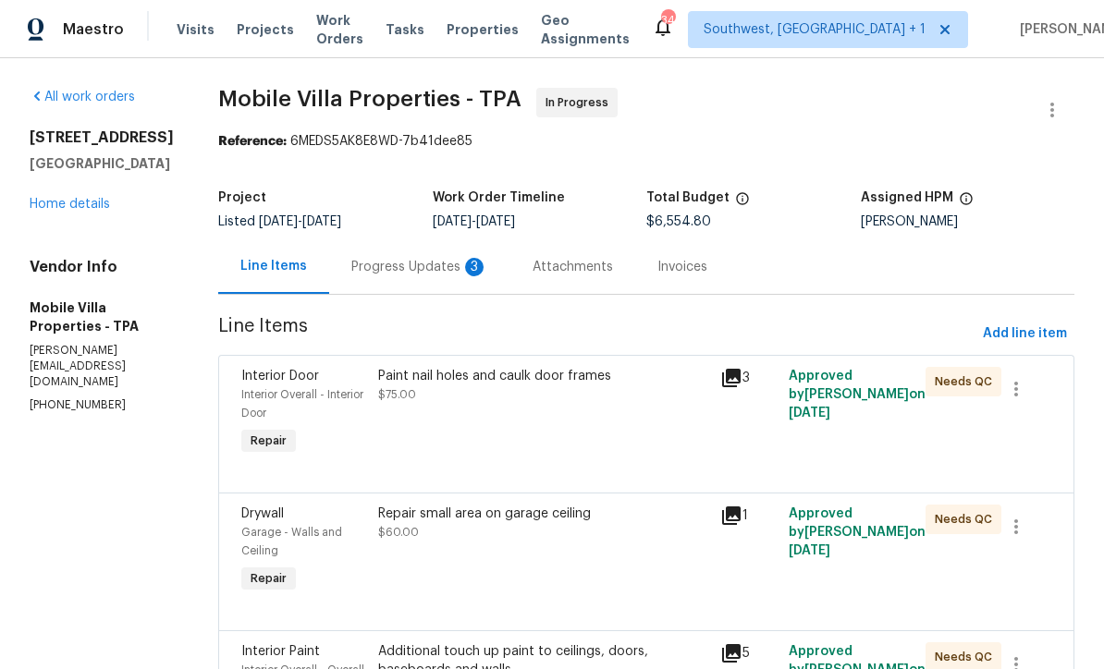
click at [354, 275] on div "Progress Updates 3" at bounding box center [419, 267] width 137 height 18
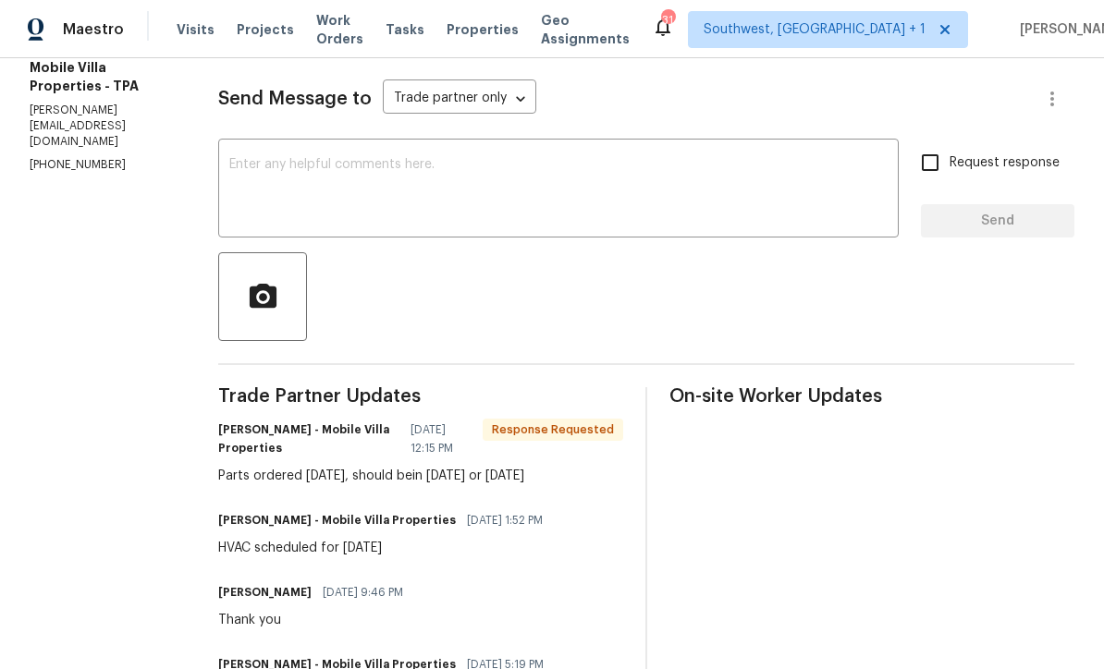
scroll to position [241, 0]
click at [416, 184] on textarea at bounding box center [558, 189] width 658 height 65
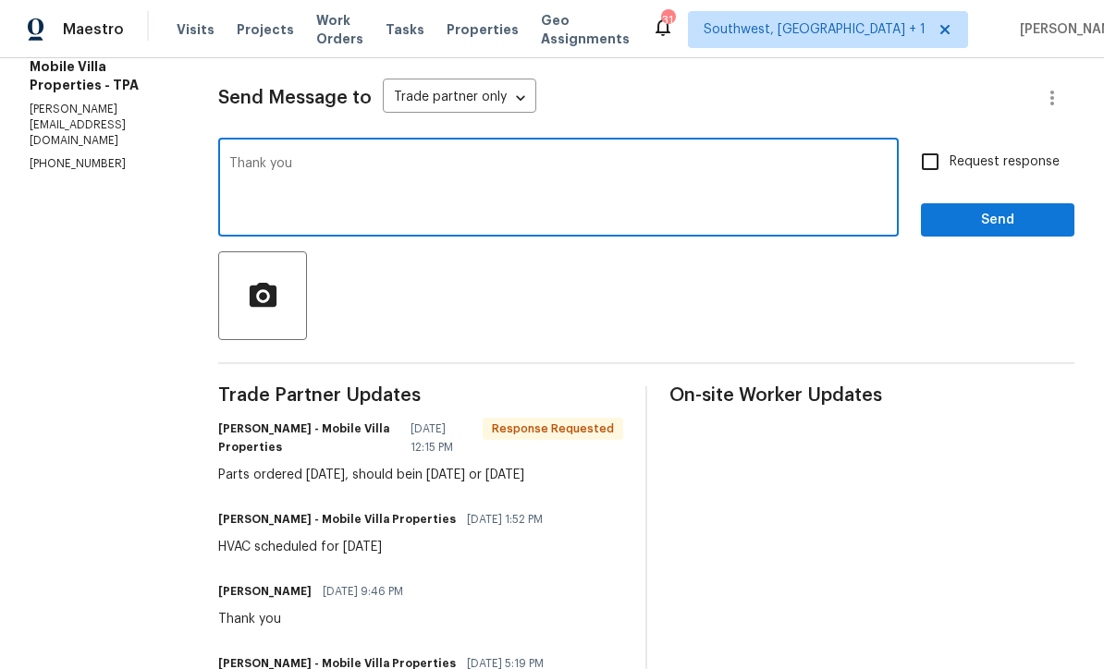
type textarea "Thank you"
click at [939, 166] on input "Request response" at bounding box center [930, 161] width 39 height 39
checkbox input "true"
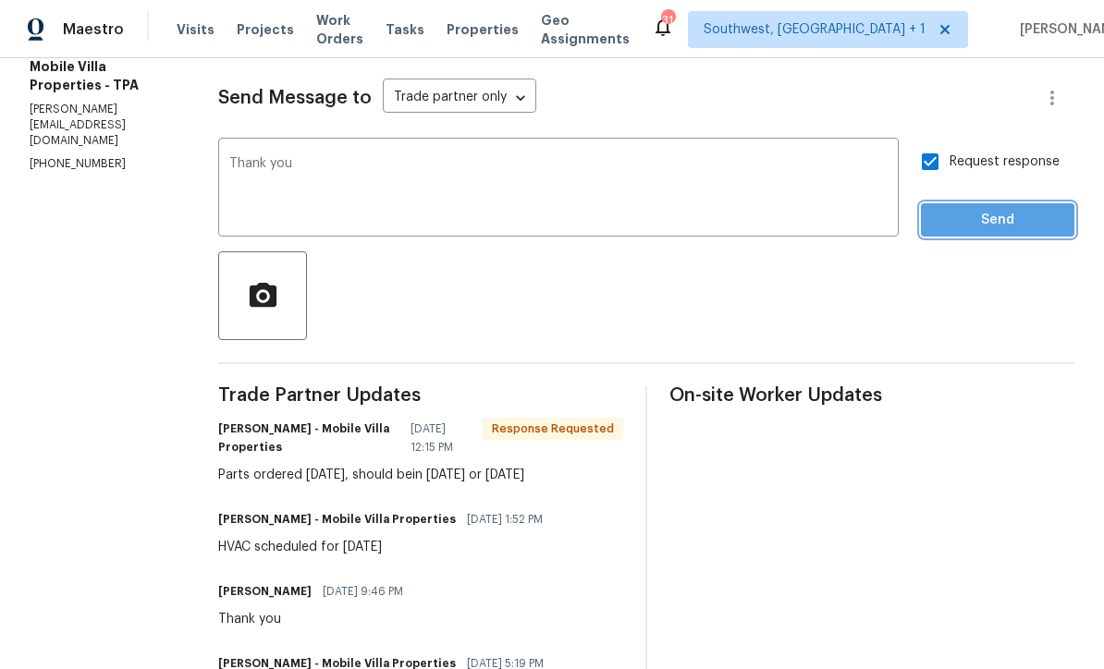
click at [995, 228] on span "Send" at bounding box center [998, 220] width 124 height 23
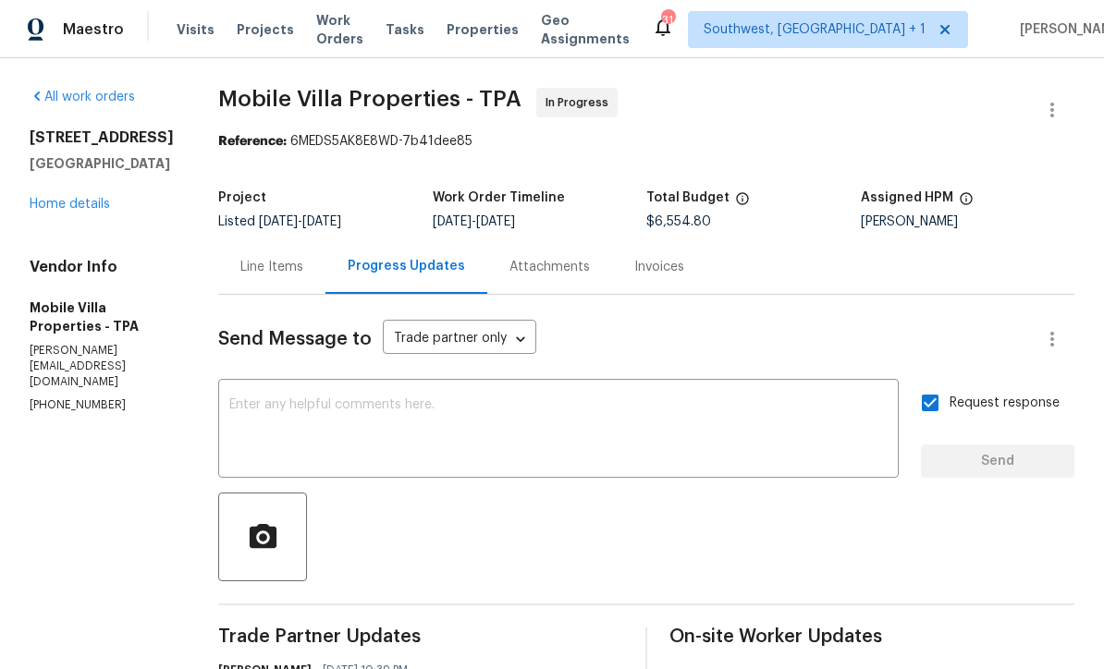
click at [194, 25] on span "Visits" at bounding box center [196, 29] width 38 height 18
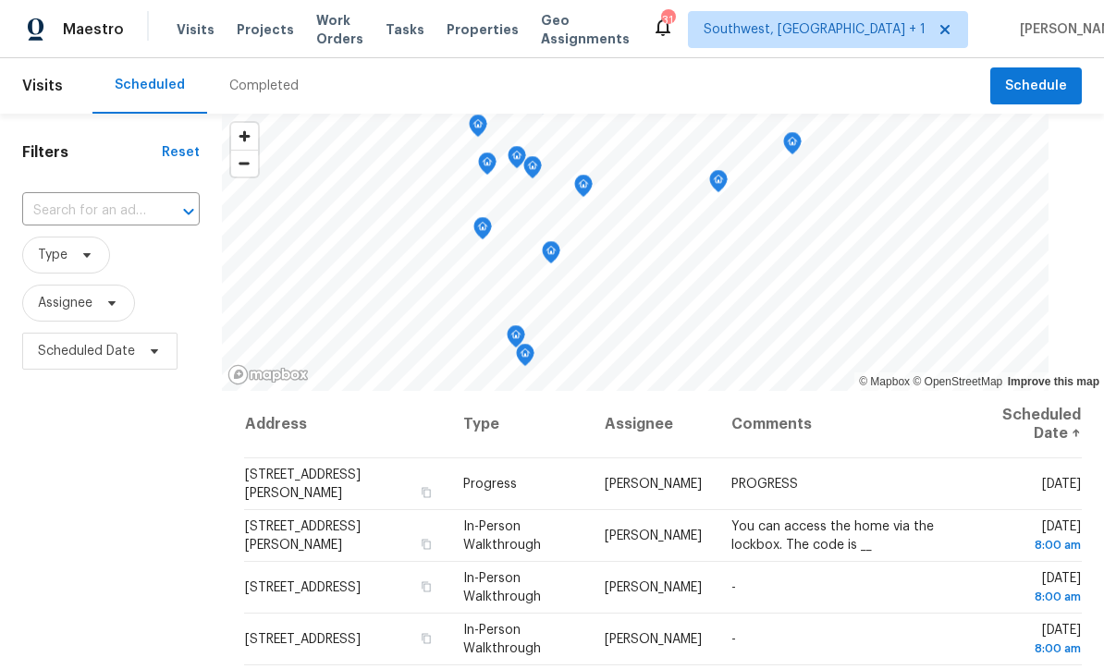
click at [128, 219] on input "text" at bounding box center [85, 211] width 126 height 29
type input "790 harv"
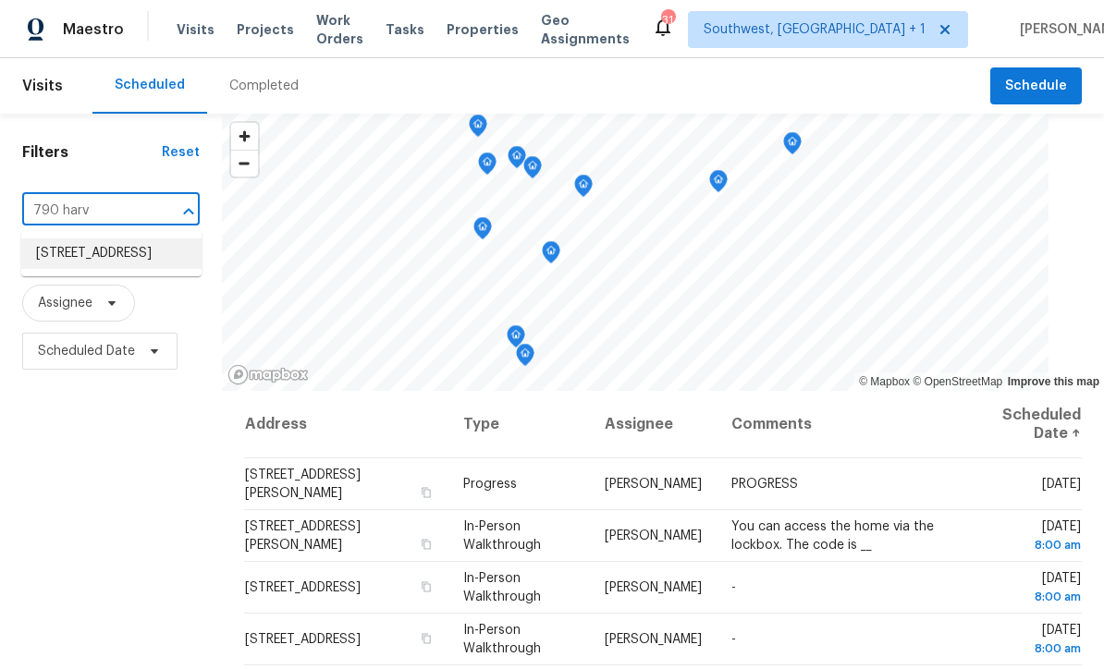
click at [116, 252] on li "[STREET_ADDRESS]" at bounding box center [111, 254] width 180 height 31
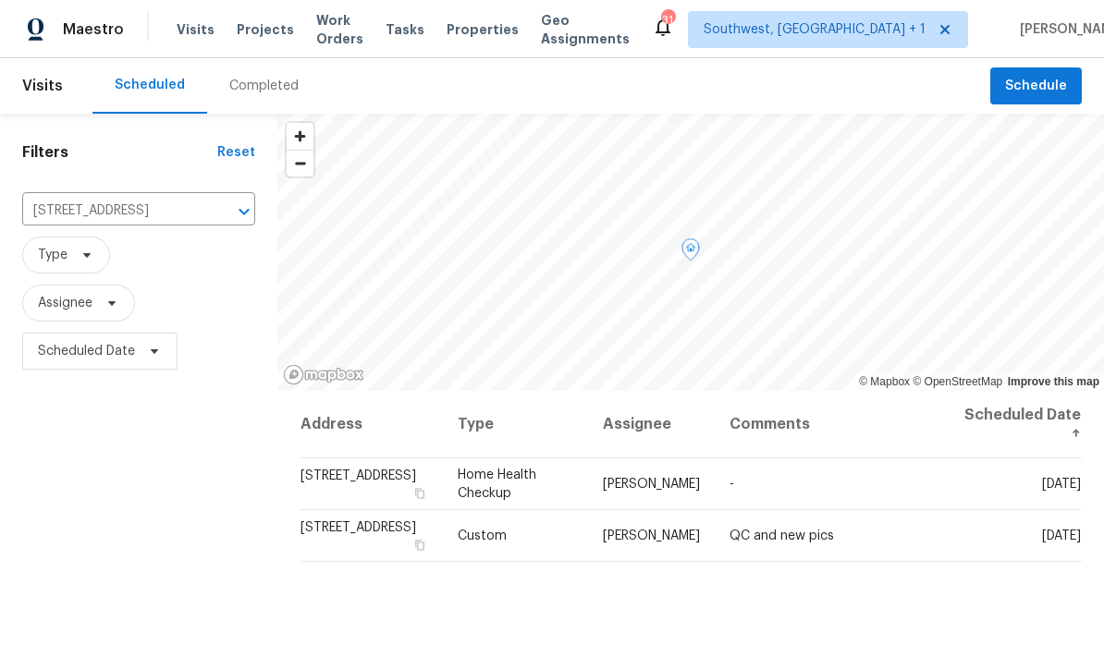
click at [0, 0] on icon at bounding box center [0, 0] width 0 height 0
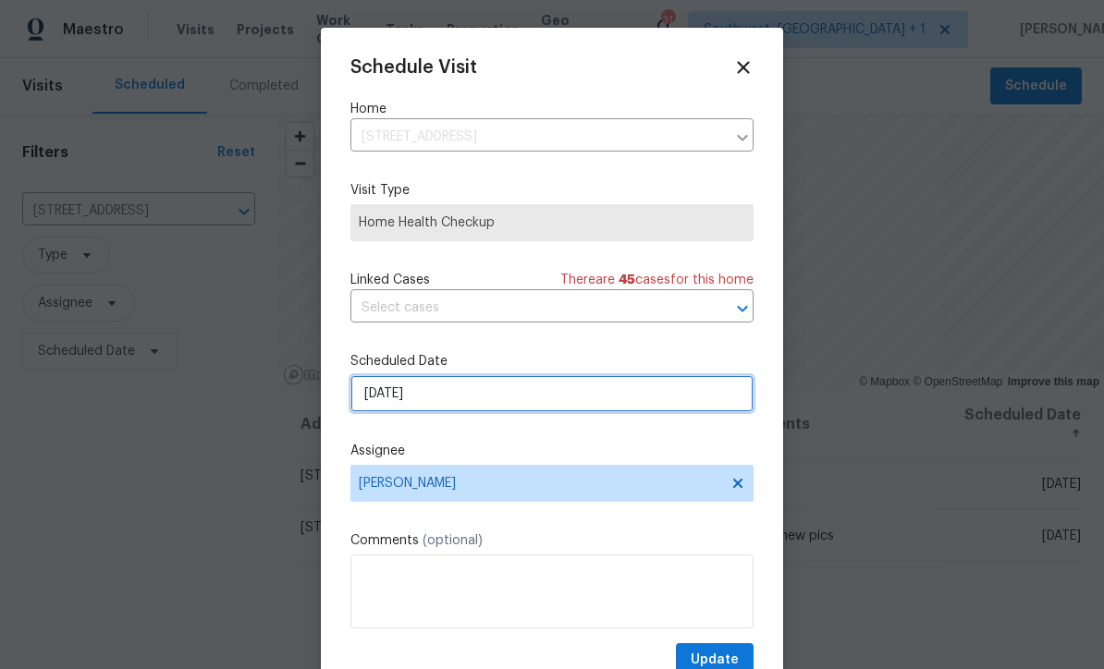
click at [486, 399] on input "[DATE]" at bounding box center [551, 393] width 403 height 37
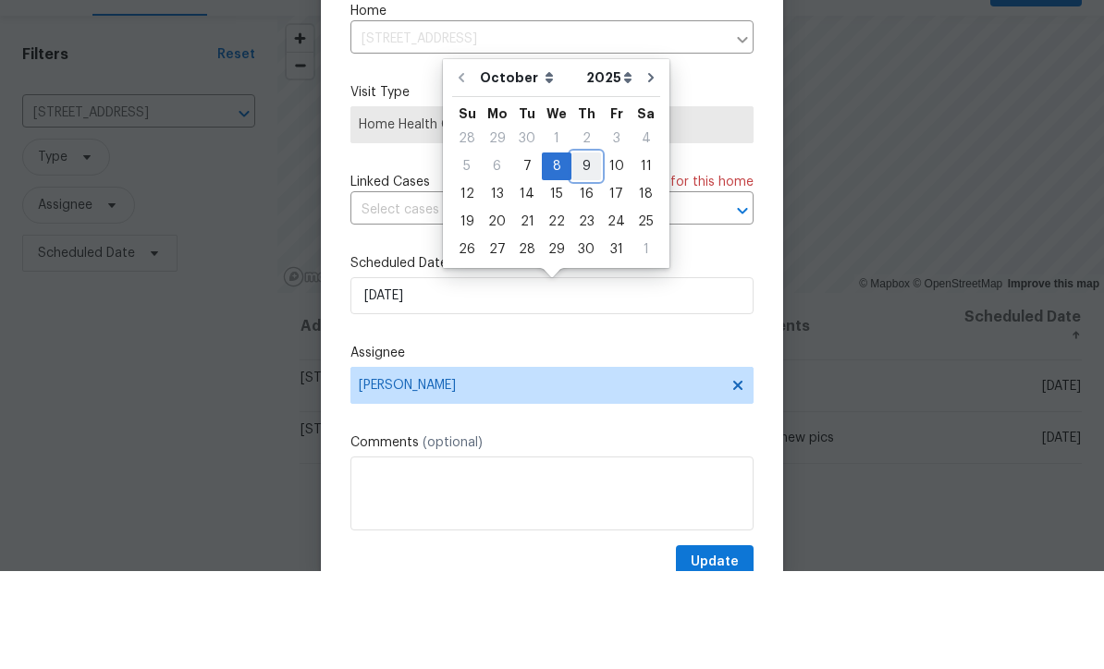
click at [585, 251] on div "9" at bounding box center [586, 264] width 30 height 26
type input "[DATE]"
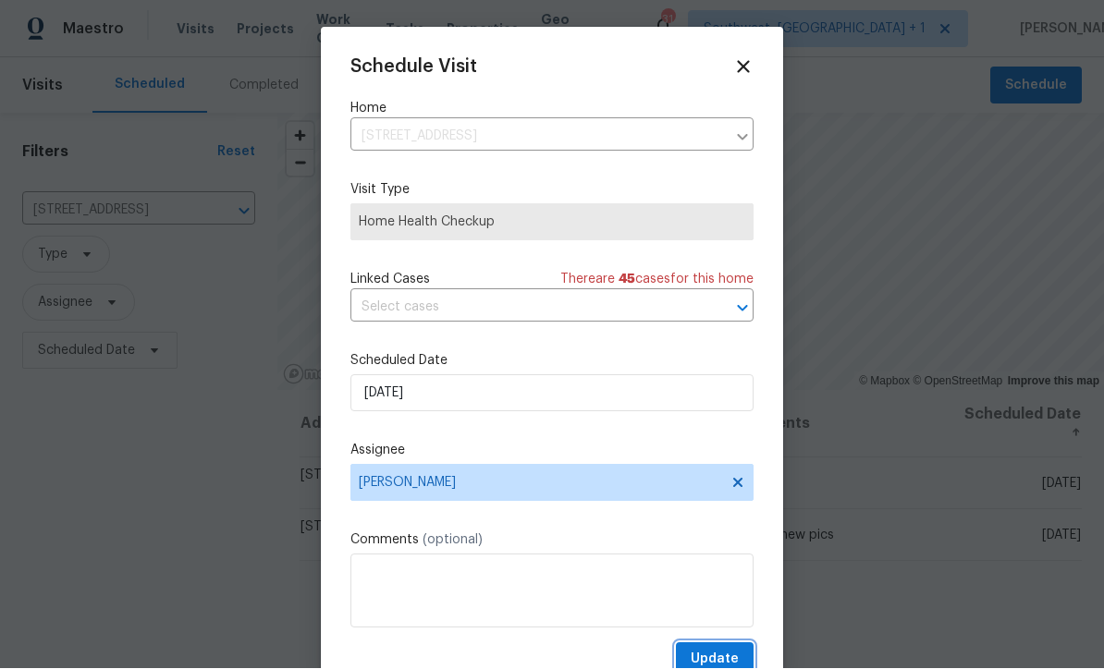
click at [705, 656] on span "Update" at bounding box center [715, 660] width 48 height 23
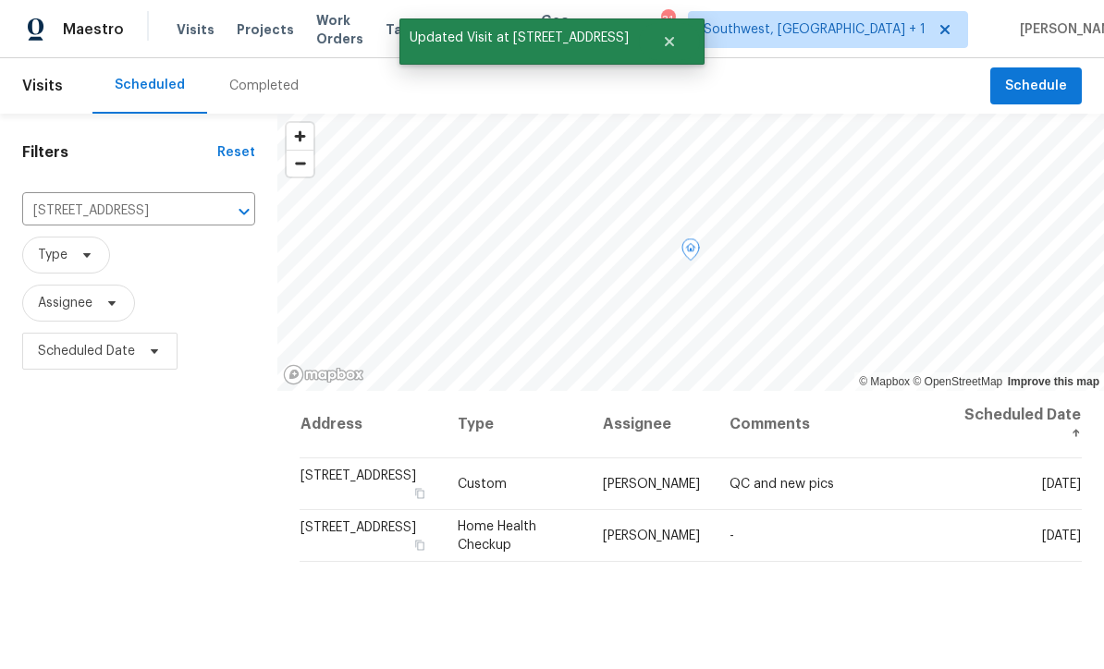
click at [0, 0] on icon at bounding box center [0, 0] width 0 height 0
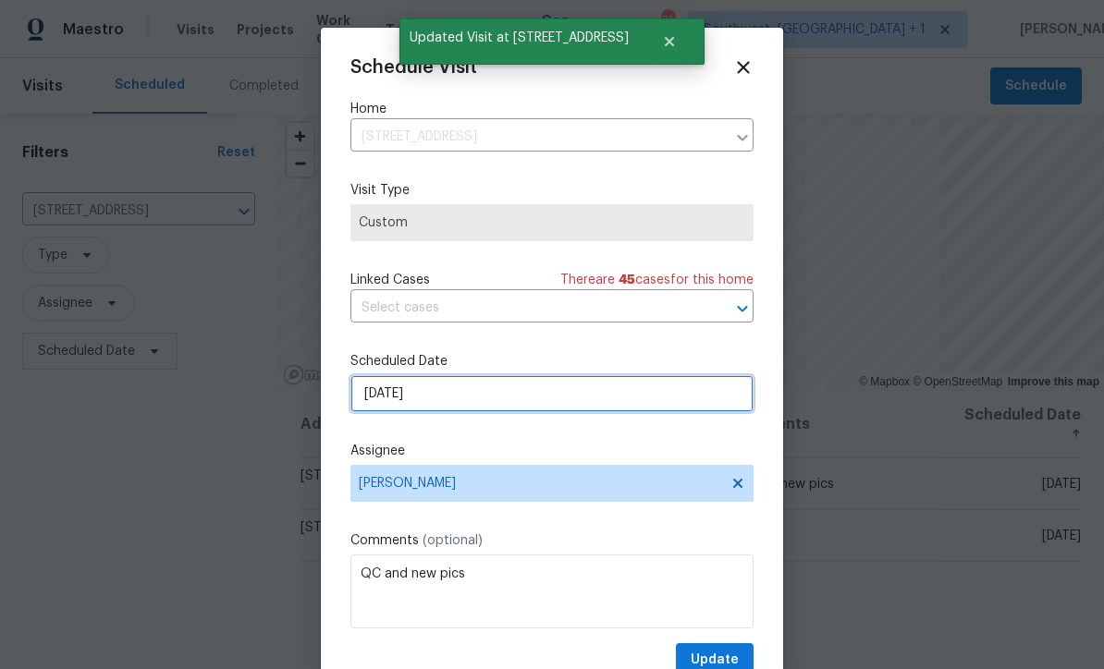
click at [518, 398] on input "[DATE]" at bounding box center [551, 393] width 403 height 37
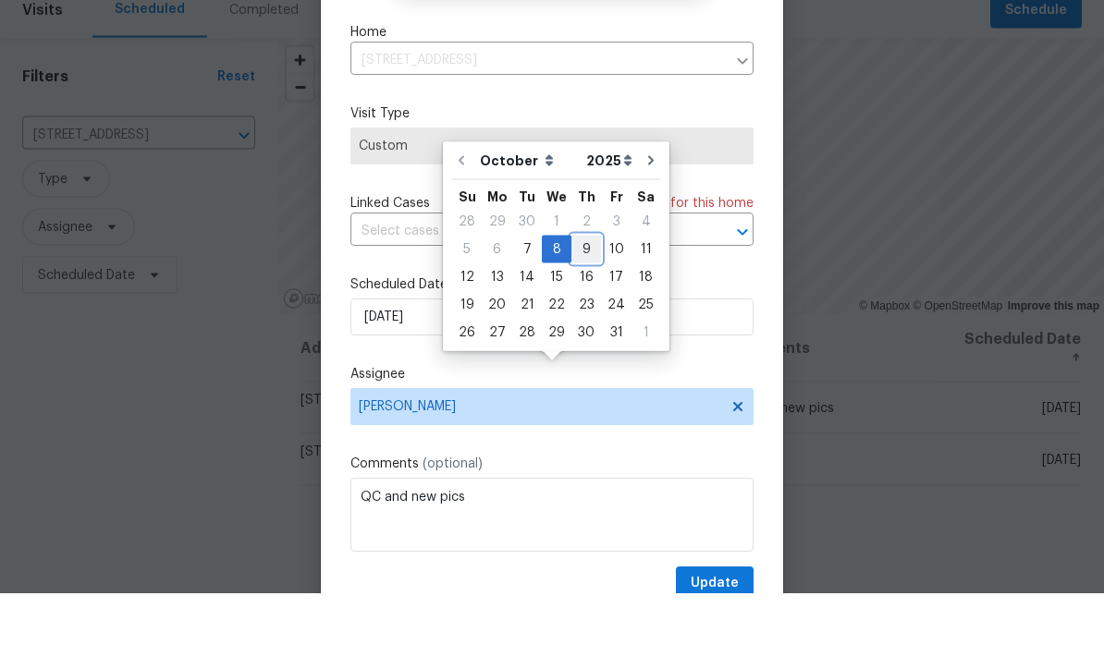
click at [587, 313] on div "9" at bounding box center [586, 326] width 30 height 26
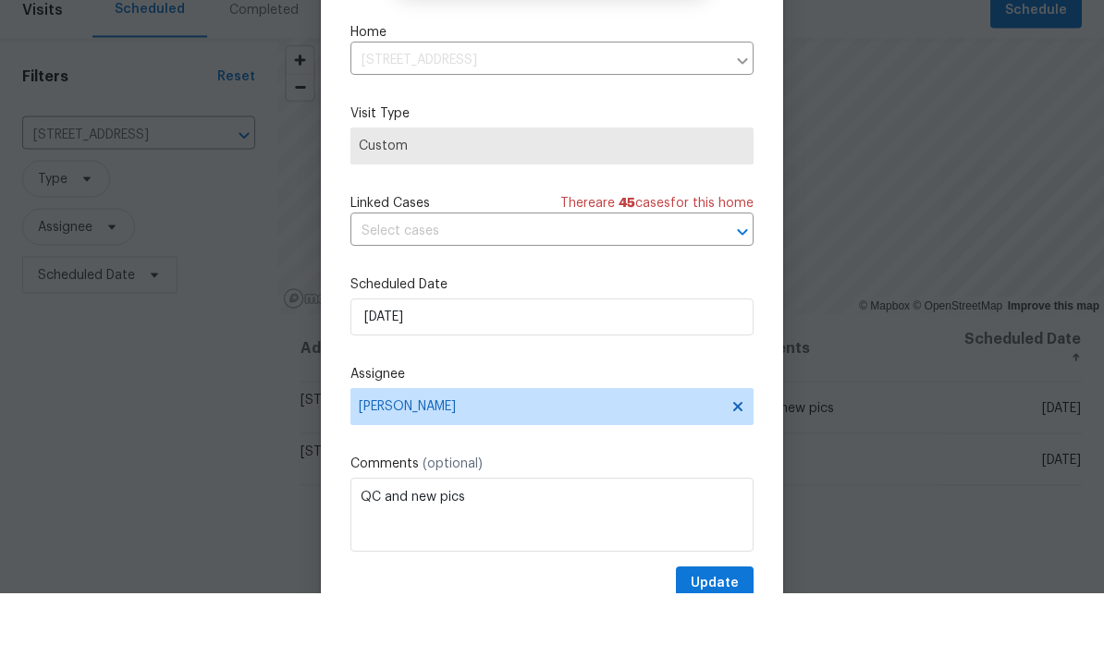
type input "[DATE]"
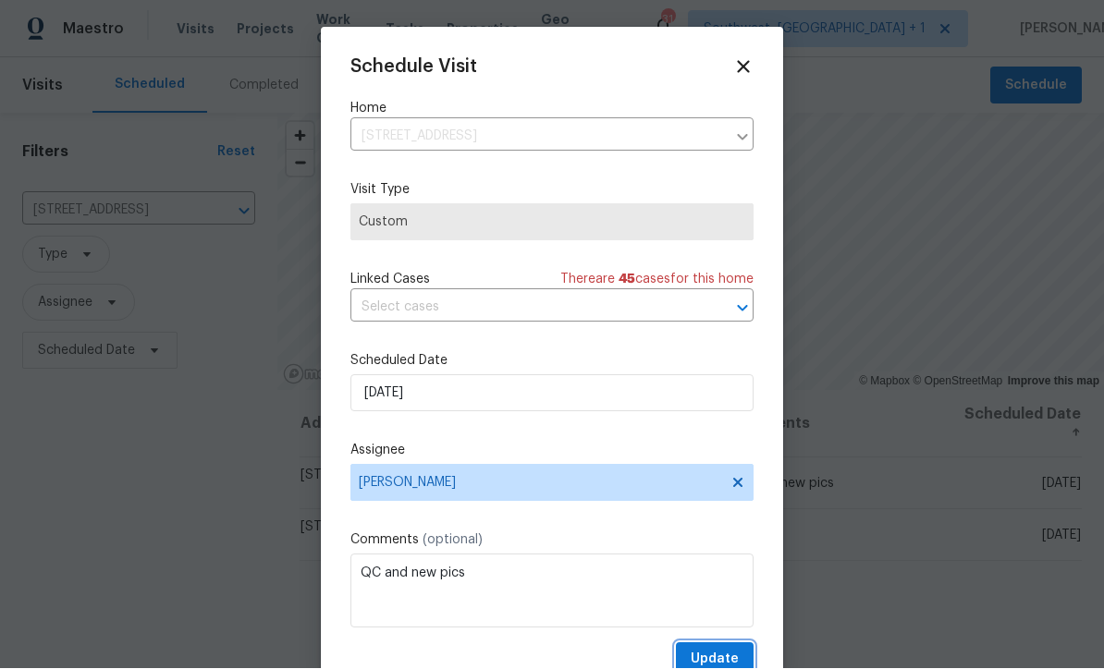
click at [717, 659] on span "Update" at bounding box center [715, 660] width 48 height 23
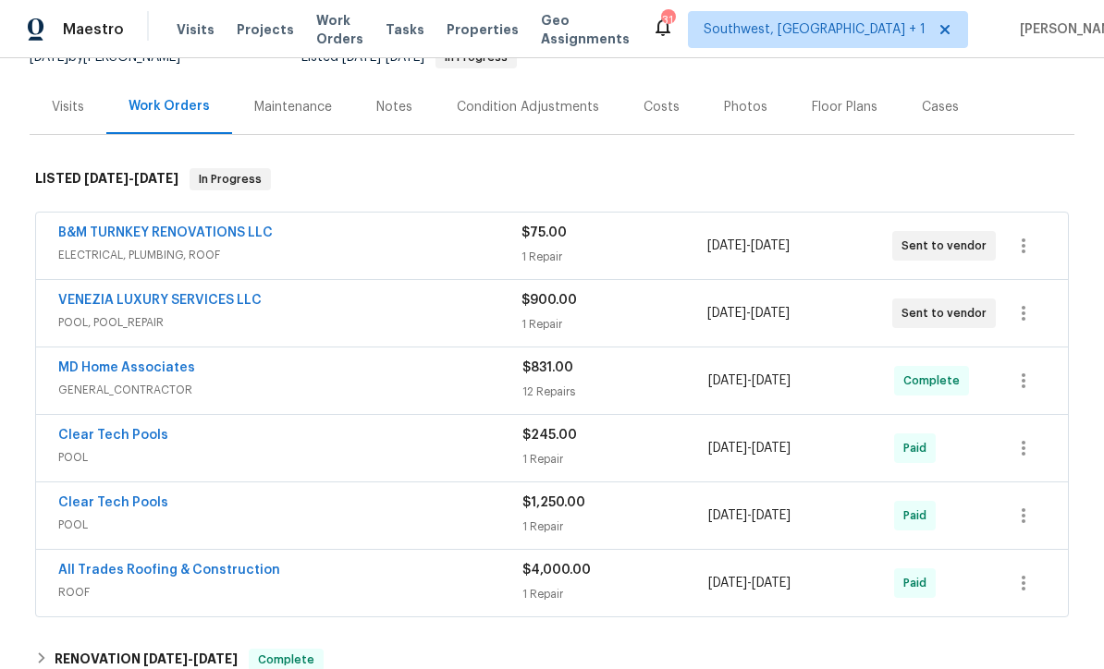
scroll to position [195, 0]
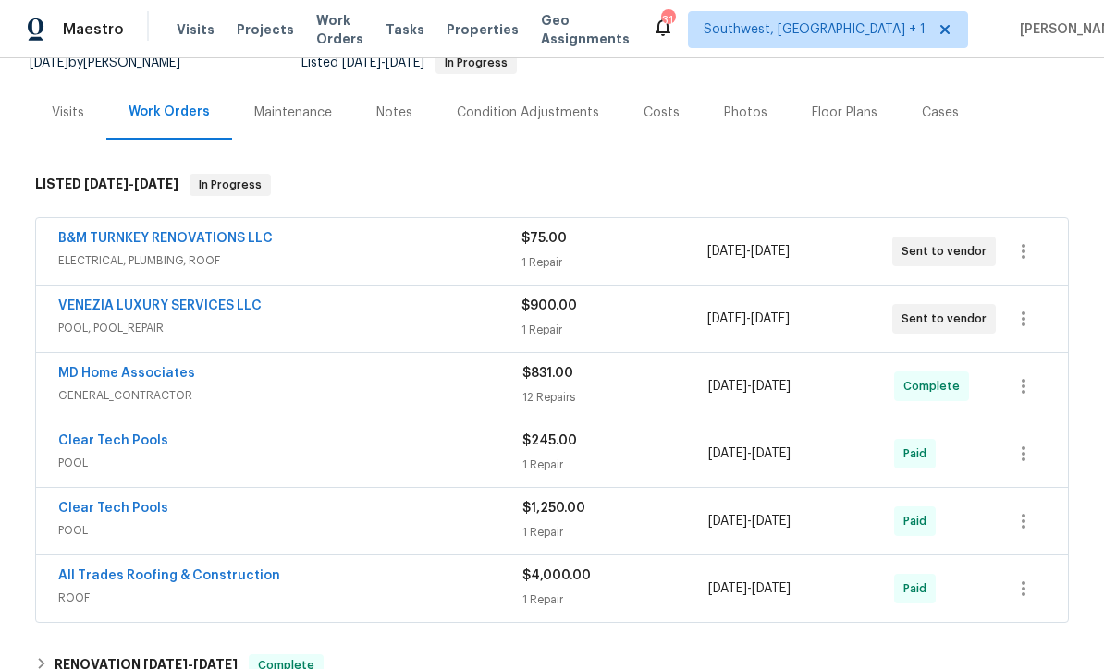
click at [665, 254] on div "1 Repair" at bounding box center [613, 262] width 185 height 18
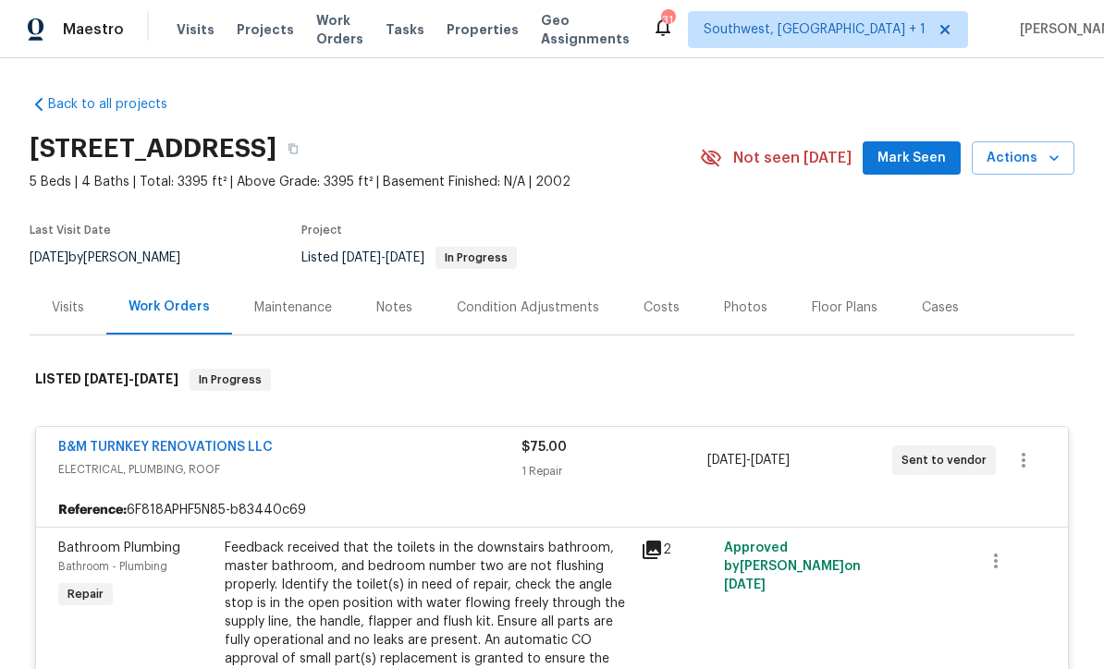
scroll to position [0, 0]
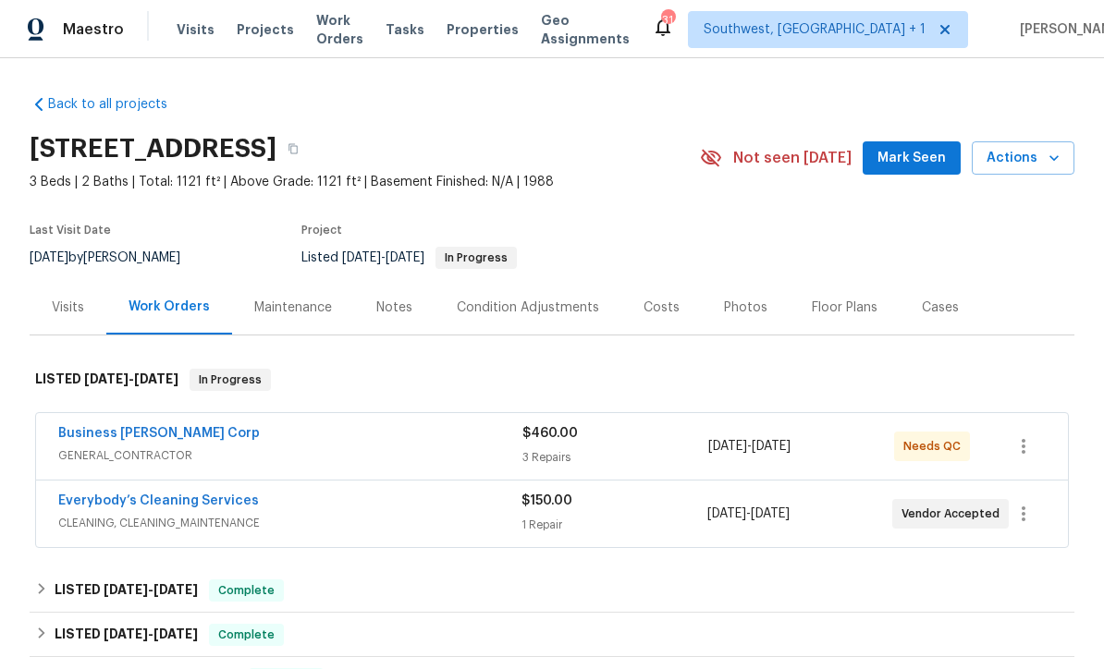
click at [646, 447] on div "$460.00 3 Repairs" at bounding box center [615, 446] width 186 height 44
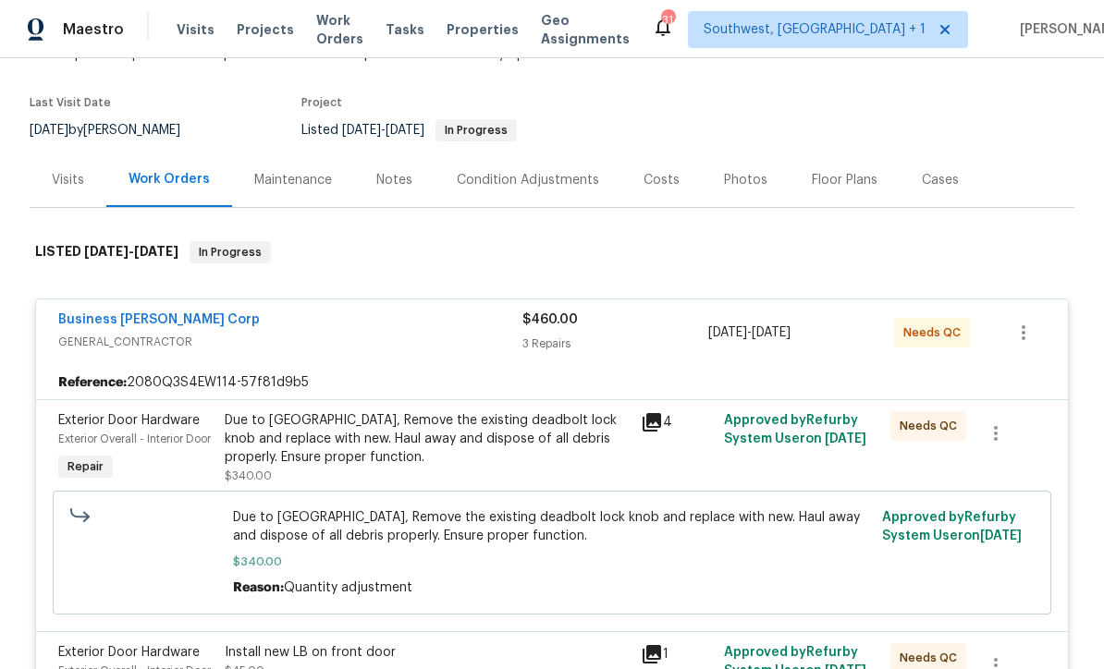
scroll to position [135, 0]
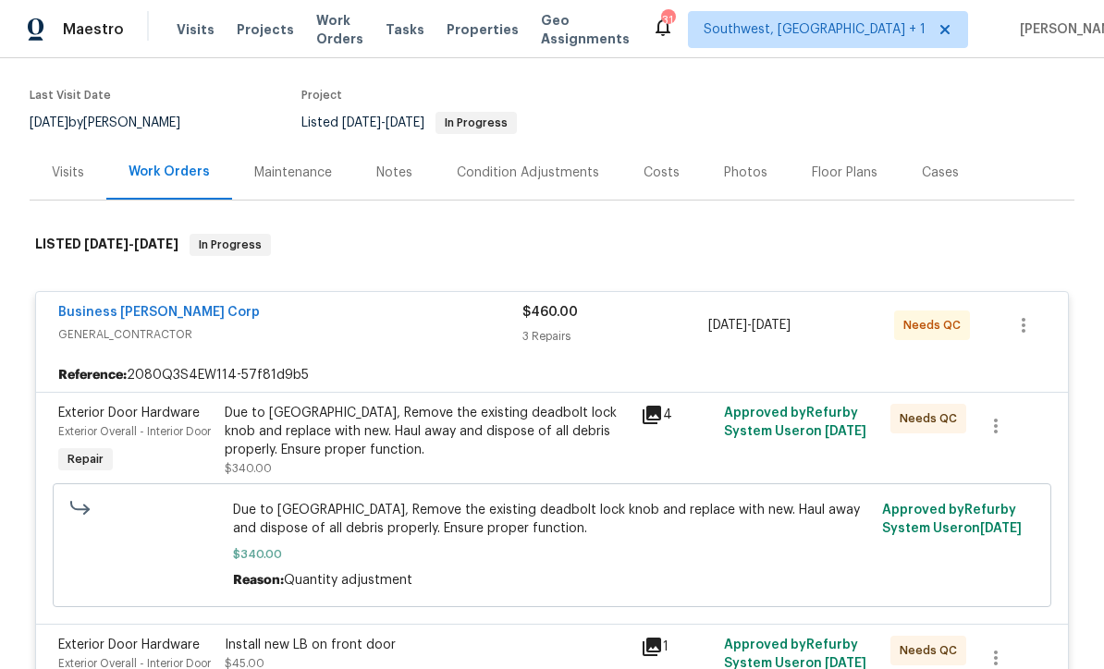
click at [567, 446] on div "Due to [GEOGRAPHIC_DATA], Remove the existing deadbolt lock knob and replace wi…" at bounding box center [427, 431] width 405 height 55
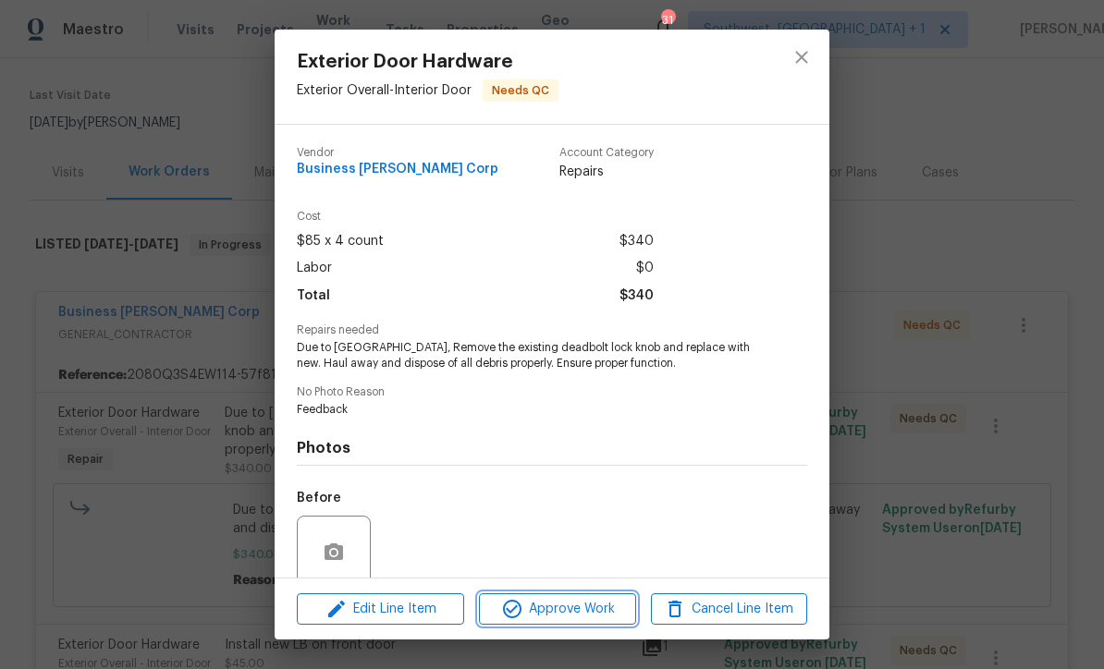
click at [589, 613] on span "Approve Work" at bounding box center [556, 609] width 145 height 23
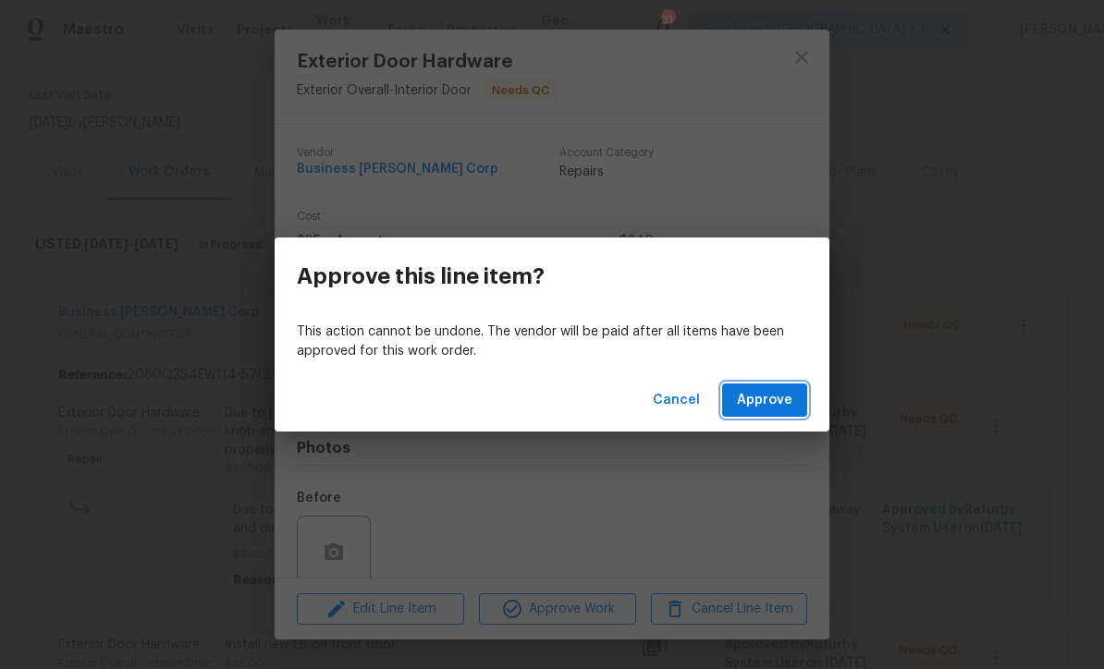
click at [777, 400] on span "Approve" at bounding box center [764, 400] width 55 height 23
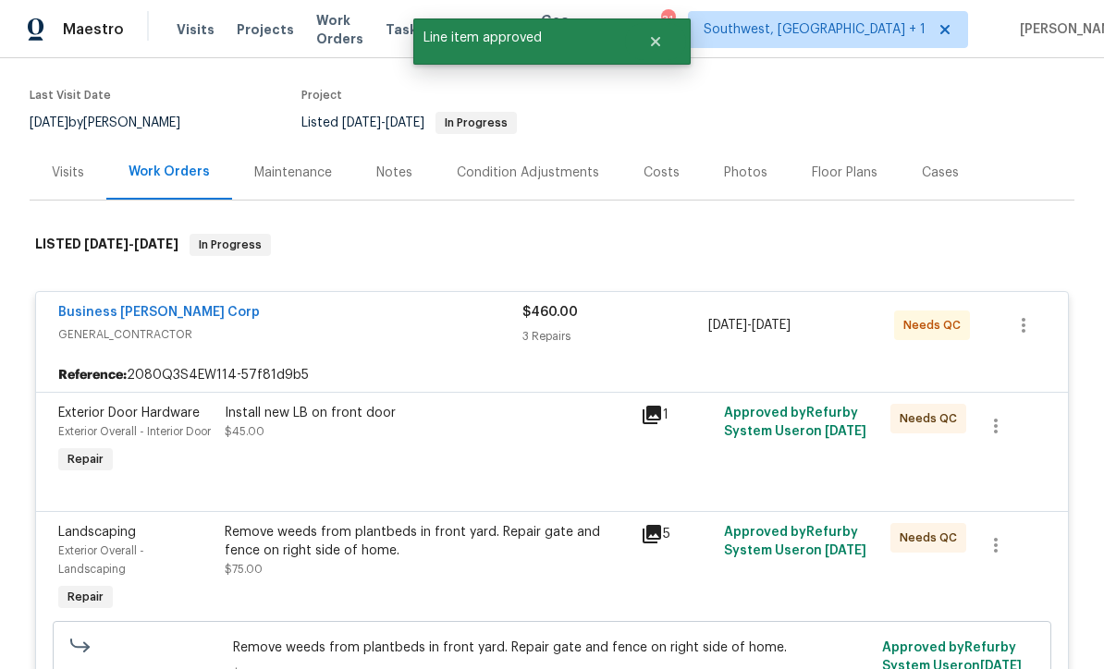
click at [572, 483] on div "Install new LB on front door $45.00" at bounding box center [427, 440] width 416 height 85
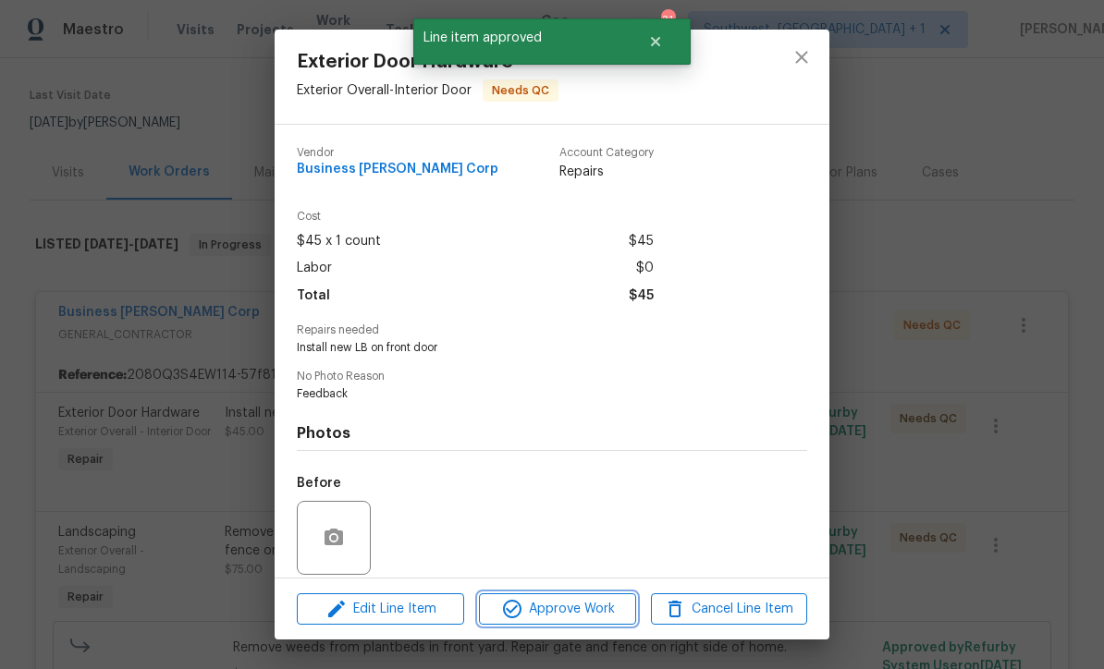
click at [592, 612] on span "Approve Work" at bounding box center [556, 609] width 145 height 23
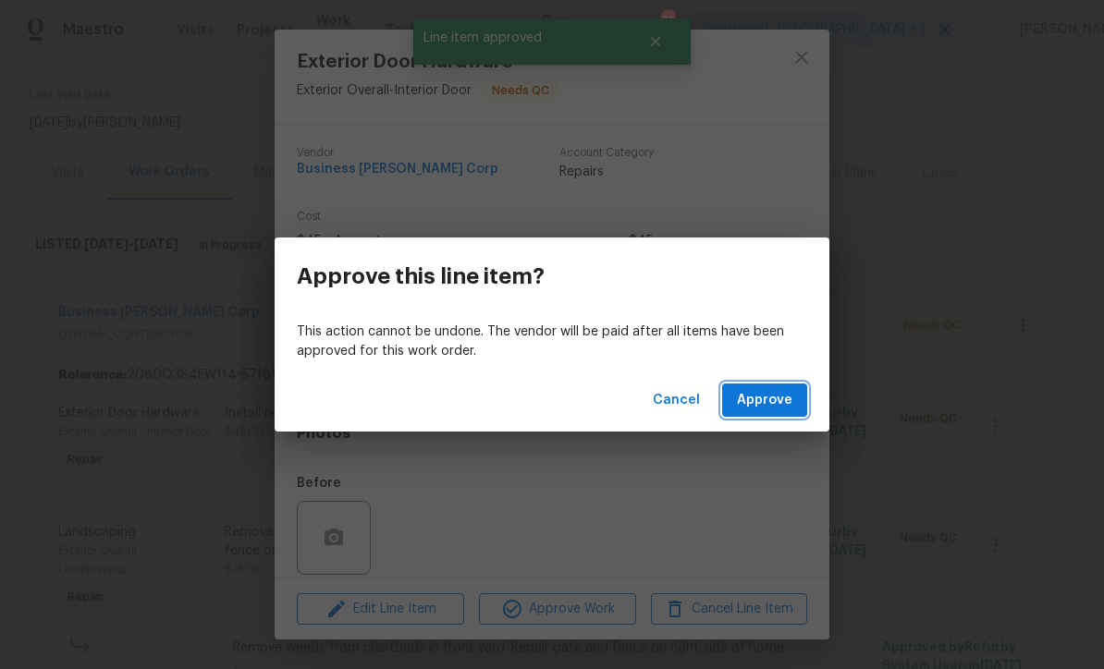
click at [773, 398] on span "Approve" at bounding box center [764, 400] width 55 height 23
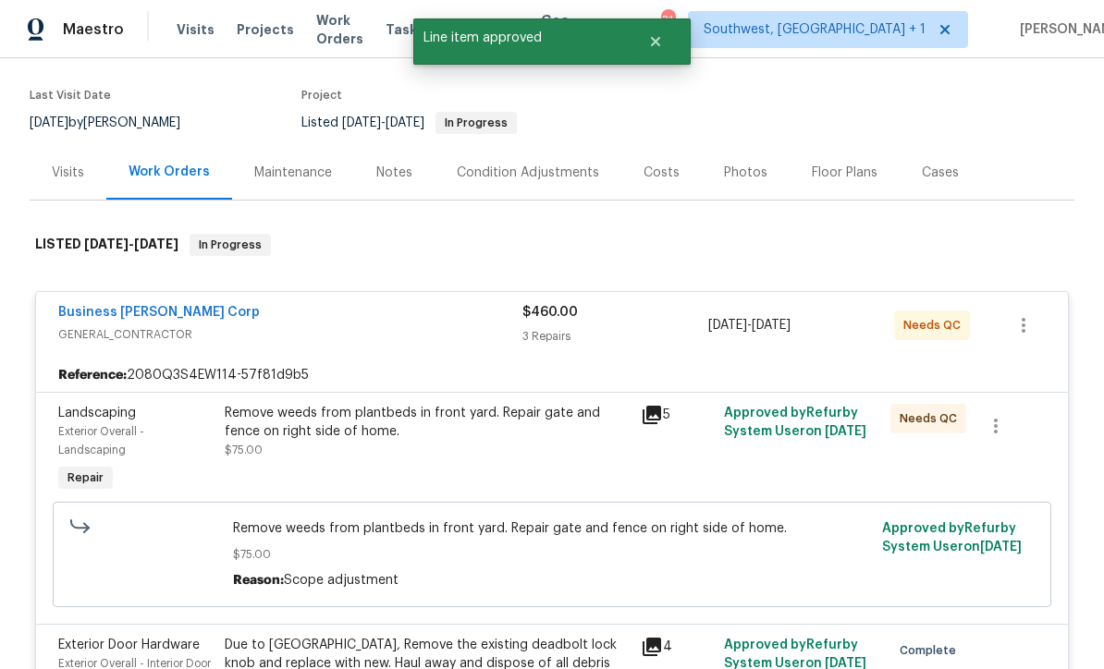
click at [574, 467] on div "Remove weeds from plantbeds in front yard. Repair gate and fence on right side …" at bounding box center [427, 450] width 416 height 104
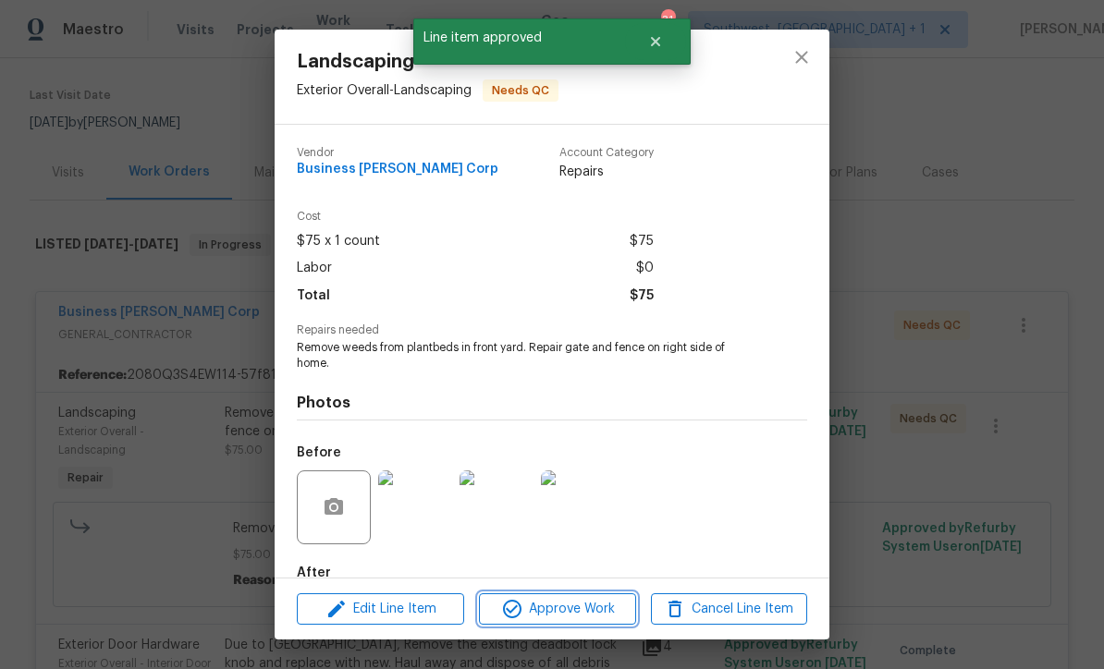
click at [588, 615] on span "Approve Work" at bounding box center [556, 609] width 145 height 23
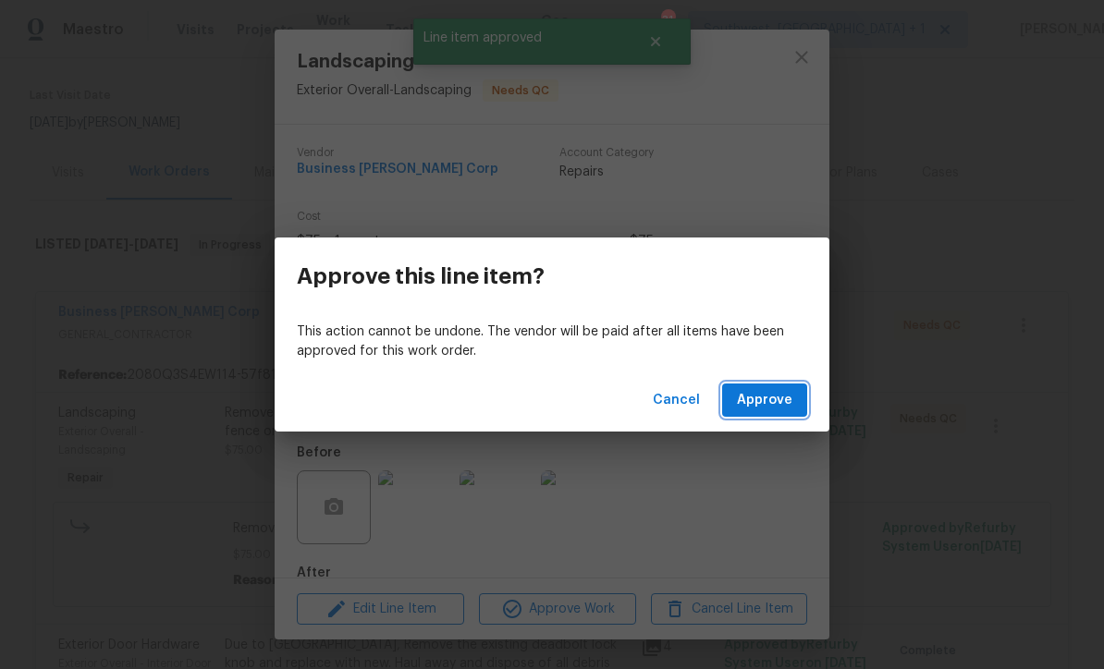
click at [771, 401] on span "Approve" at bounding box center [764, 400] width 55 height 23
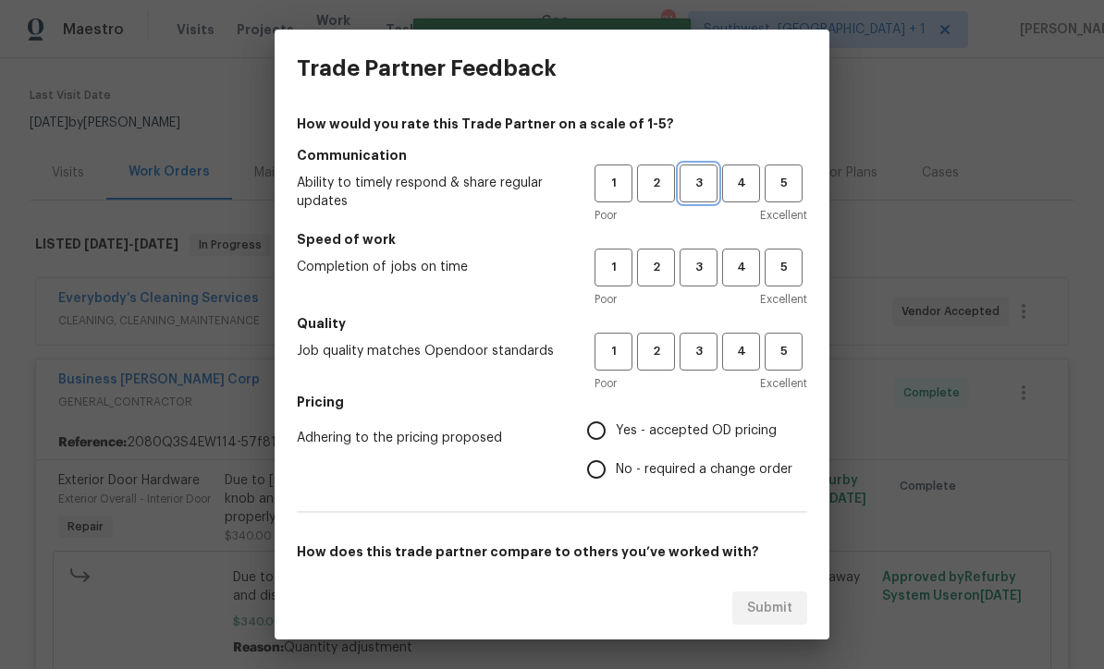
click at [694, 170] on button "3" at bounding box center [699, 184] width 38 height 38
click at [705, 250] on button "3" at bounding box center [699, 268] width 38 height 38
click at [709, 359] on span "3" at bounding box center [698, 351] width 34 height 21
click at [613, 435] on input "Yes - accepted OD pricing" at bounding box center [596, 430] width 39 height 39
radio input "true"
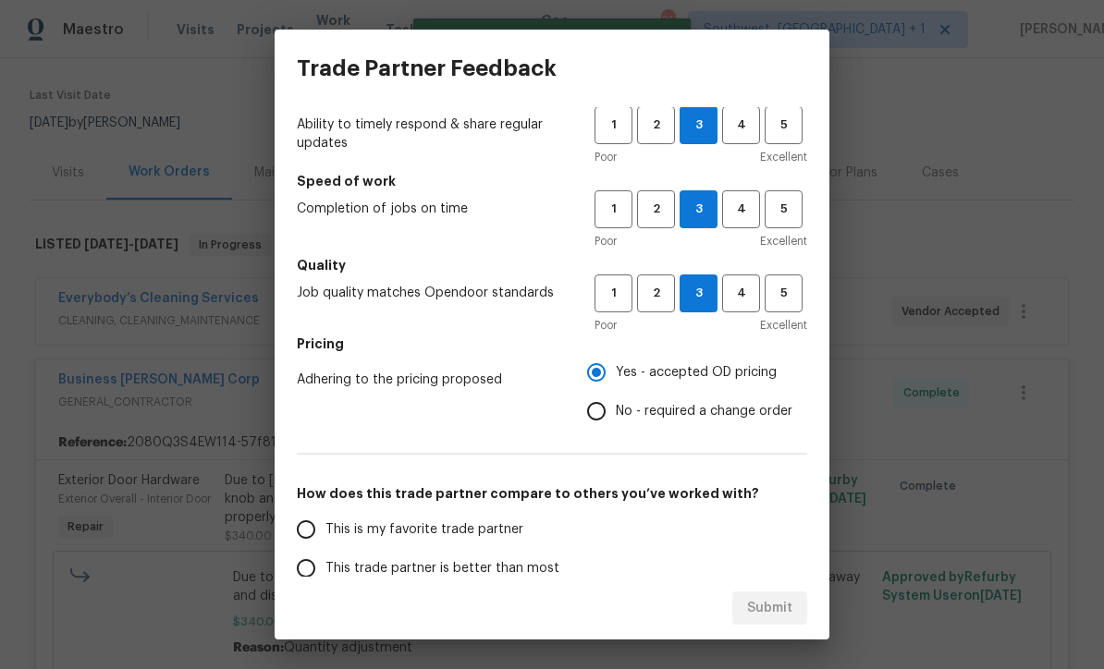
scroll to position [122, 0]
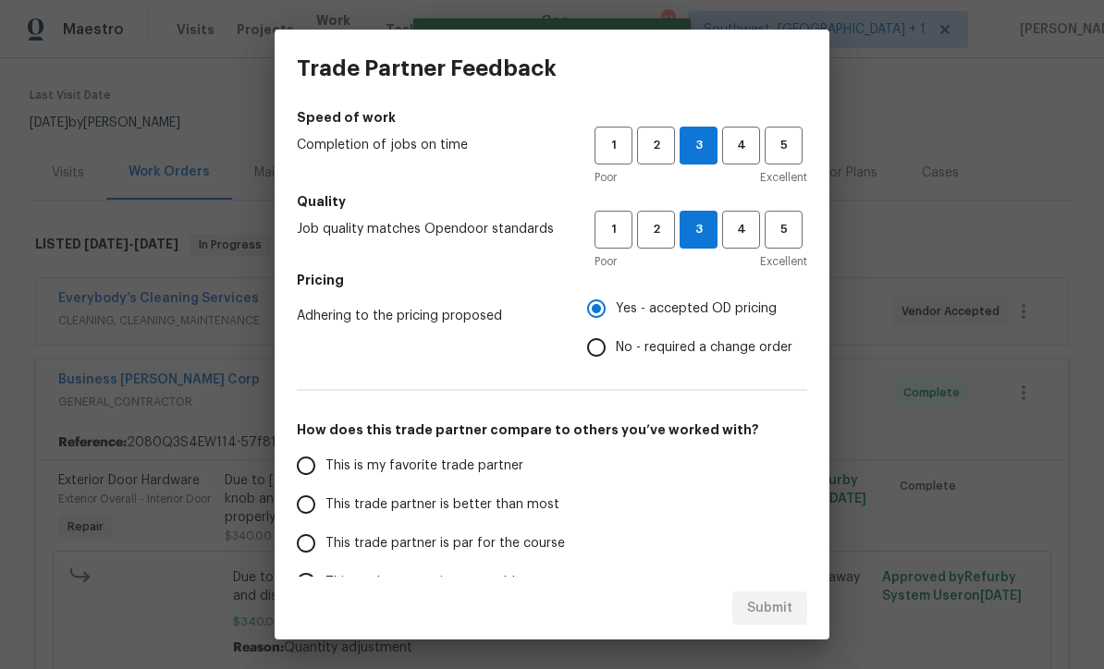
click at [319, 552] on input "This trade partner is par for the course" at bounding box center [306, 543] width 39 height 39
click at [779, 614] on span "Submit" at bounding box center [769, 608] width 45 height 23
radio input "true"
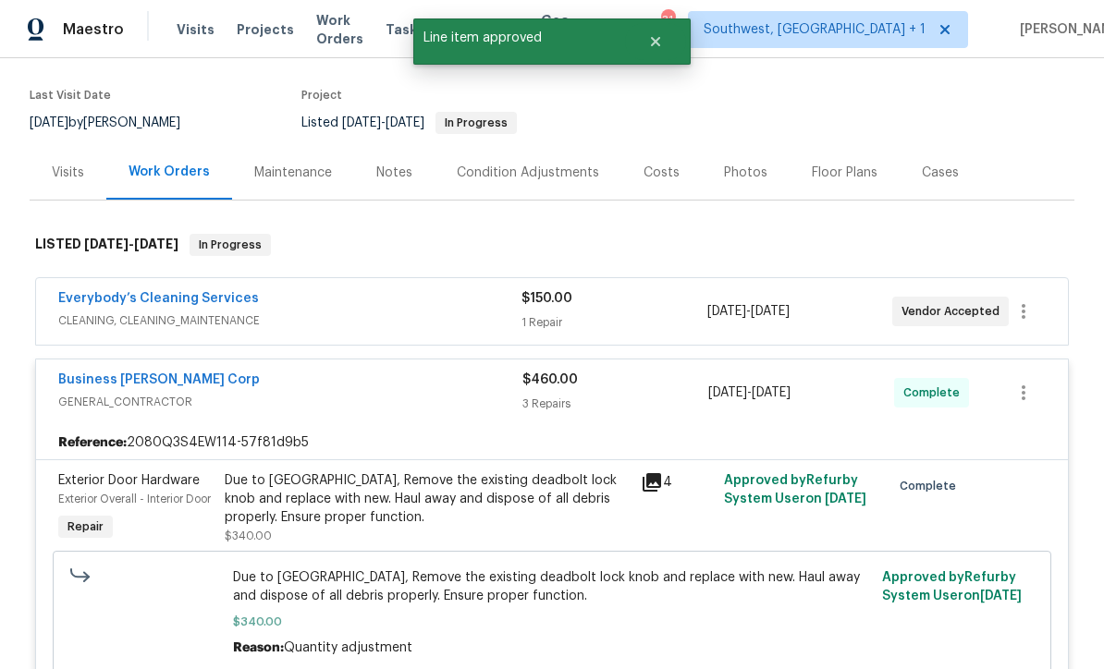
radio input "false"
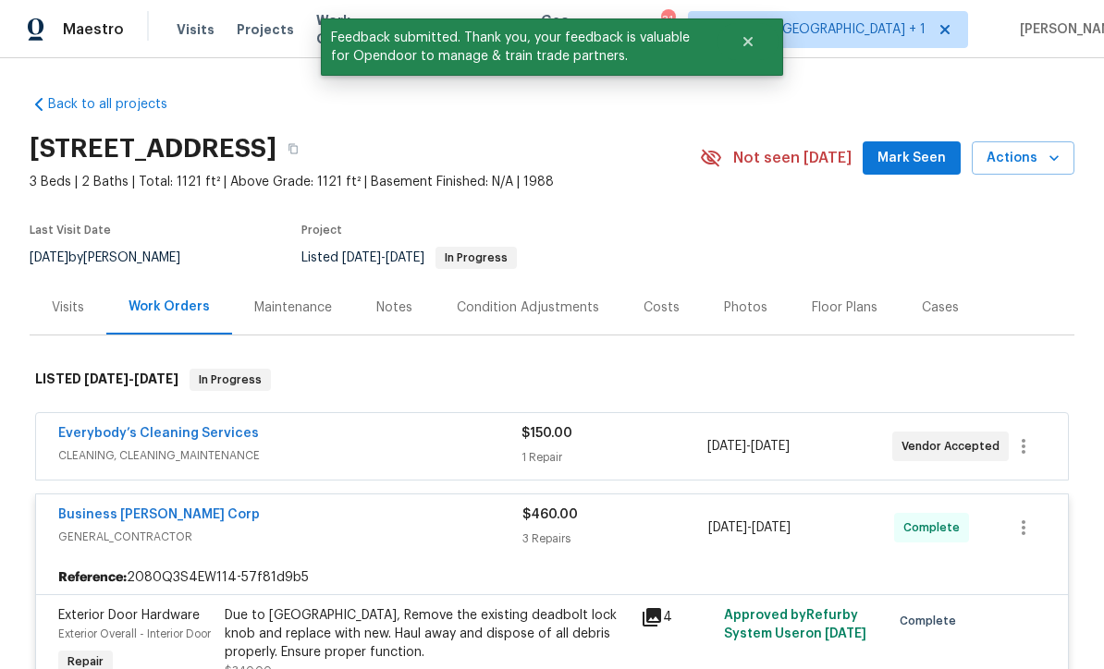
scroll to position [0, 0]
